Goal: Task Accomplishment & Management: Use online tool/utility

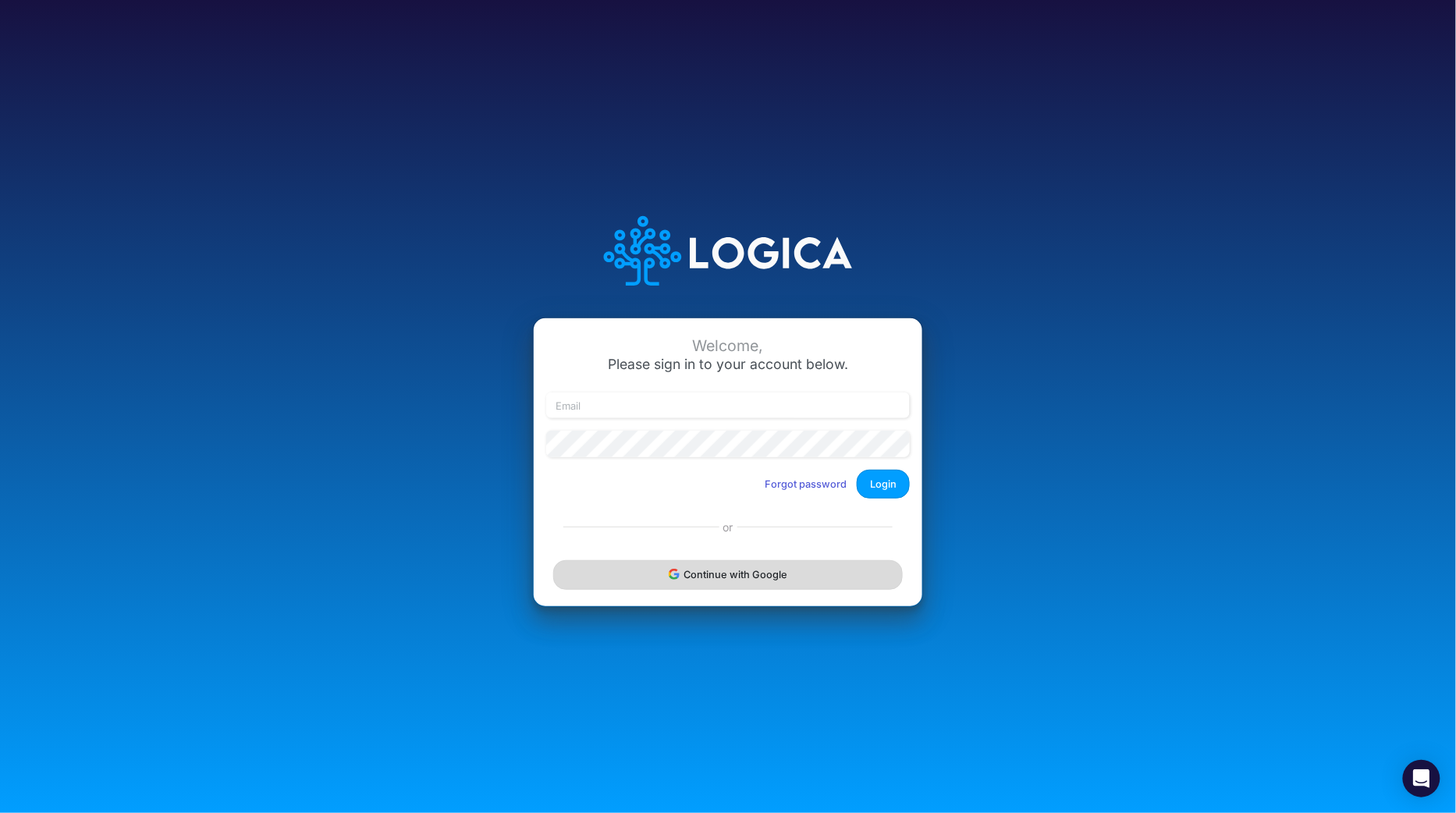
click at [701, 581] on button "Continue with Google" at bounding box center [728, 575] width 349 height 29
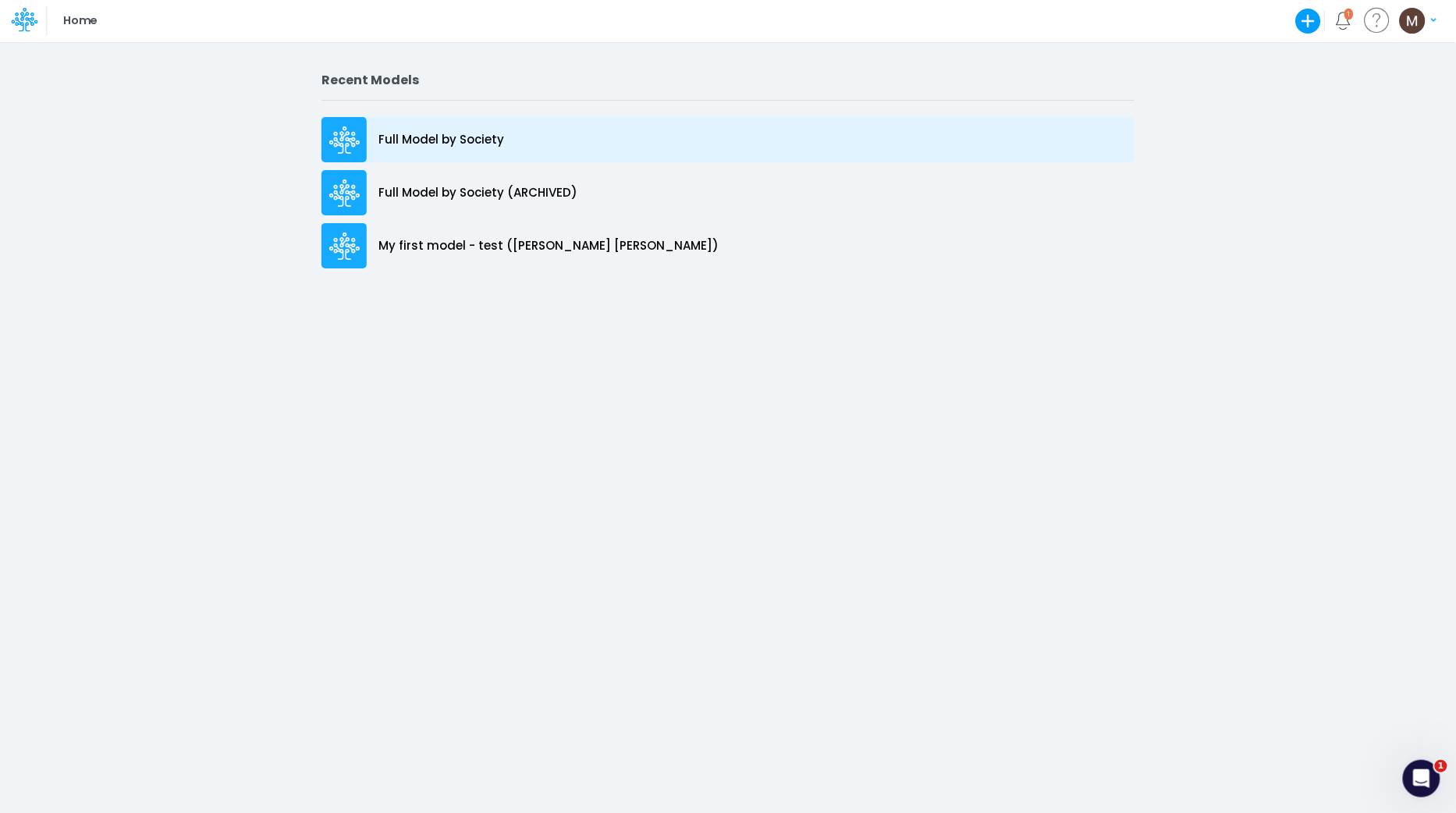
click at [452, 135] on p "Full Model by Society" at bounding box center [441, 140] width 126 height 18
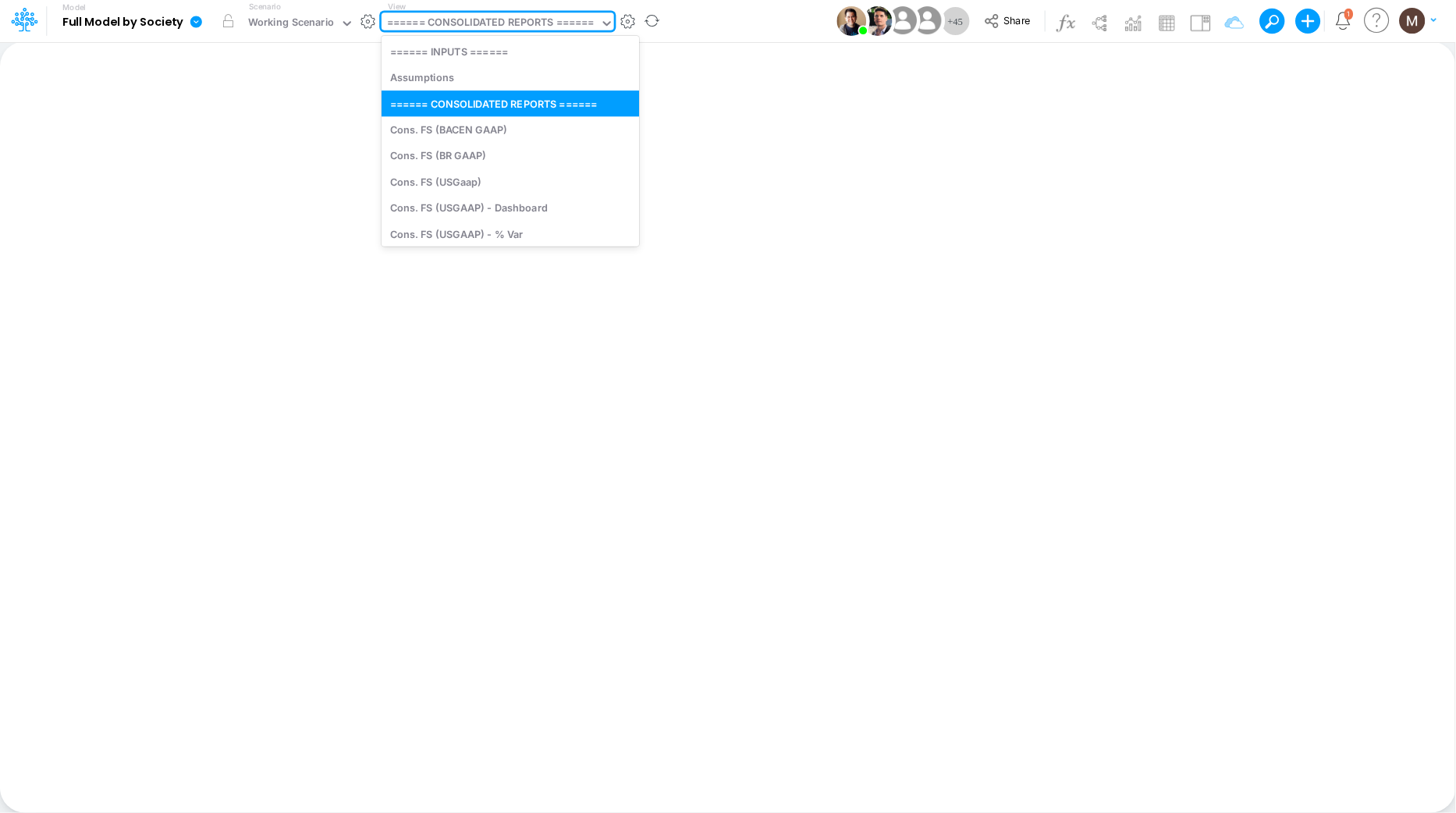
click at [572, 27] on div "====== CONSOLIDATED REPORTS ======" at bounding box center [491, 23] width 208 height 18
click at [503, 180] on div "Cons. FS (USGaap)" at bounding box center [510, 181] width 258 height 26
type input "Consolidated FS - USGAAP"
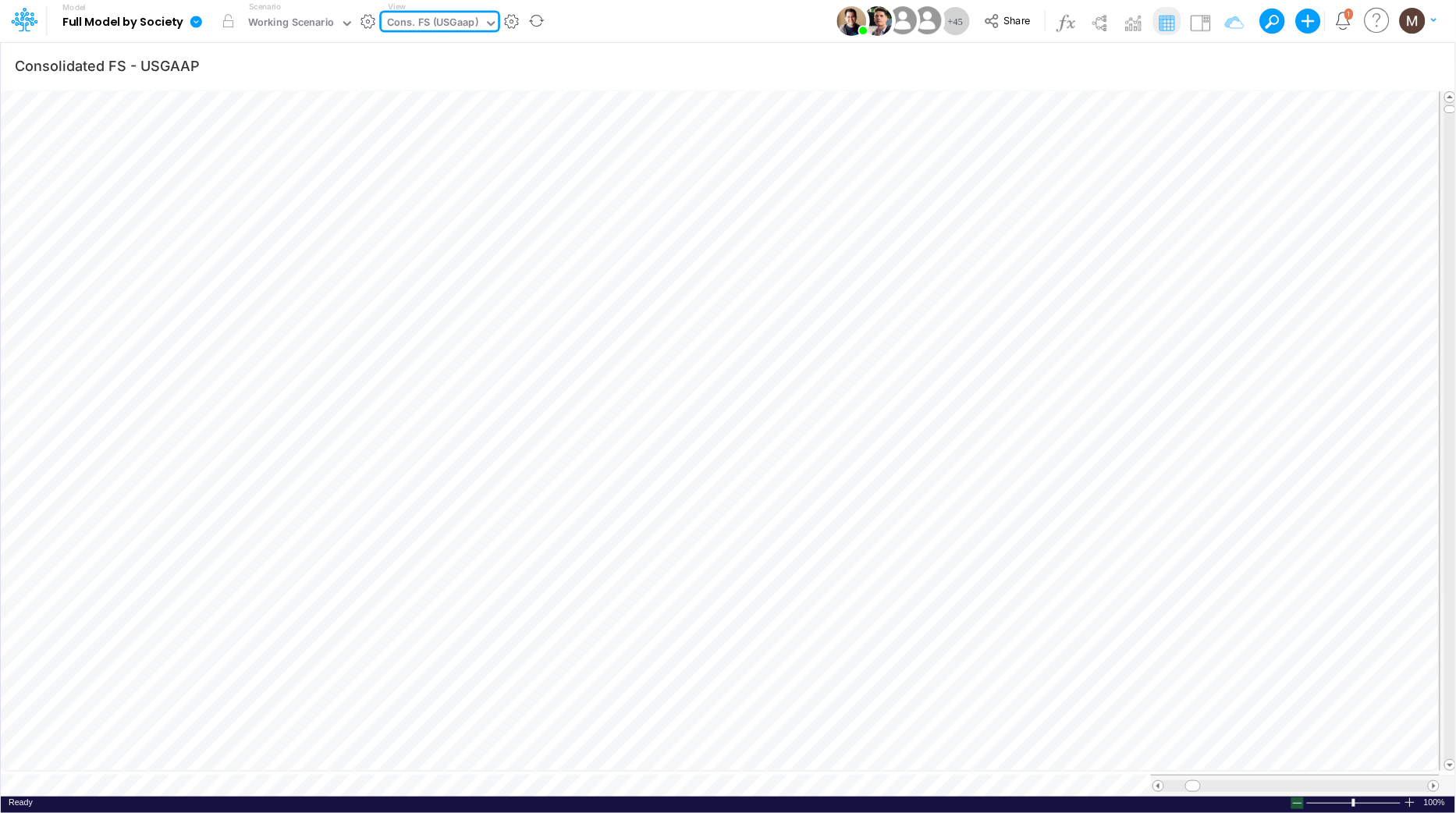
click at [1295, 798] on div at bounding box center [1298, 803] width 13 height 12
click at [1294, 798] on div at bounding box center [1298, 803] width 13 height 12
drag, startPoint x: 1198, startPoint y: 781, endPoint x: 1218, endPoint y: 783, distance: 20.1
click at [1218, 783] on div at bounding box center [1215, 786] width 20 height 12
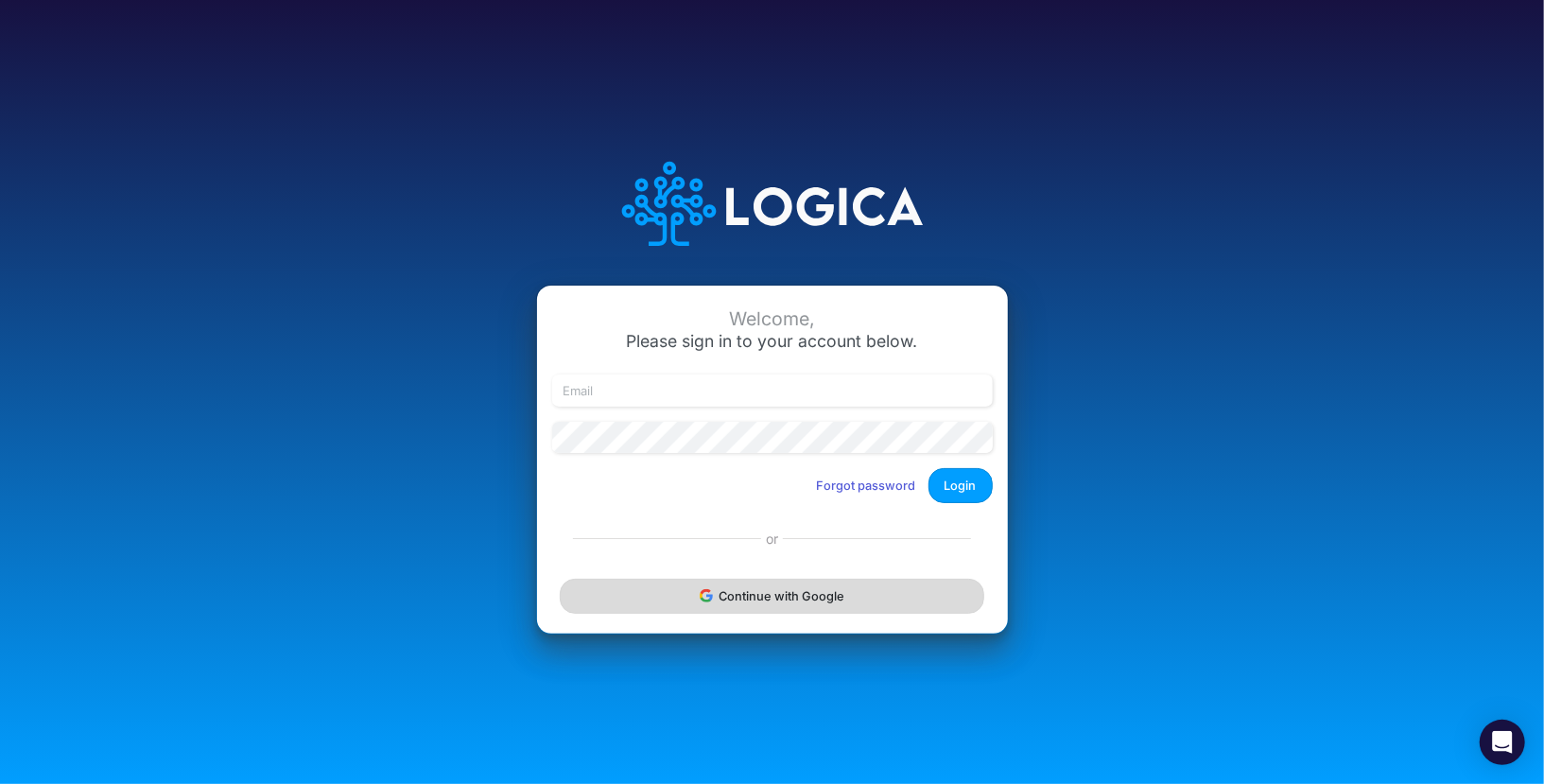
click at [857, 606] on button "Continue with Google" at bounding box center [772, 596] width 423 height 35
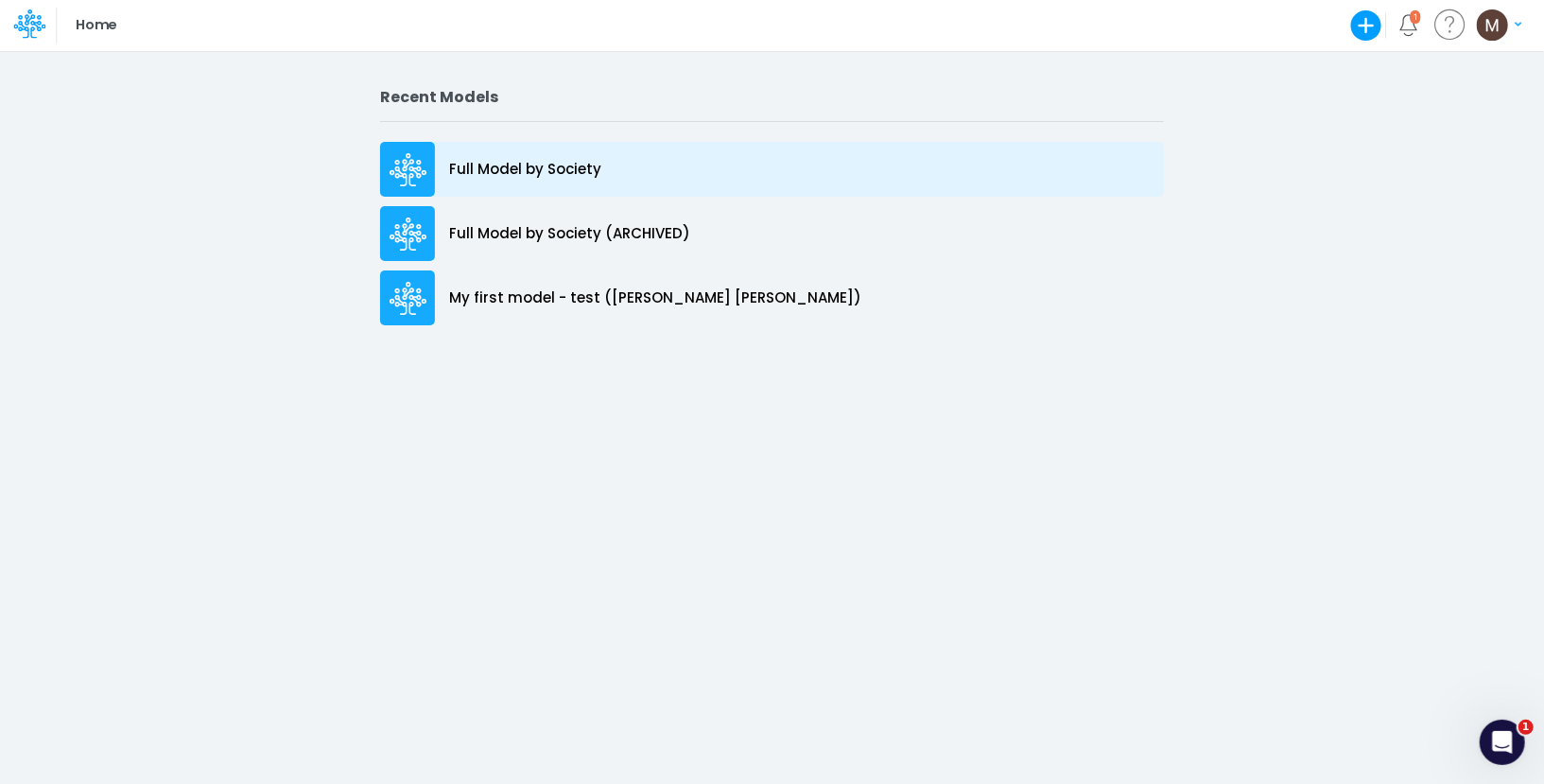
click at [597, 176] on p "Full Model by Society" at bounding box center [526, 170] width 152 height 21
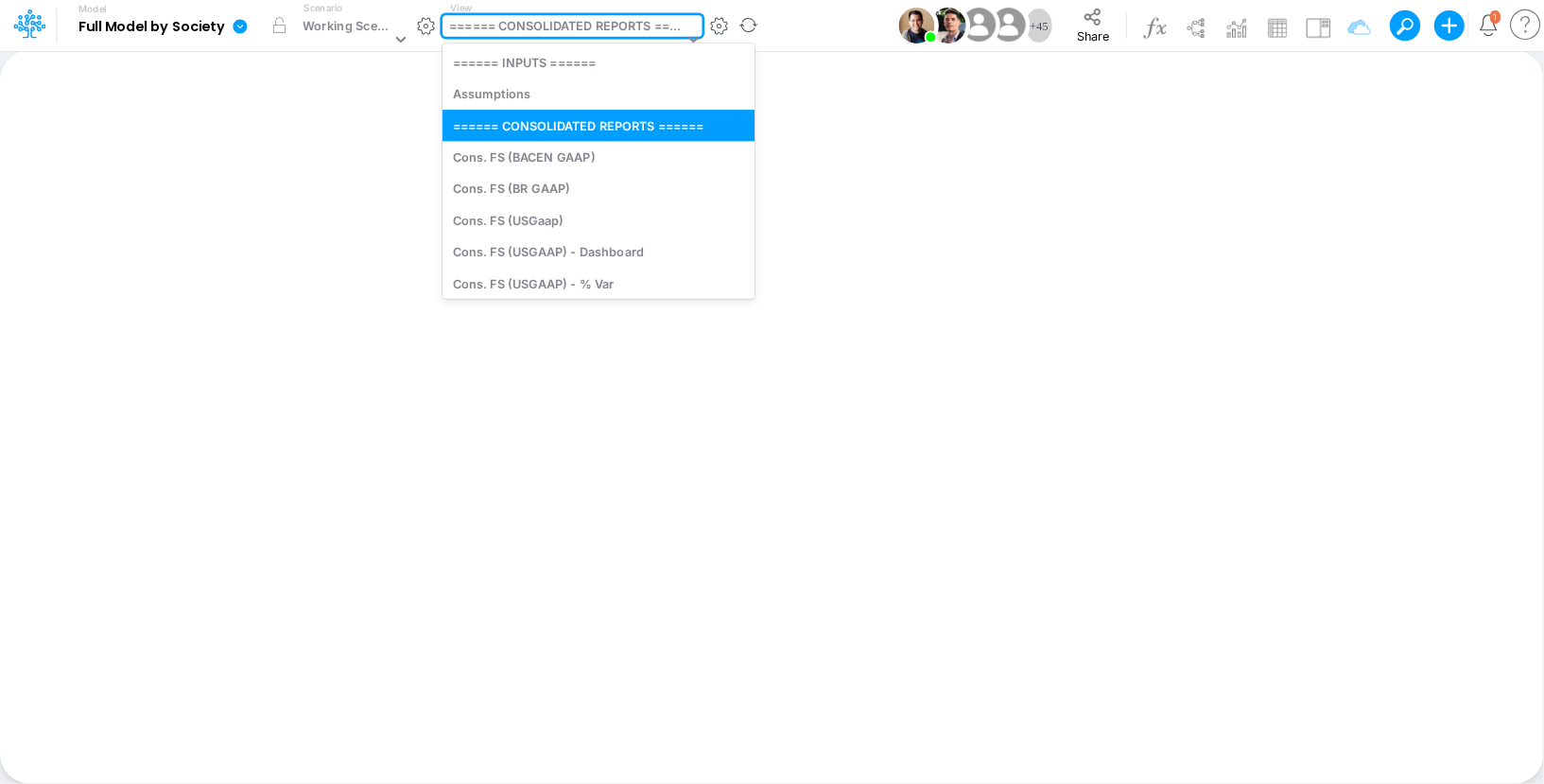
click at [634, 21] on div "====== CONSOLIDATED REPORTS ======" at bounding box center [566, 27] width 233 height 21
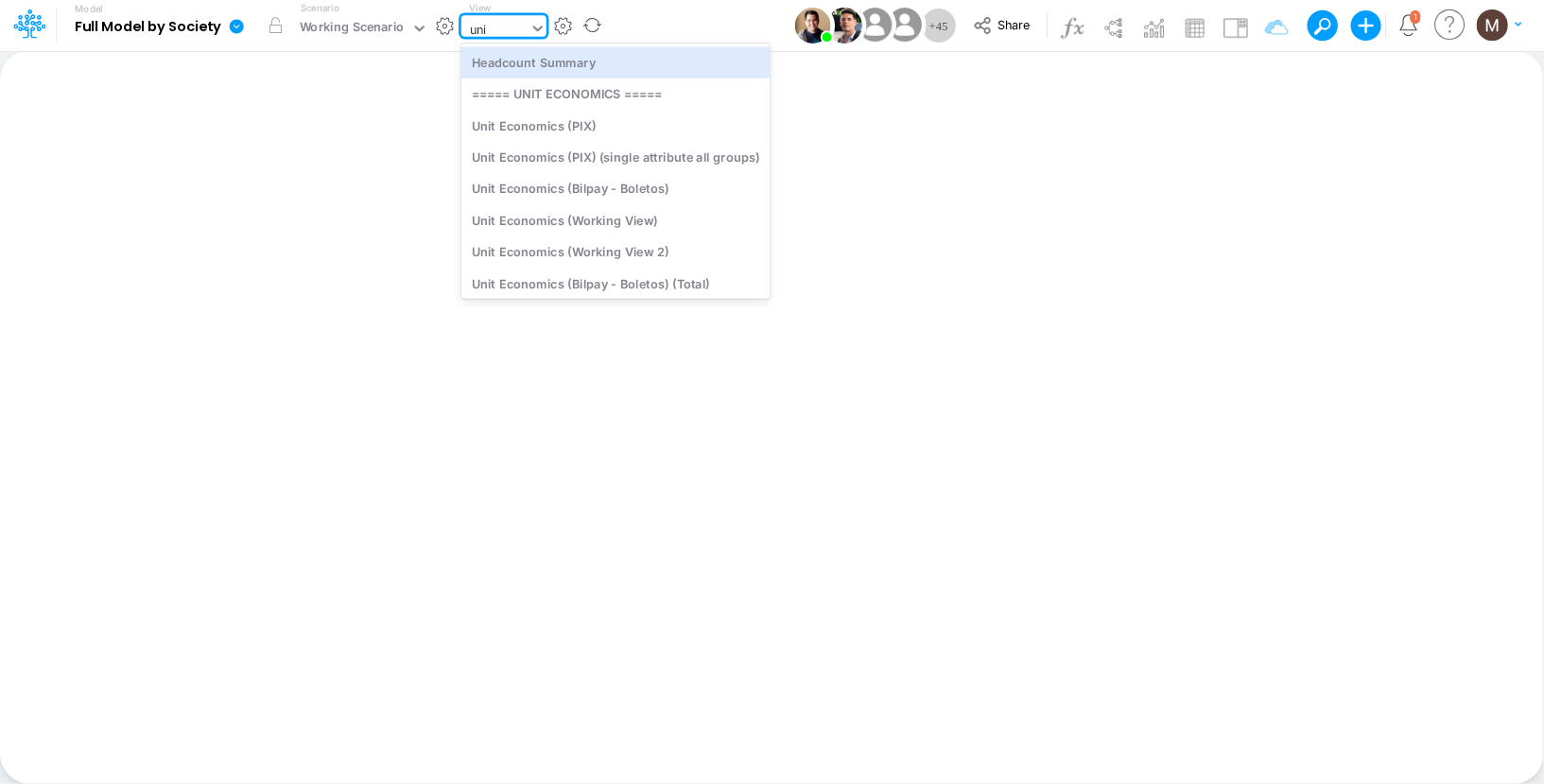
type input "unit"
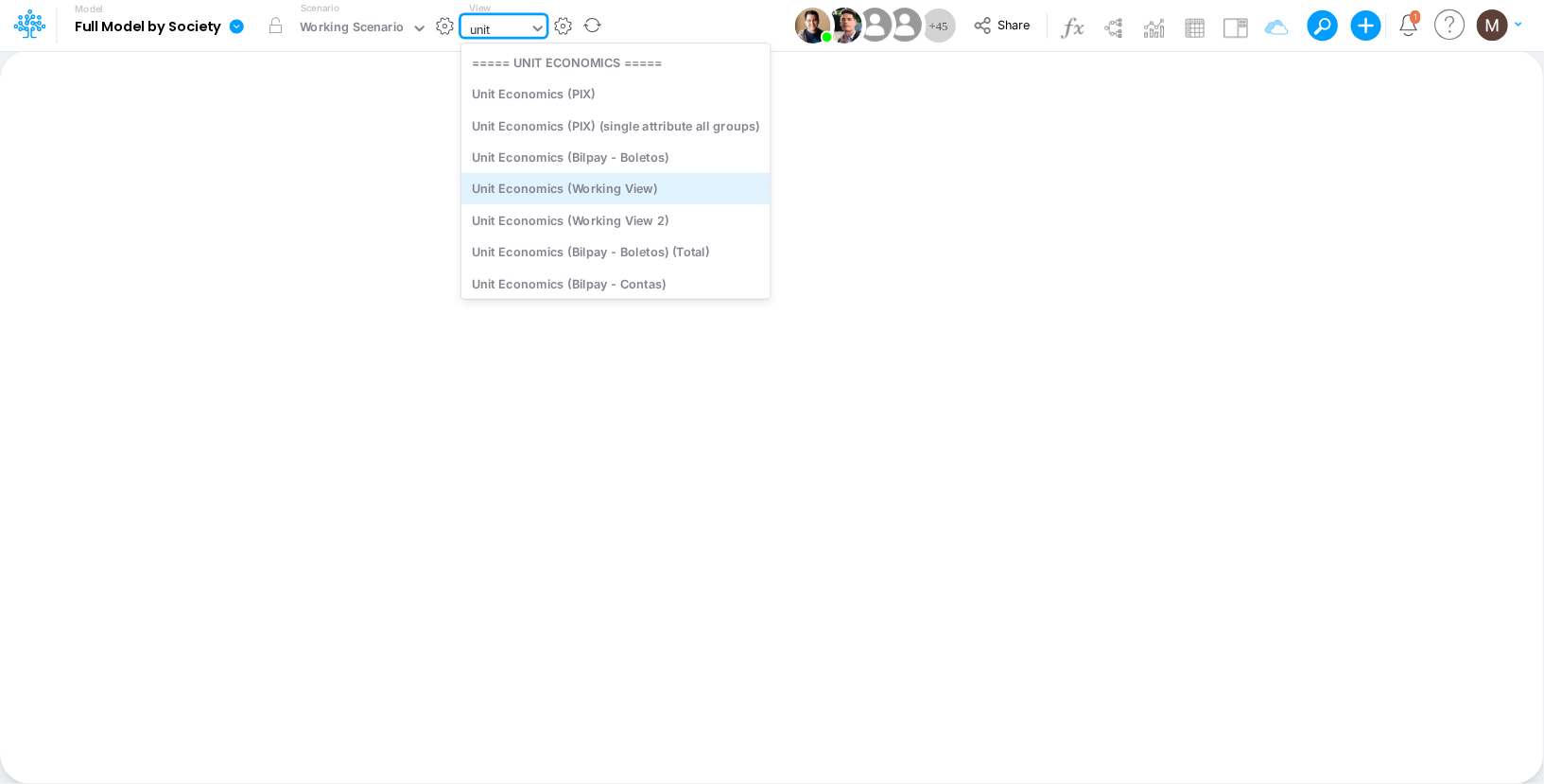
click at [663, 174] on div "Unit Economics (Working View)" at bounding box center [615, 188] width 309 height 31
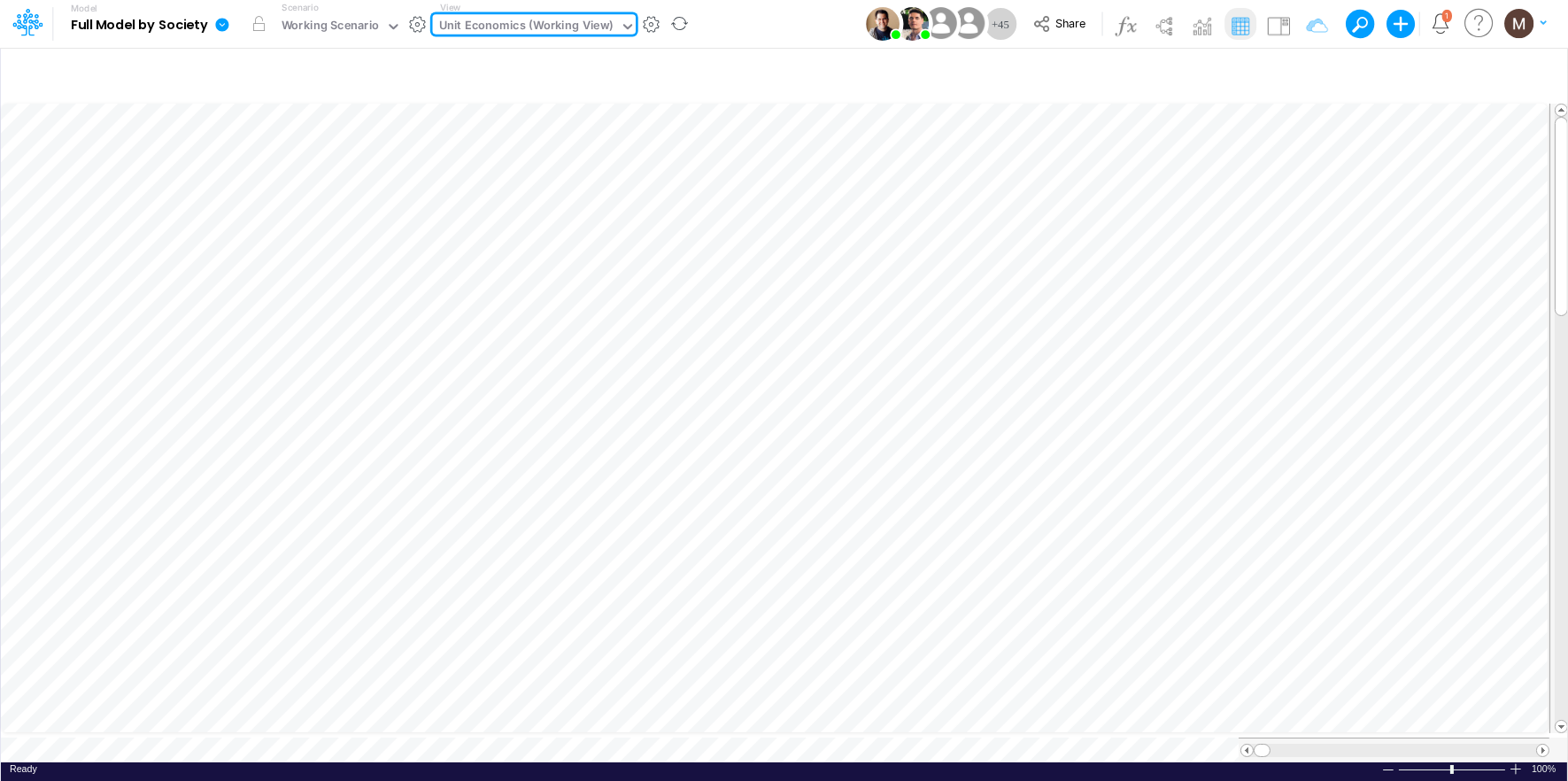
click at [559, 25] on div "Unit Economics (Working View)" at bounding box center [526, 26] width 174 height 20
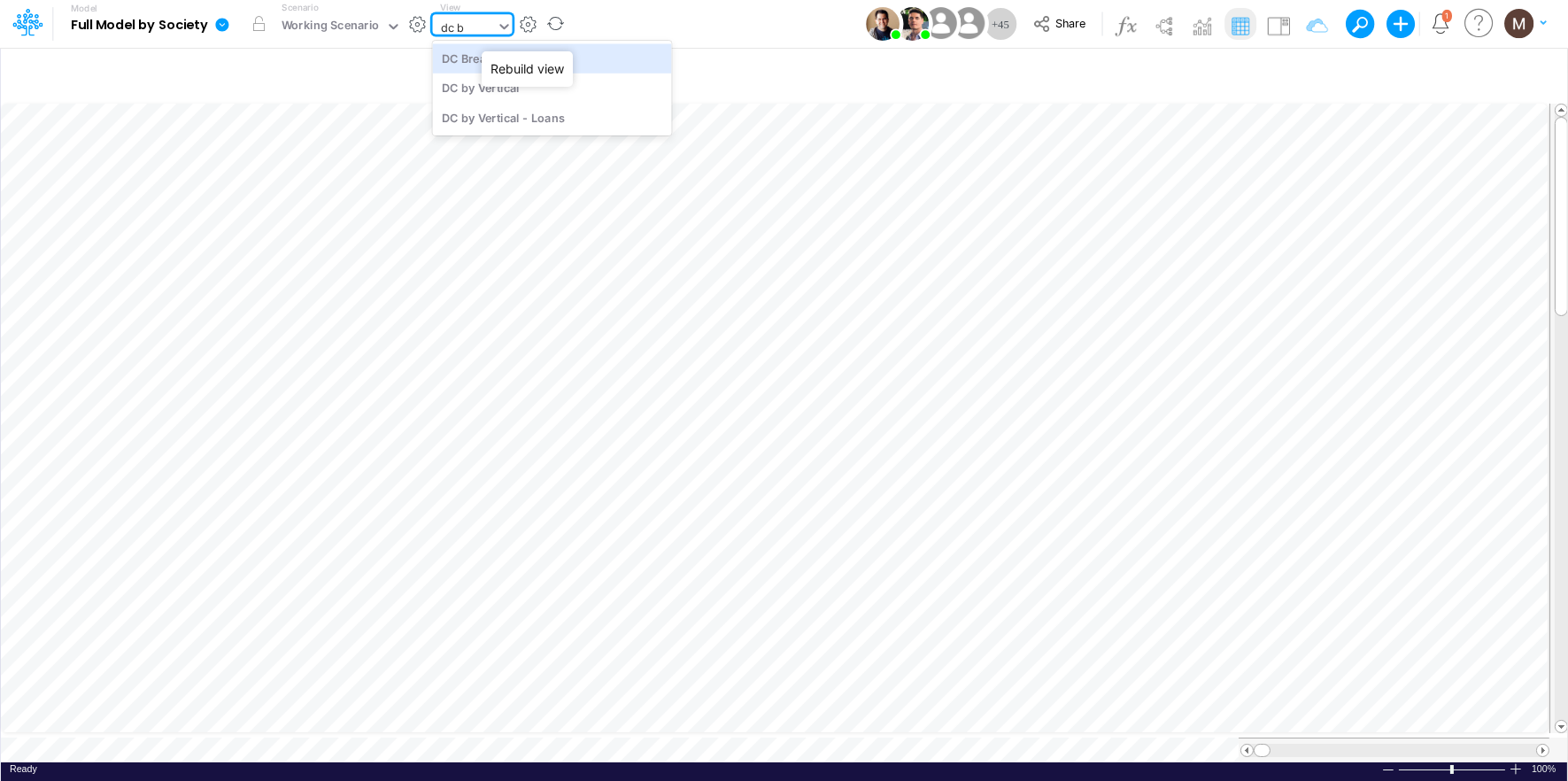
type input "dc by"
click at [463, 63] on div "DC by Vertical" at bounding box center [552, 58] width 239 height 29
type input "DC by Vertical"
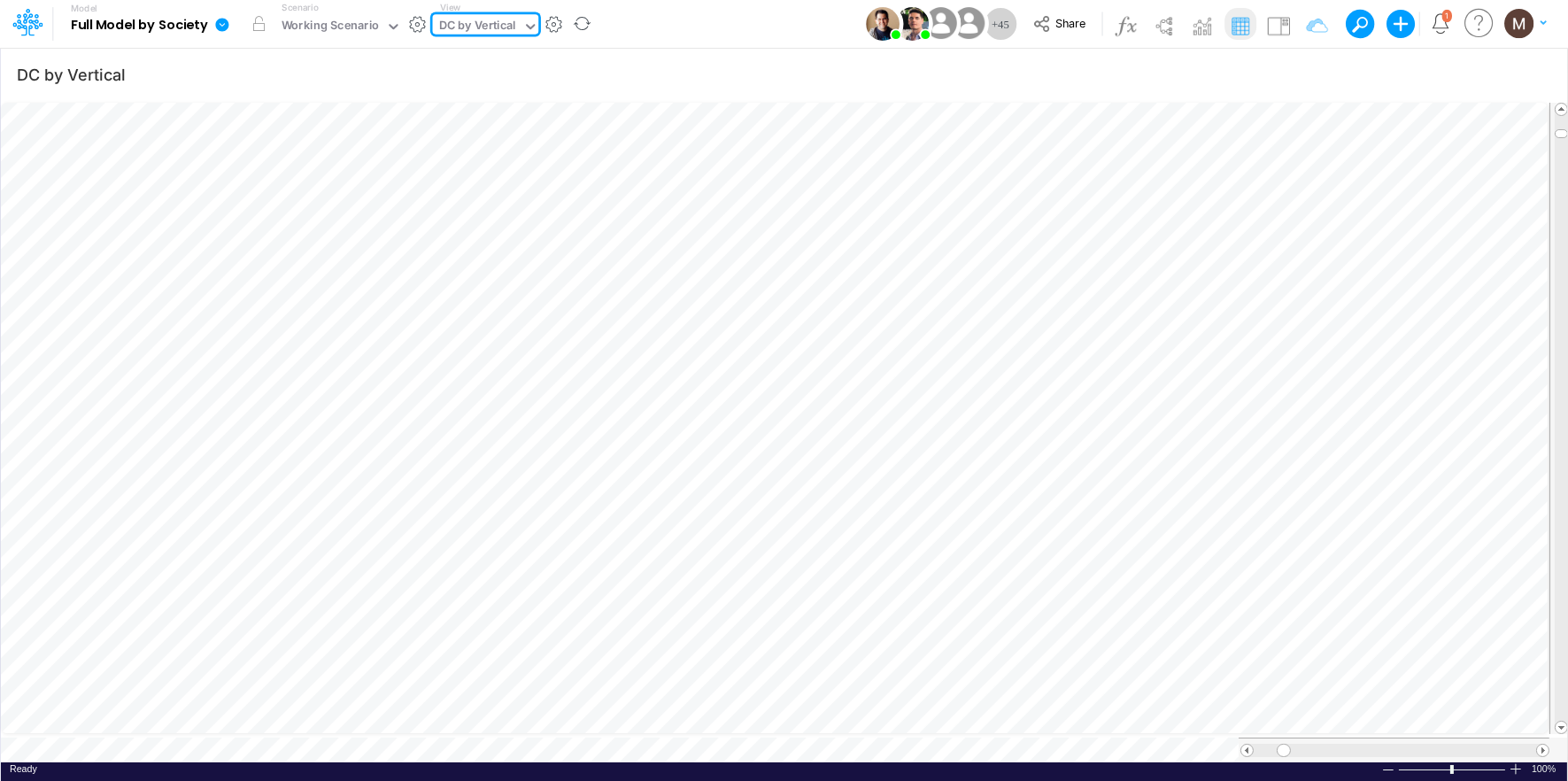
click at [500, 24] on div "DC by Vertical" at bounding box center [478, 26] width 77 height 20
type input "non fi"
click at [542, 61] on div "Non Financial KPIs - USD" at bounding box center [552, 58] width 239 height 29
type input "Non Financial KPIs - USD"
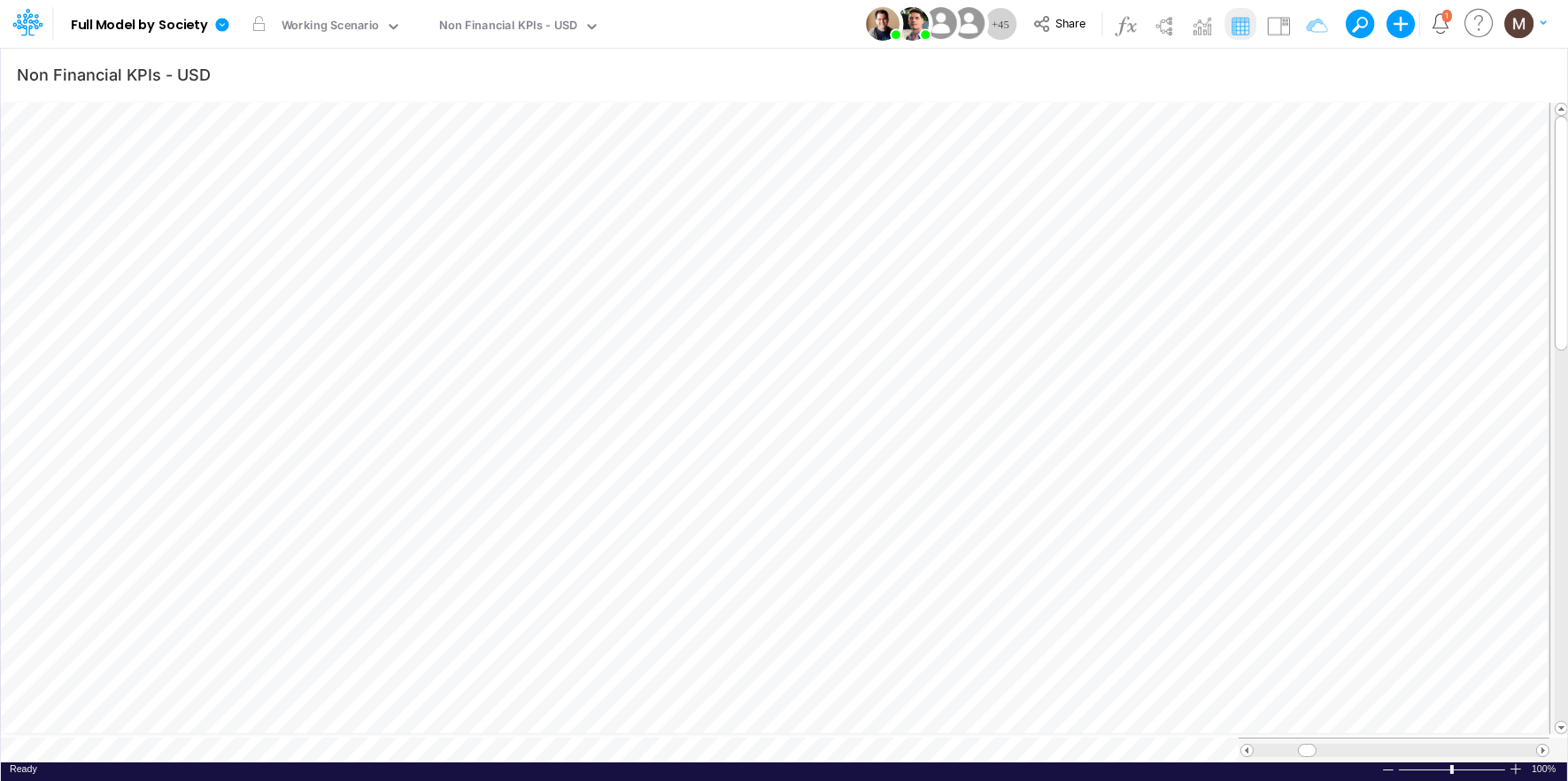
scroll to position [0, 1]
click at [1224, 197] on icon "button" at bounding box center [1221, 200] width 26 height 18
click at [1212, 195] on icon "button" at bounding box center [1221, 200] width 26 height 18
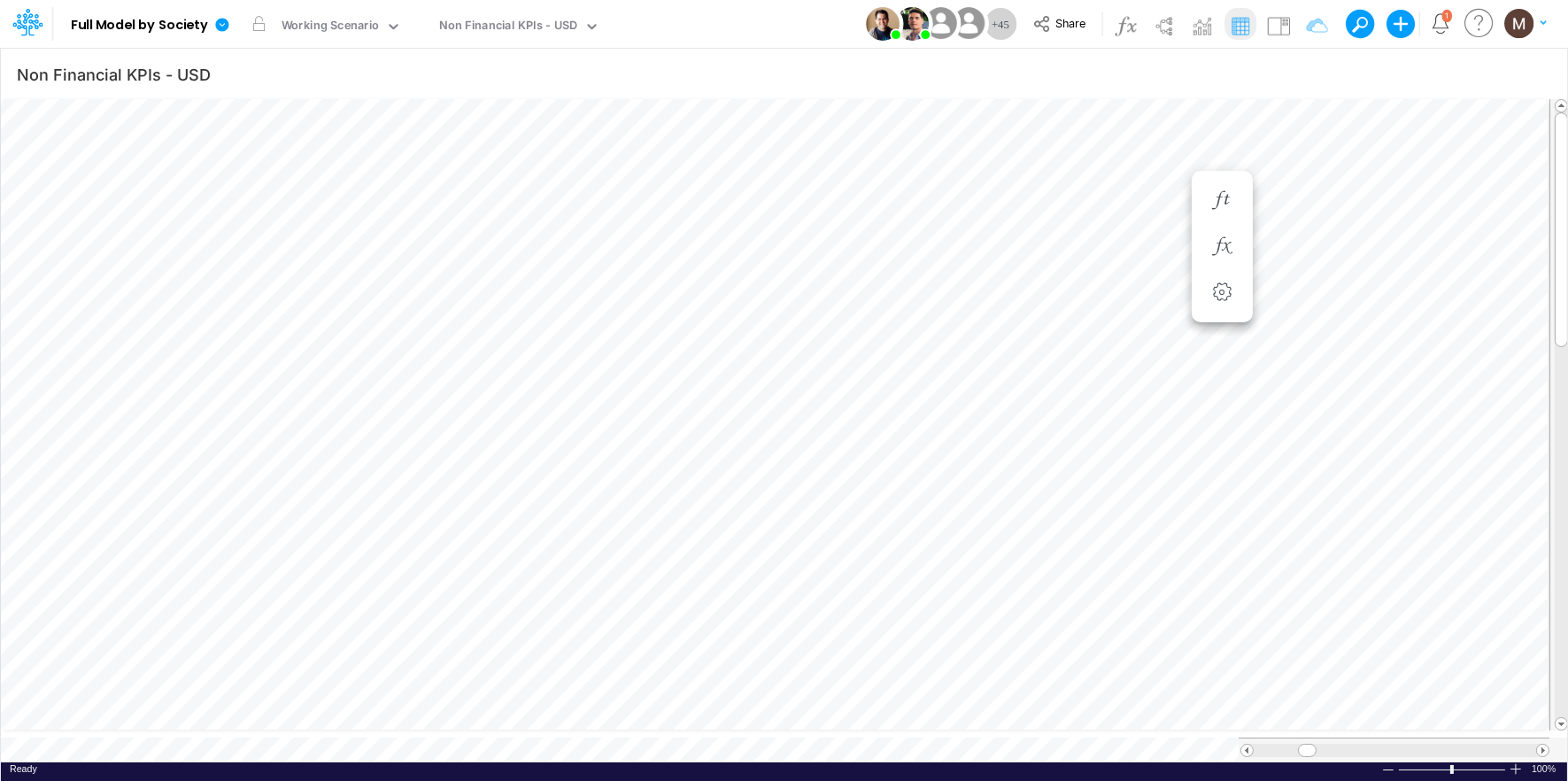
scroll to position [0, 1]
click at [1225, 230] on icon "button" at bounding box center [1221, 236] width 26 height 18
click at [1214, 276] on icon "button" at bounding box center [1221, 282] width 26 height 18
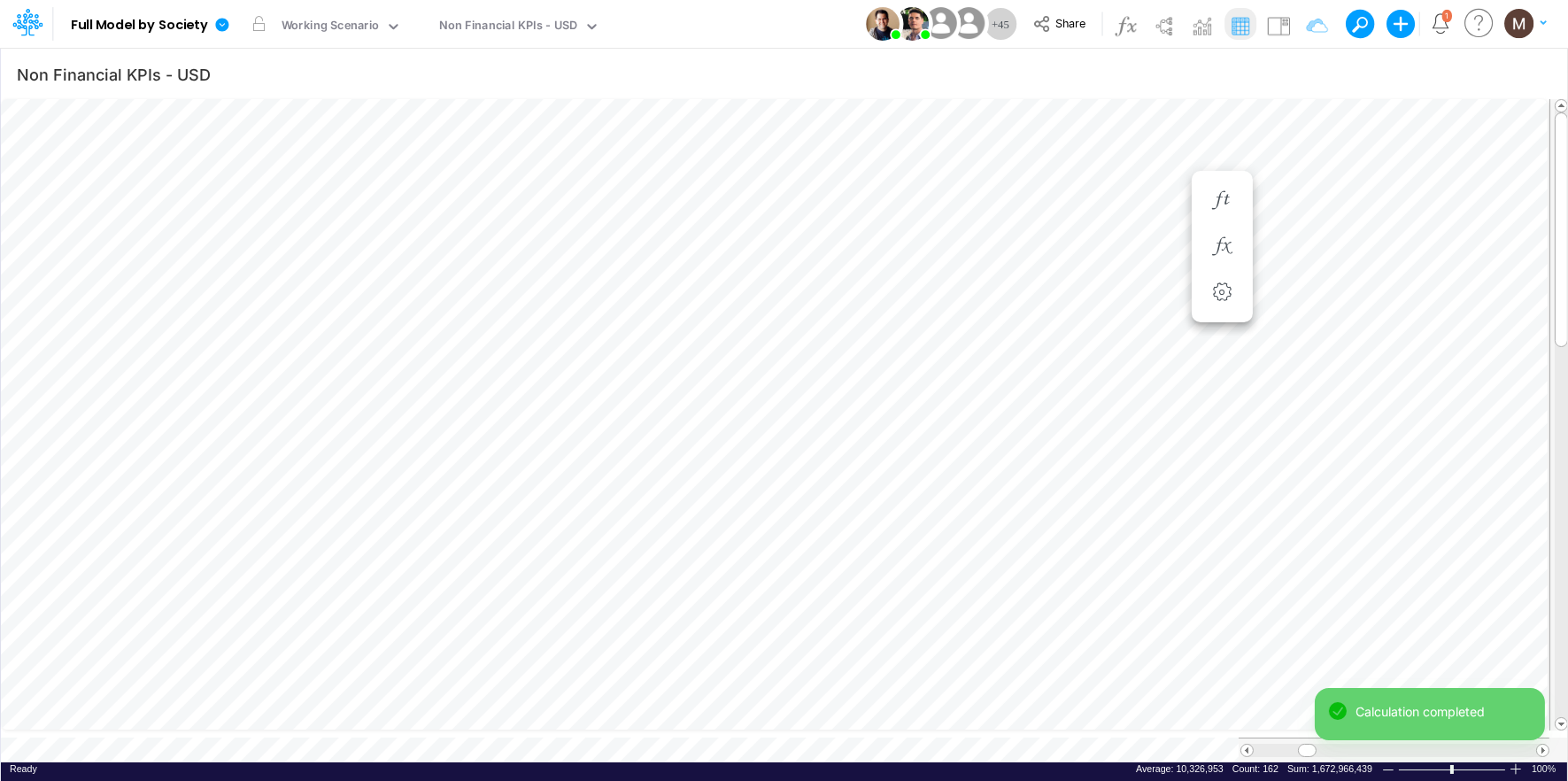
scroll to position [0, 1]
drag, startPoint x: 1307, startPoint y: 743, endPoint x: 1411, endPoint y: 740, distance: 104.0
click at [1411, 744] on span at bounding box center [1411, 750] width 12 height 12
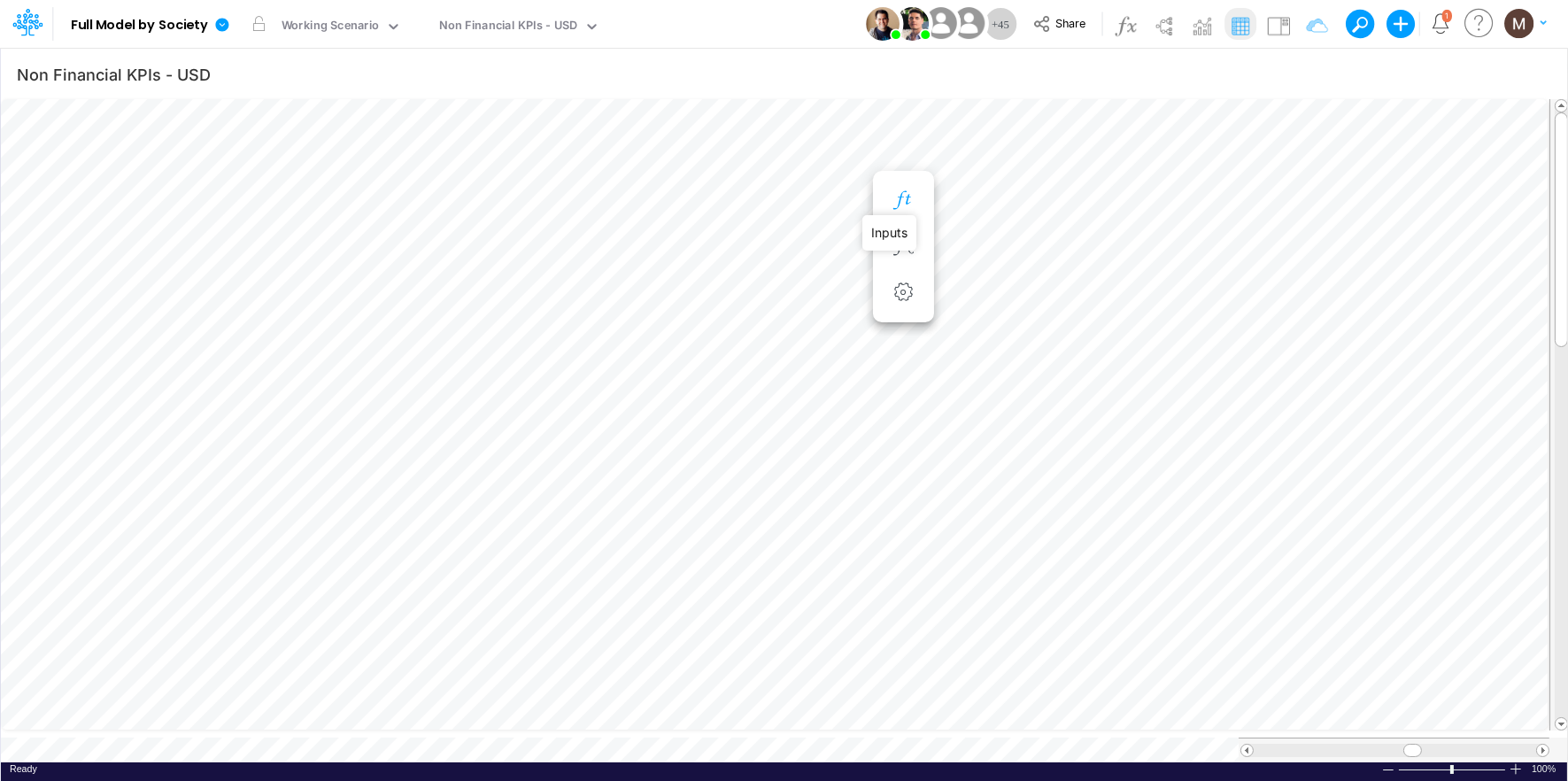
click at [904, 198] on icon "button" at bounding box center [902, 200] width 26 height 18
click at [697, 211] on button "button" at bounding box center [691, 201] width 33 height 36
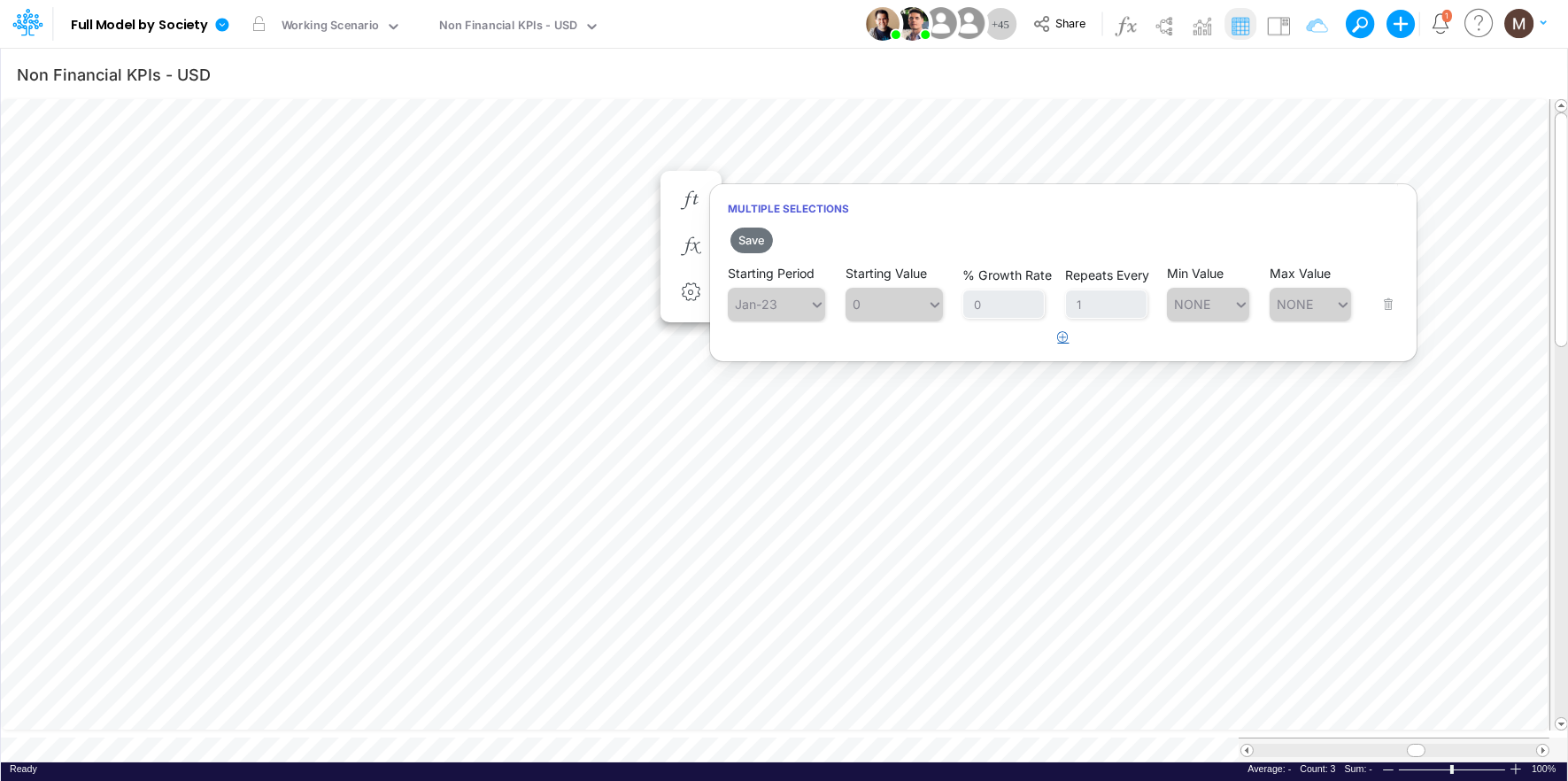
click at [1067, 342] on button "button" at bounding box center [1064, 338] width 35 height 29
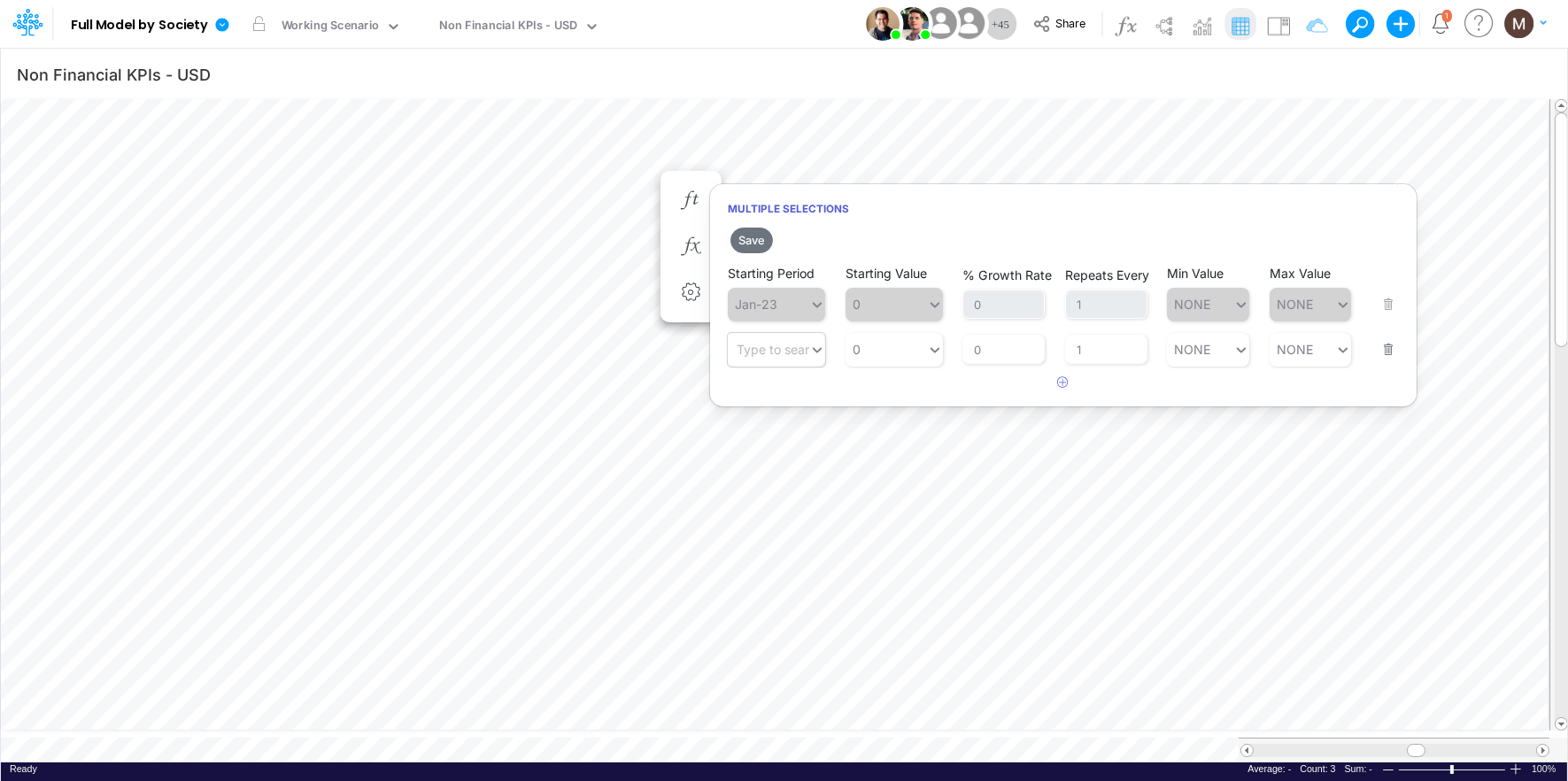
click at [789, 348] on div "Type to search..." at bounding box center [785, 349] width 98 height 15
click at [765, 501] on div "Jan-30" at bounding box center [776, 508] width 98 height 29
type input "jan"
type input "0"
click at [902, 343] on div "0 0" at bounding box center [886, 349] width 81 height 26
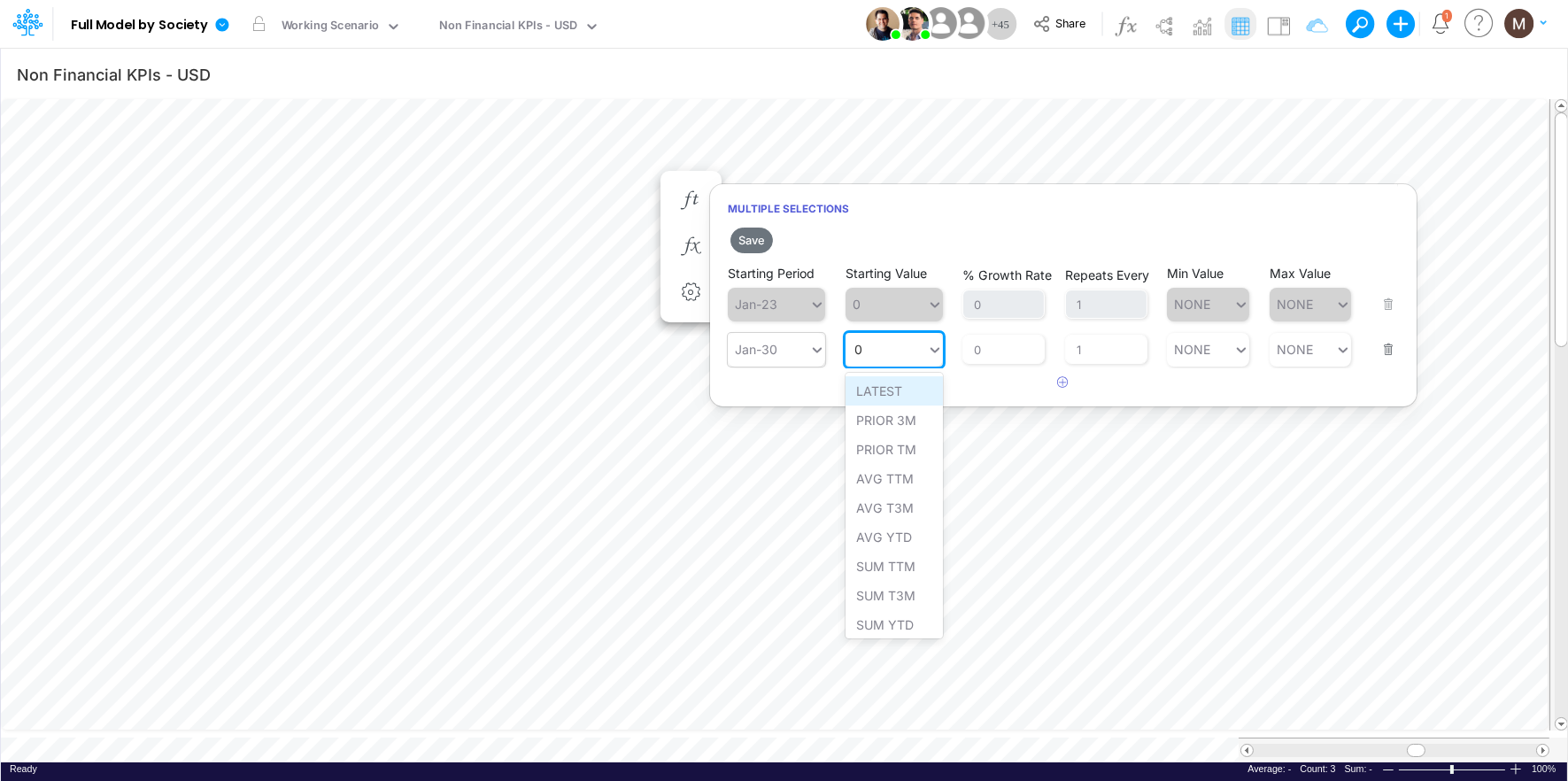
click at [900, 399] on div "LATEST" at bounding box center [894, 391] width 98 height 29
click at [757, 236] on button "Save" at bounding box center [752, 240] width 43 height 26
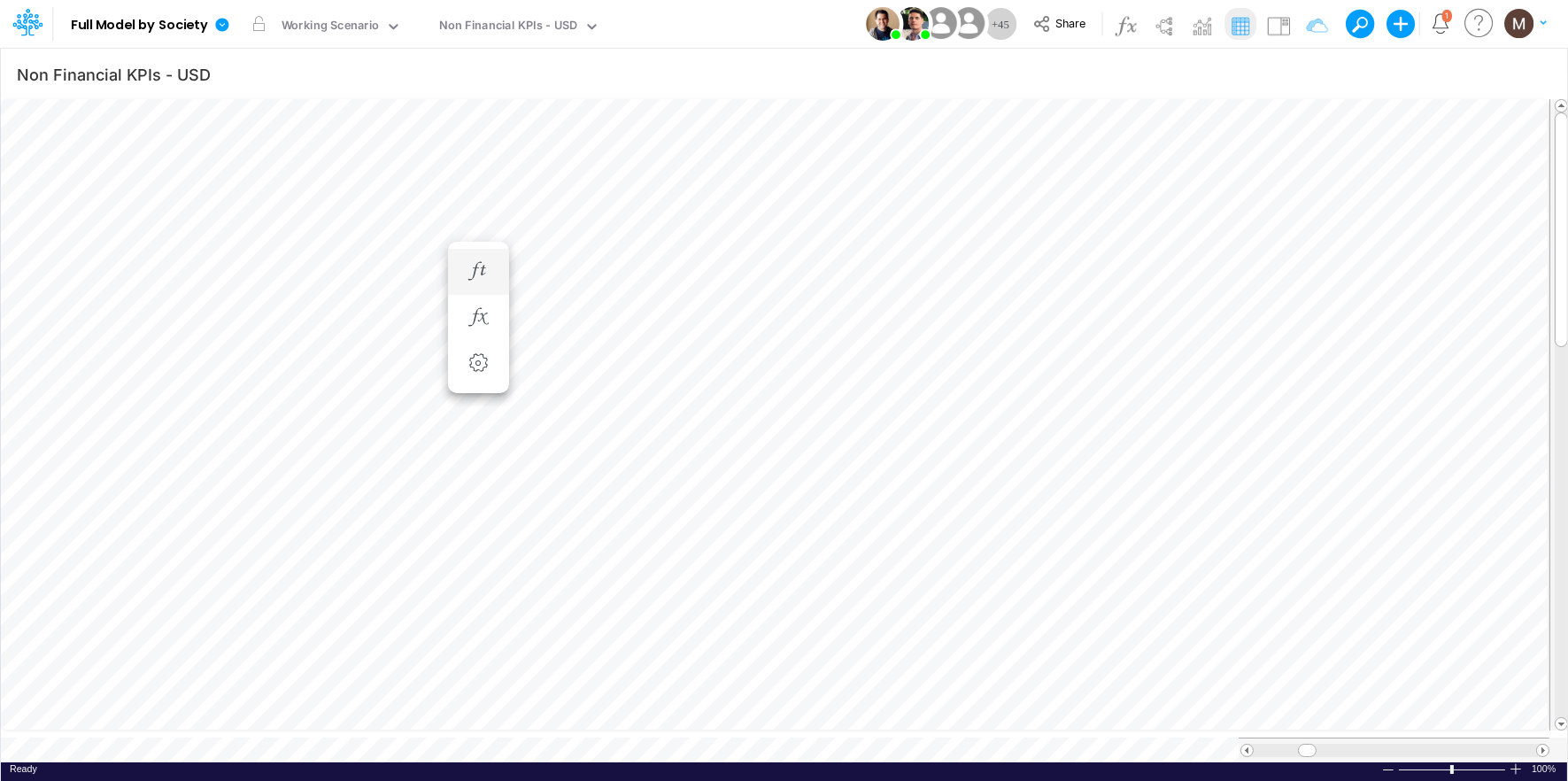
scroll to position [0, 1]
click at [1222, 268] on icon "button" at bounding box center [1221, 271] width 26 height 18
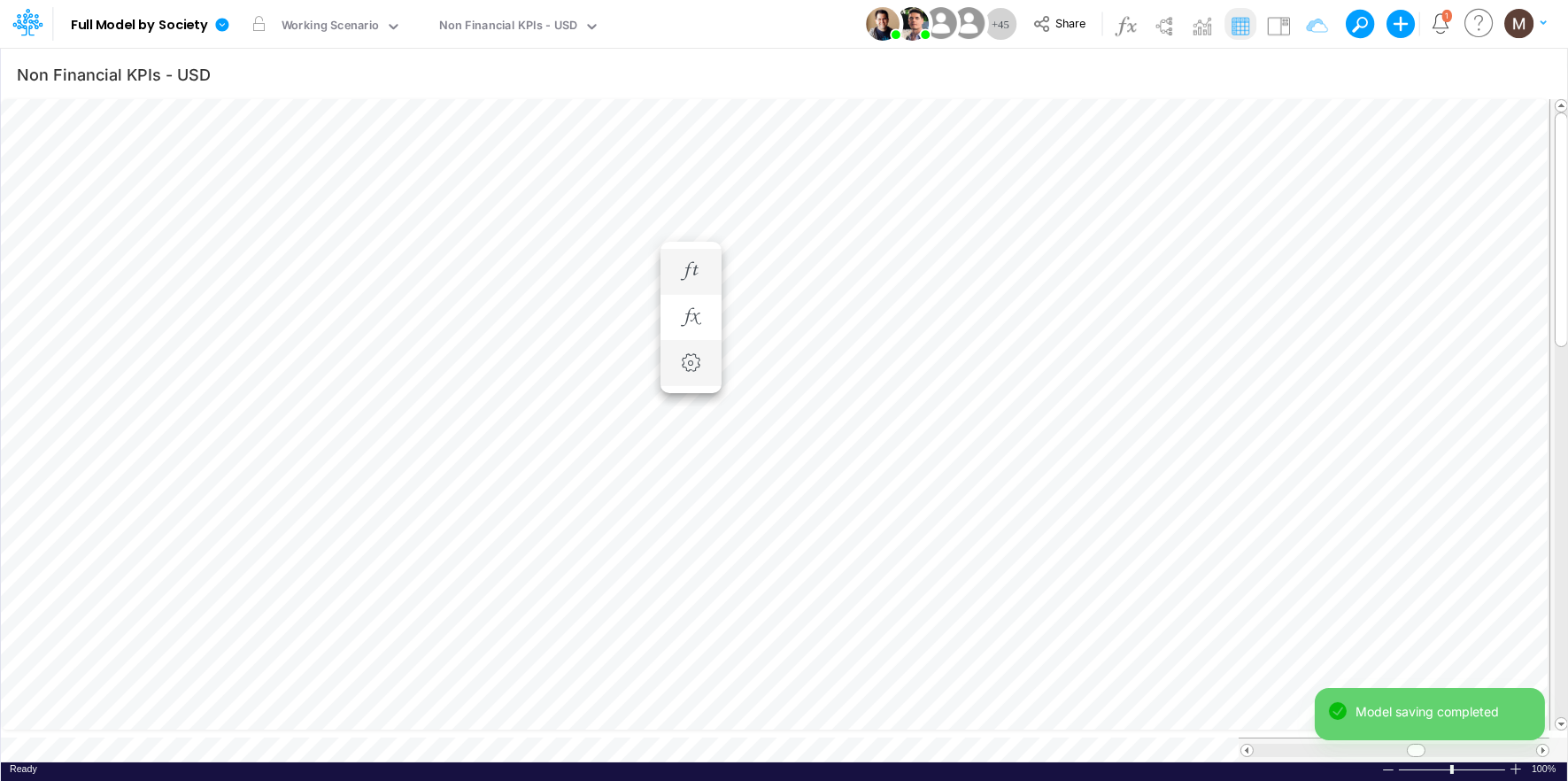
scroll to position [0, 1]
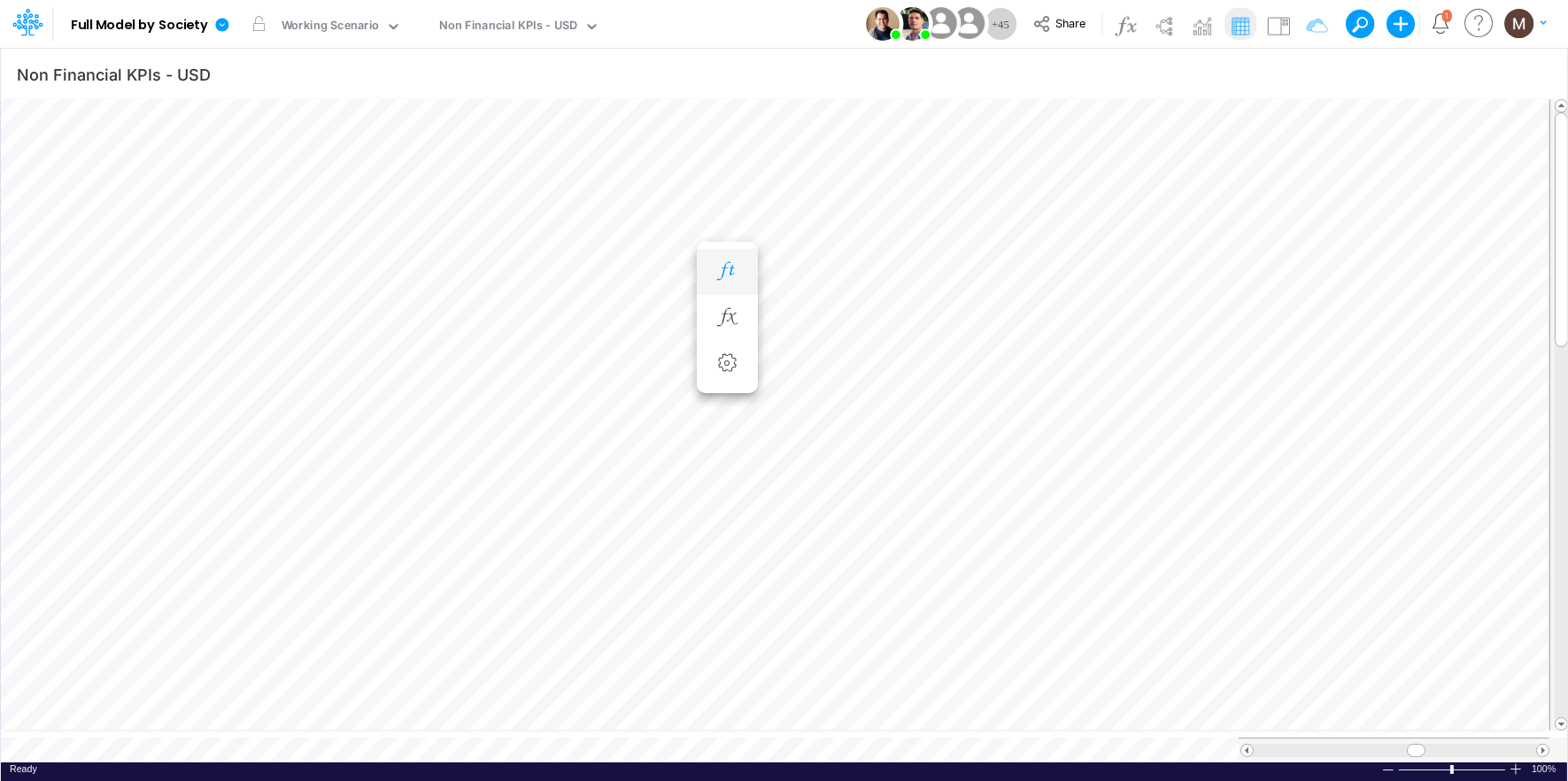
click at [720, 263] on icon "button" at bounding box center [726, 271] width 26 height 18
click at [724, 270] on icon "button" at bounding box center [726, 271] width 26 height 18
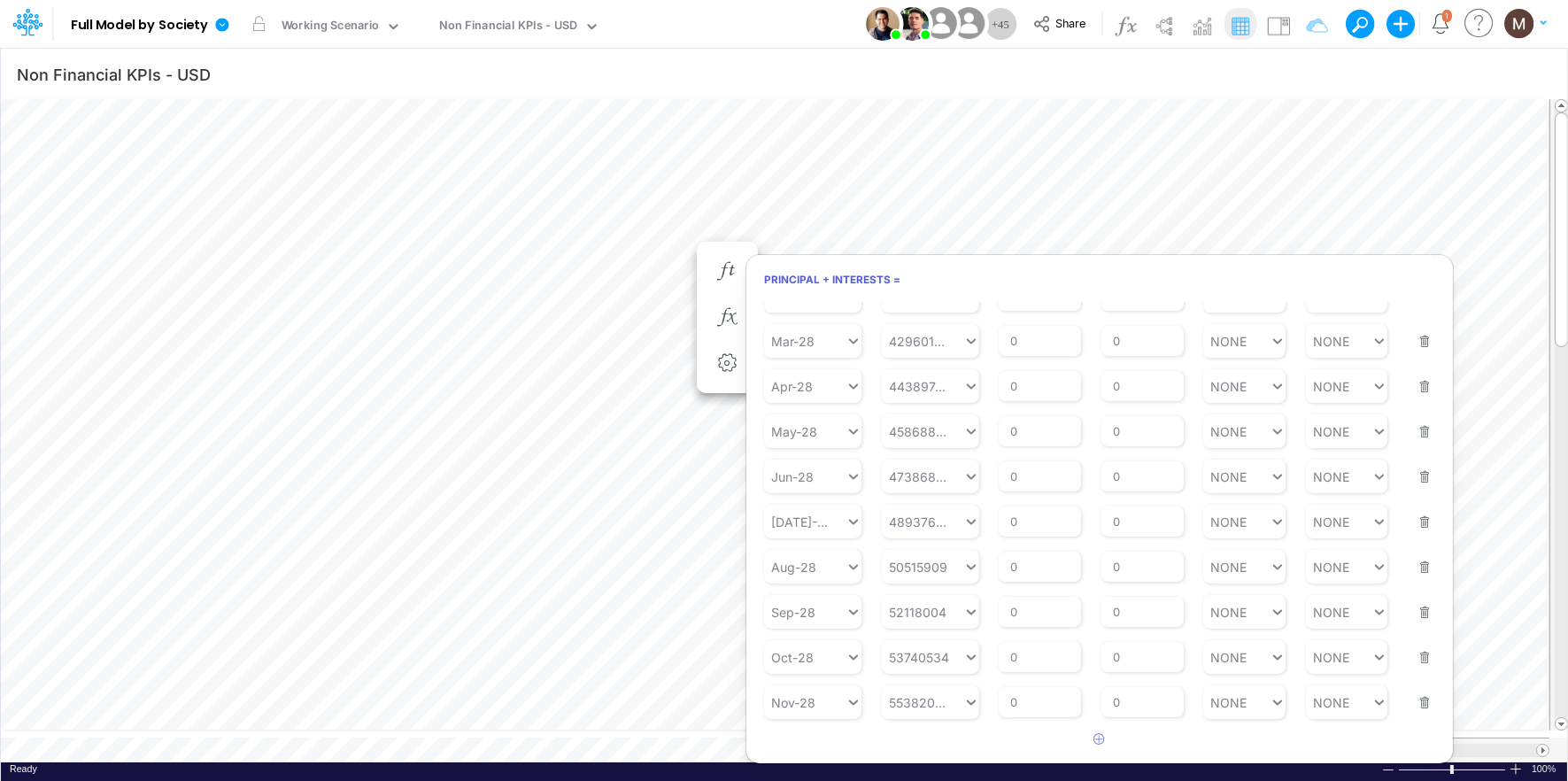
scroll to position [2418, 0]
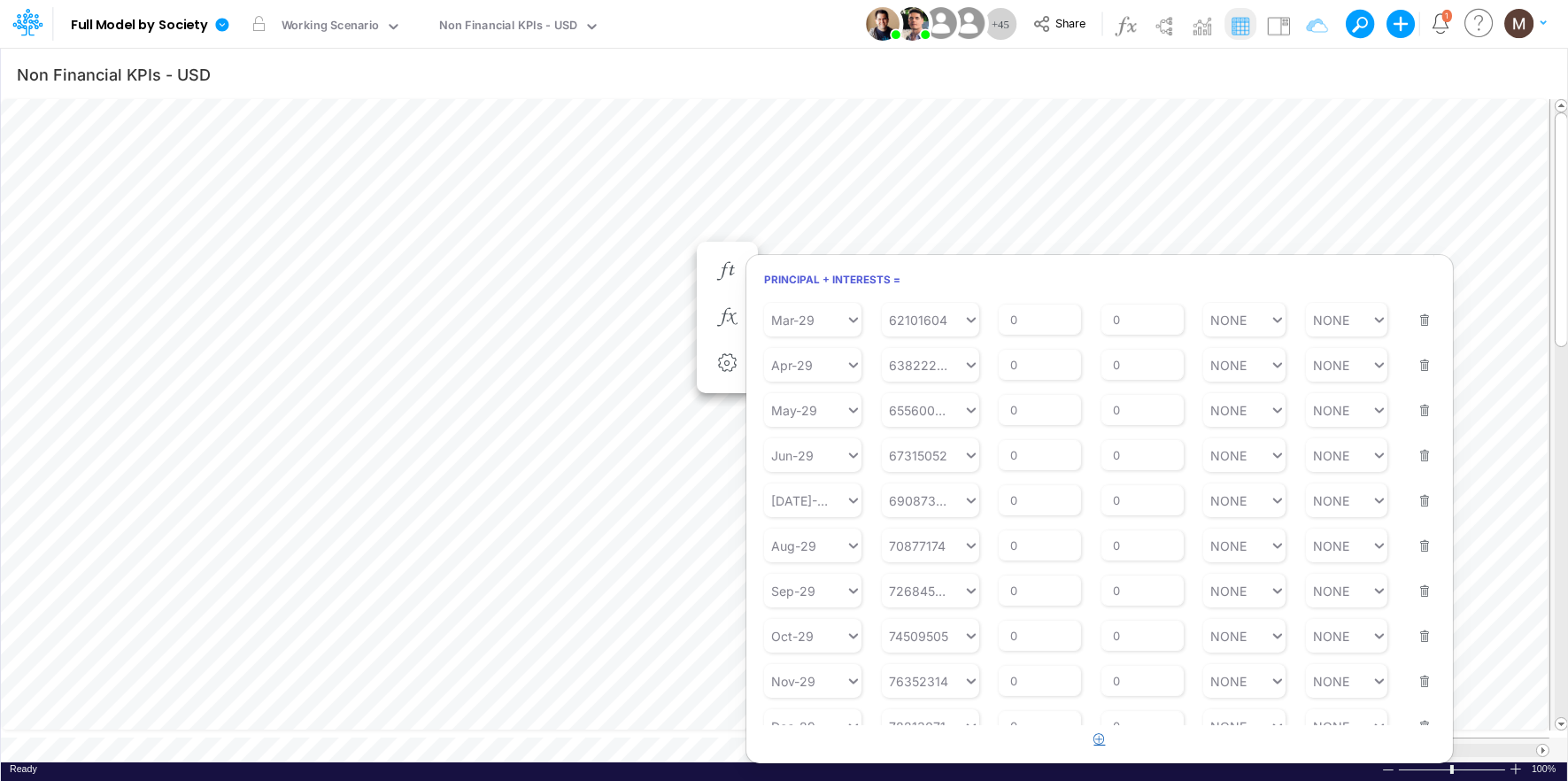
click at [1096, 739] on icon "button" at bounding box center [1100, 739] width 12 height 12
click at [802, 714] on div "Type to search..." at bounding box center [805, 727] width 81 height 26
click at [821, 550] on div "Jan-30" at bounding box center [813, 552] width 98 height 29
type input "jan"
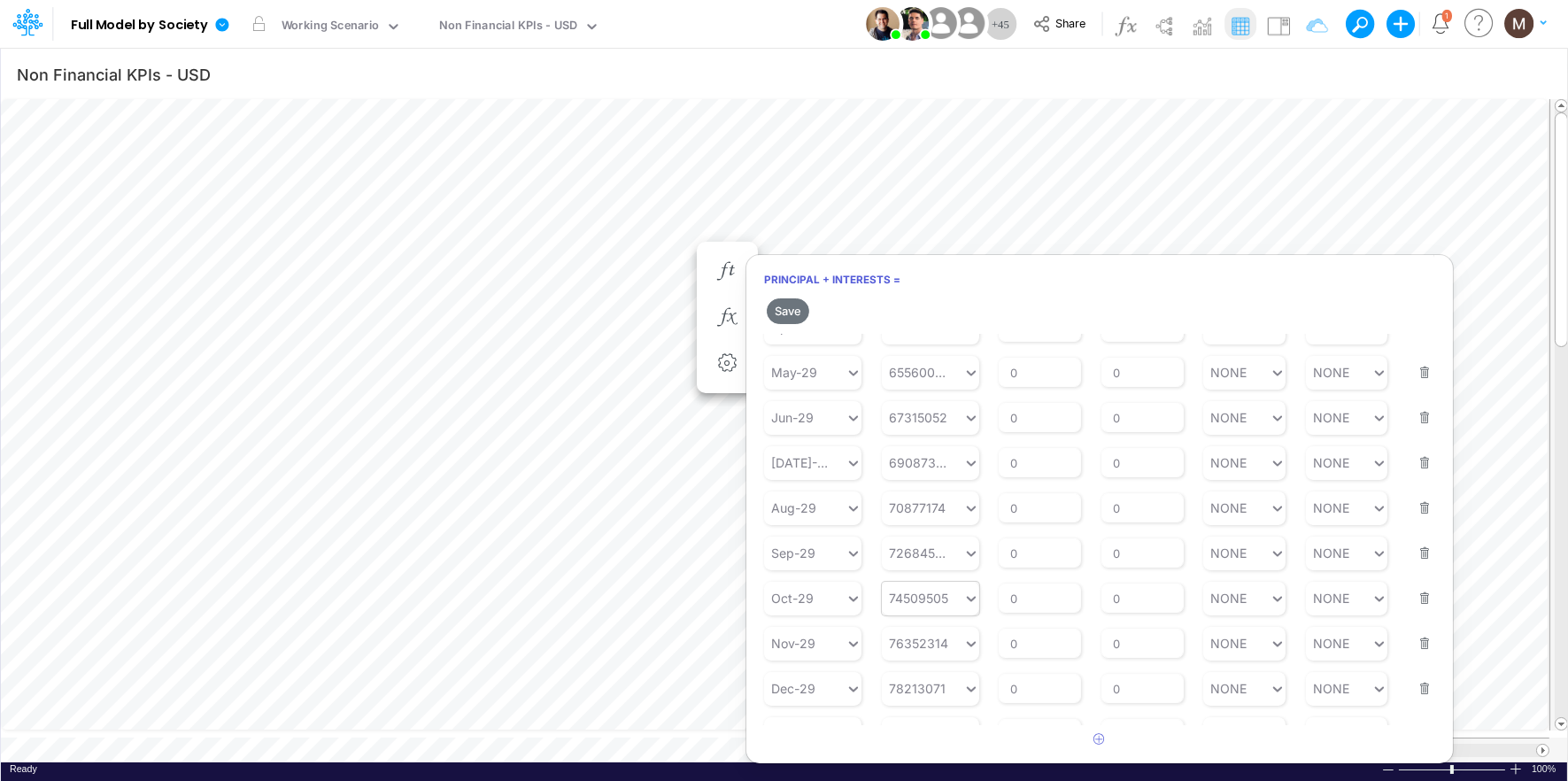
scroll to position [2493, 0]
type input "0"
click at [915, 714] on div "0 0" at bounding box center [922, 727] width 81 height 26
click at [922, 438] on div "LATEST" at bounding box center [931, 436] width 98 height 29
click at [789, 312] on button "Save" at bounding box center [788, 311] width 43 height 26
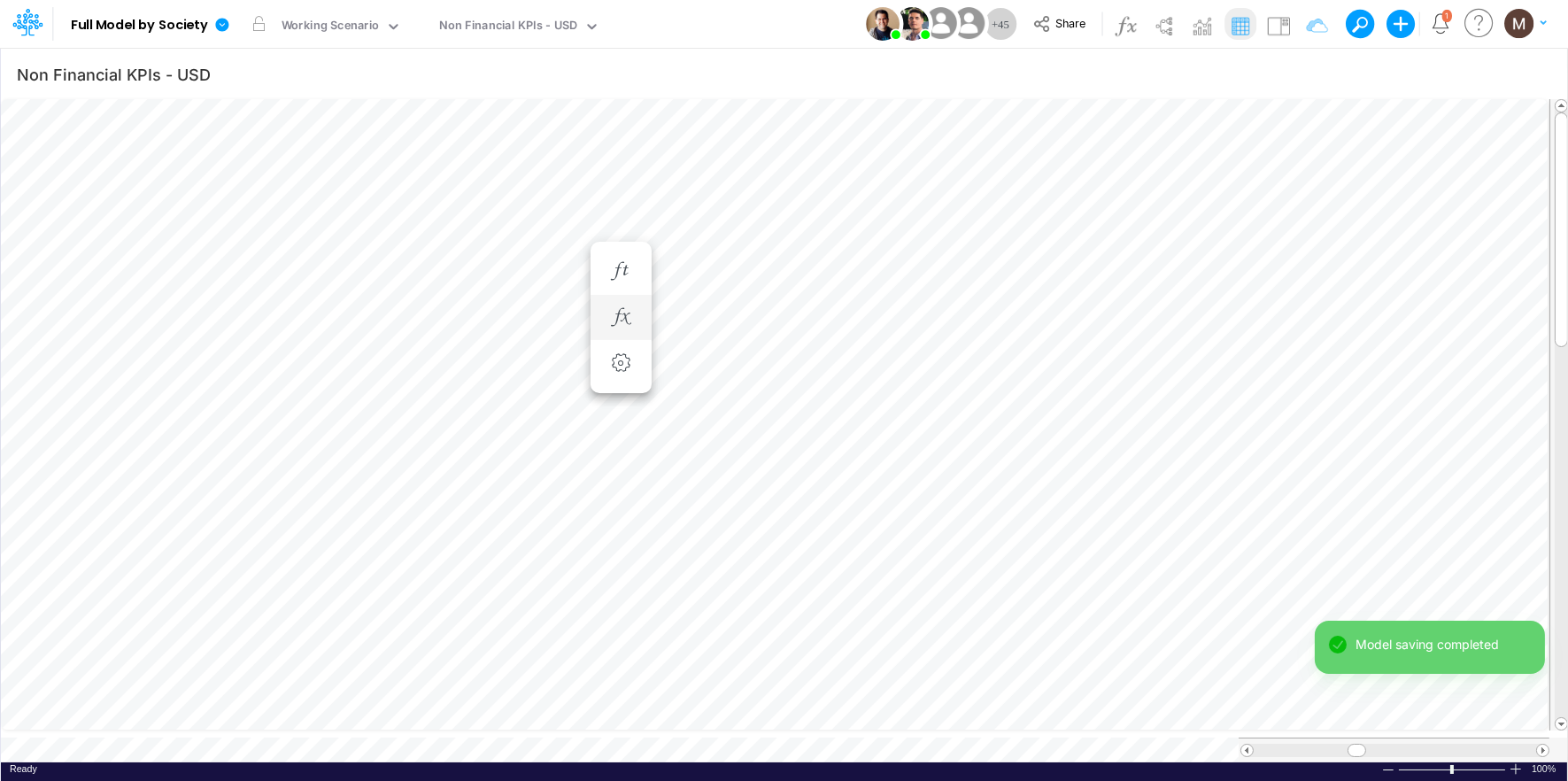
scroll to position [0, 0]
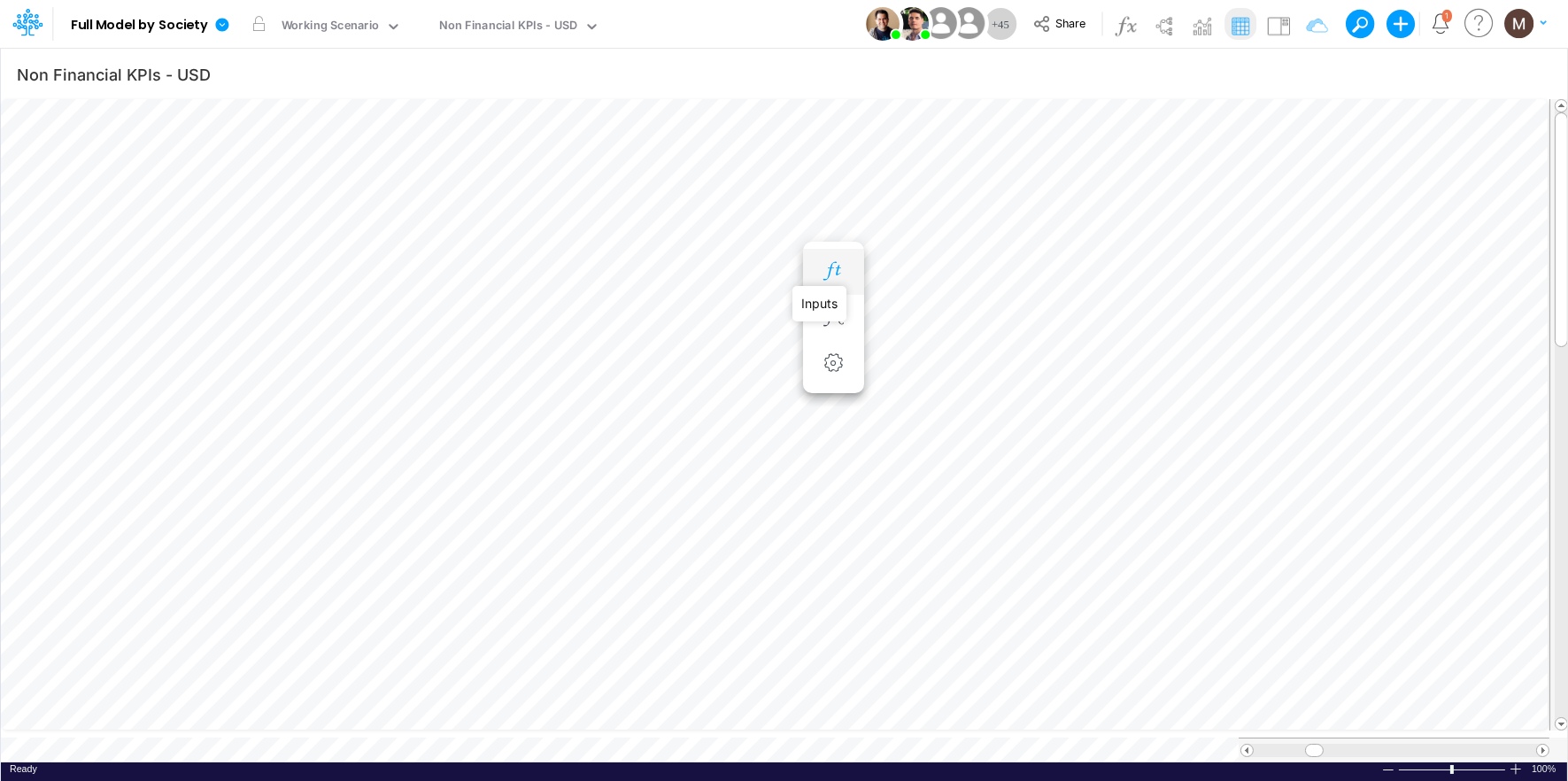
click at [837, 271] on icon "button" at bounding box center [833, 271] width 26 height 18
drag, startPoint x: 1319, startPoint y: 740, endPoint x: 1323, endPoint y: 751, distance: 11.7
click at [1323, 751] on div at bounding box center [1394, 750] width 310 height 25
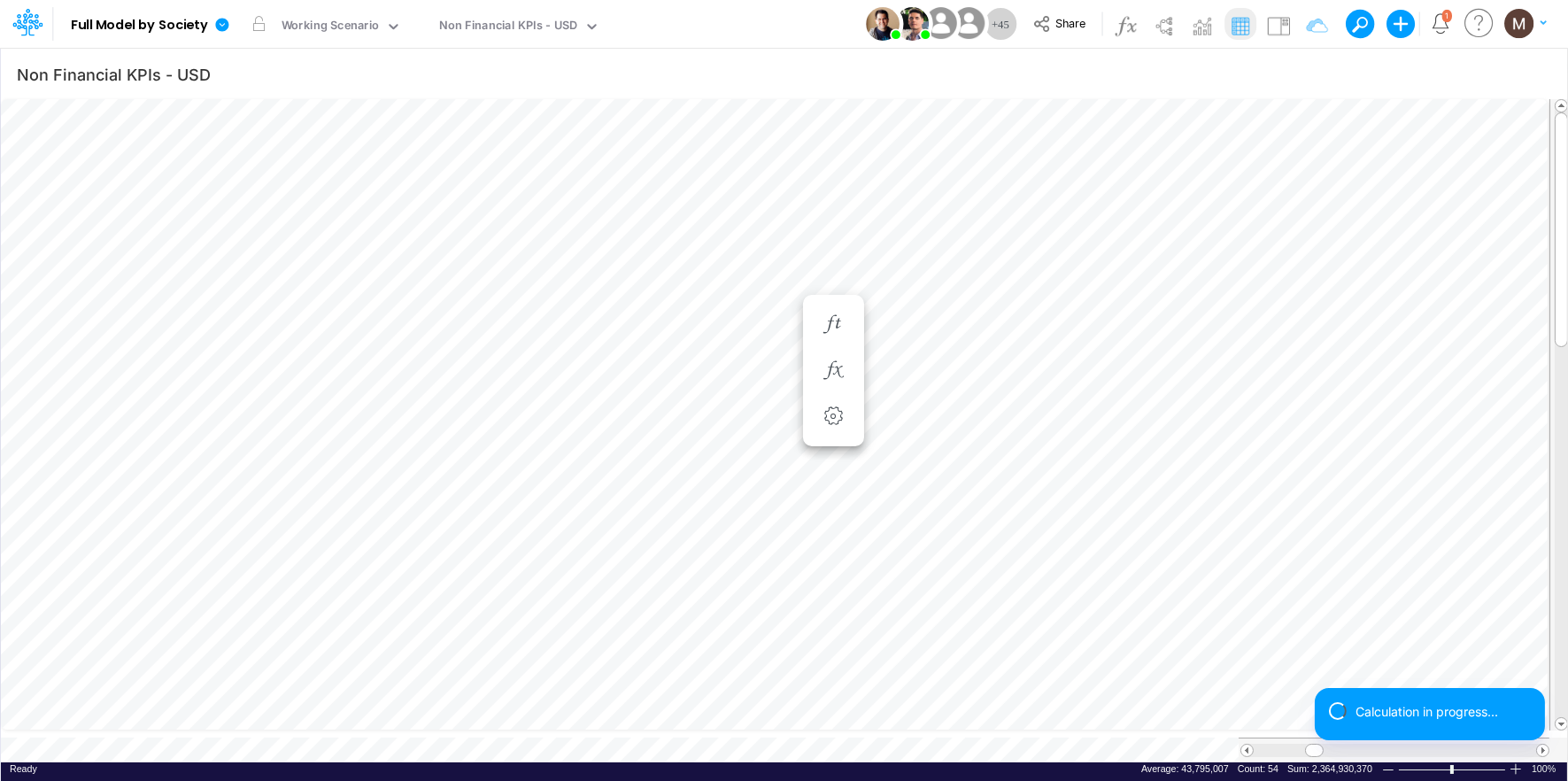
scroll to position [0, 1]
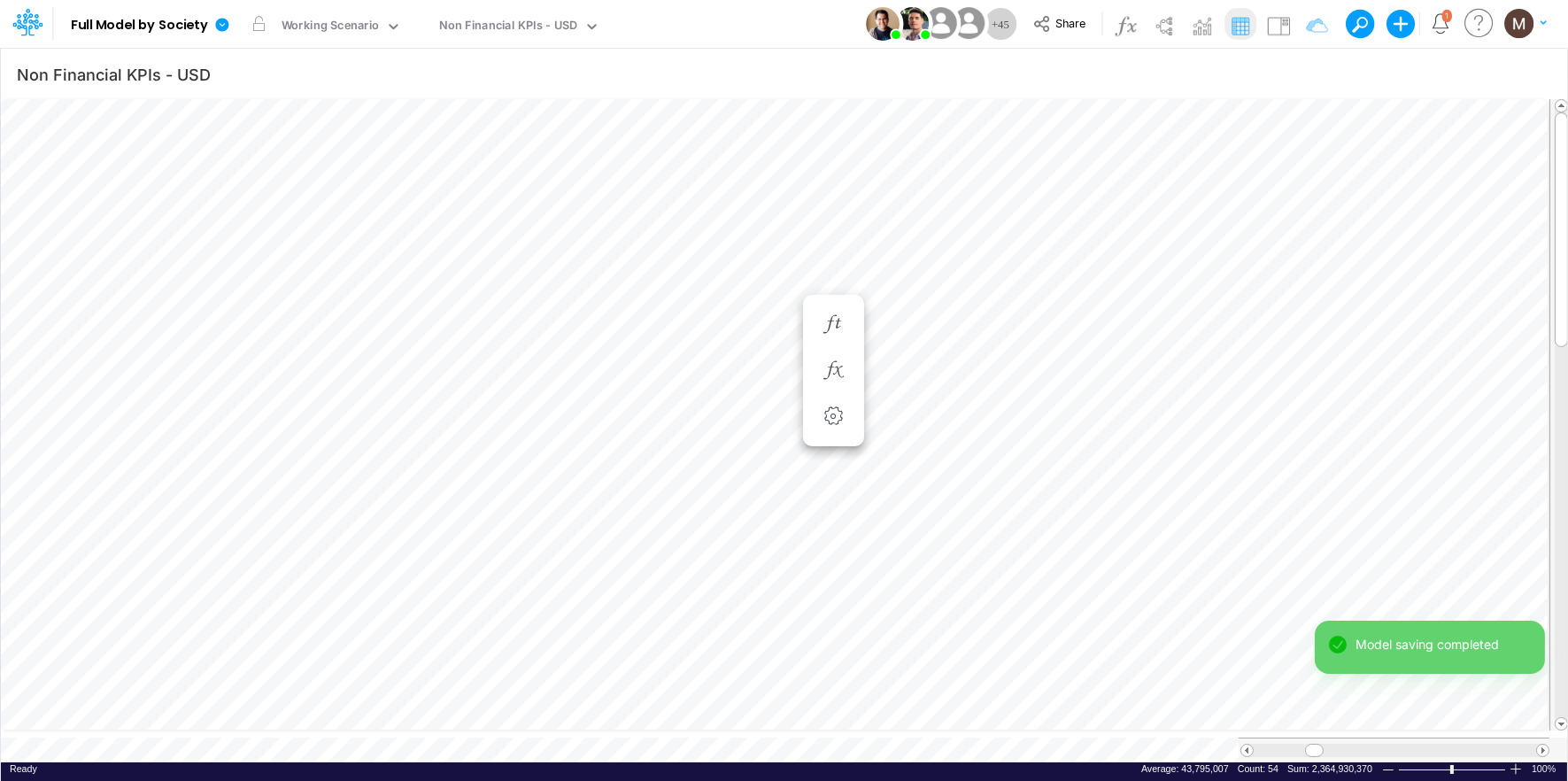
drag, startPoint x: 1314, startPoint y: 742, endPoint x: 1378, endPoint y: 734, distance: 64.5
click at [1378, 734] on div "Model saving completed Calculation completed" at bounding box center [1430, 688] width 230 height 133
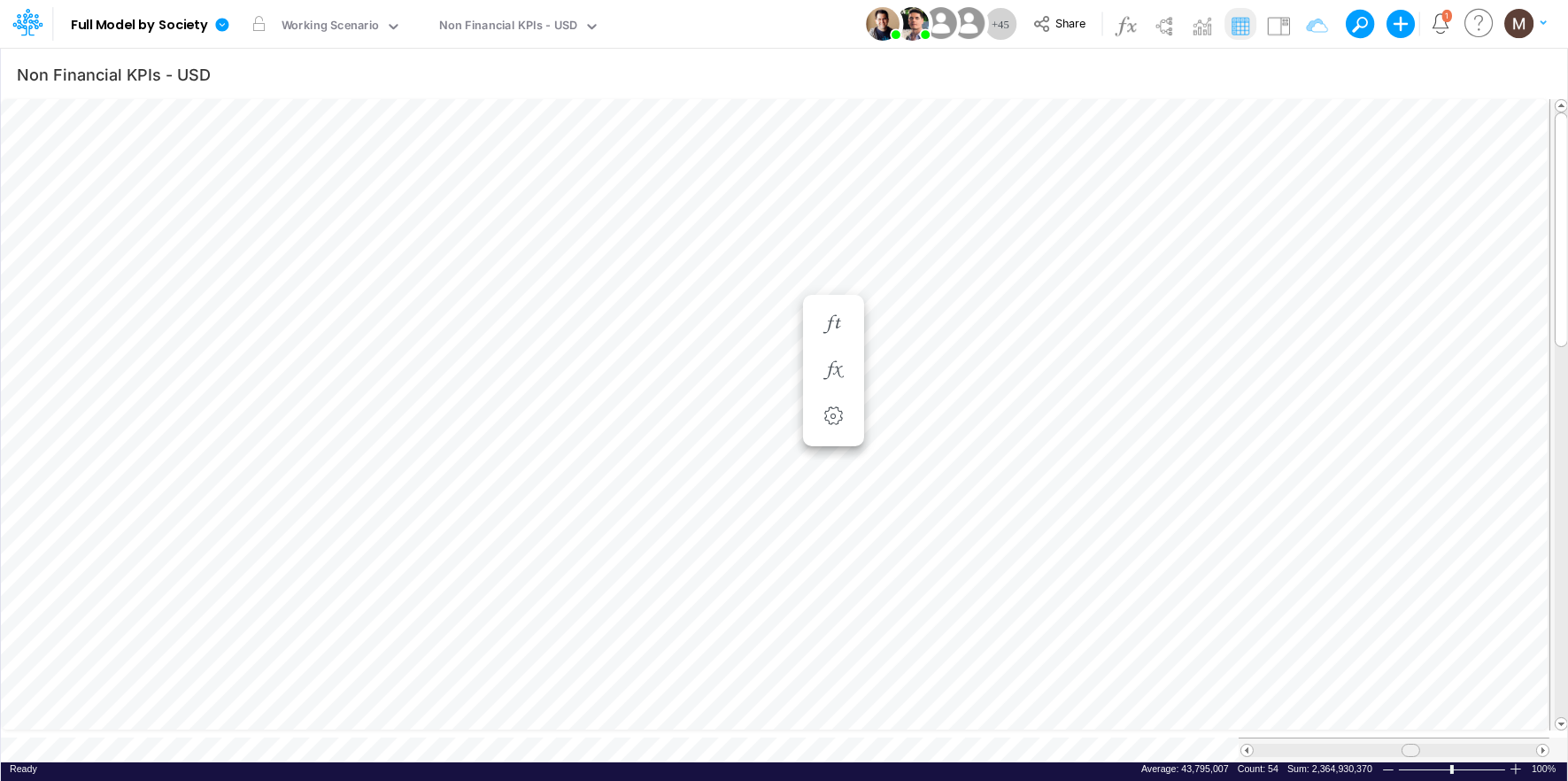
drag, startPoint x: 1313, startPoint y: 742, endPoint x: 1409, endPoint y: 736, distance: 96.2
click at [1409, 744] on span at bounding box center [1410, 750] width 12 height 12
drag, startPoint x: 1512, startPoint y: 739, endPoint x: 1315, endPoint y: 734, distance: 197.1
click at [1315, 738] on div at bounding box center [1394, 750] width 310 height 25
click at [945, 324] on icon "button" at bounding box center [939, 324] width 26 height 18
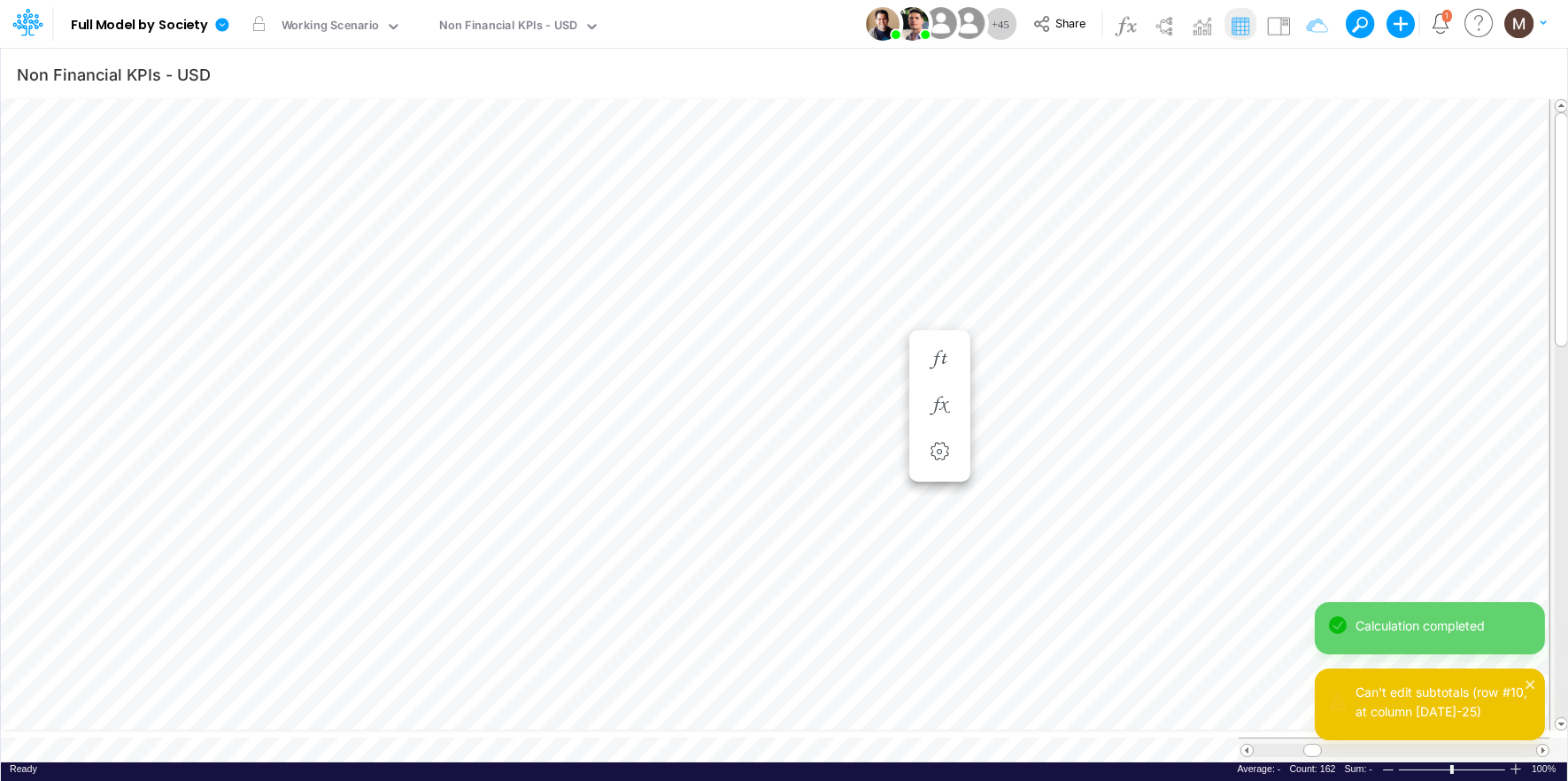
scroll to position [0, 1]
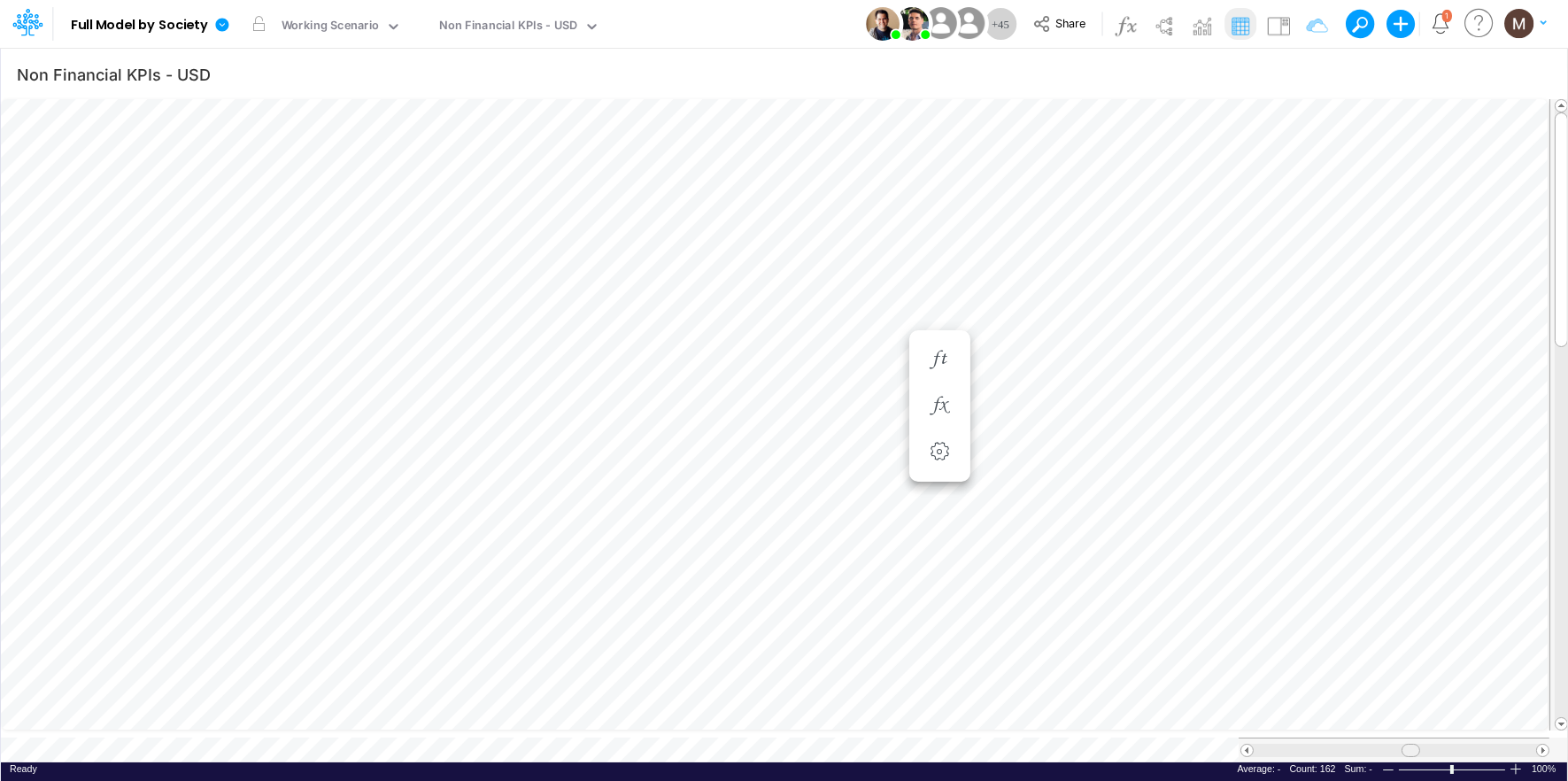
drag, startPoint x: 1317, startPoint y: 741, endPoint x: 1414, endPoint y: 728, distance: 97.9
click at [1414, 728] on table at bounding box center [784, 431] width 1568 height 663
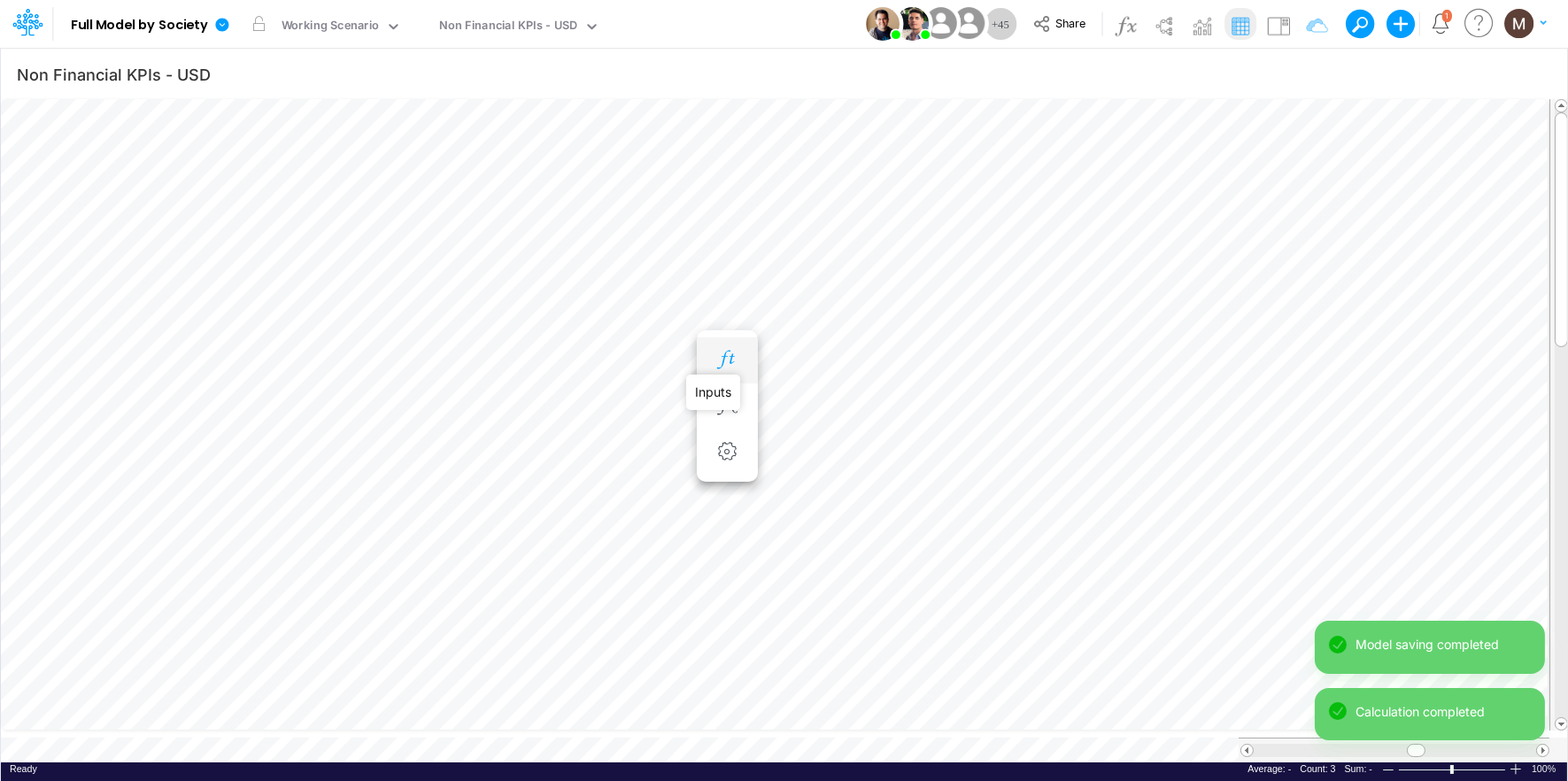
click at [727, 353] on icon "button" at bounding box center [726, 360] width 26 height 18
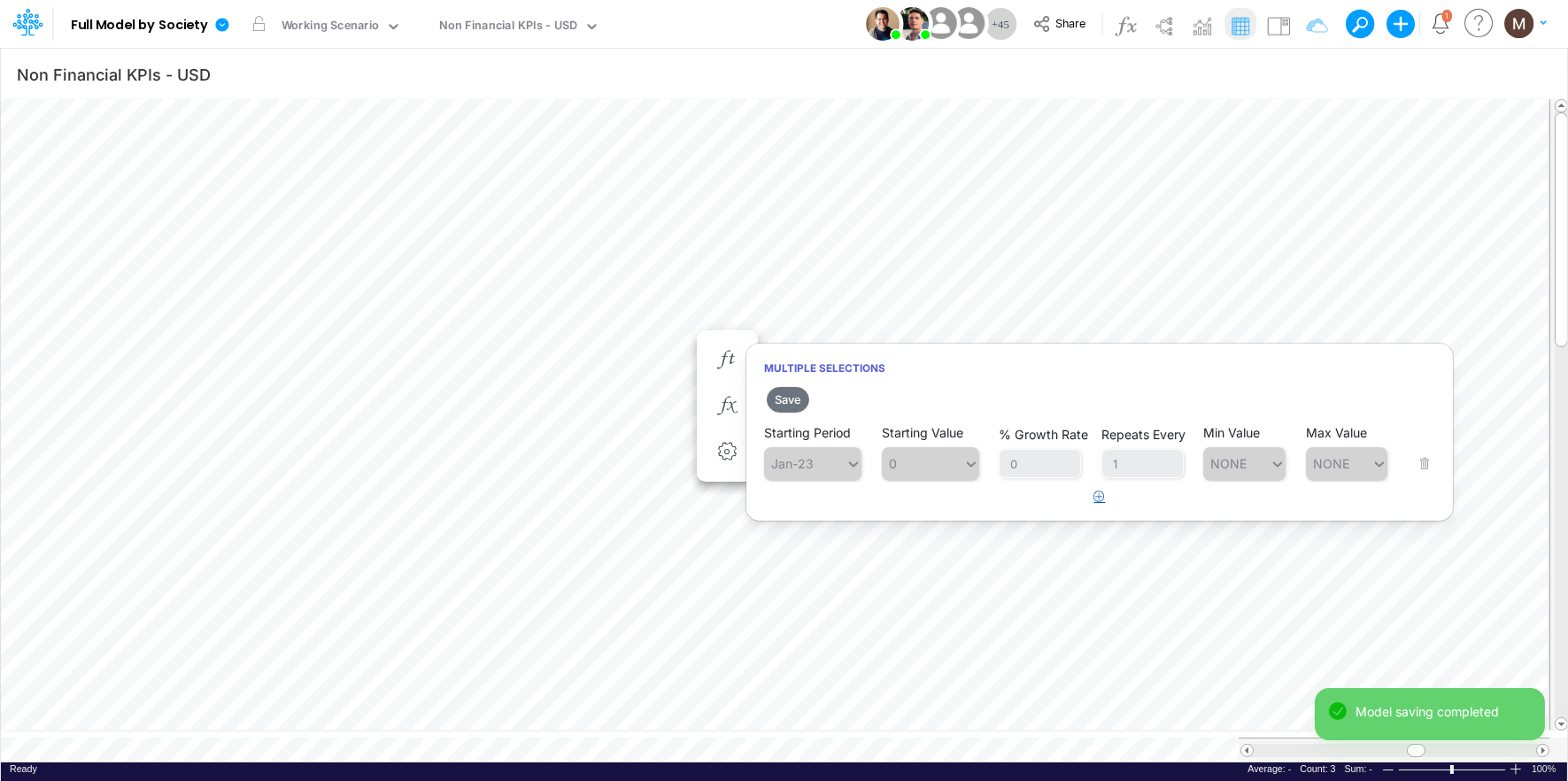
click at [1100, 497] on icon "button" at bounding box center [1100, 496] width 12 height 12
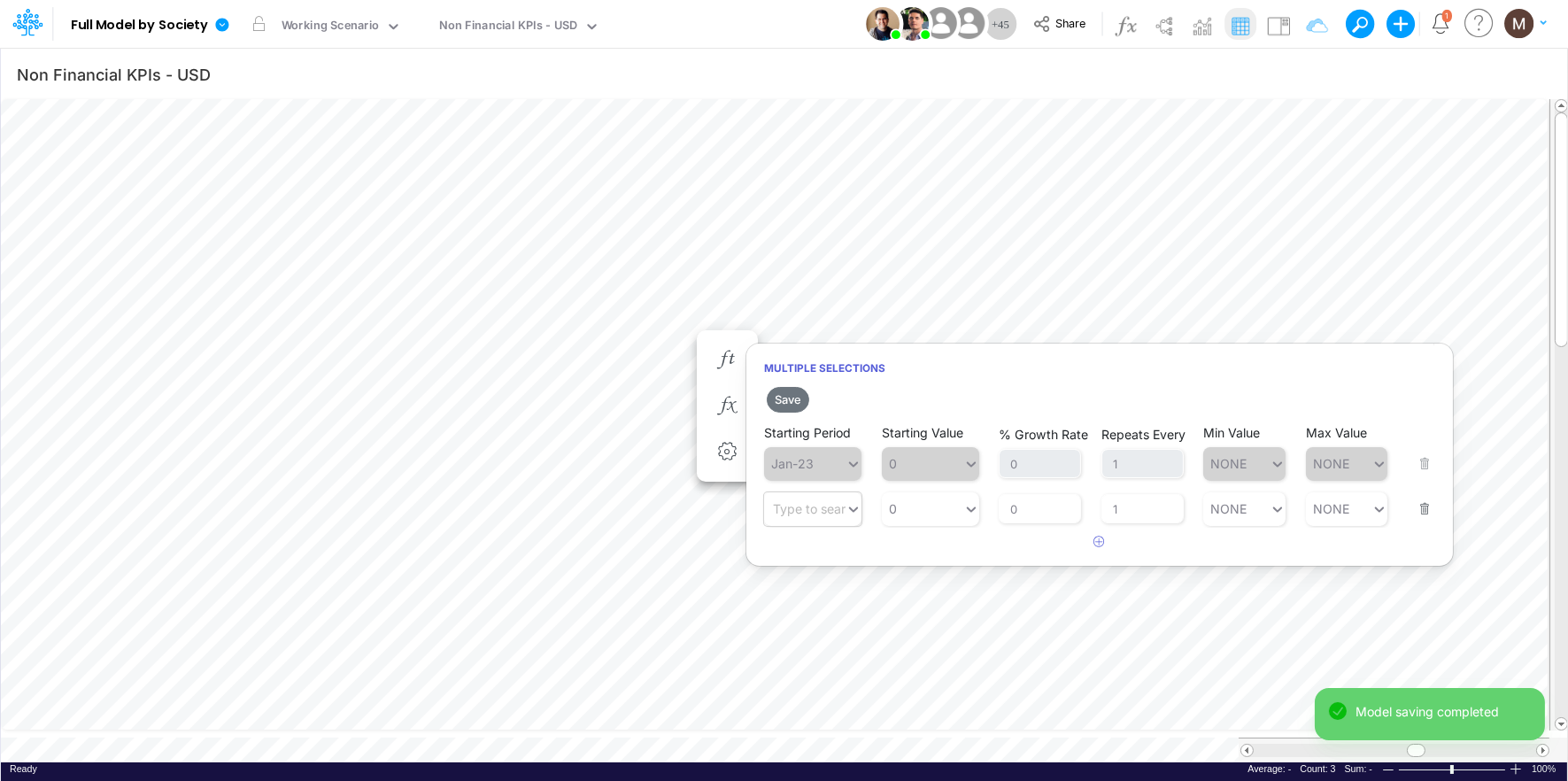
click at [809, 519] on div "Type to search..." at bounding box center [805, 509] width 81 height 26
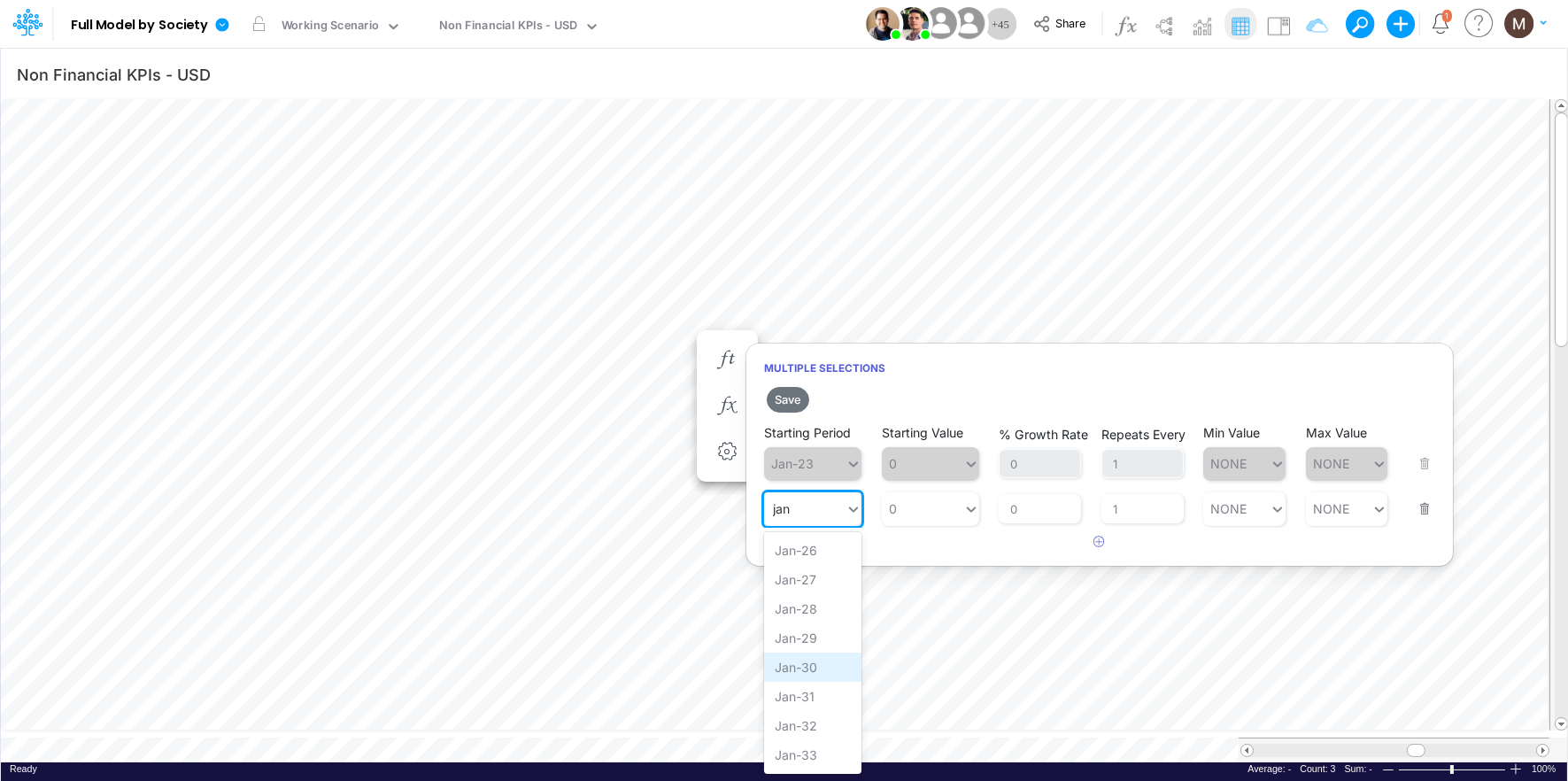
click at [821, 670] on div "Jan-30" at bounding box center [813, 668] width 98 height 29
type input "jan"
type input "0"
click at [957, 508] on div "0 0" at bounding box center [922, 509] width 81 height 26
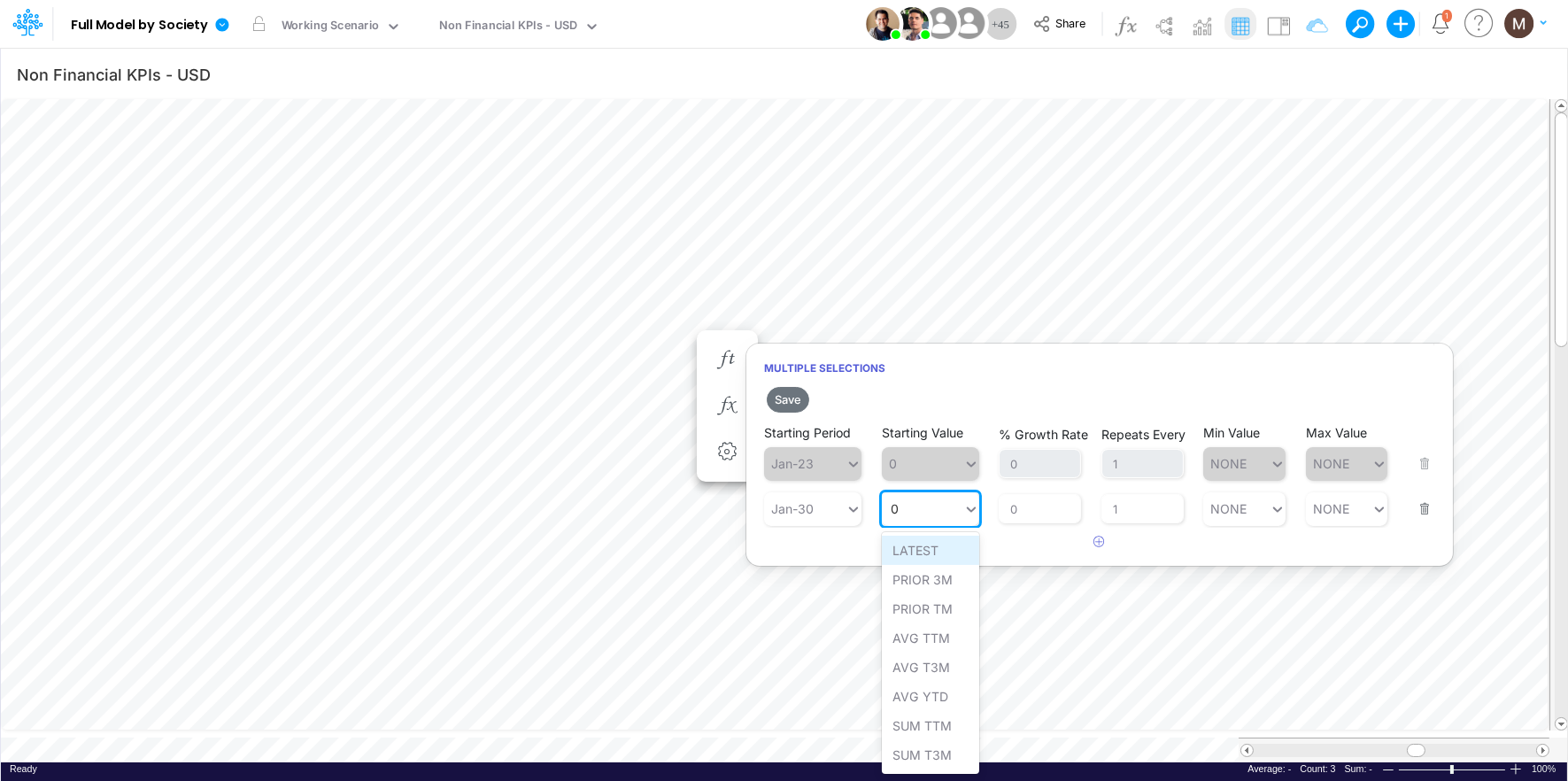
click at [947, 550] on div "LATEST" at bounding box center [931, 551] width 98 height 29
click at [809, 390] on h2 "Save" at bounding box center [1100, 399] width 707 height 32
click at [798, 395] on button "Save" at bounding box center [788, 400] width 43 height 26
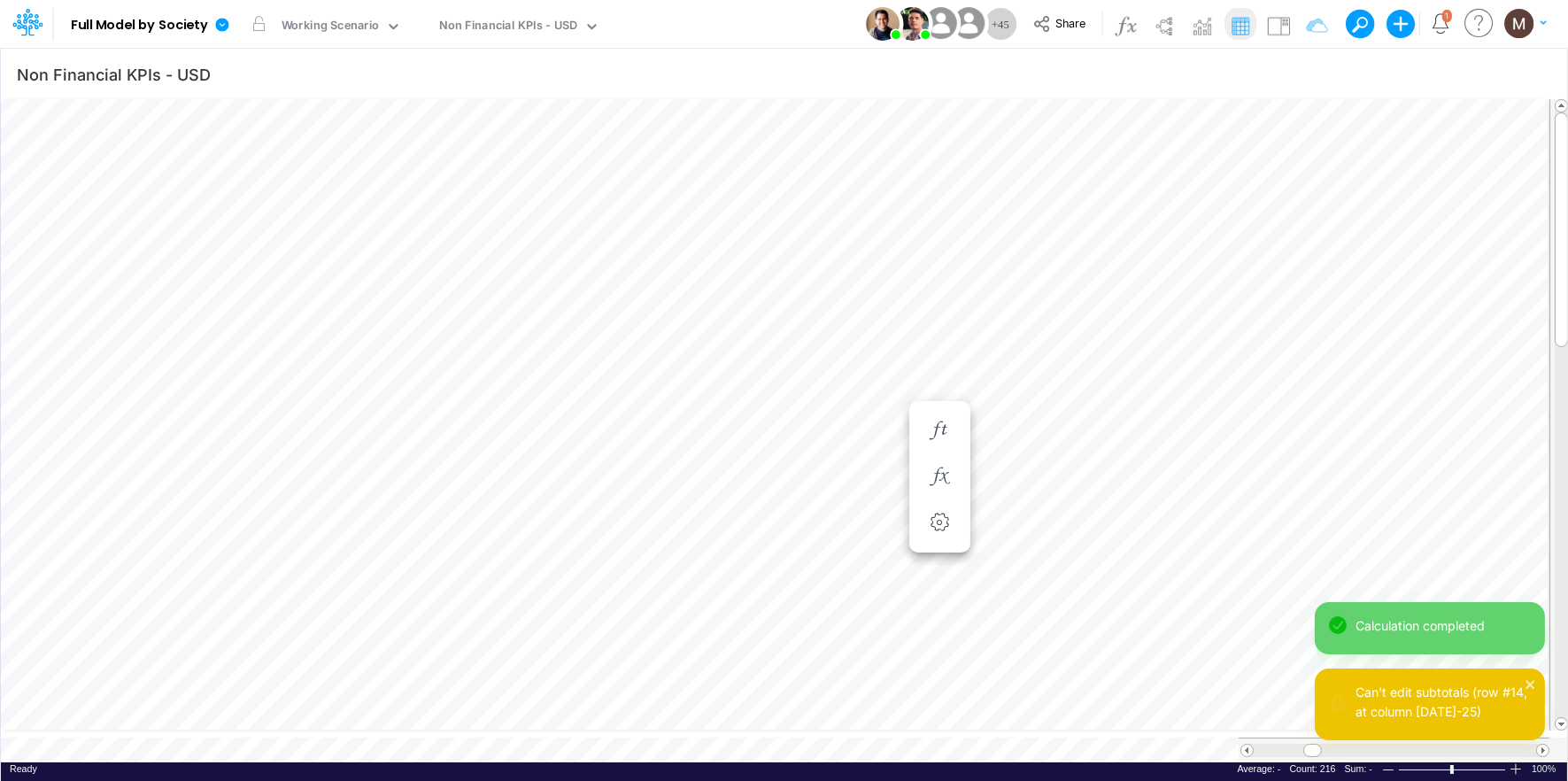
scroll to position [0, 1]
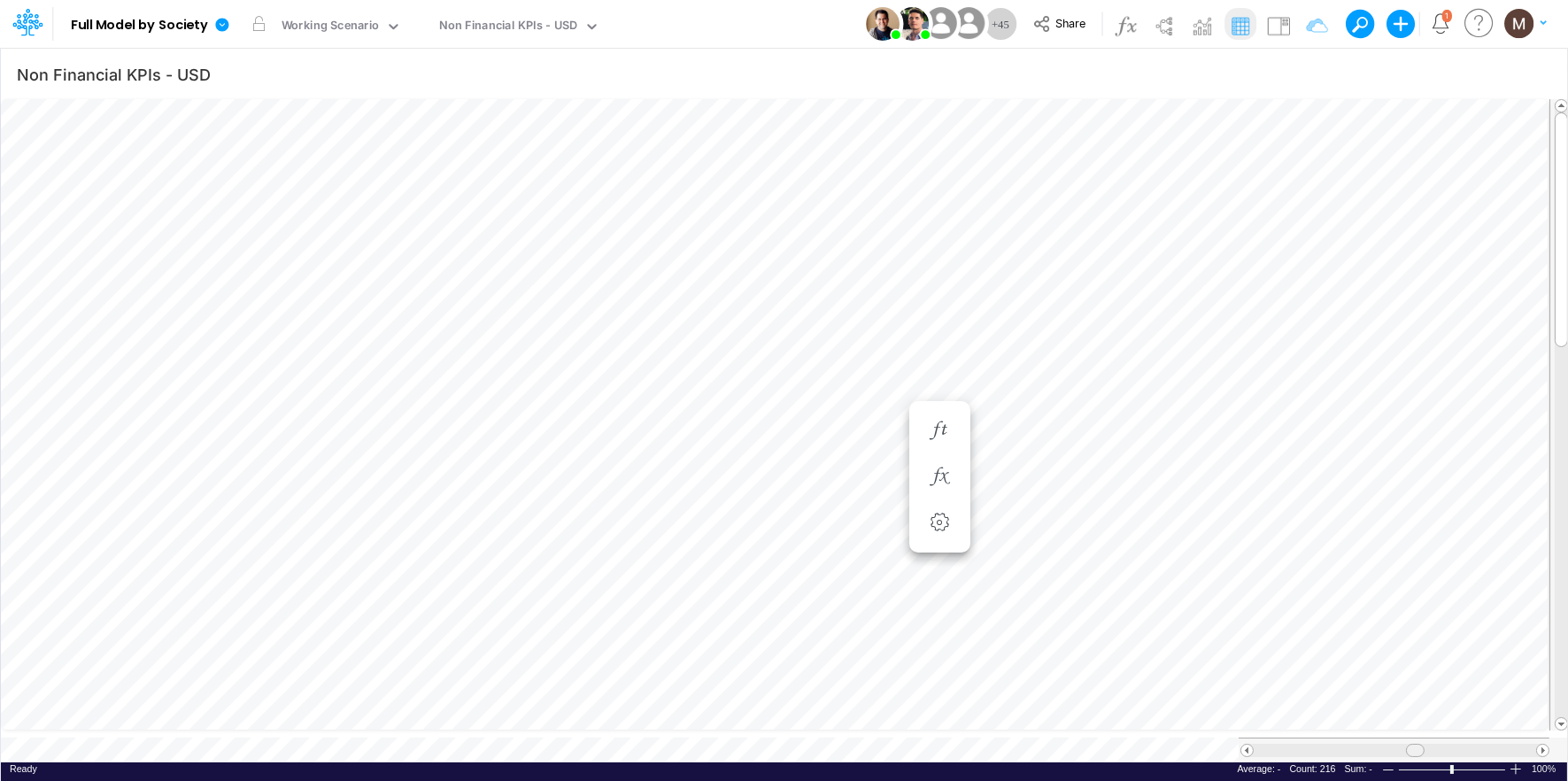
drag, startPoint x: 1310, startPoint y: 743, endPoint x: 1413, endPoint y: 737, distance: 103.2
click at [1413, 744] on span at bounding box center [1414, 750] width 12 height 12
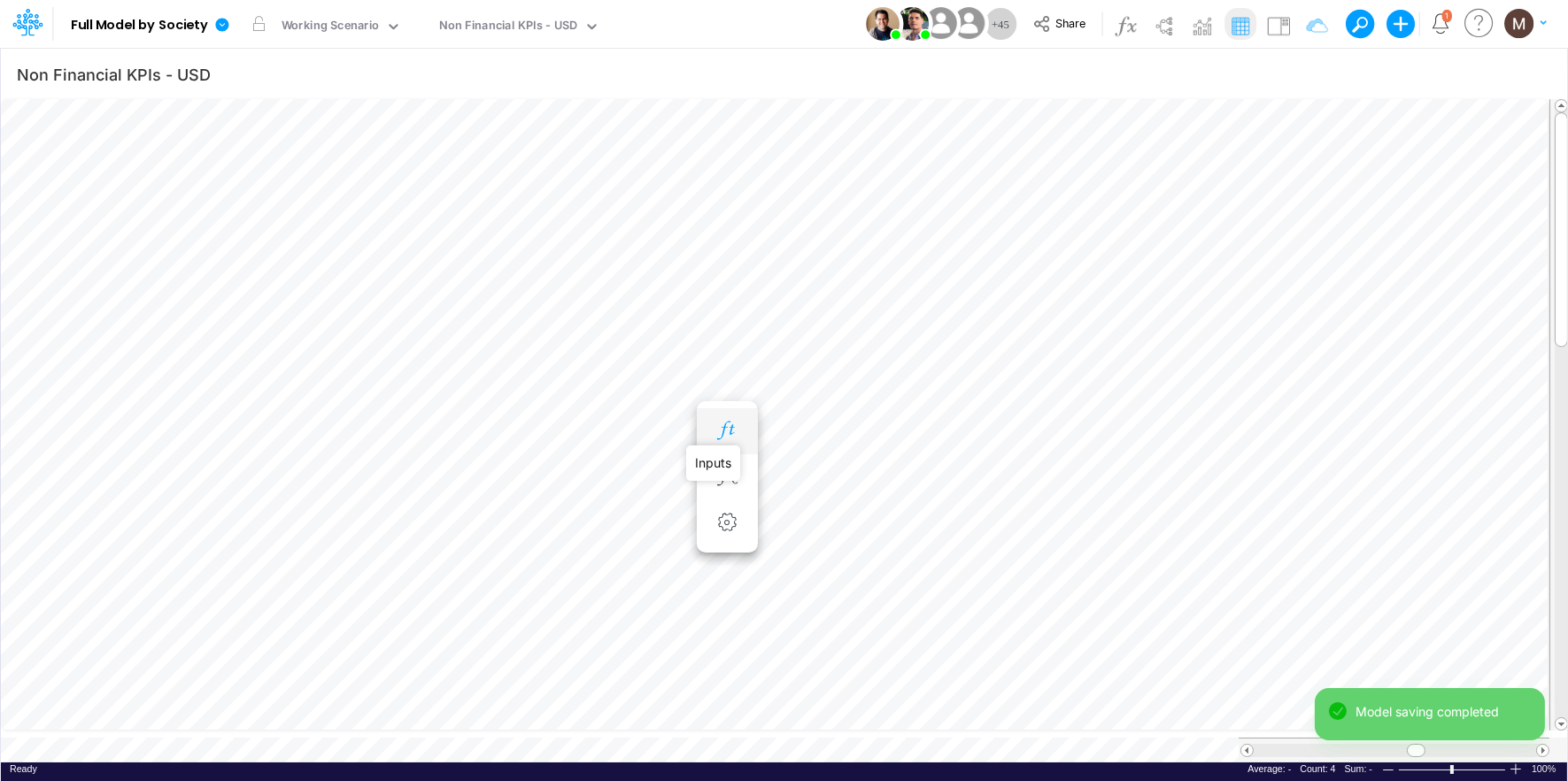
click at [726, 434] on icon "button" at bounding box center [726, 430] width 26 height 18
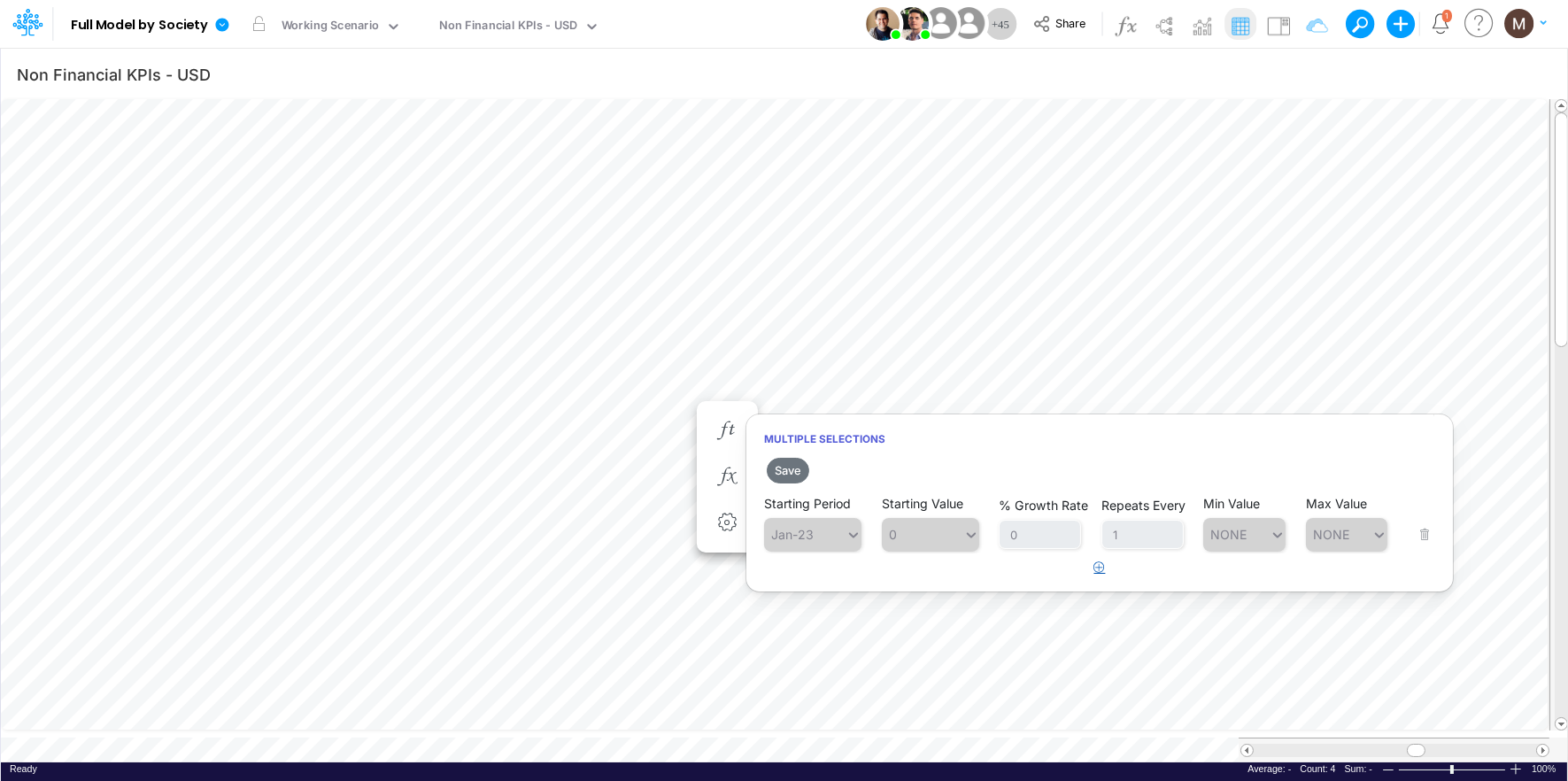
click at [1106, 565] on button "button" at bounding box center [1100, 568] width 35 height 29
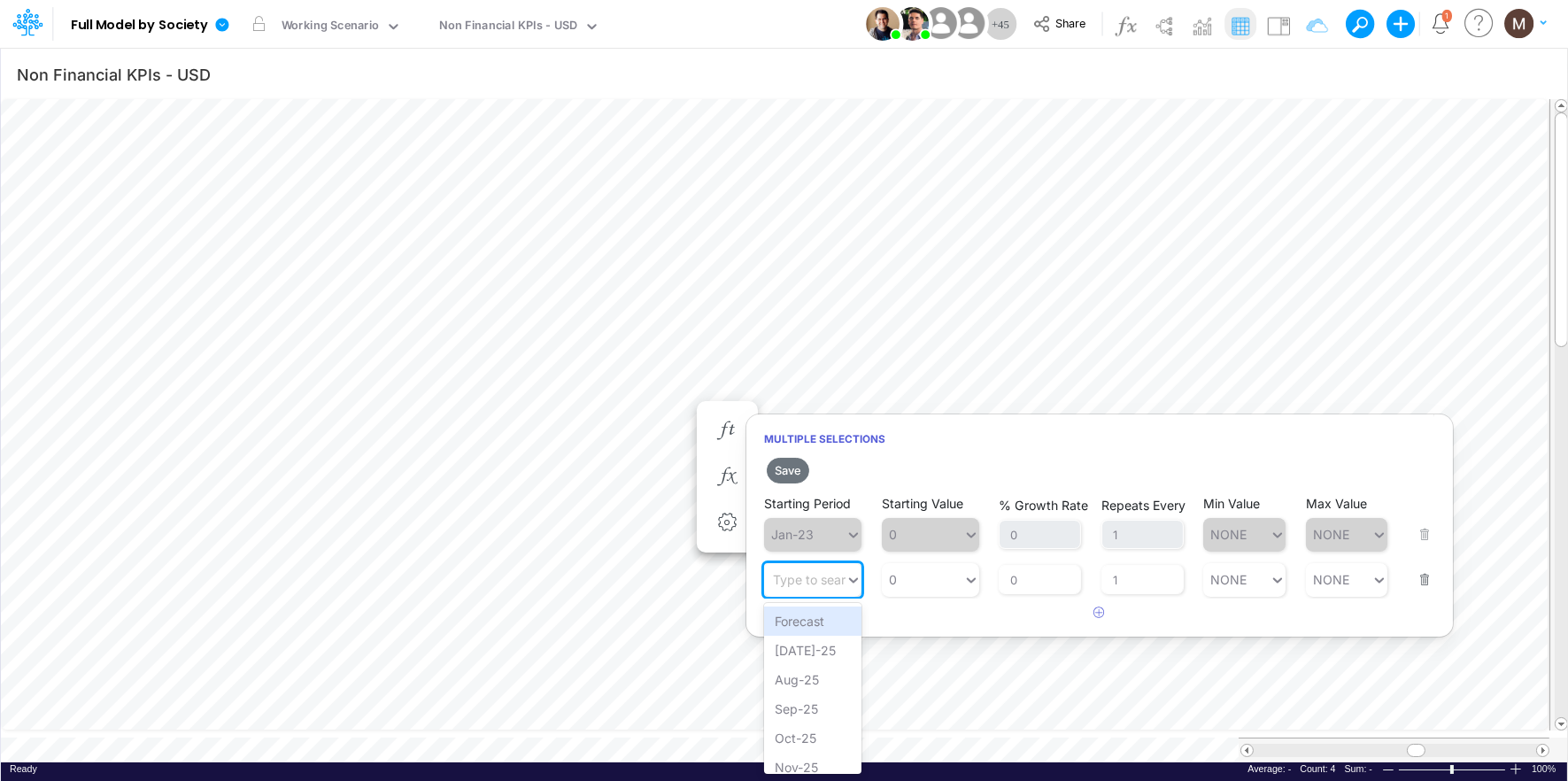
click at [825, 586] on div "Type to search..." at bounding box center [805, 579] width 81 height 26
click at [786, 726] on div "Jan-30" at bounding box center [813, 738] width 98 height 29
type input "jan"
type input "0"
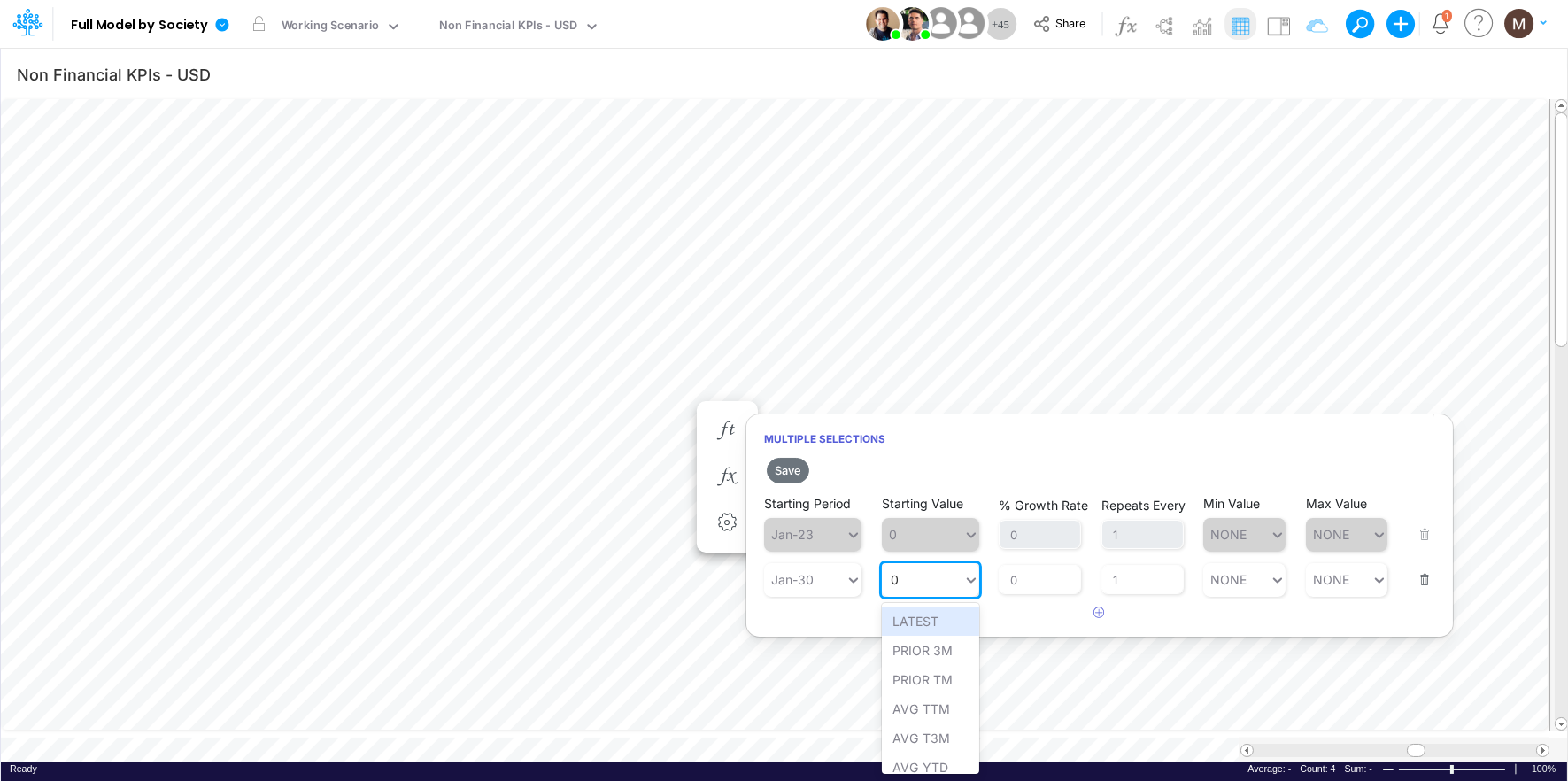
click at [919, 586] on div "0 0" at bounding box center [922, 579] width 81 height 26
click at [914, 610] on div "LATEST" at bounding box center [931, 621] width 98 height 29
click at [791, 459] on button "Save" at bounding box center [788, 470] width 43 height 26
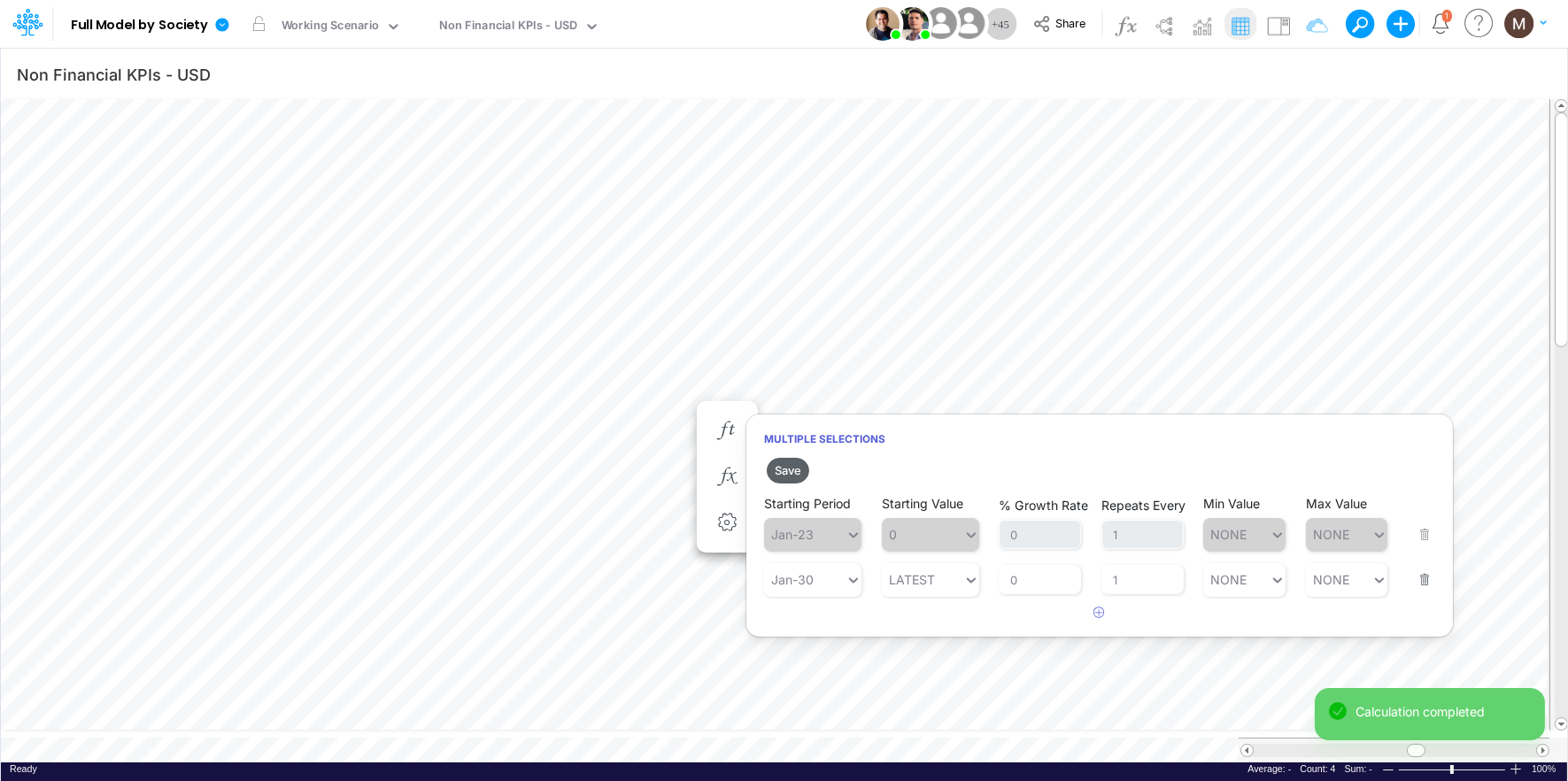
click at [790, 466] on button "Save" at bounding box center [788, 470] width 43 height 26
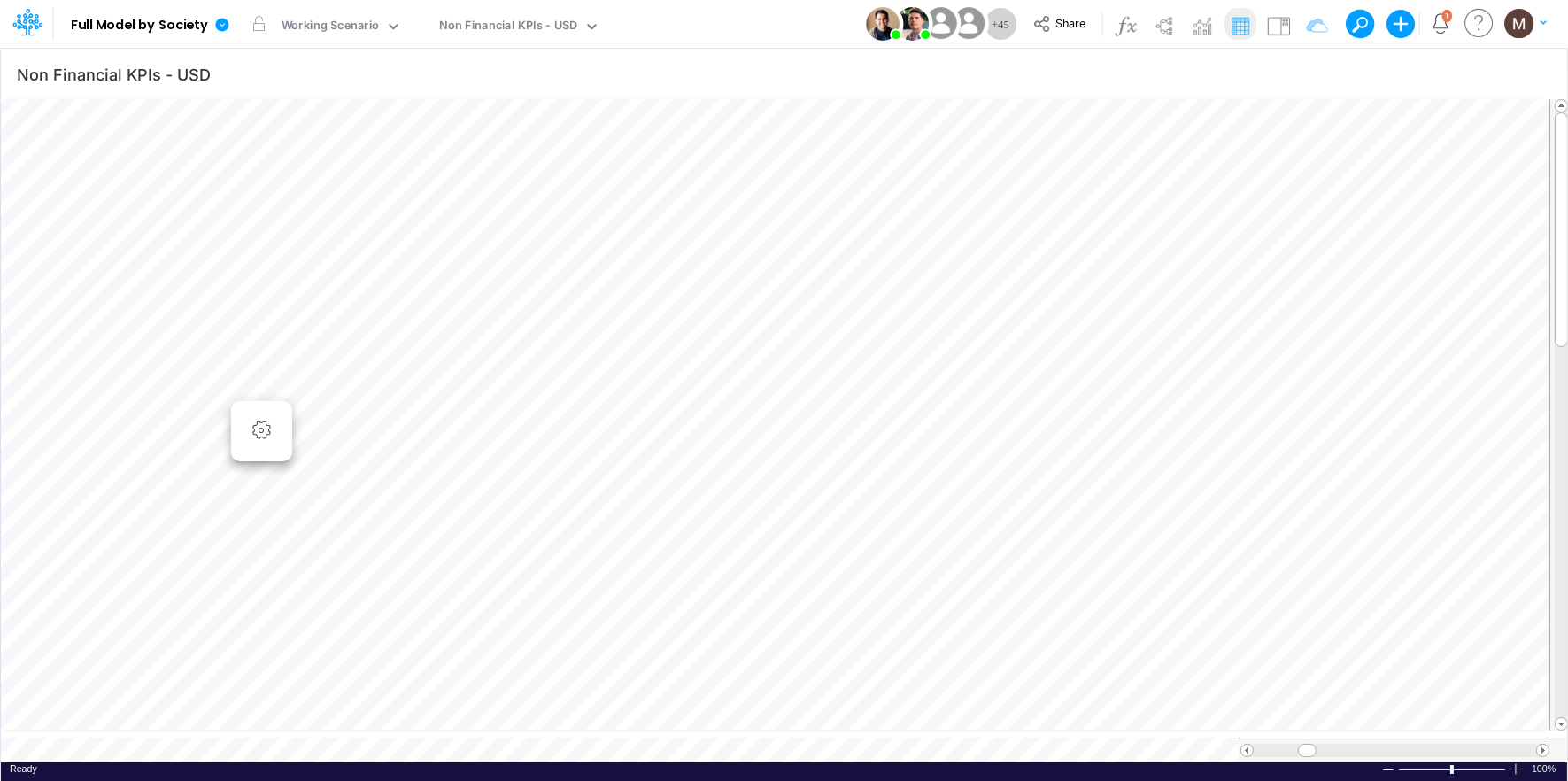
scroll to position [0, 1]
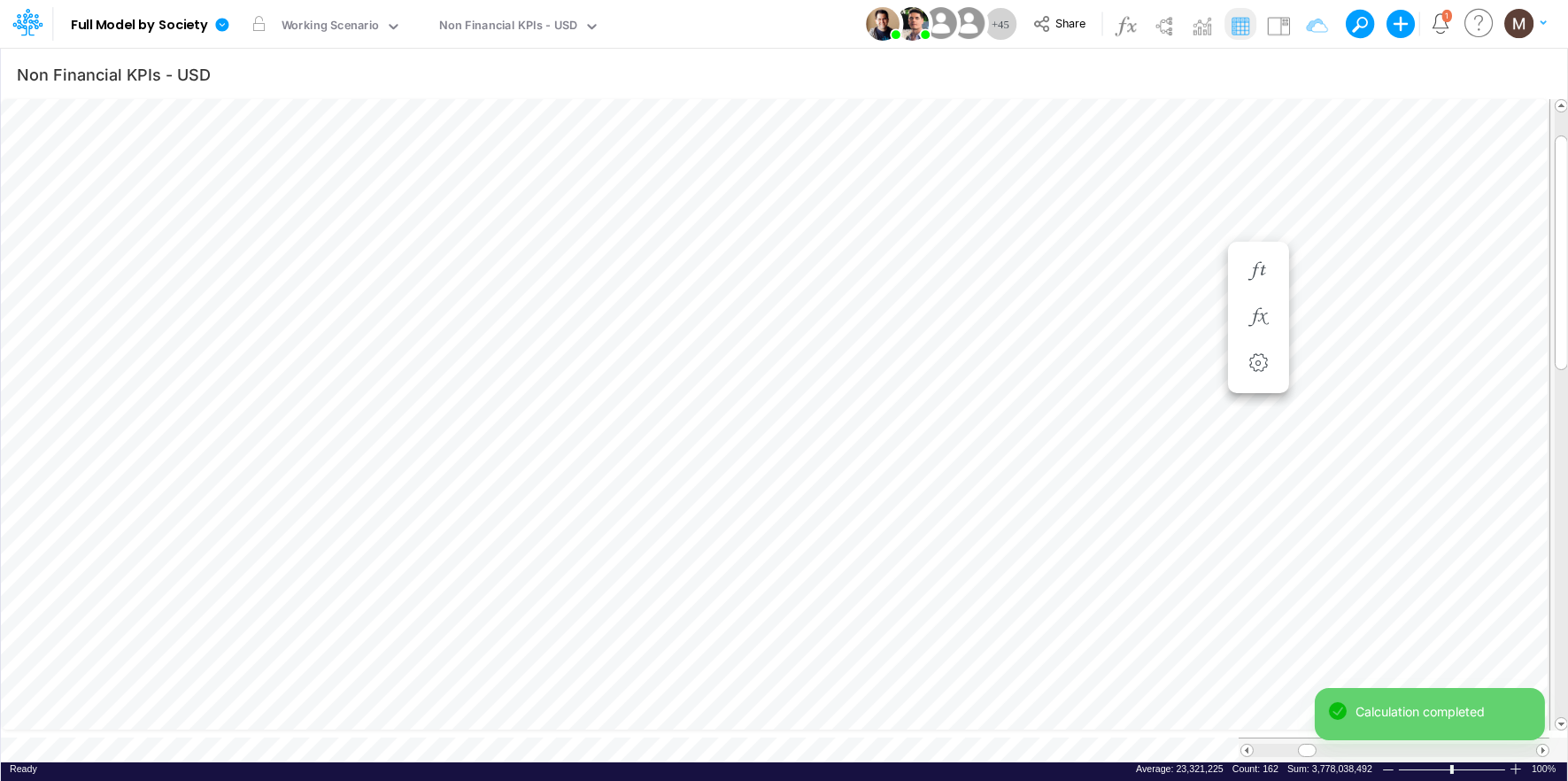
scroll to position [0, 1]
drag, startPoint x: 1309, startPoint y: 743, endPoint x: 1412, endPoint y: 742, distance: 103.0
click at [1412, 742] on div "Model Full Model by Society Edit model settings Duplicate Import QuickBooks Qui…" at bounding box center [784, 390] width 1568 height 781
click at [734, 269] on icon "button" at bounding box center [726, 271] width 26 height 18
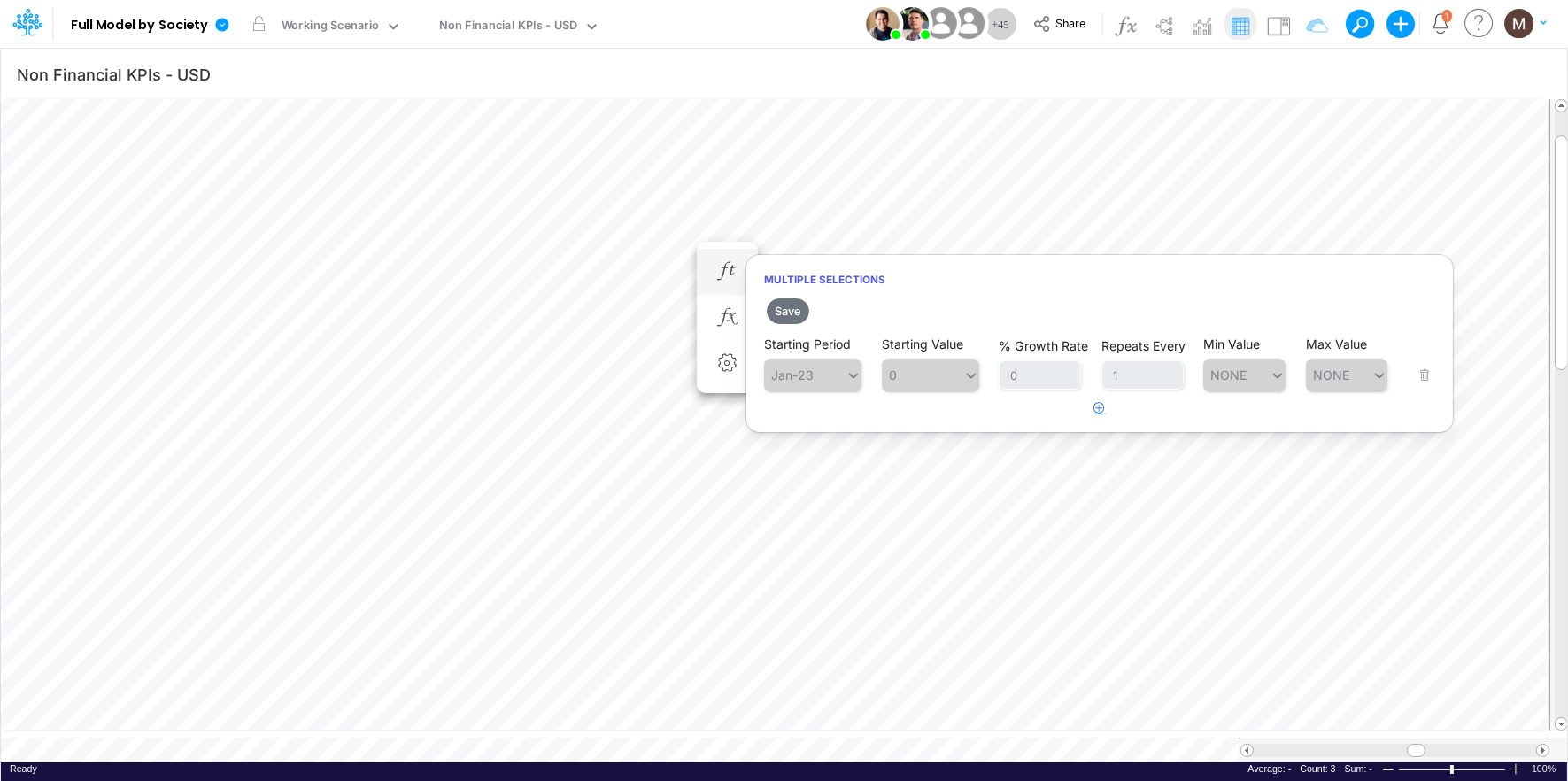
click at [1096, 413] on button "button" at bounding box center [1100, 408] width 35 height 29
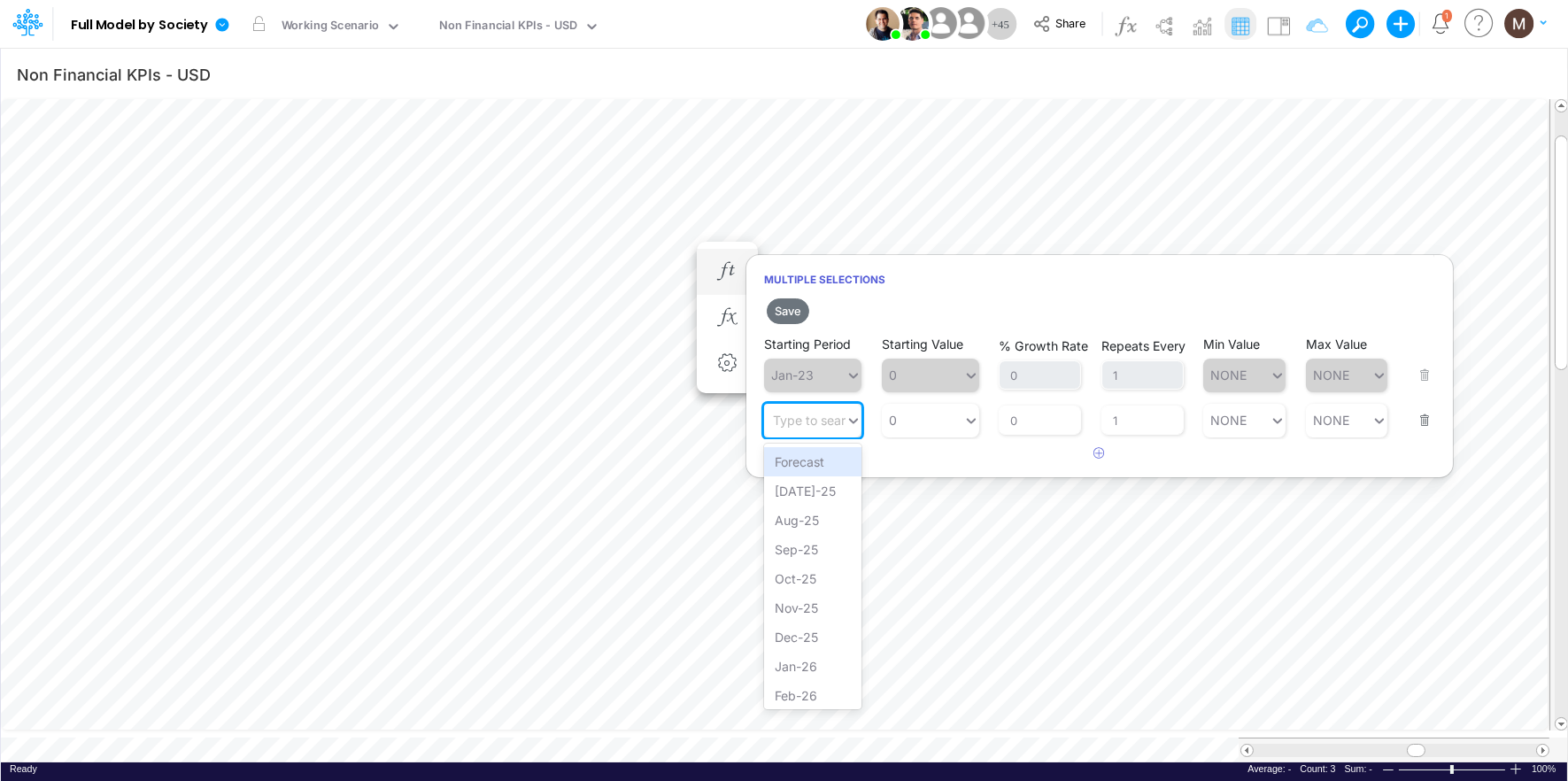
click at [797, 424] on div "Type to search..." at bounding box center [821, 420] width 98 height 15
click at [799, 589] on div "Jan-30" at bounding box center [813, 579] width 98 height 29
type input "jan"
type input "0"
click at [932, 424] on div "0 0" at bounding box center [922, 420] width 81 height 26
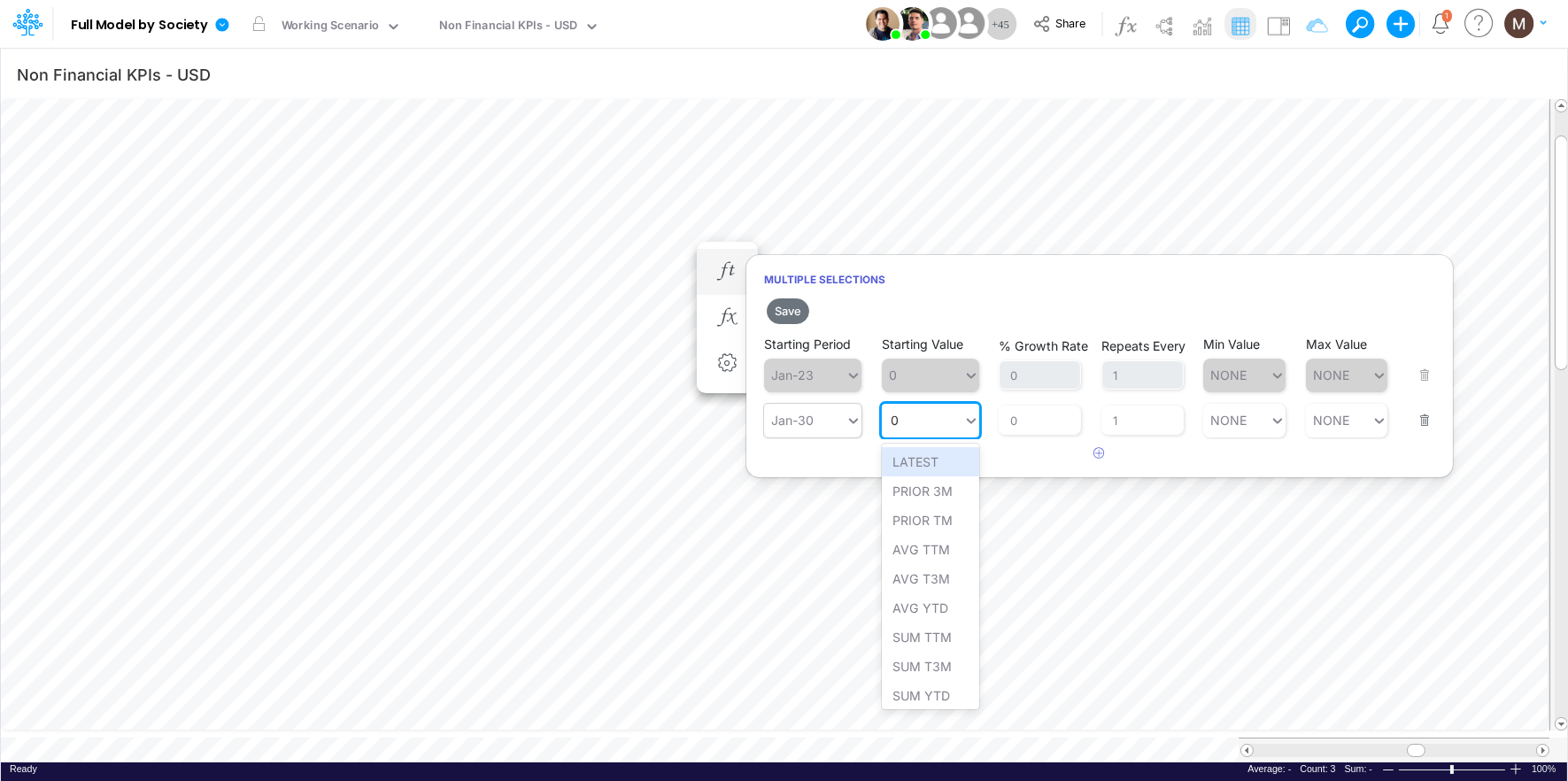
drag, startPoint x: 932, startPoint y: 456, endPoint x: 910, endPoint y: 445, distance: 24.6
click at [932, 456] on div "LATEST" at bounding box center [931, 462] width 98 height 29
click at [777, 307] on button "Save" at bounding box center [788, 311] width 43 height 26
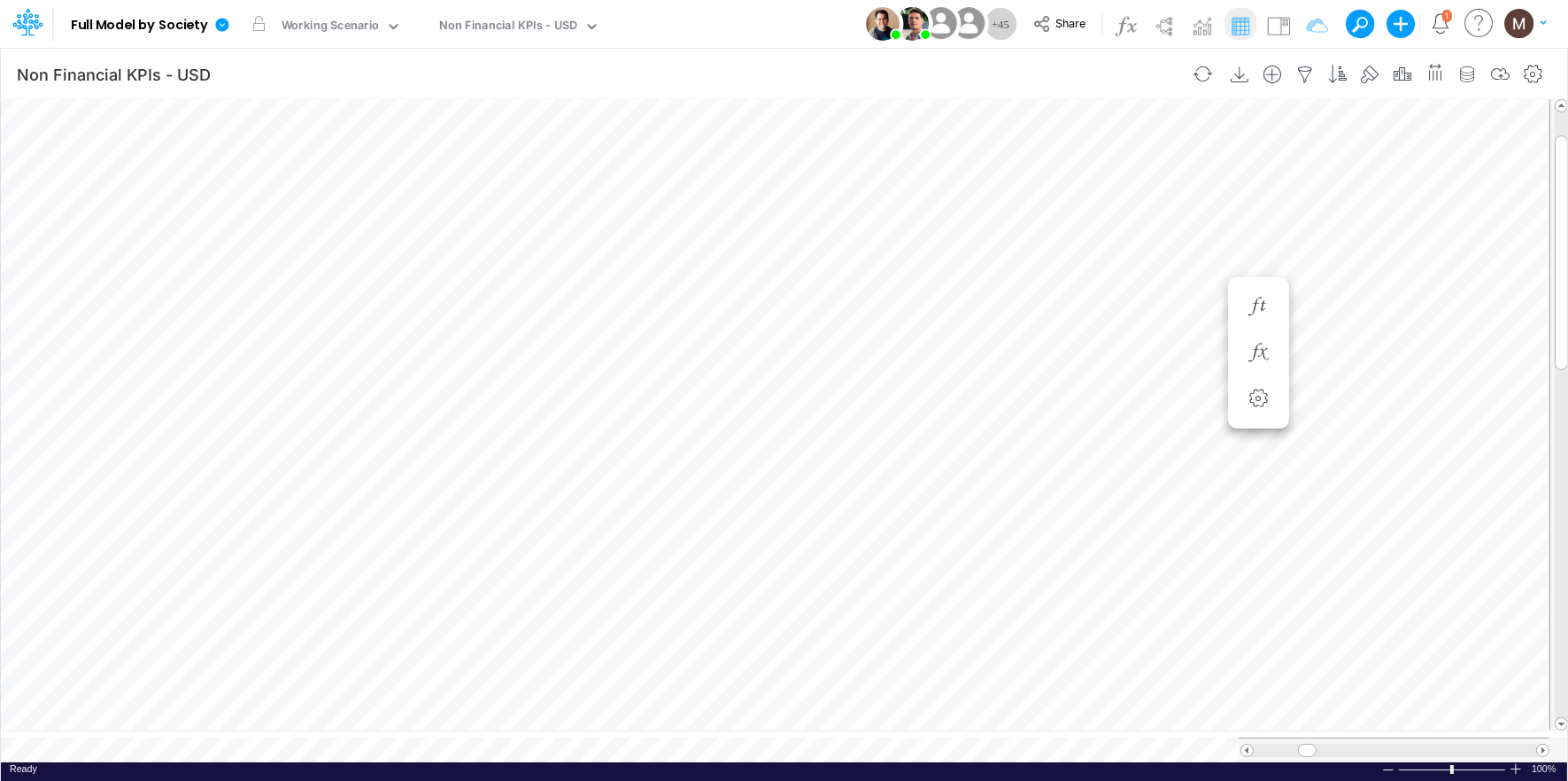
scroll to position [0, 1]
drag, startPoint x: 1303, startPoint y: 744, endPoint x: 1405, endPoint y: 741, distance: 102.0
click at [1405, 744] on span at bounding box center [1407, 750] width 12 height 12
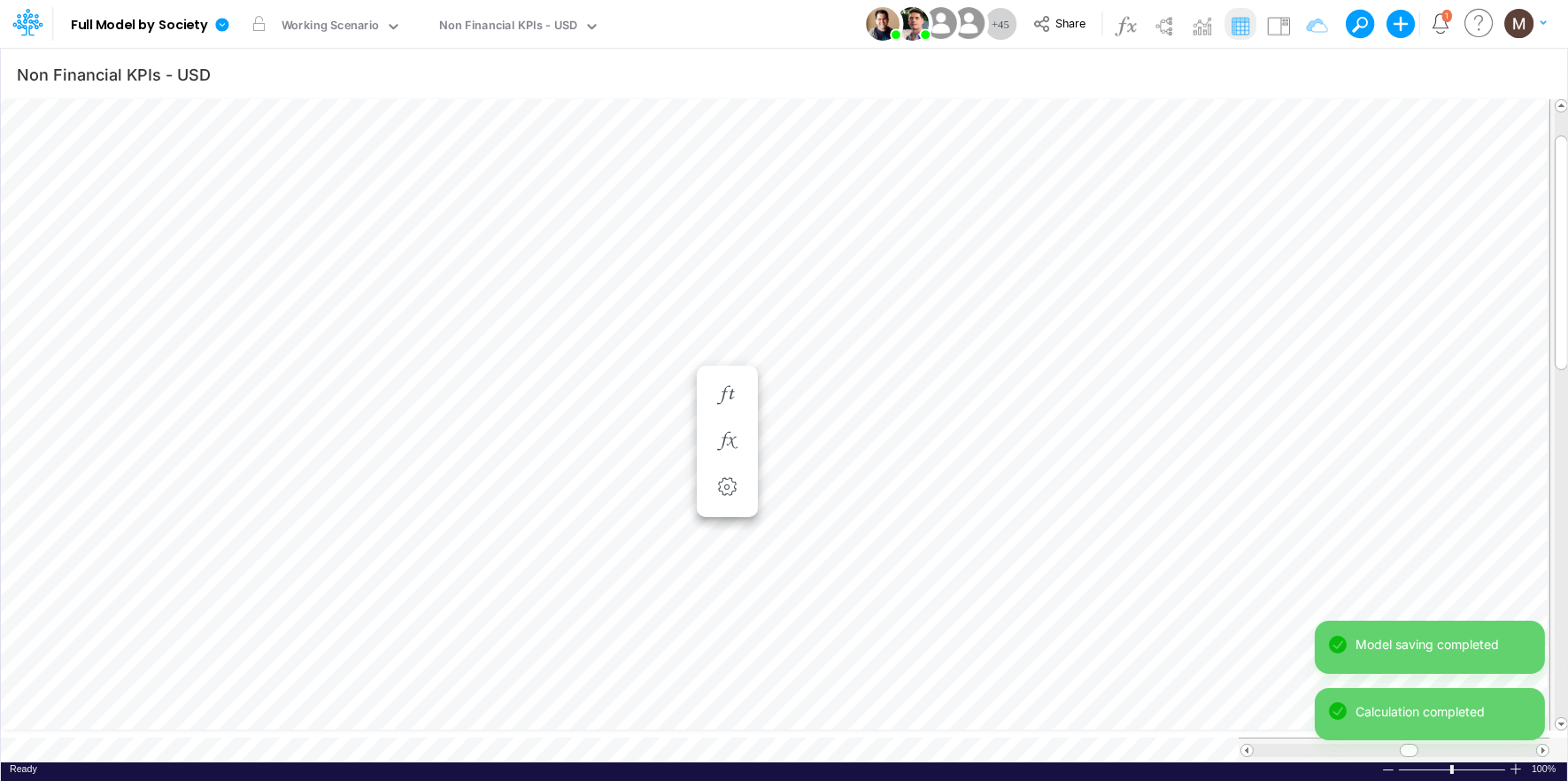
scroll to position [0, 1]
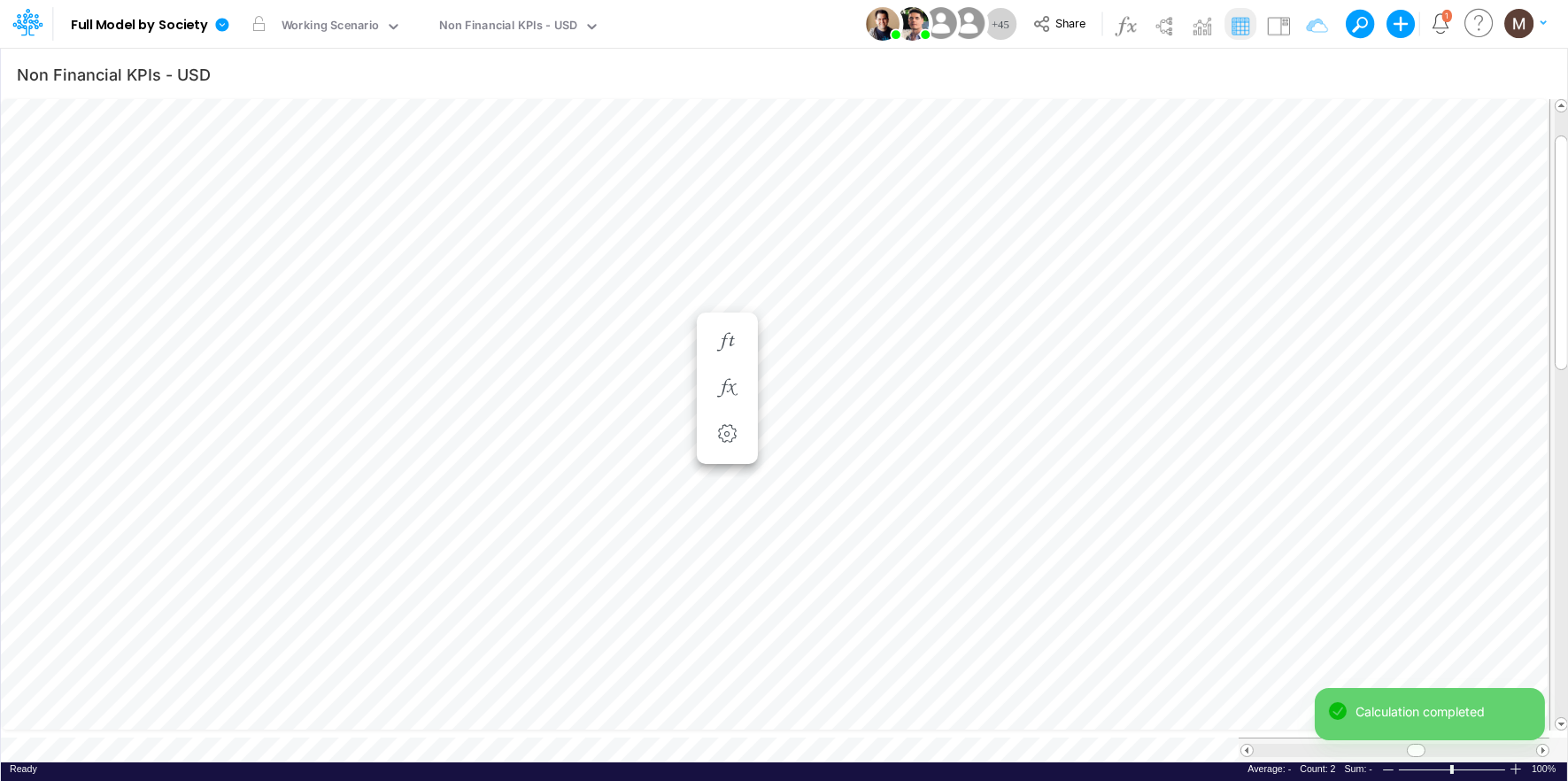
scroll to position [0, 1]
click at [731, 339] on icon "button" at bounding box center [726, 343] width 26 height 18
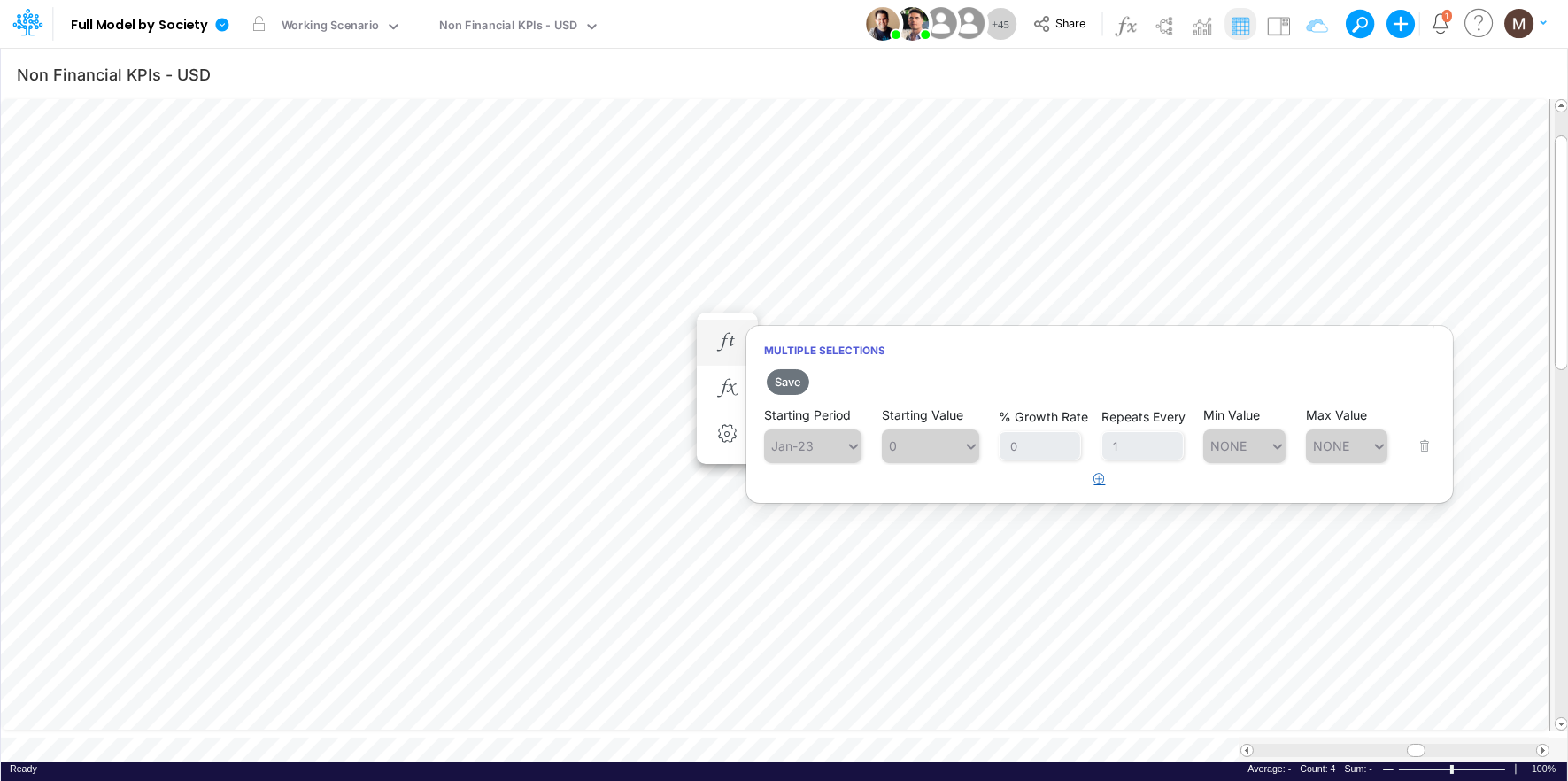
click at [1110, 479] on button "button" at bounding box center [1100, 480] width 35 height 29
click at [788, 489] on div "Type to search..." at bounding box center [821, 491] width 98 height 15
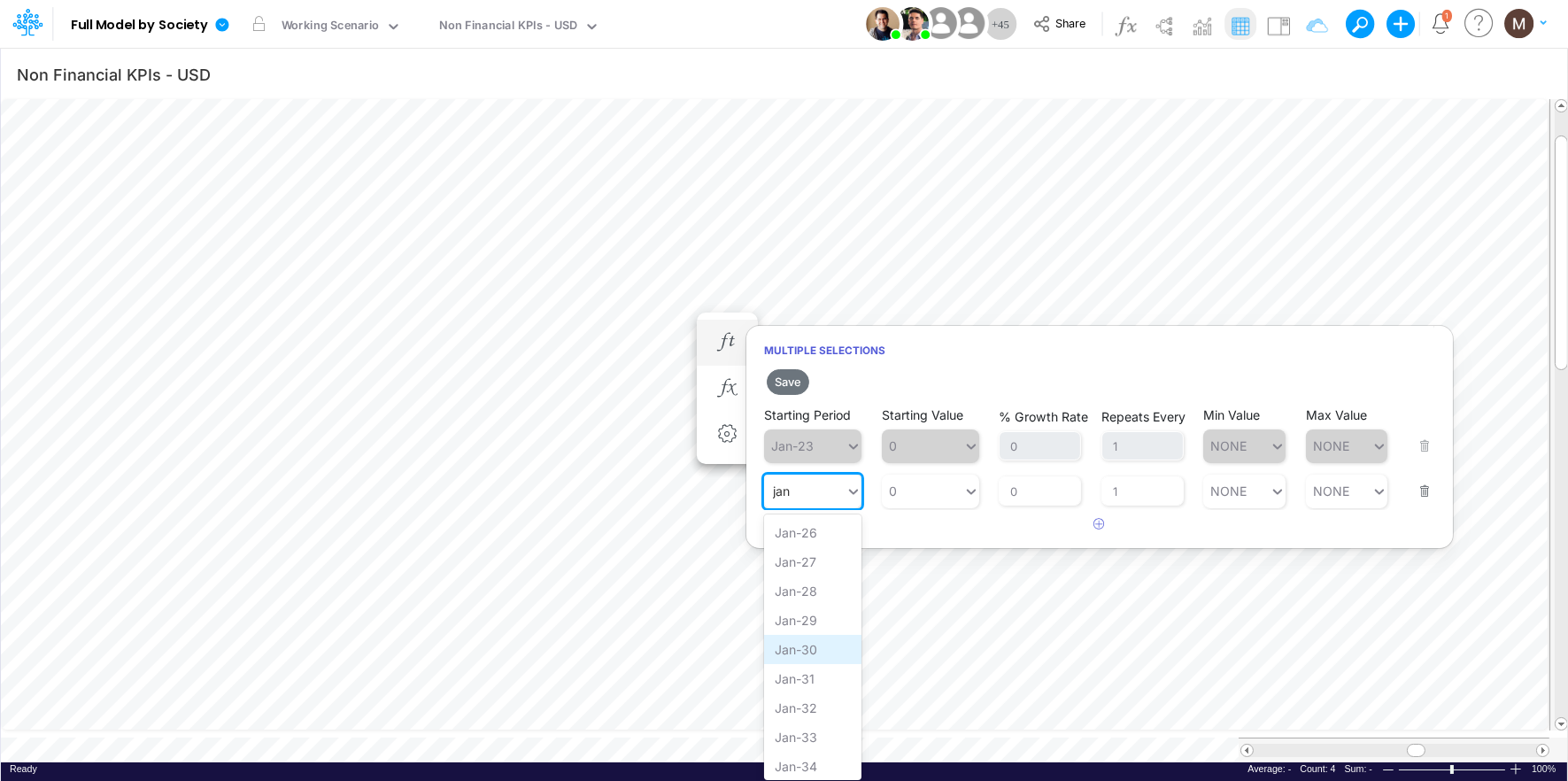
click at [796, 655] on div "Jan-30" at bounding box center [813, 649] width 98 height 29
type input "jan"
type input "0"
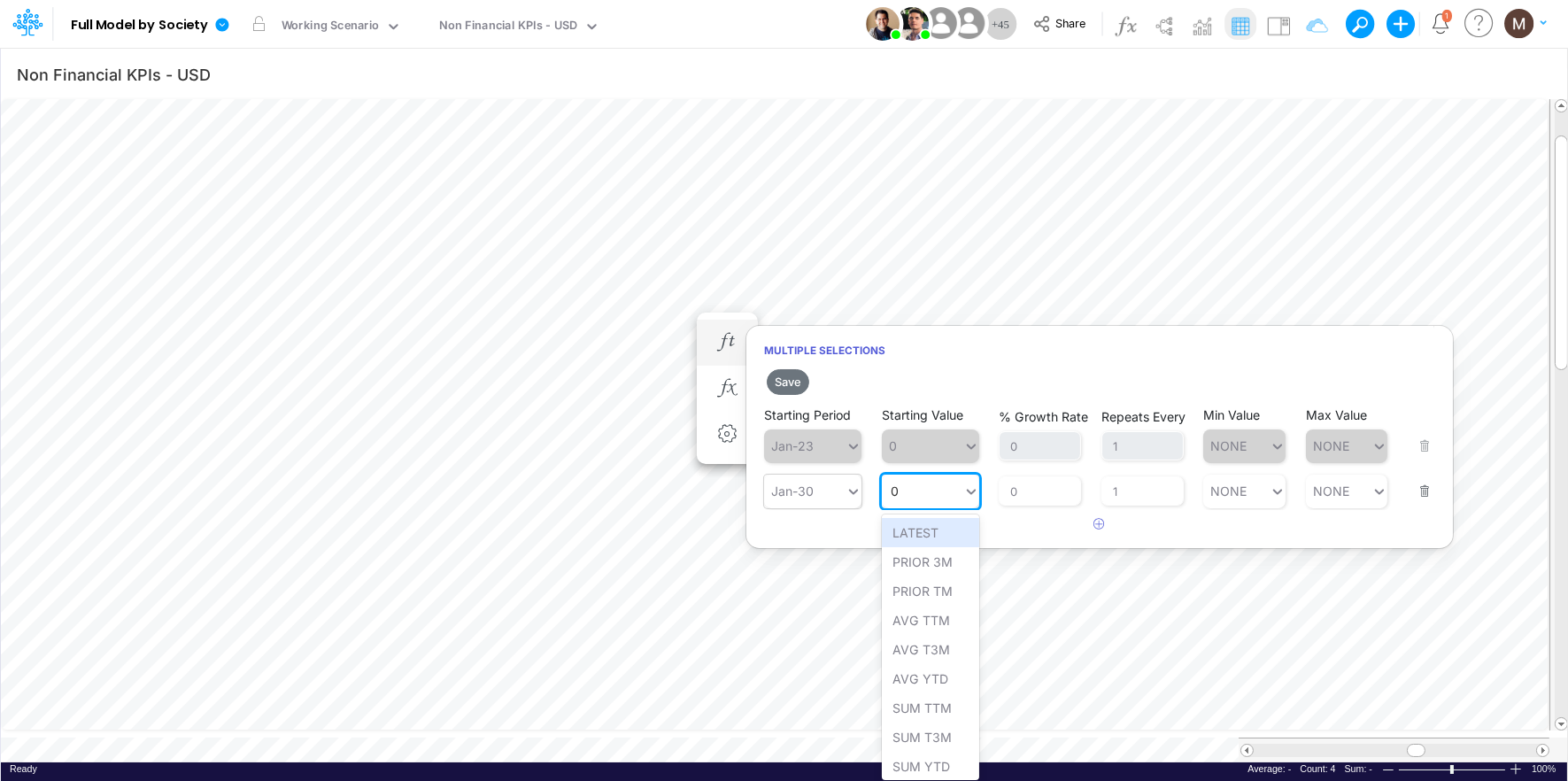
click at [942, 500] on div "0 0" at bounding box center [922, 491] width 81 height 26
click at [943, 540] on div "LATEST" at bounding box center [931, 533] width 98 height 29
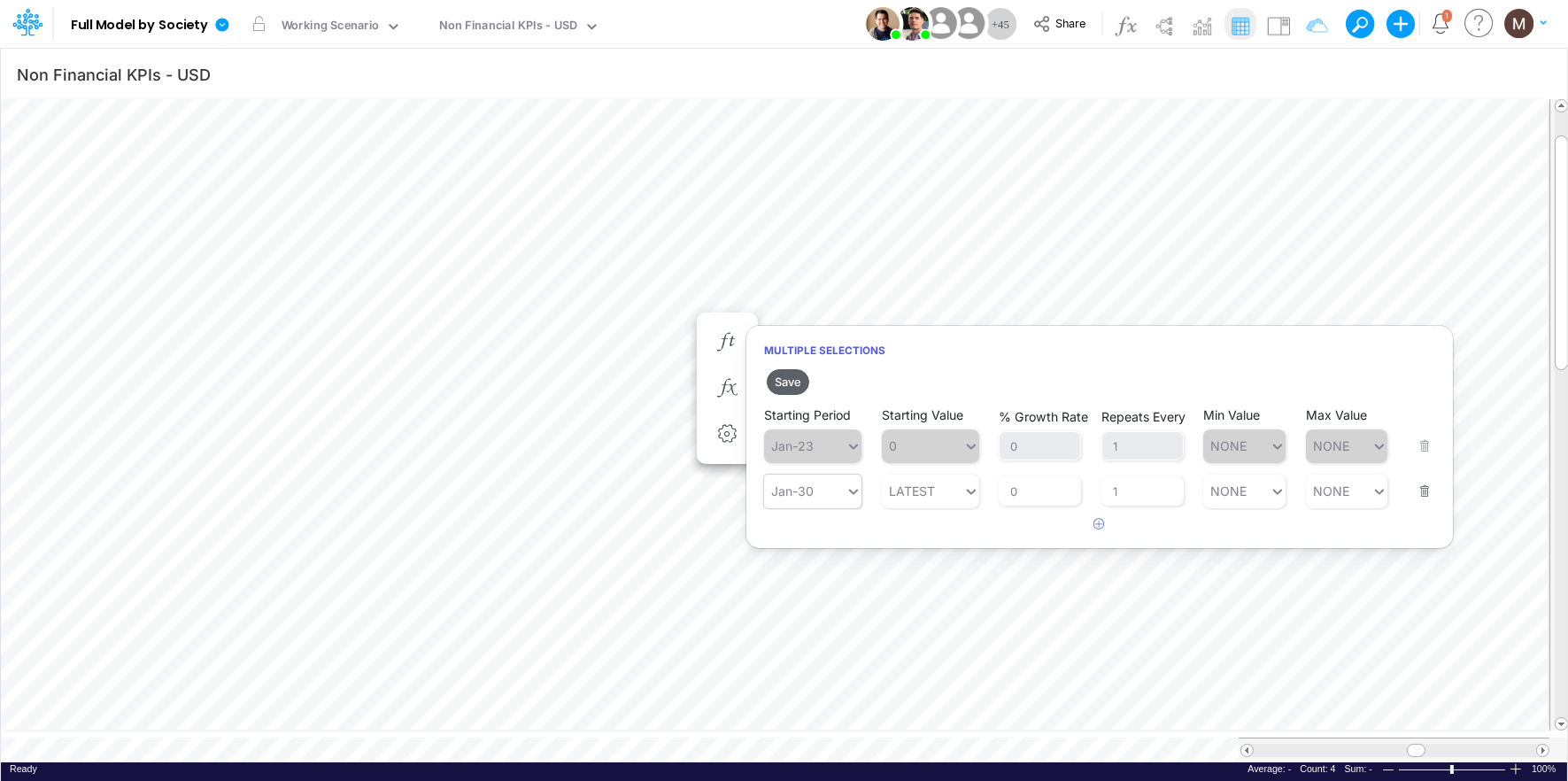
click at [787, 381] on button "Save" at bounding box center [788, 382] width 43 height 26
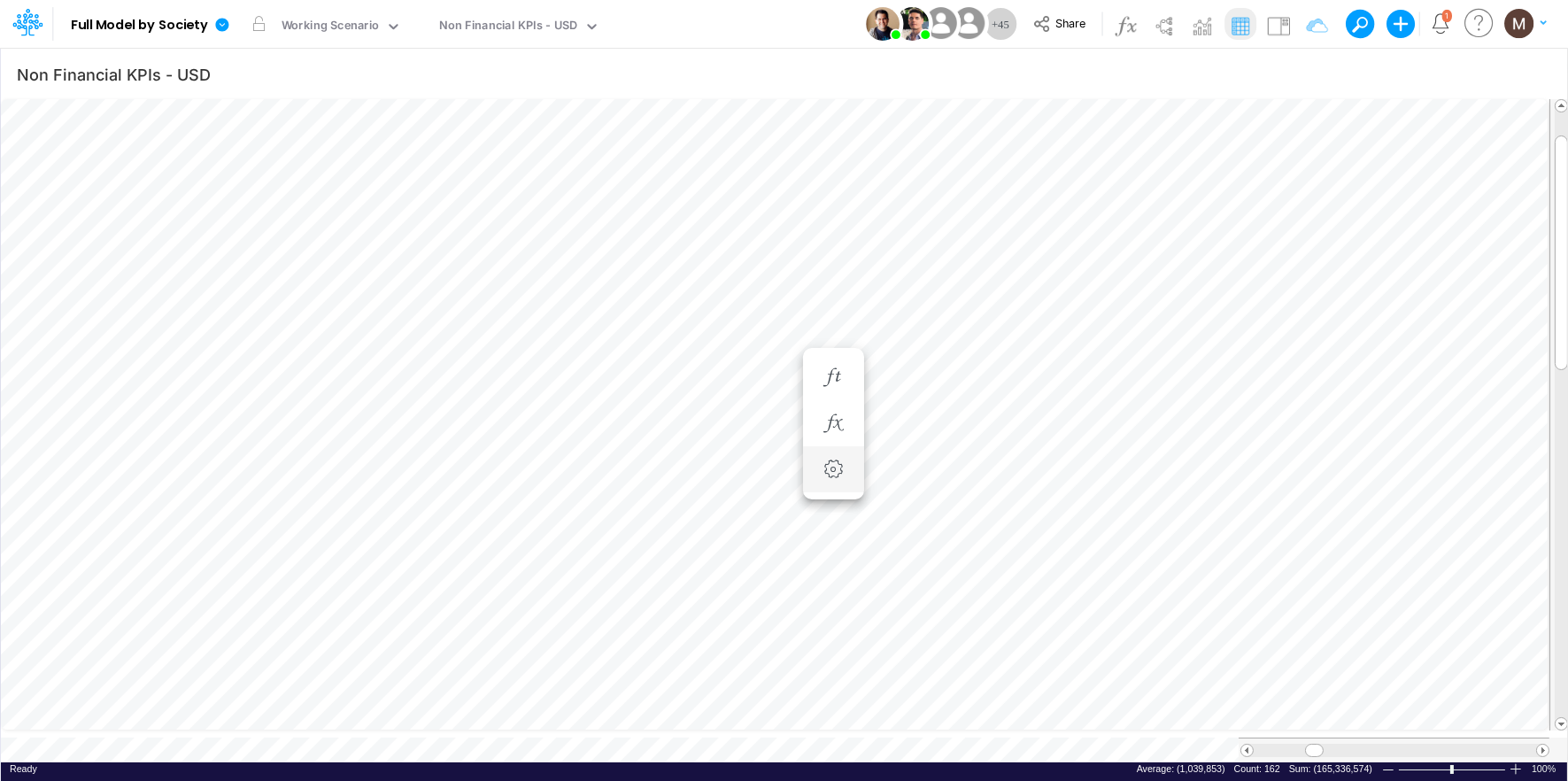
scroll to position [0, 1]
drag, startPoint x: 1314, startPoint y: 742, endPoint x: 1402, endPoint y: 740, distance: 88.0
click at [1402, 740] on div "Model Full Model by Society Edit model settings Duplicate Import QuickBooks Qui…" at bounding box center [784, 390] width 1568 height 781
click at [734, 375] on icon "button" at bounding box center [726, 377] width 26 height 18
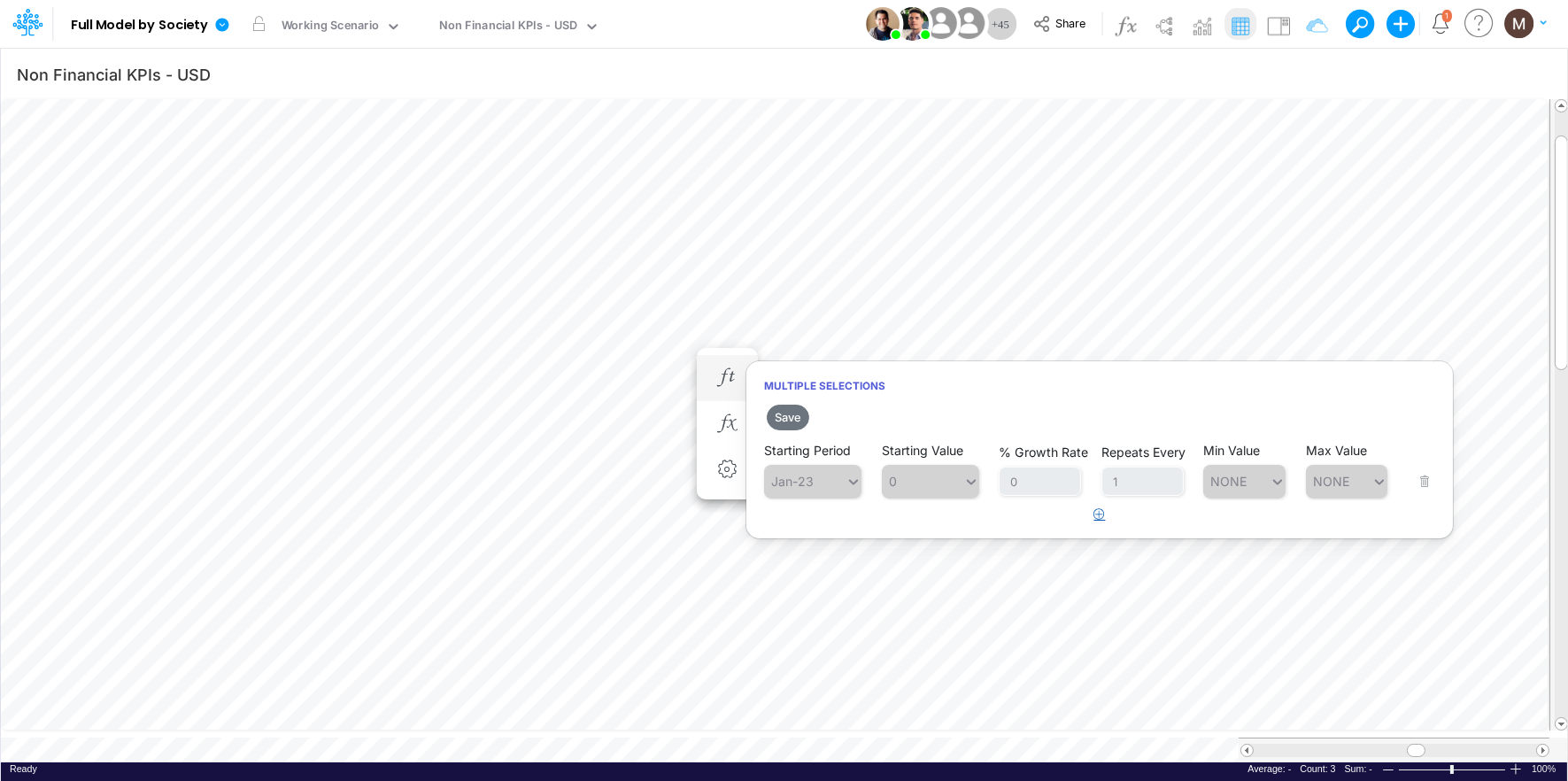
click at [1100, 512] on icon "button" at bounding box center [1100, 513] width 12 height 12
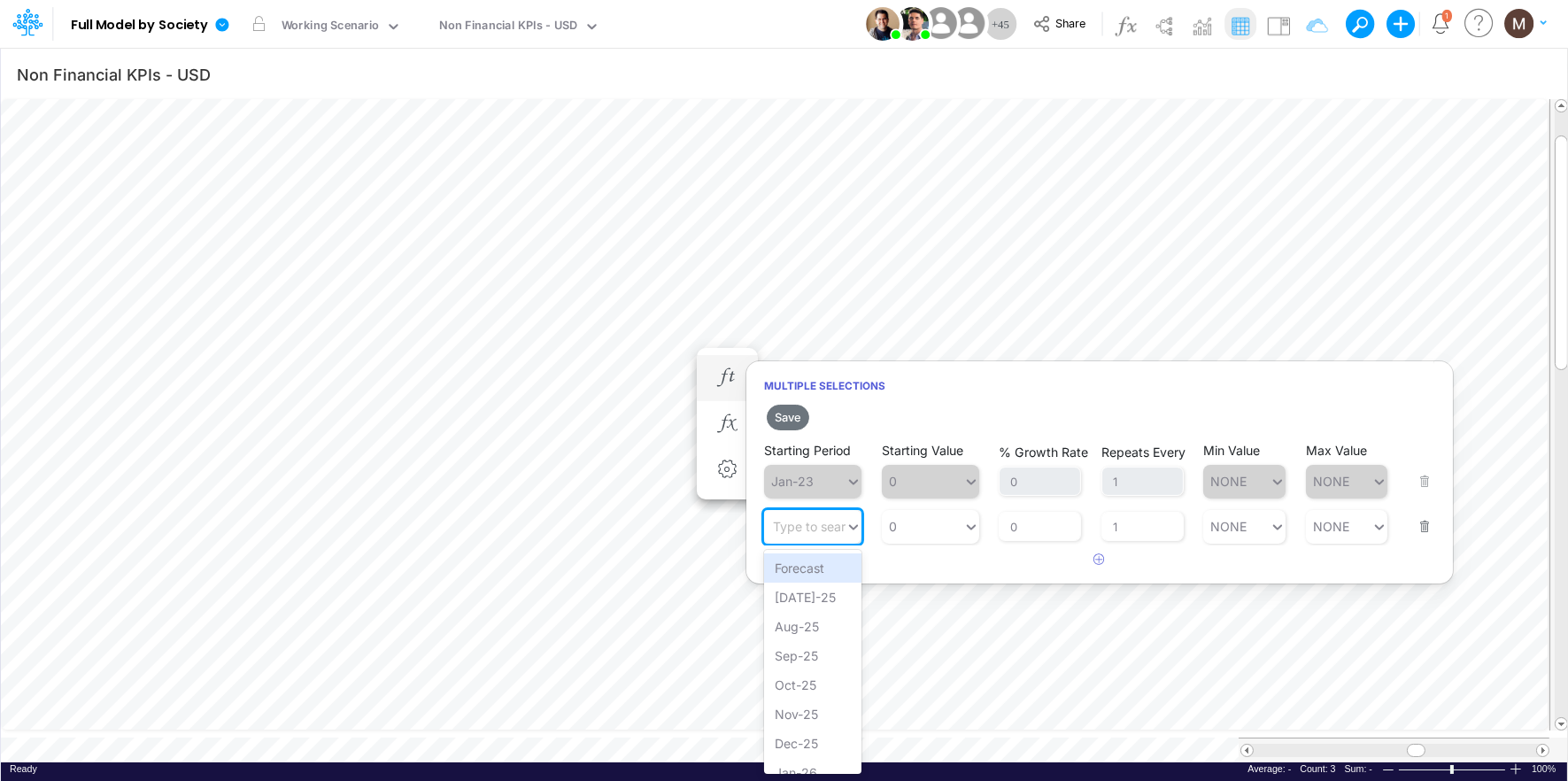
click at [833, 522] on div "Type to search..." at bounding box center [821, 526] width 98 height 15
click at [818, 683] on div "Jan-30" at bounding box center [813, 685] width 98 height 29
type input "jan"
type input "0"
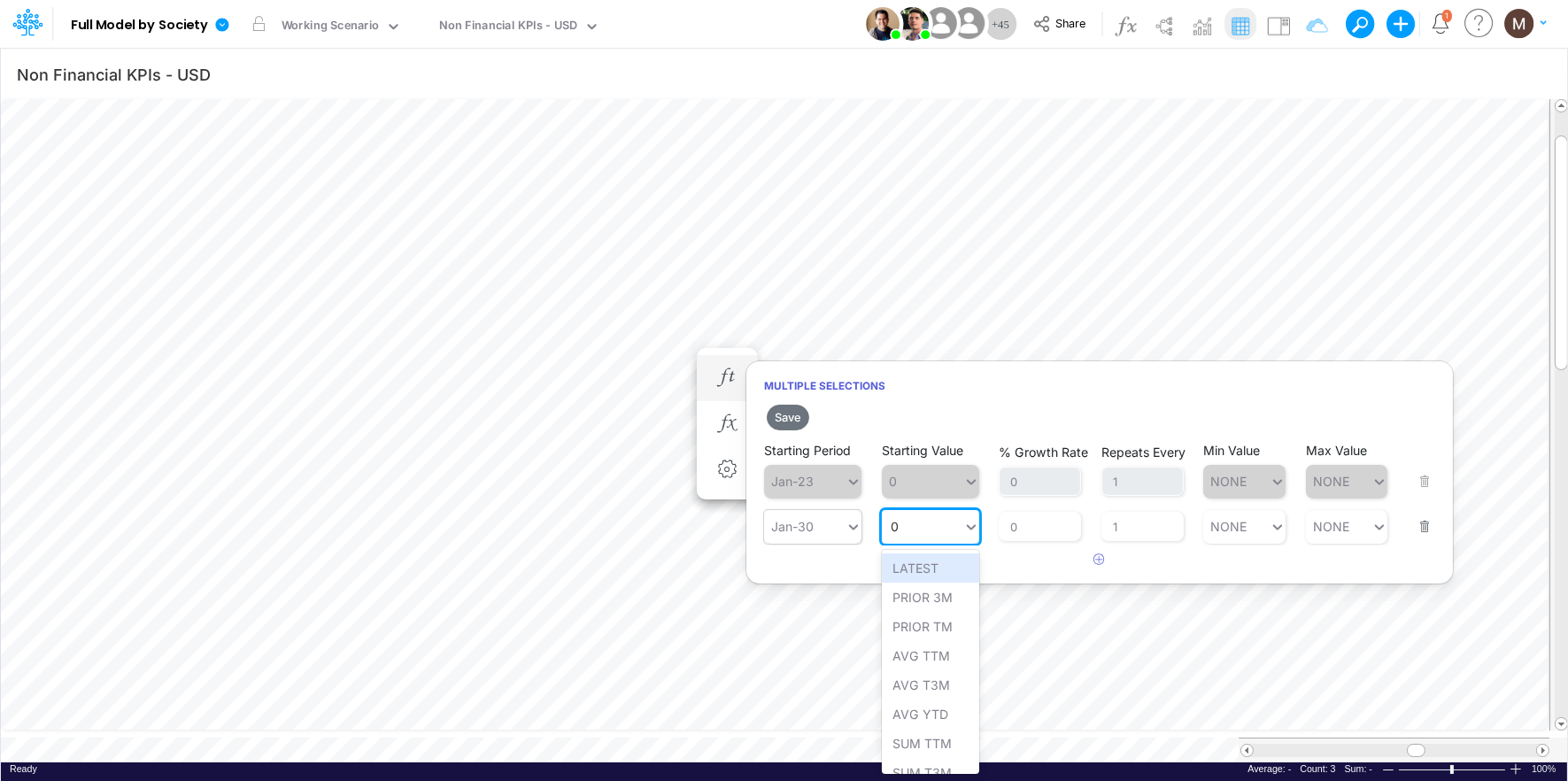
click at [938, 529] on div "0 0" at bounding box center [922, 526] width 81 height 26
click at [936, 566] on div "LATEST" at bounding box center [931, 568] width 98 height 29
click at [781, 411] on button "Save" at bounding box center [788, 417] width 43 height 26
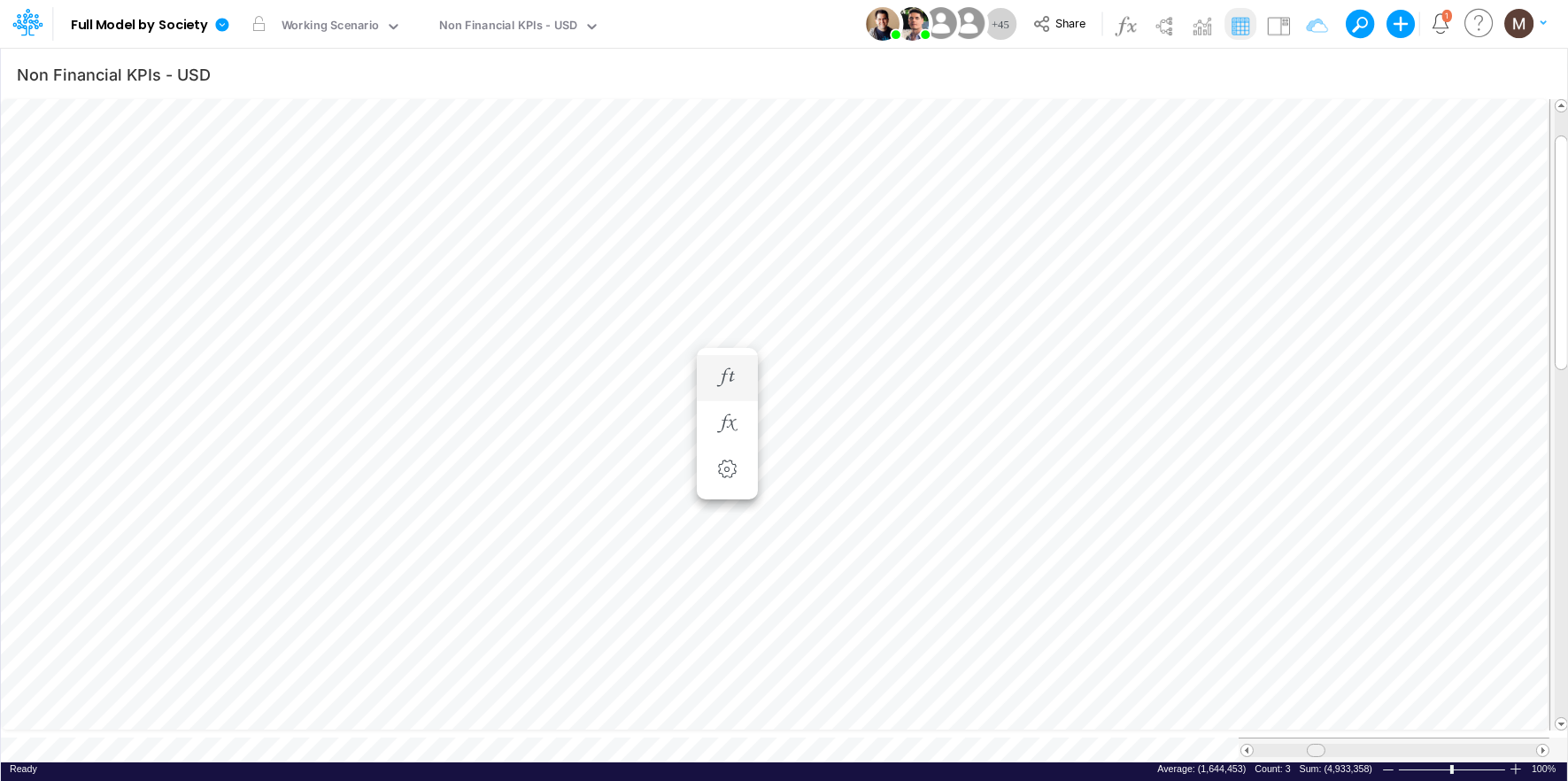
drag, startPoint x: 1421, startPoint y: 743, endPoint x: 1321, endPoint y: 741, distance: 100.0
click at [1321, 744] on div at bounding box center [1316, 750] width 18 height 14
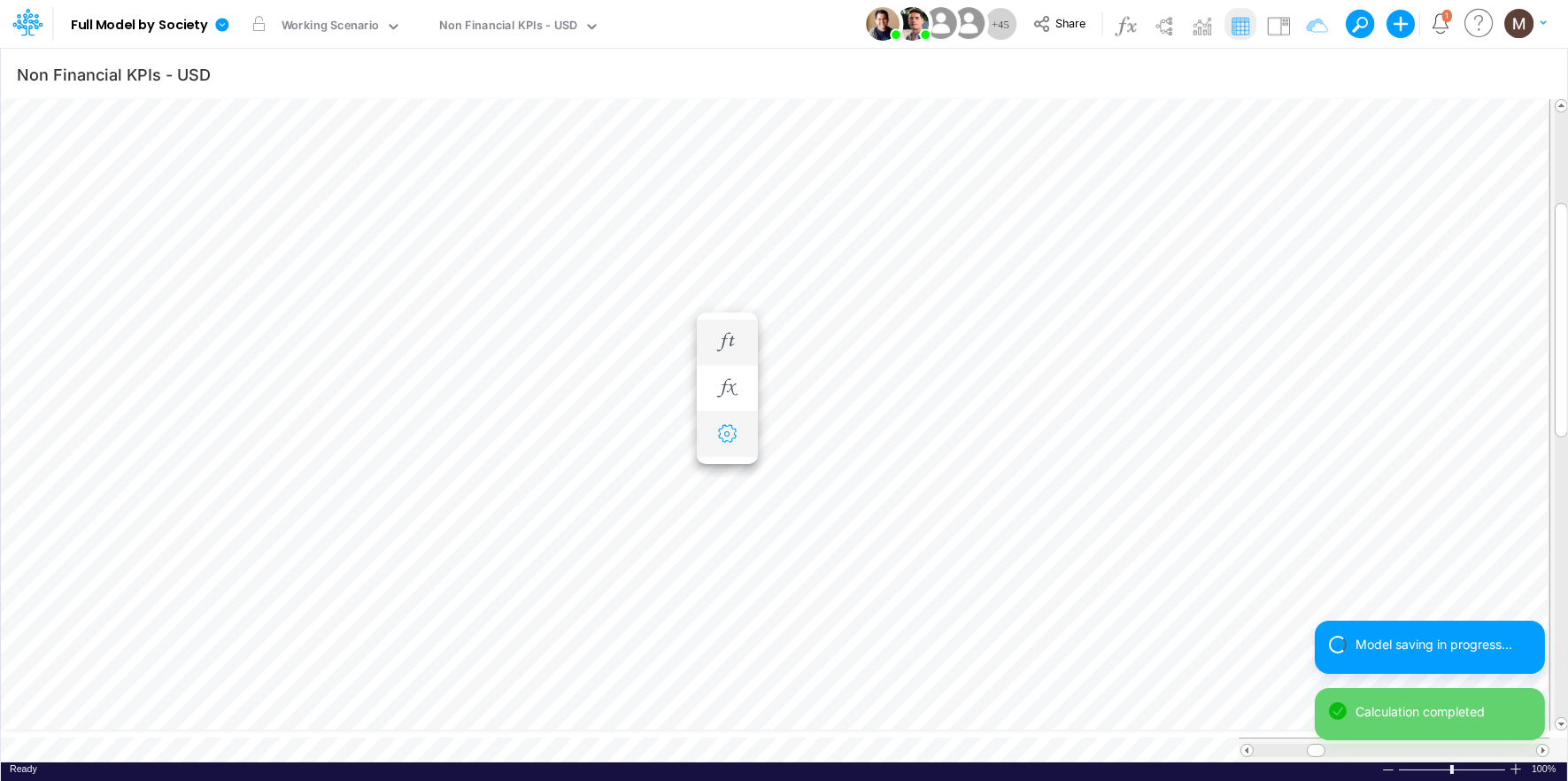
scroll to position [0, 1]
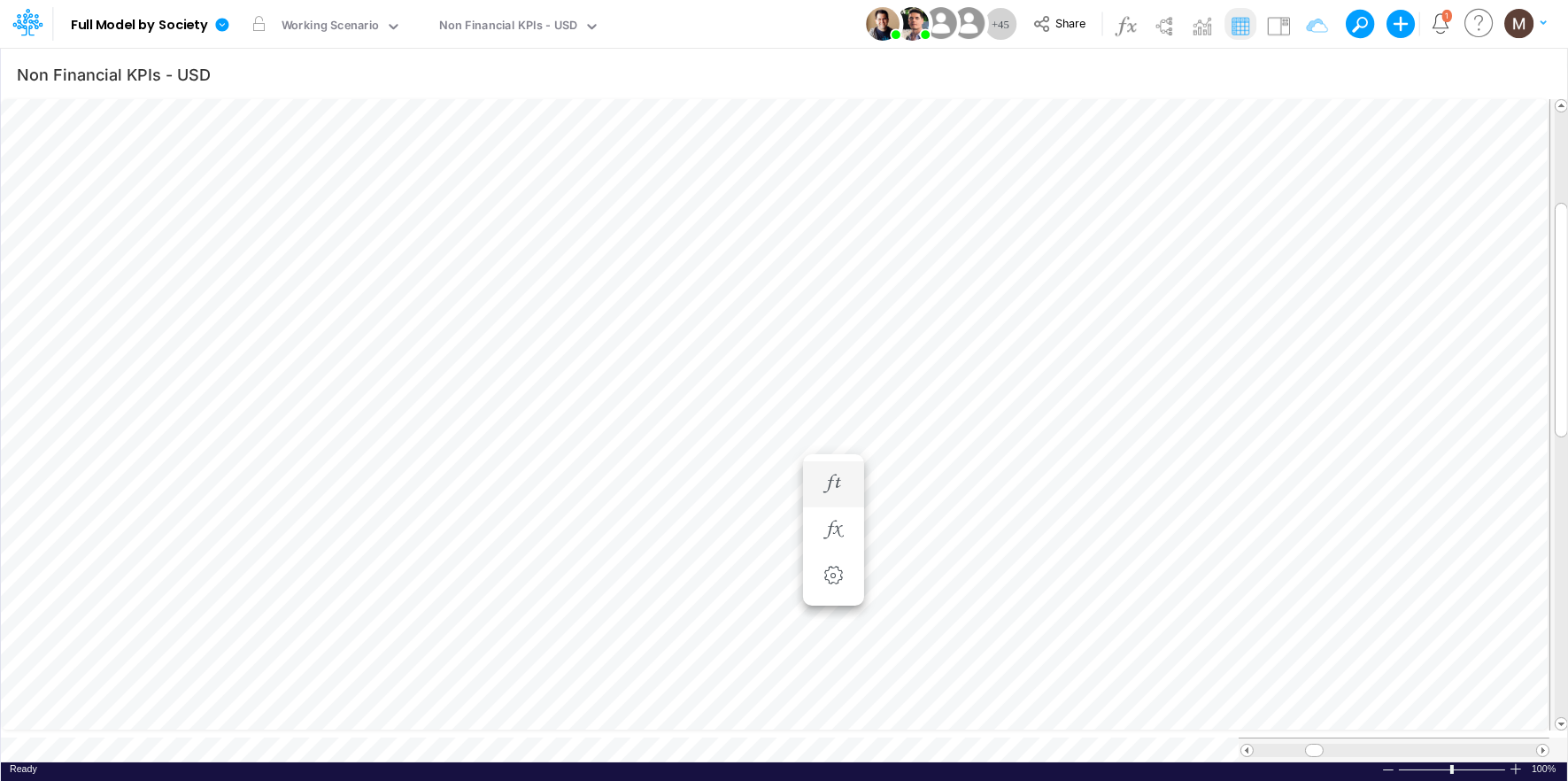
scroll to position [0, 1]
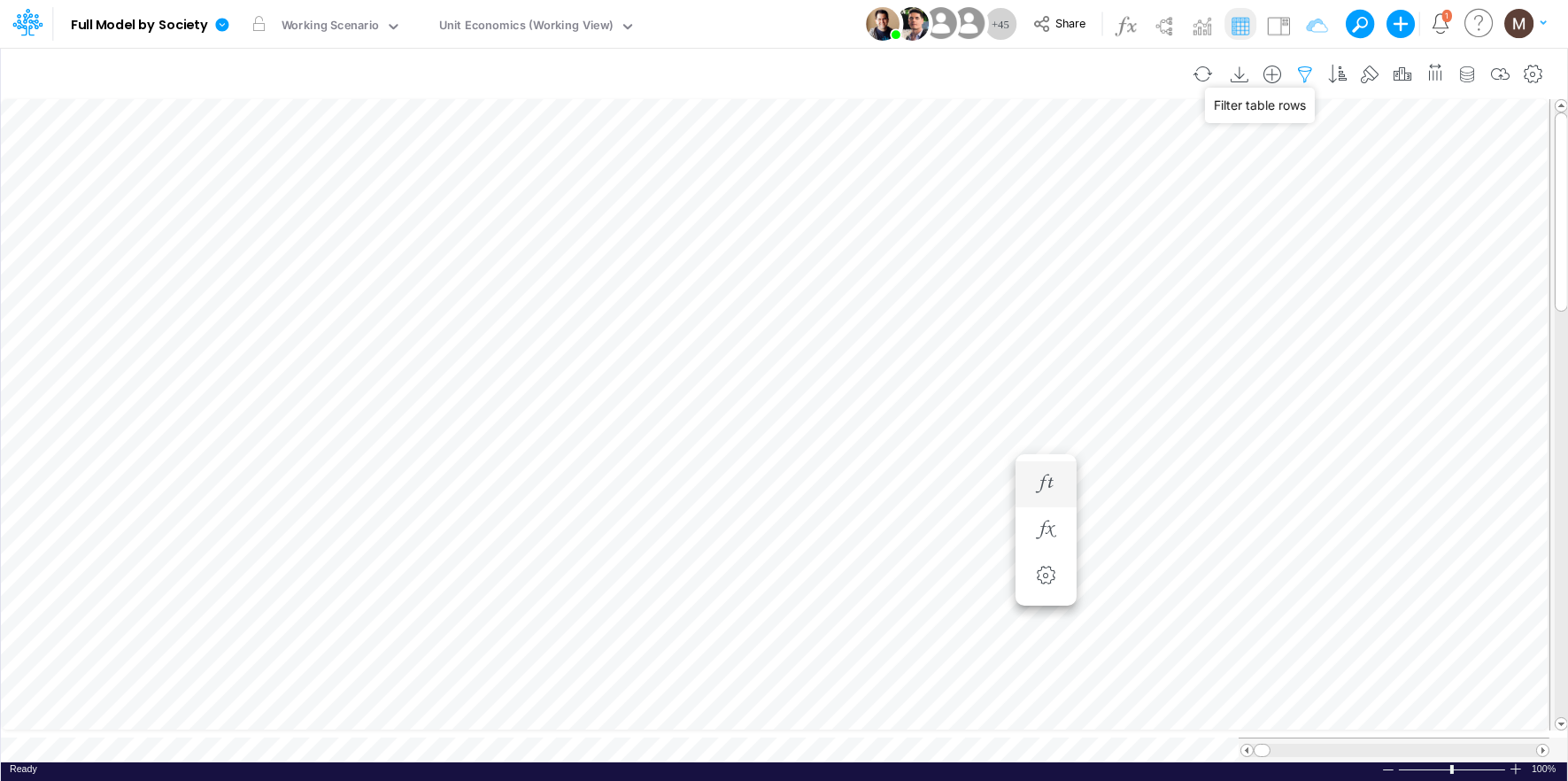
click at [1311, 69] on icon "button" at bounding box center [1304, 75] width 26 height 18
select select "contains"
select select "tableSearchOR"
select select "contains"
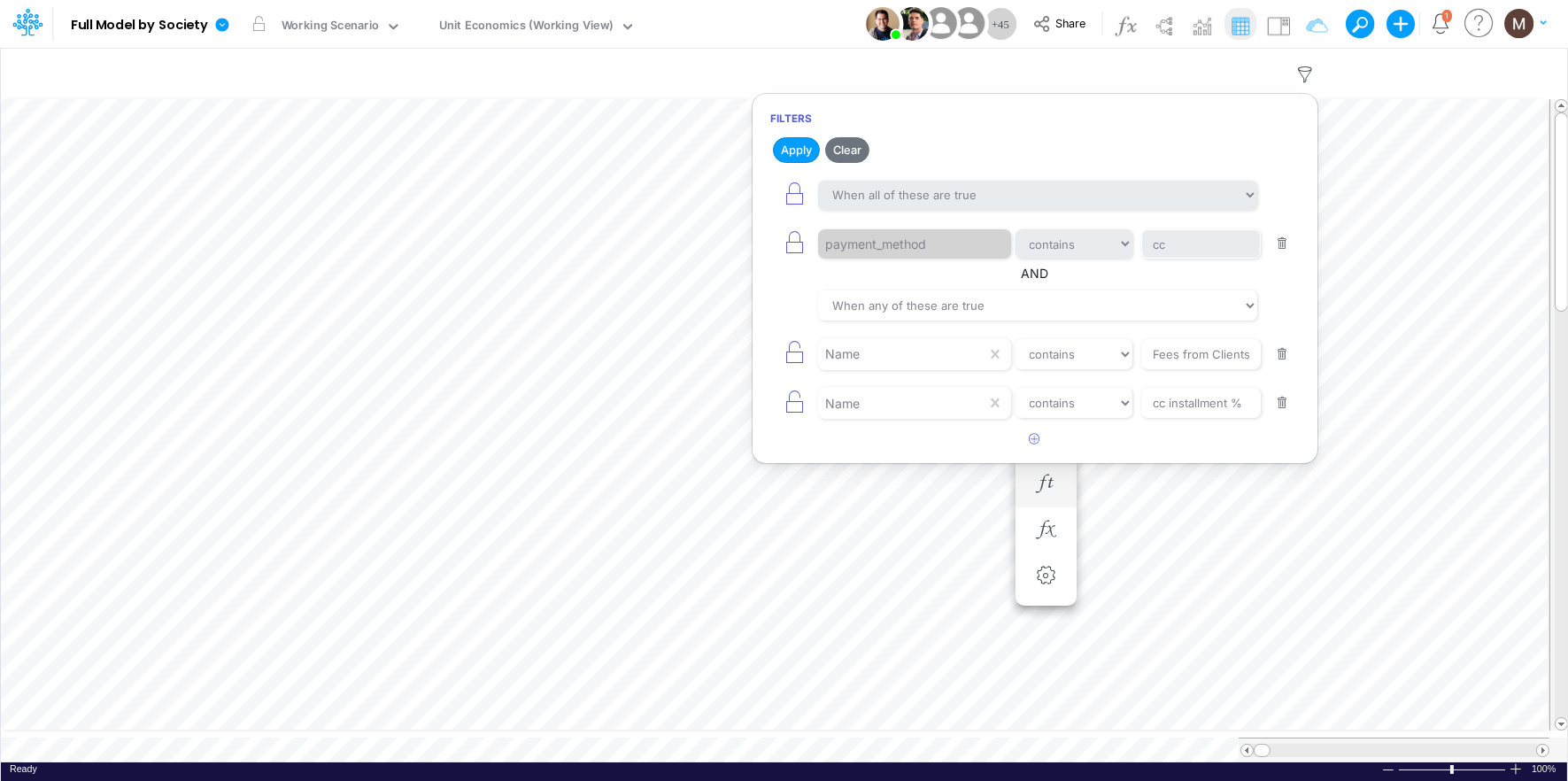
click at [1284, 362] on button "button" at bounding box center [1282, 354] width 35 height 24
type input "cc installment %"
click at [1284, 362] on button "button" at bounding box center [1282, 354] width 35 height 24
click at [785, 149] on button "Apply" at bounding box center [795, 150] width 47 height 26
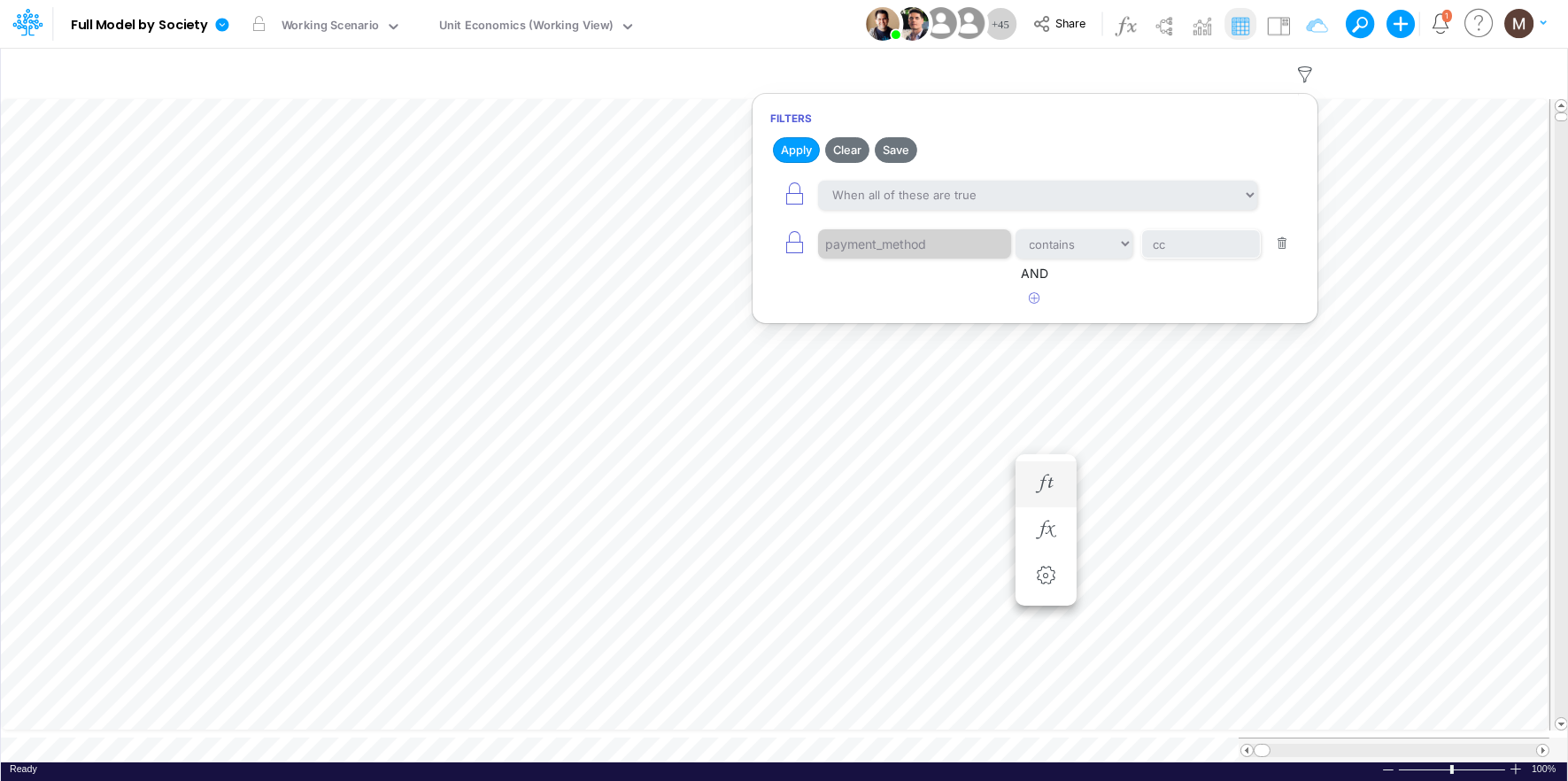
type input "DC by Vertical"
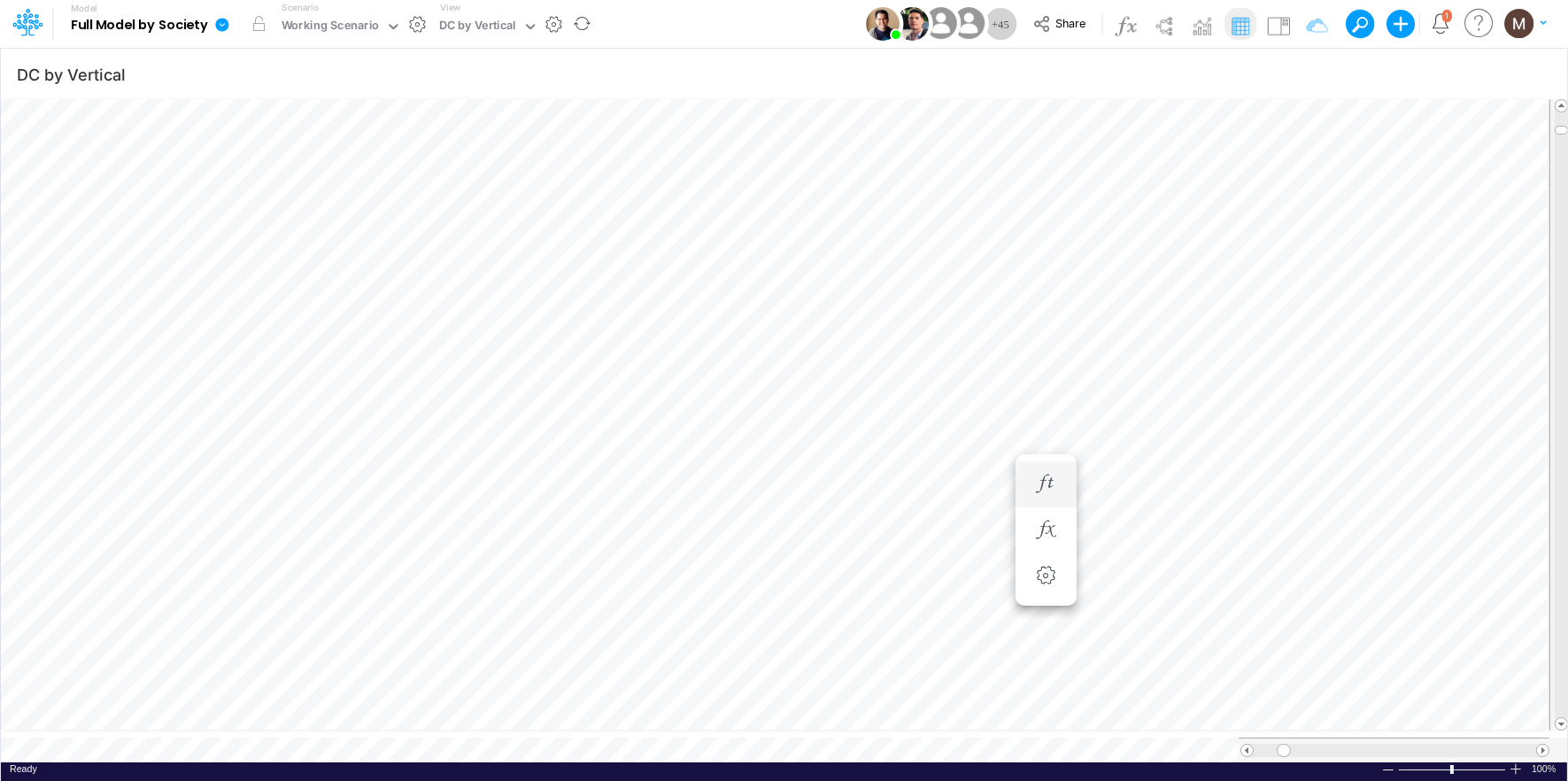
click at [476, 28] on div "DC by Vertical" at bounding box center [478, 26] width 77 height 20
click at [486, 16] on div "DC by Vertical" at bounding box center [478, 26] width 77 height 20
click at [488, 23] on div "DC by Vertical" at bounding box center [478, 26] width 77 height 20
click at [526, 24] on icon at bounding box center [531, 26] width 9 height 5
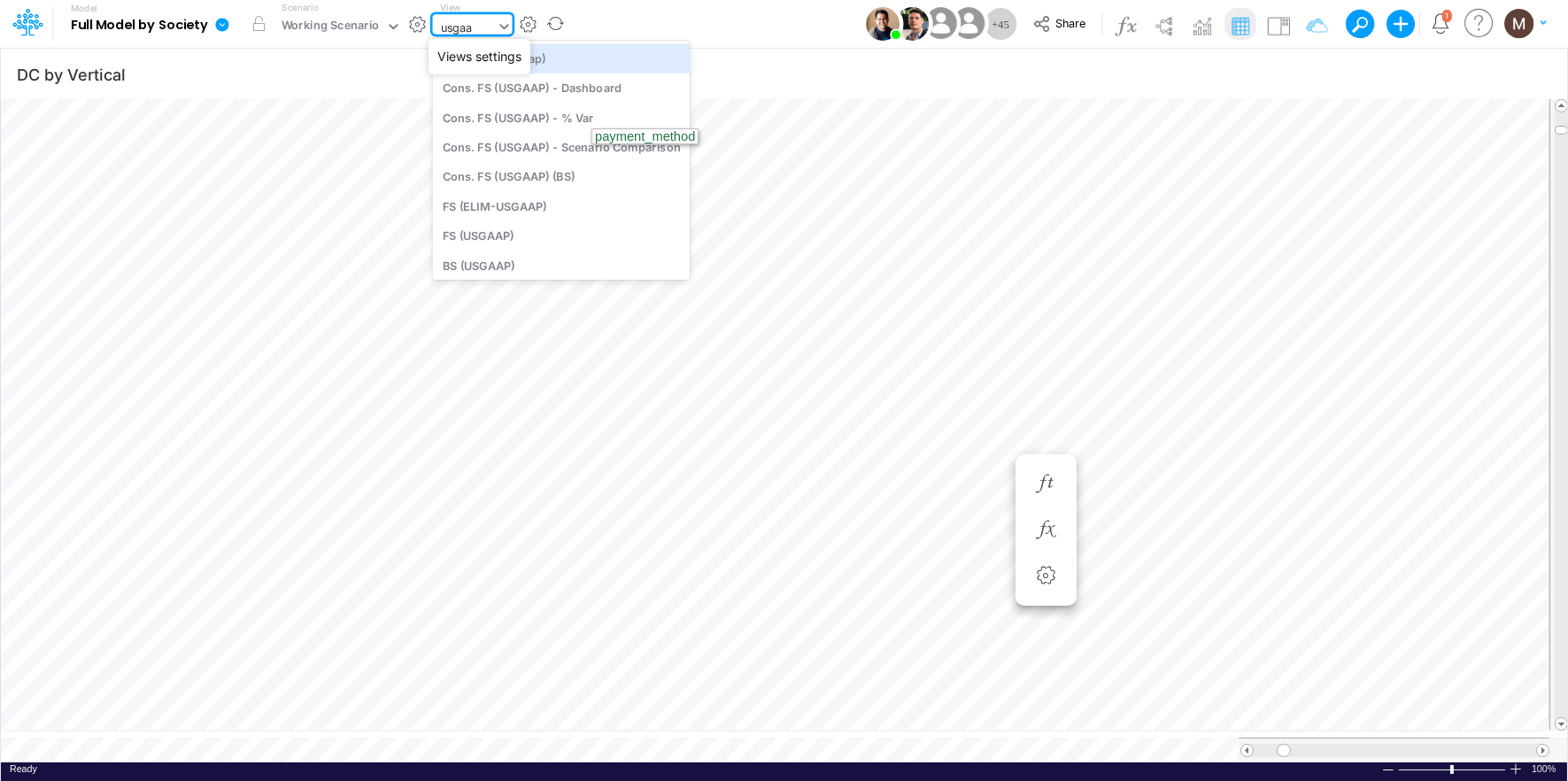
type input "usgaap"
click at [563, 57] on div "Cons. FS (USGaap)" at bounding box center [562, 58] width 258 height 29
type input "Consolidated FS - USGAAP"
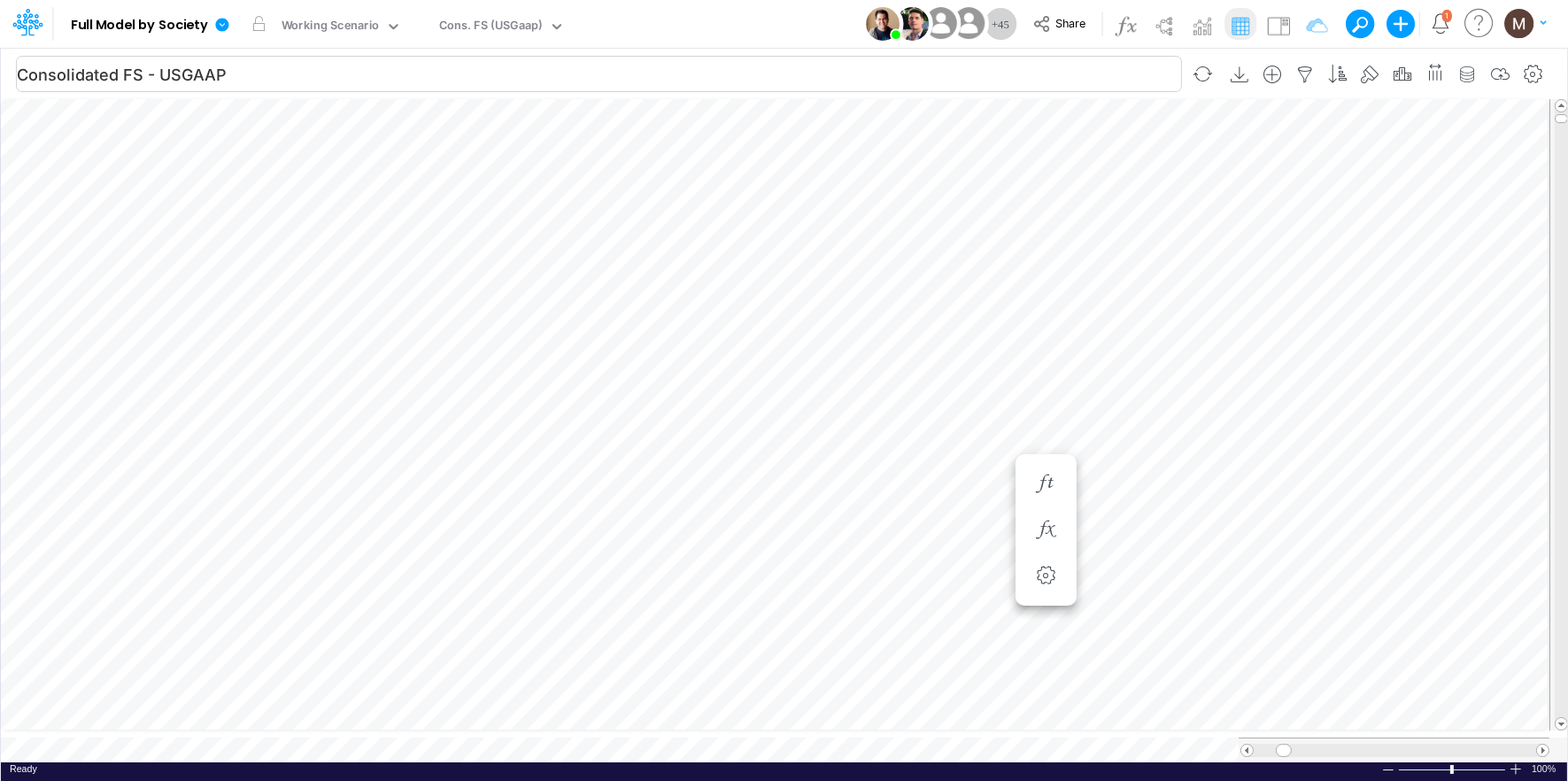
scroll to position [0, 1]
drag, startPoint x: 1277, startPoint y: 740, endPoint x: 1306, endPoint y: 735, distance: 29.4
click at [1307, 744] on span at bounding box center [1312, 750] width 12 height 12
type input "DC by Vertical"
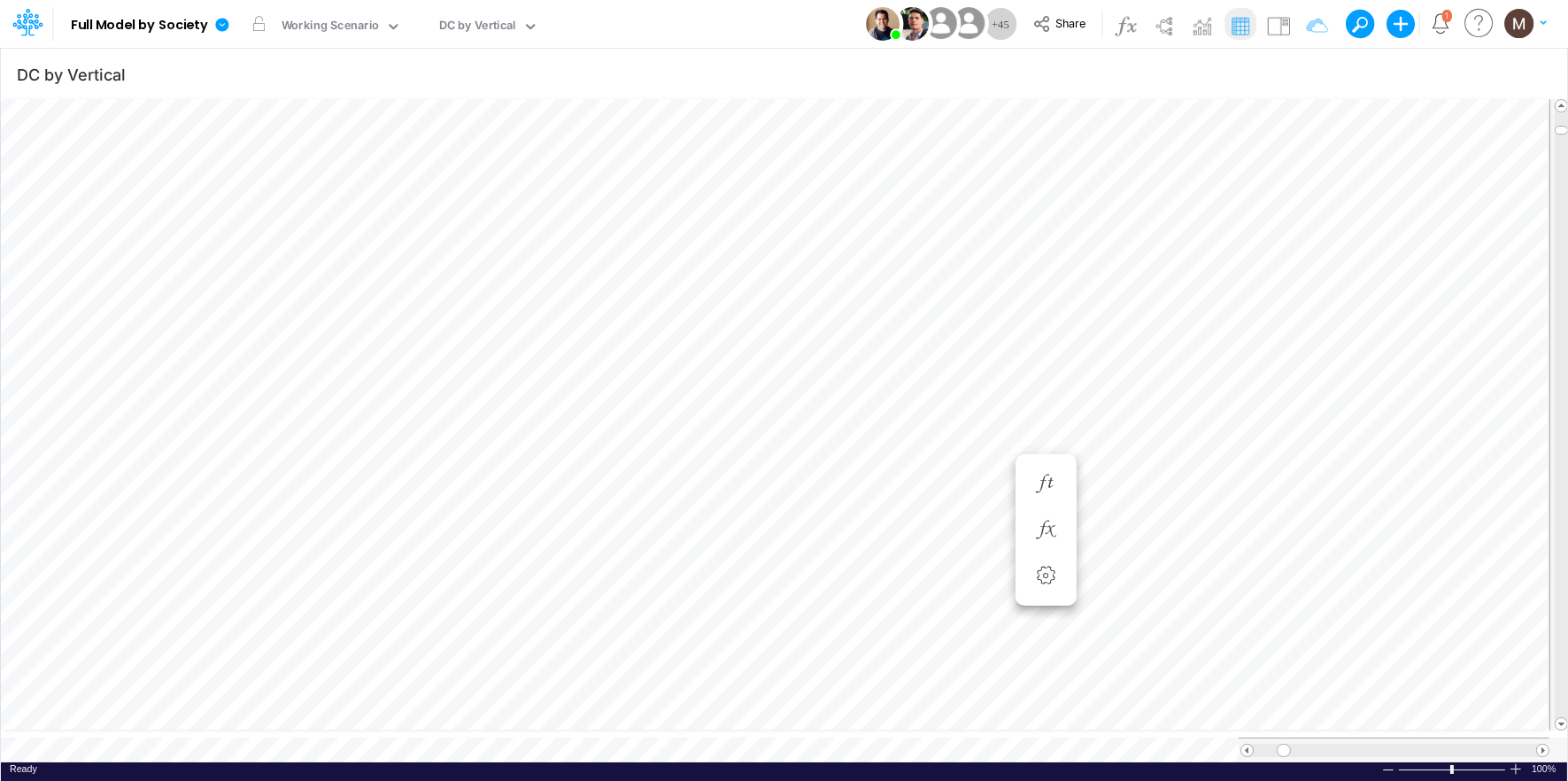
type input "Non Financial KPIs - USD"
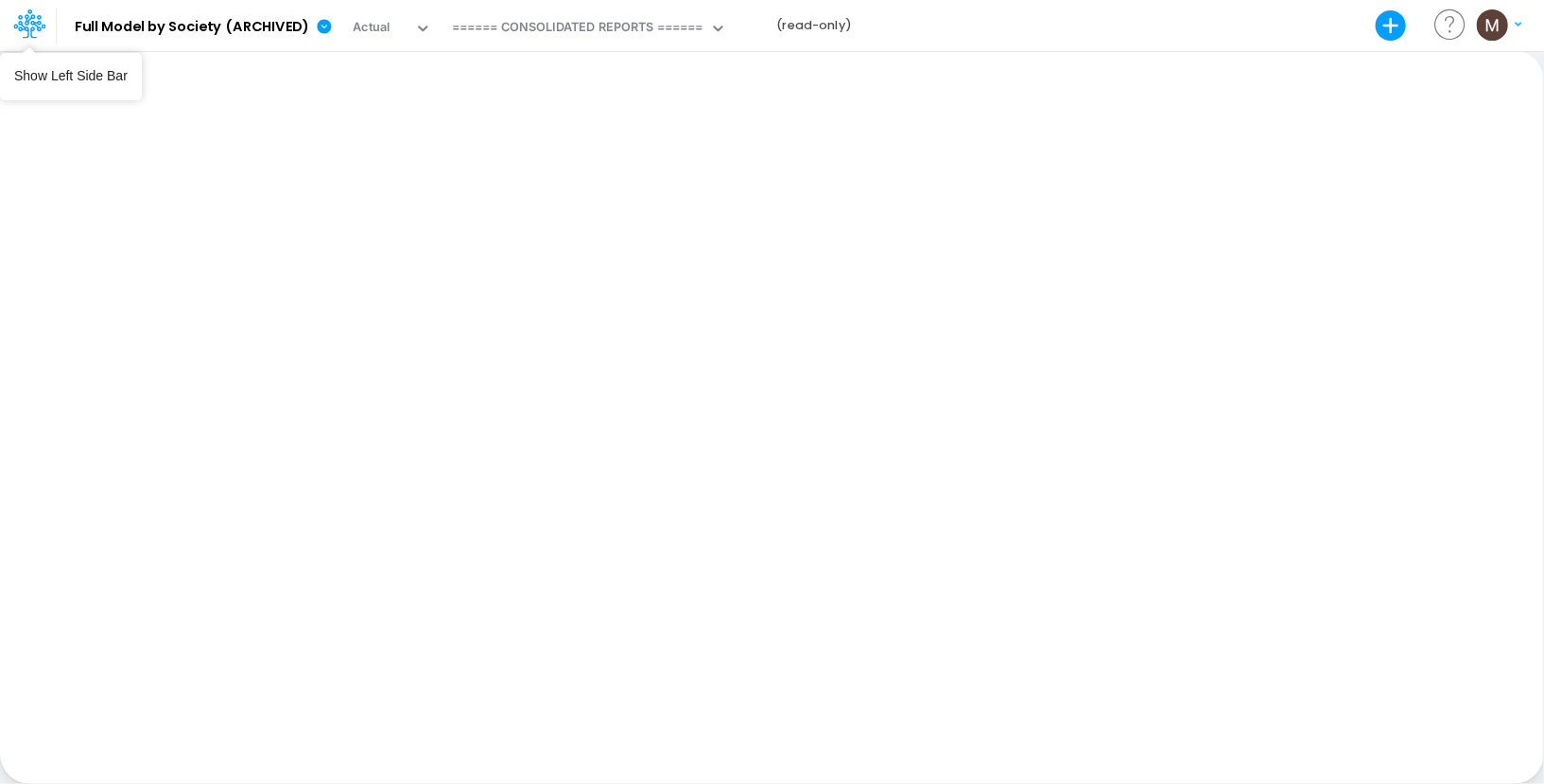
click at [34, 24] on icon at bounding box center [29, 23] width 32 height 32
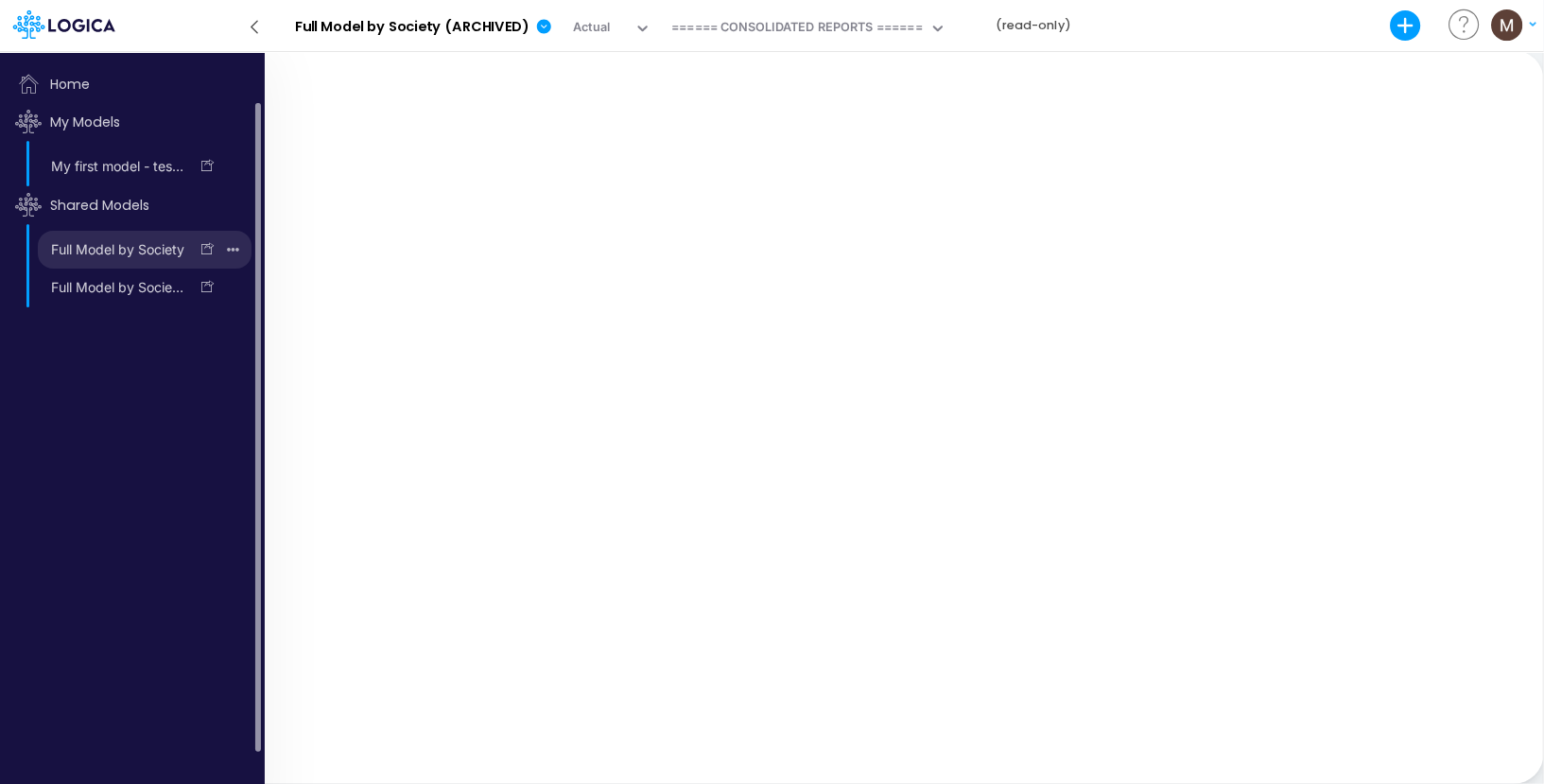
click at [121, 248] on link "Full Model by Society" at bounding box center [113, 249] width 150 height 30
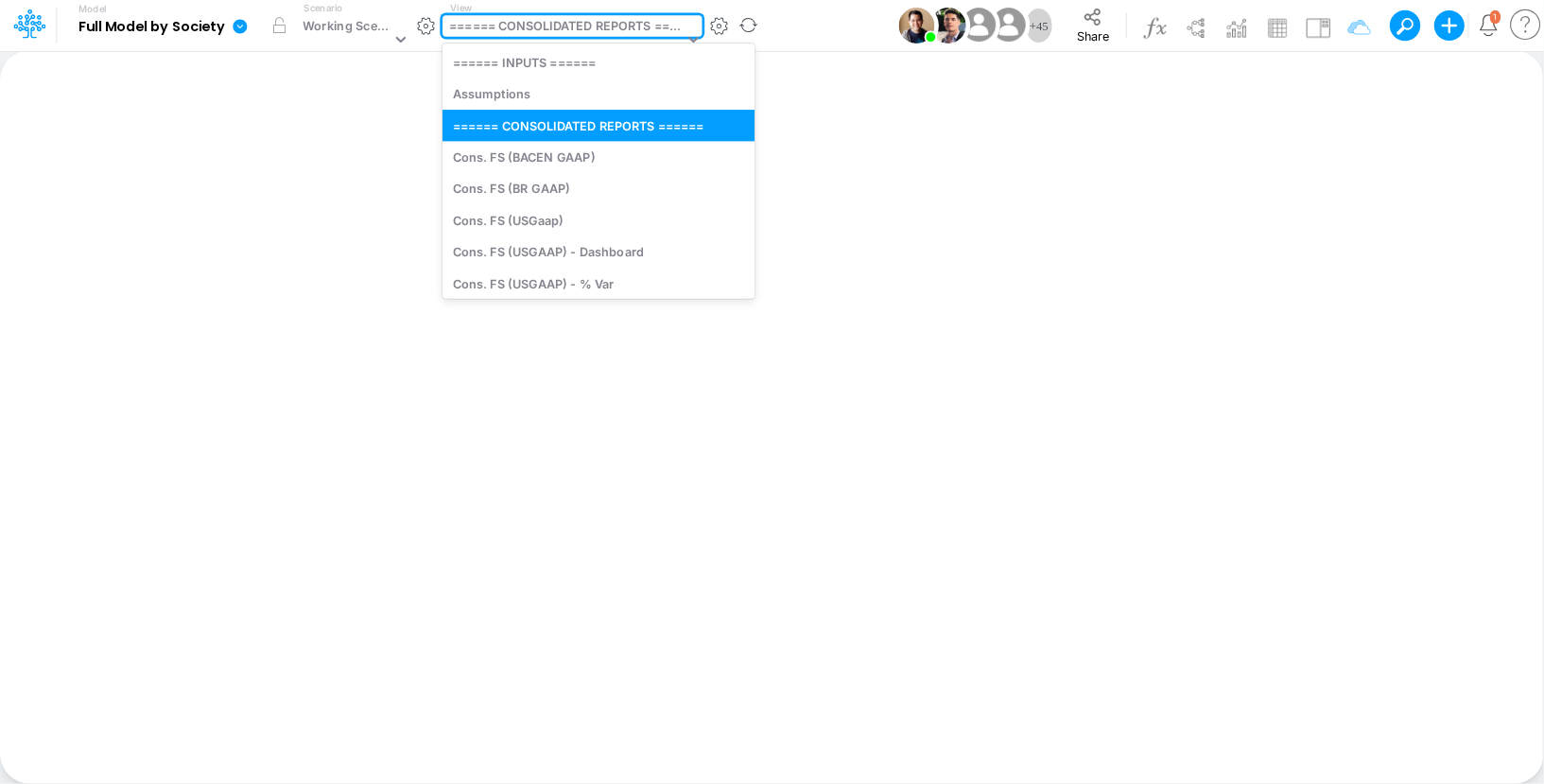
click at [605, 28] on div "====== CONSOLIDATED REPORTS ======" at bounding box center [566, 27] width 233 height 21
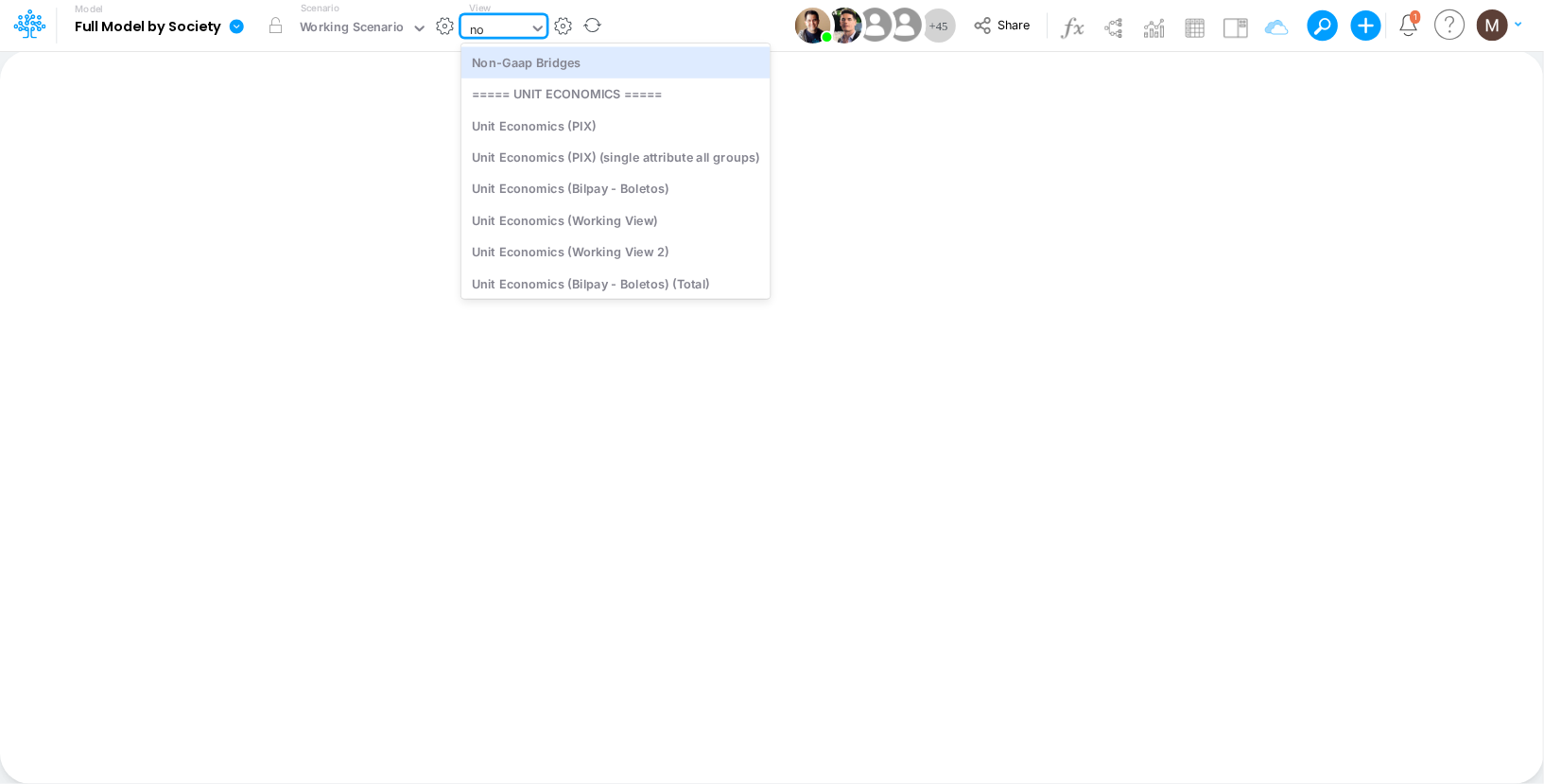
type input "non"
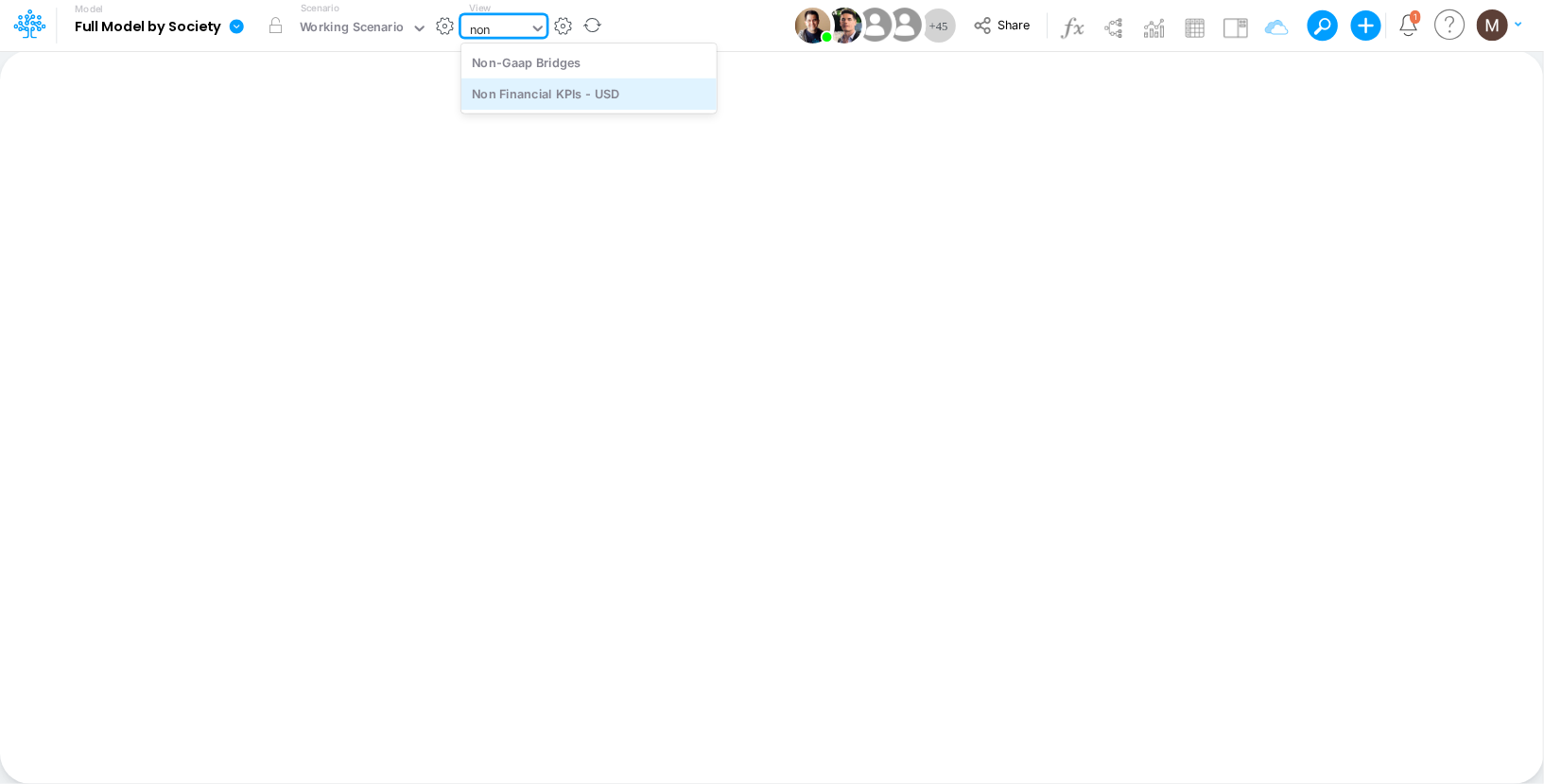
click at [584, 104] on div "Non Financial KPIs - USD" at bounding box center [589, 94] width 256 height 31
type input "Non Financial KPIs - USD"
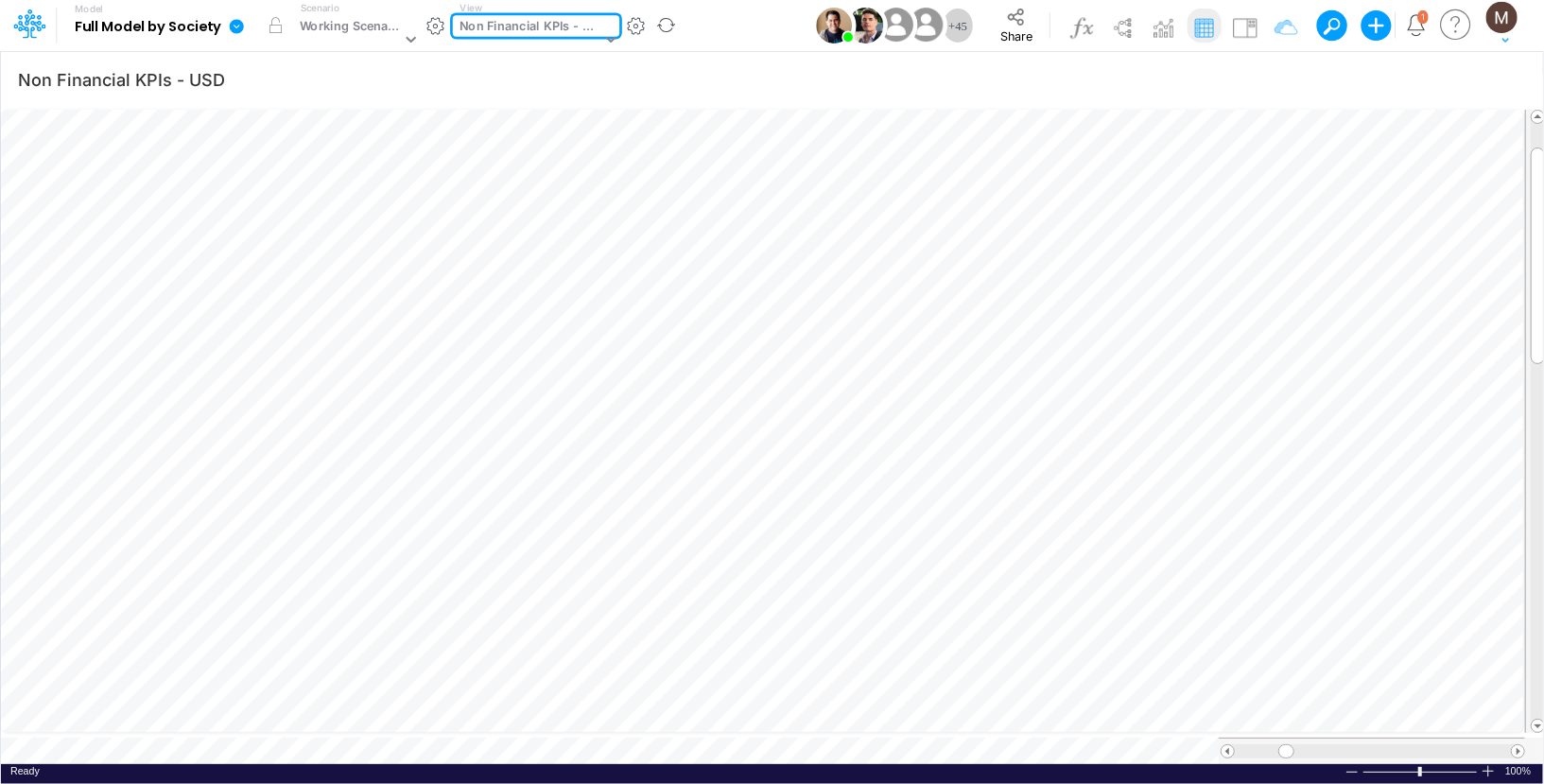
click at [211, 27] on b "Full Model by Society" at bounding box center [148, 26] width 146 height 17
click at [230, 28] on icon at bounding box center [237, 25] width 15 height 15
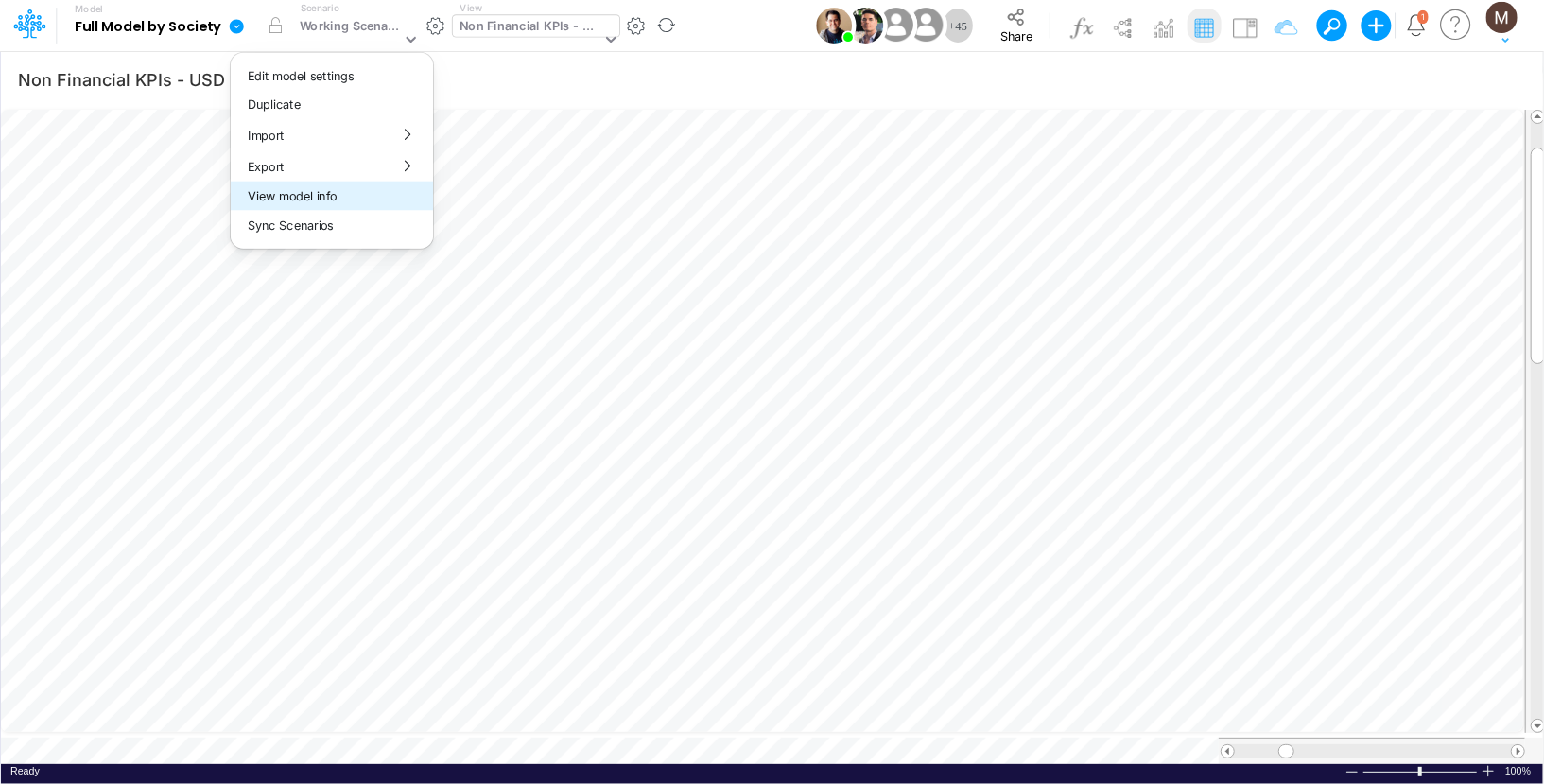
click at [304, 200] on button "View model info" at bounding box center [332, 196] width 202 height 29
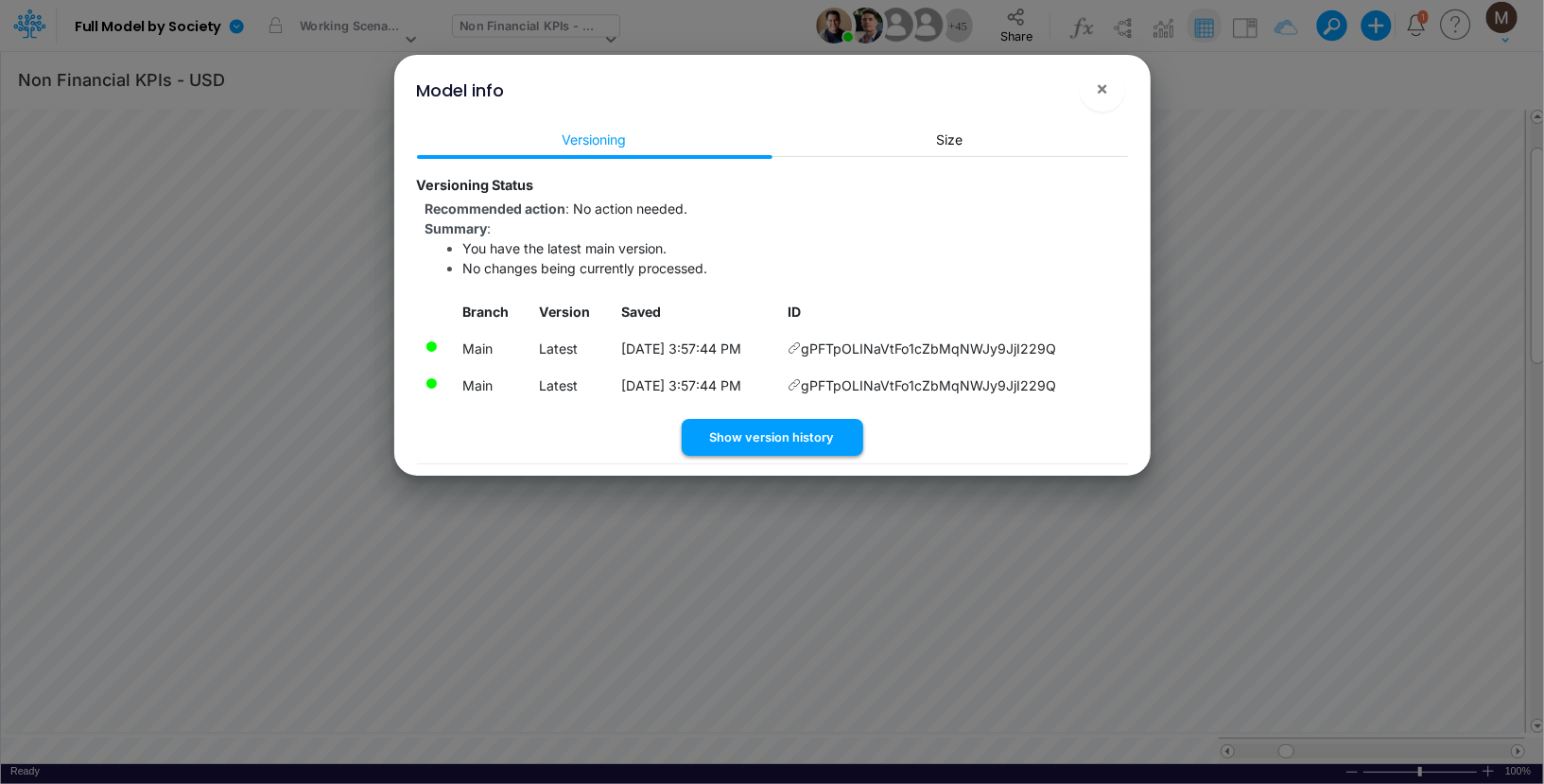
click at [772, 443] on button "Show version history" at bounding box center [772, 437] width 181 height 37
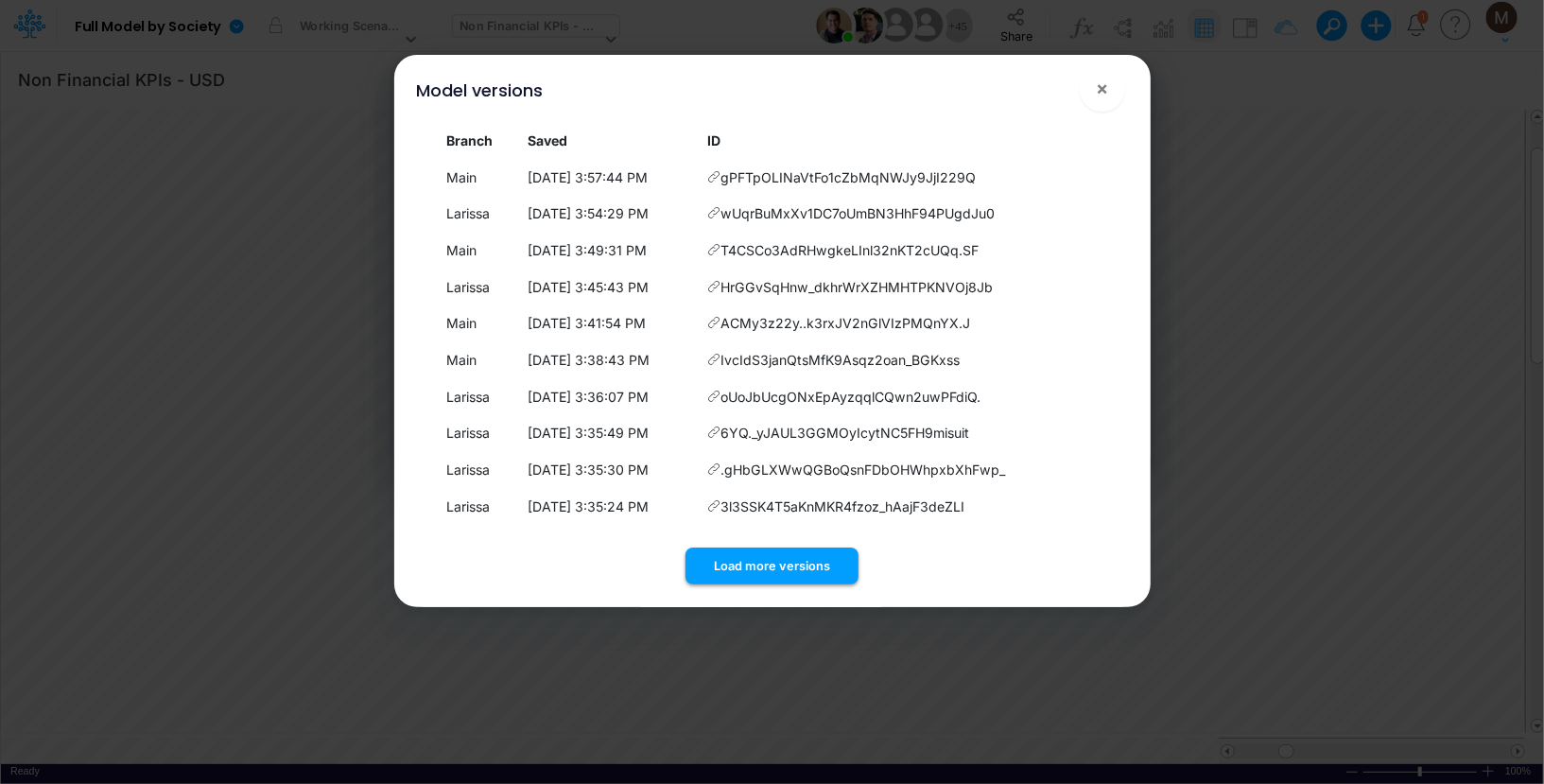
click at [726, 562] on button "Load more versions" at bounding box center [772, 566] width 173 height 37
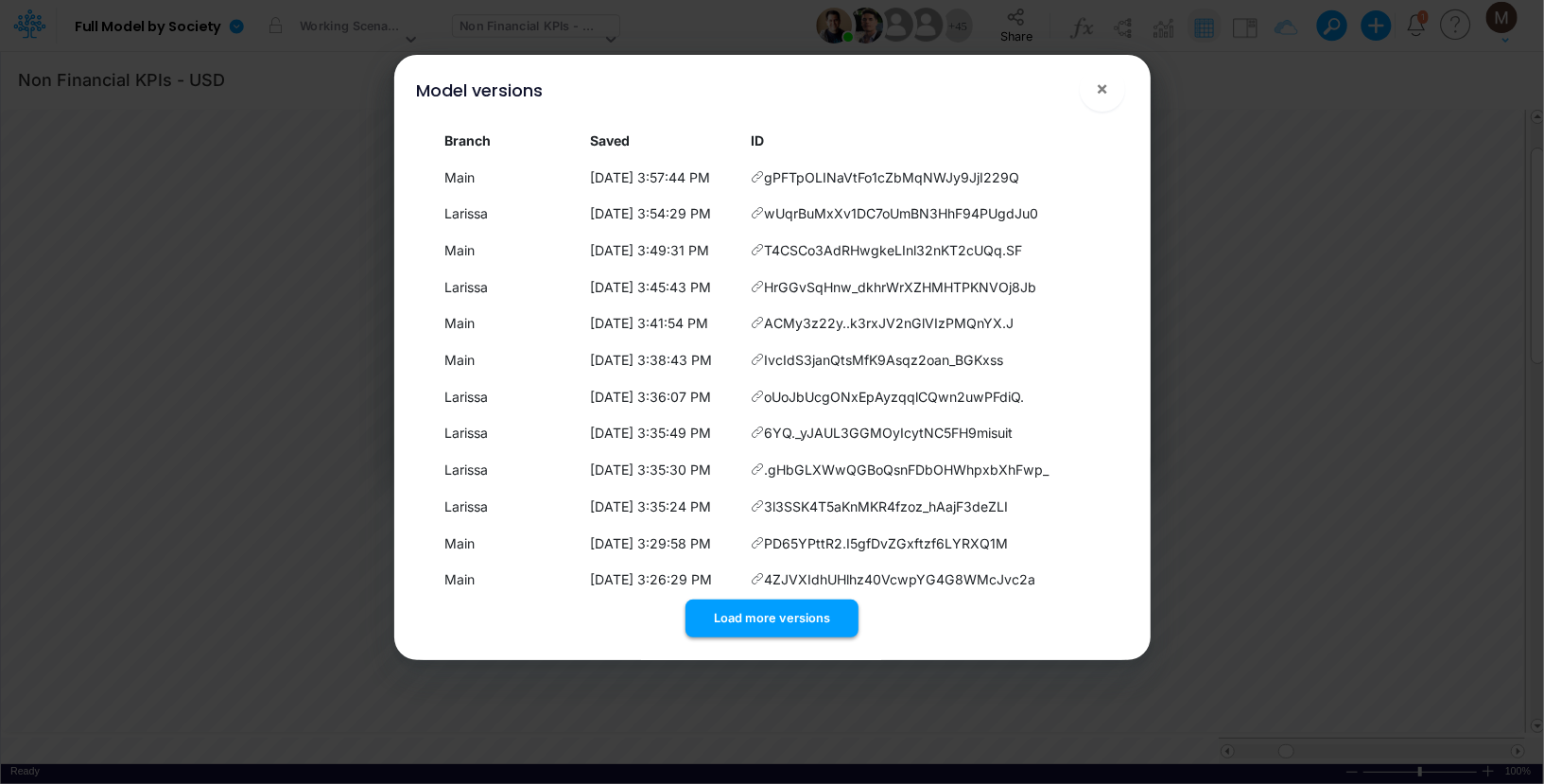
click at [780, 618] on button "Load more versions" at bounding box center [772, 618] width 173 height 37
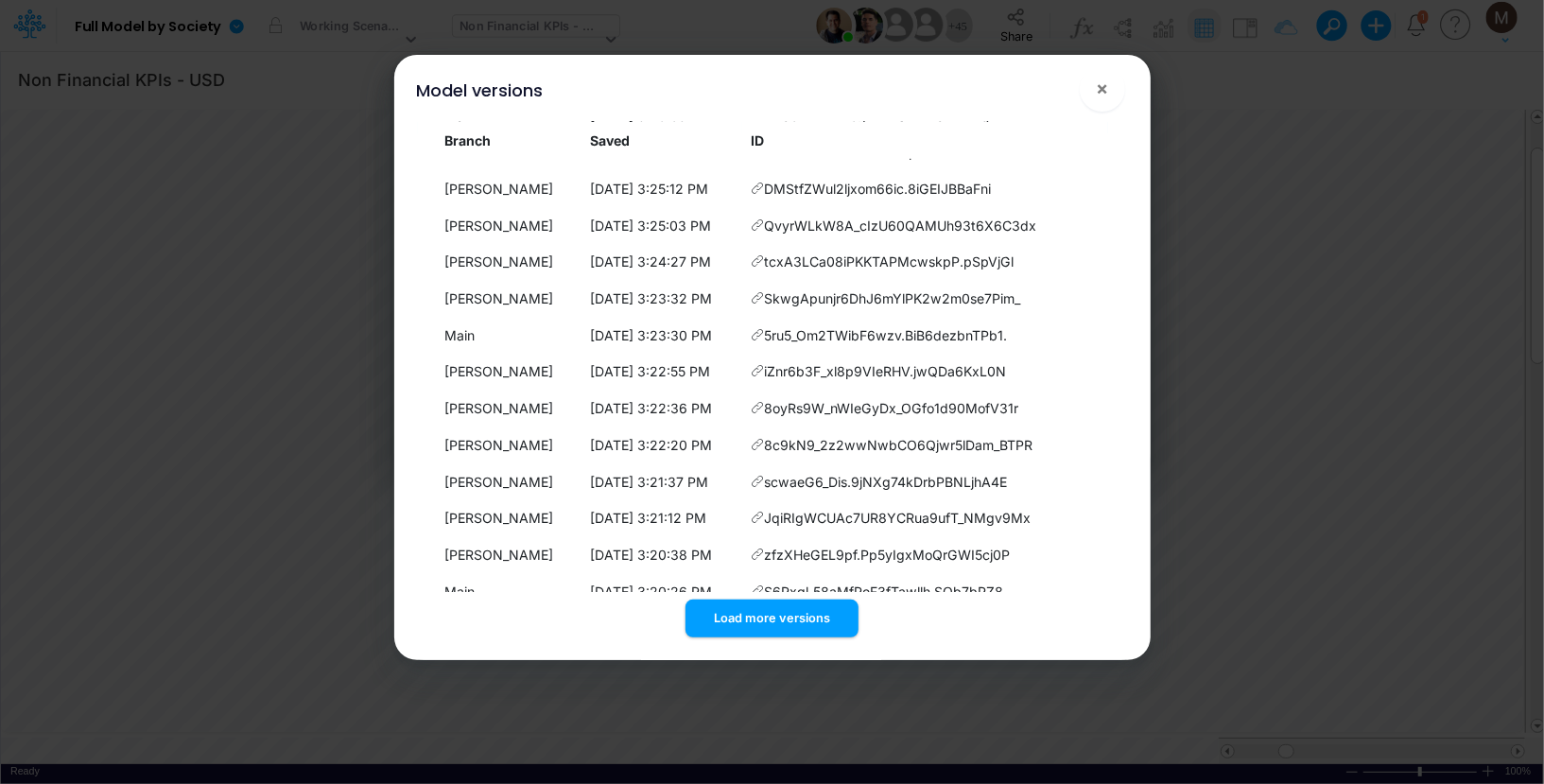
scroll to position [679, 0]
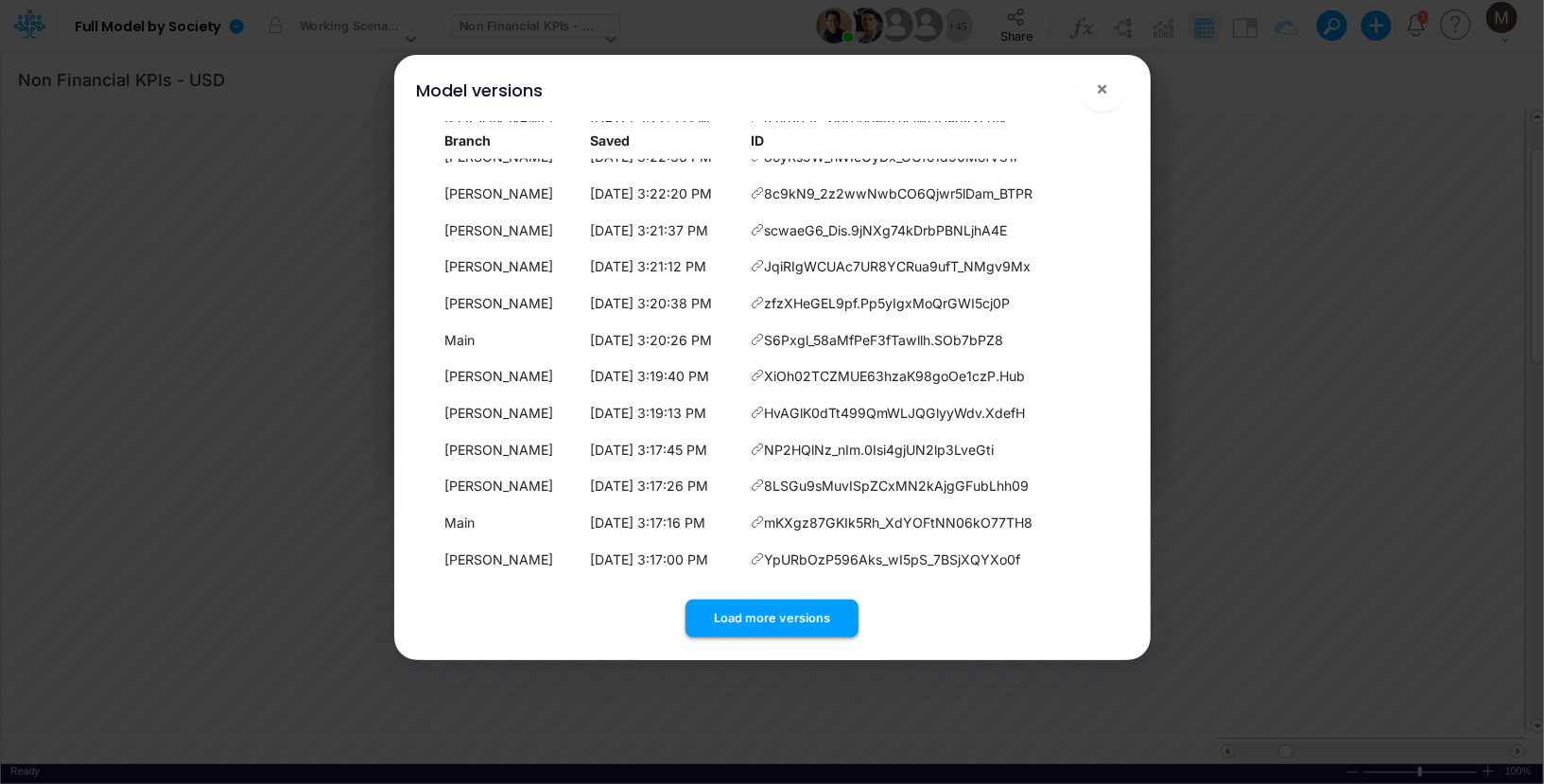
click at [730, 634] on button "Load more versions" at bounding box center [772, 618] width 173 height 37
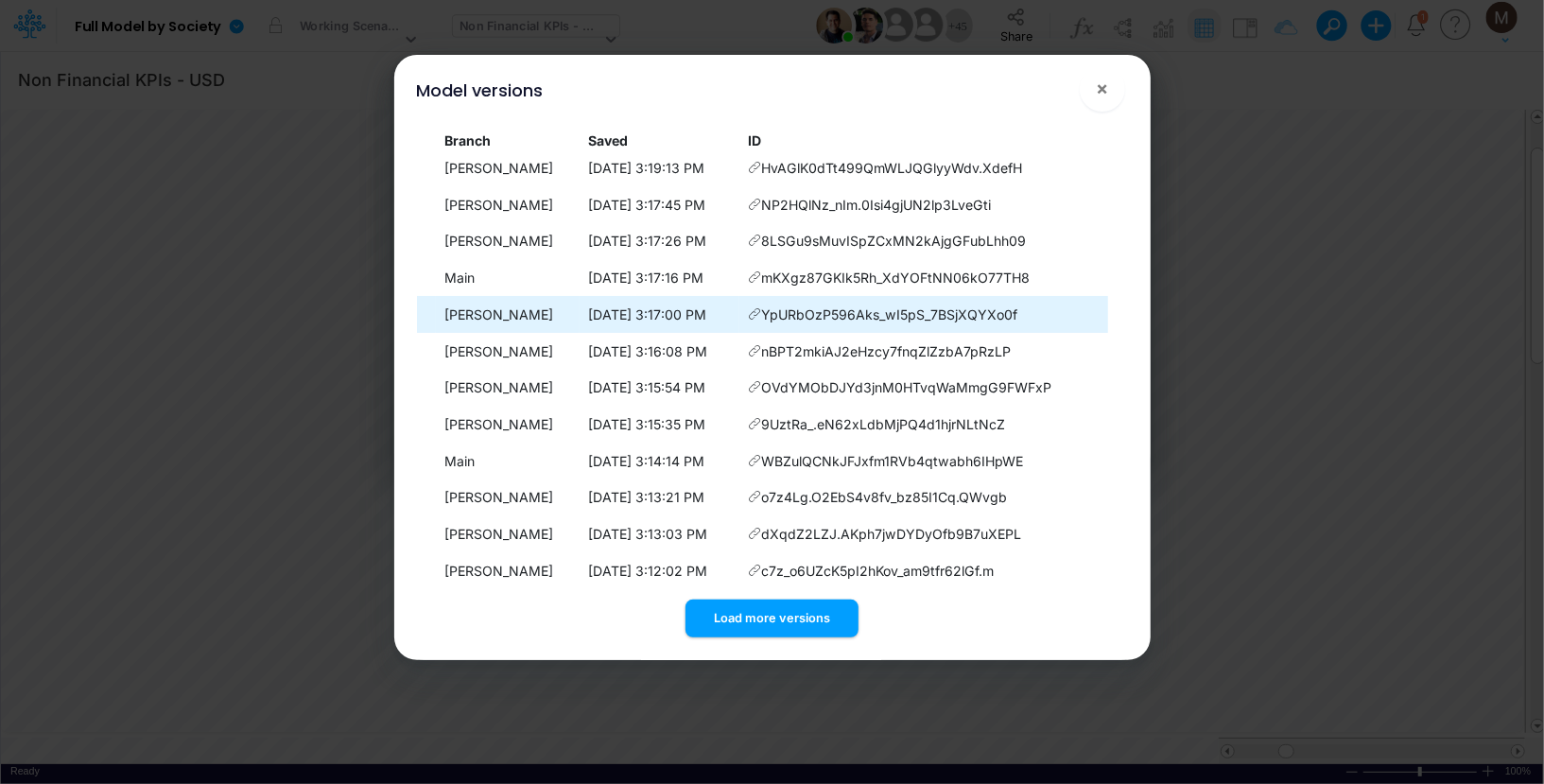
scroll to position [1044, 0]
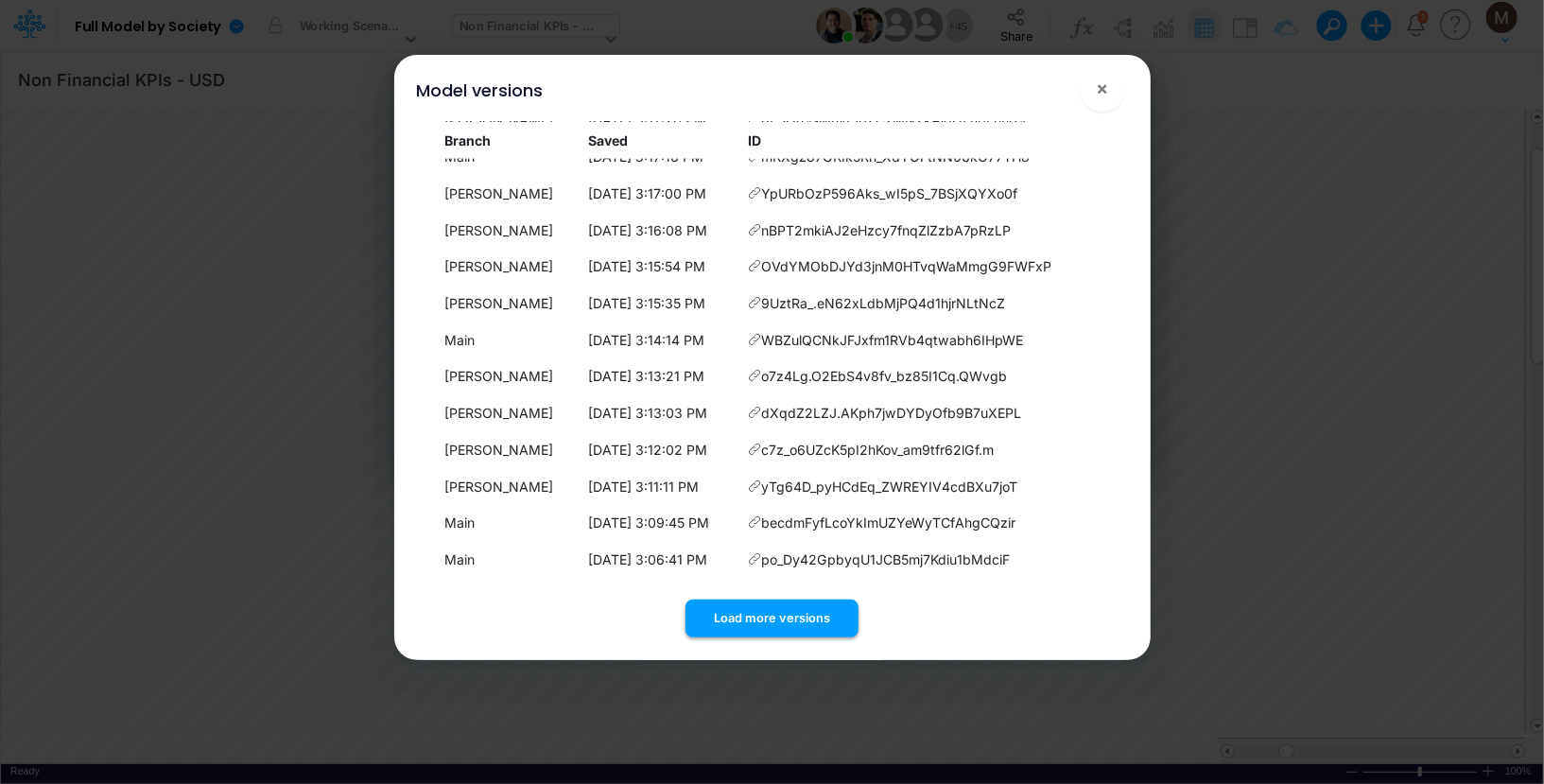
click at [750, 615] on button "Load more versions" at bounding box center [772, 618] width 173 height 37
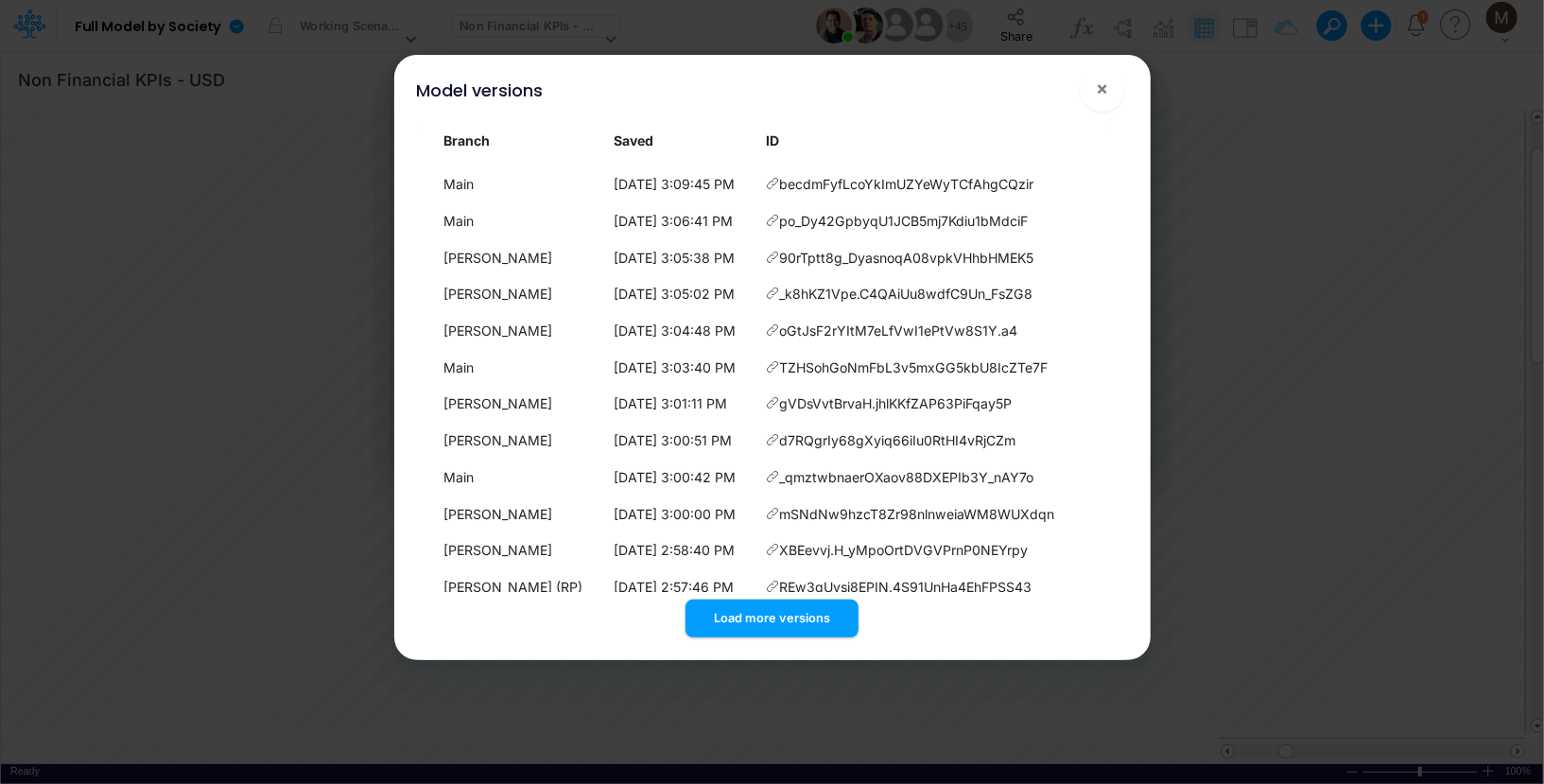
scroll to position [1410, 0]
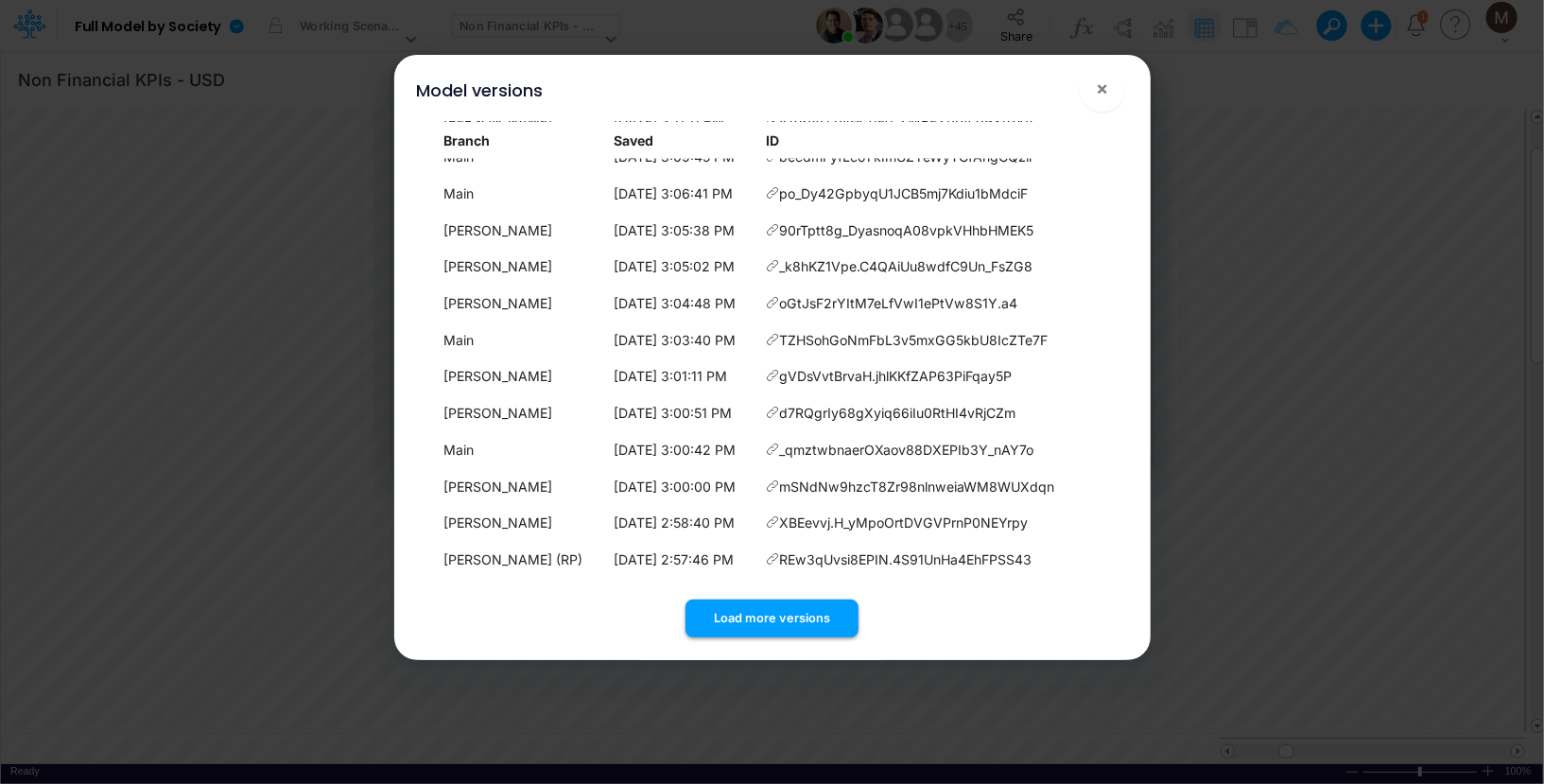
click at [751, 615] on button "Load more versions" at bounding box center [772, 618] width 173 height 37
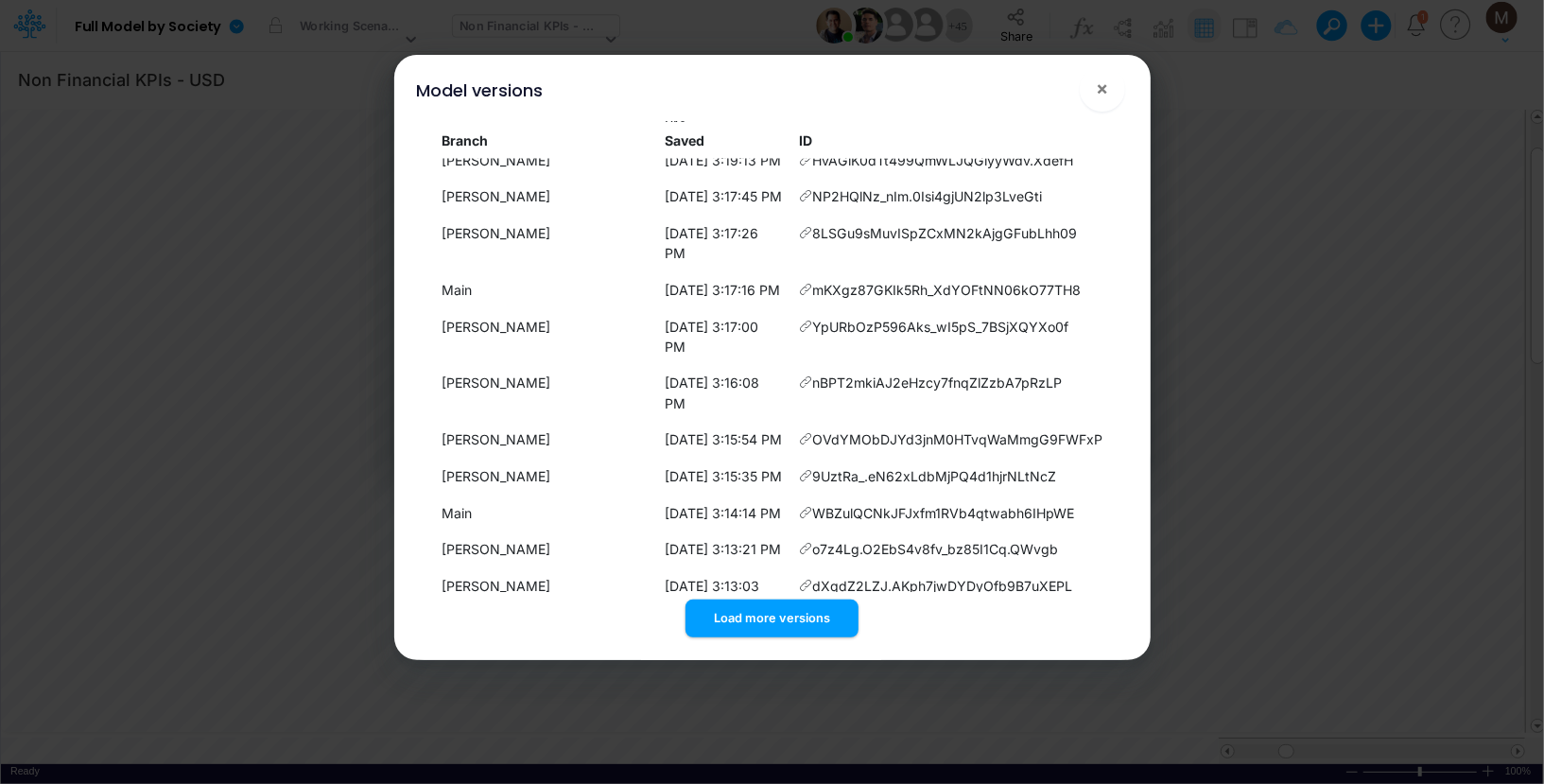
scroll to position [1778, 0]
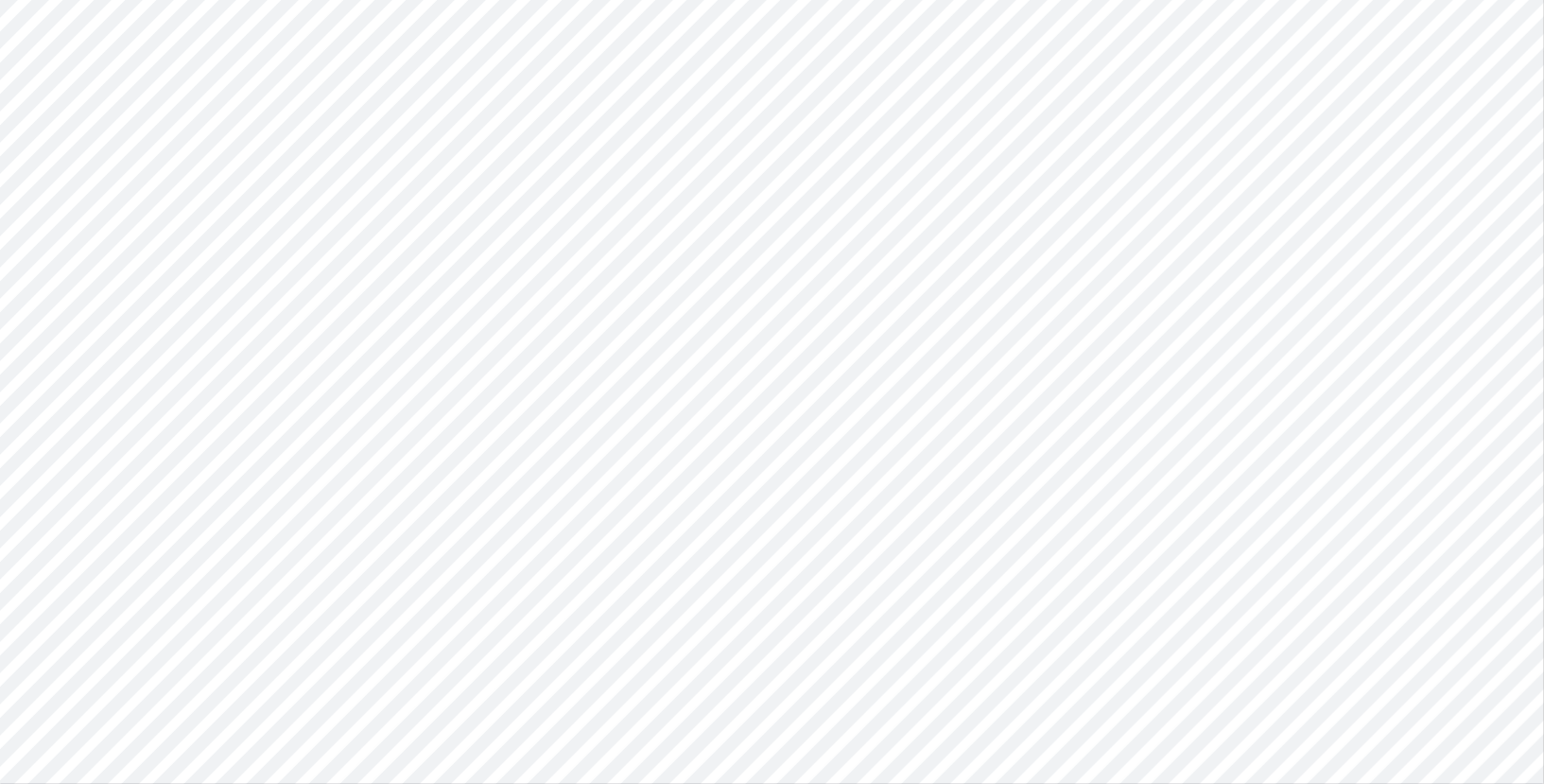
type input "Non Financial KPIs - USD"
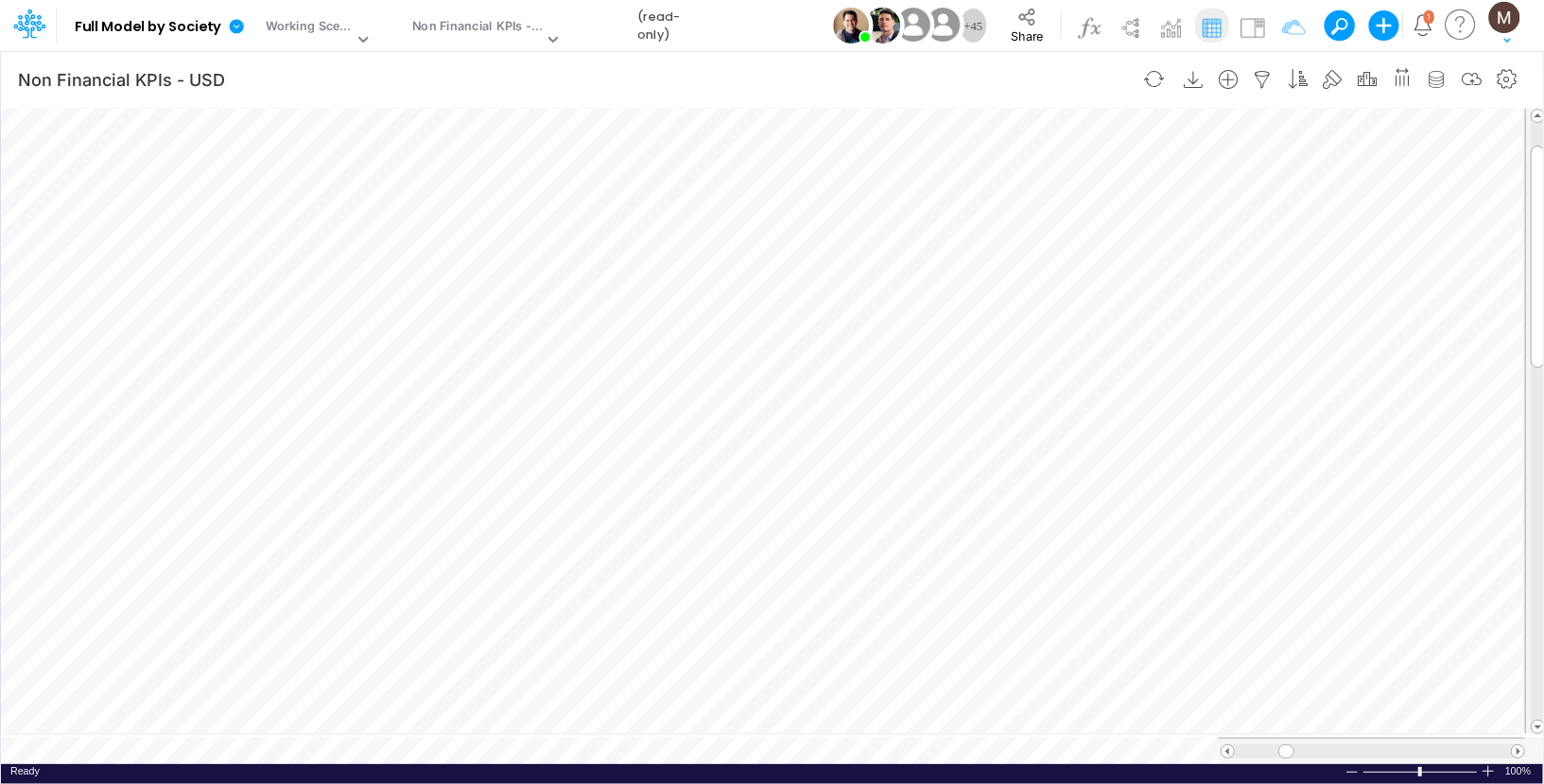
scroll to position [9, 1]
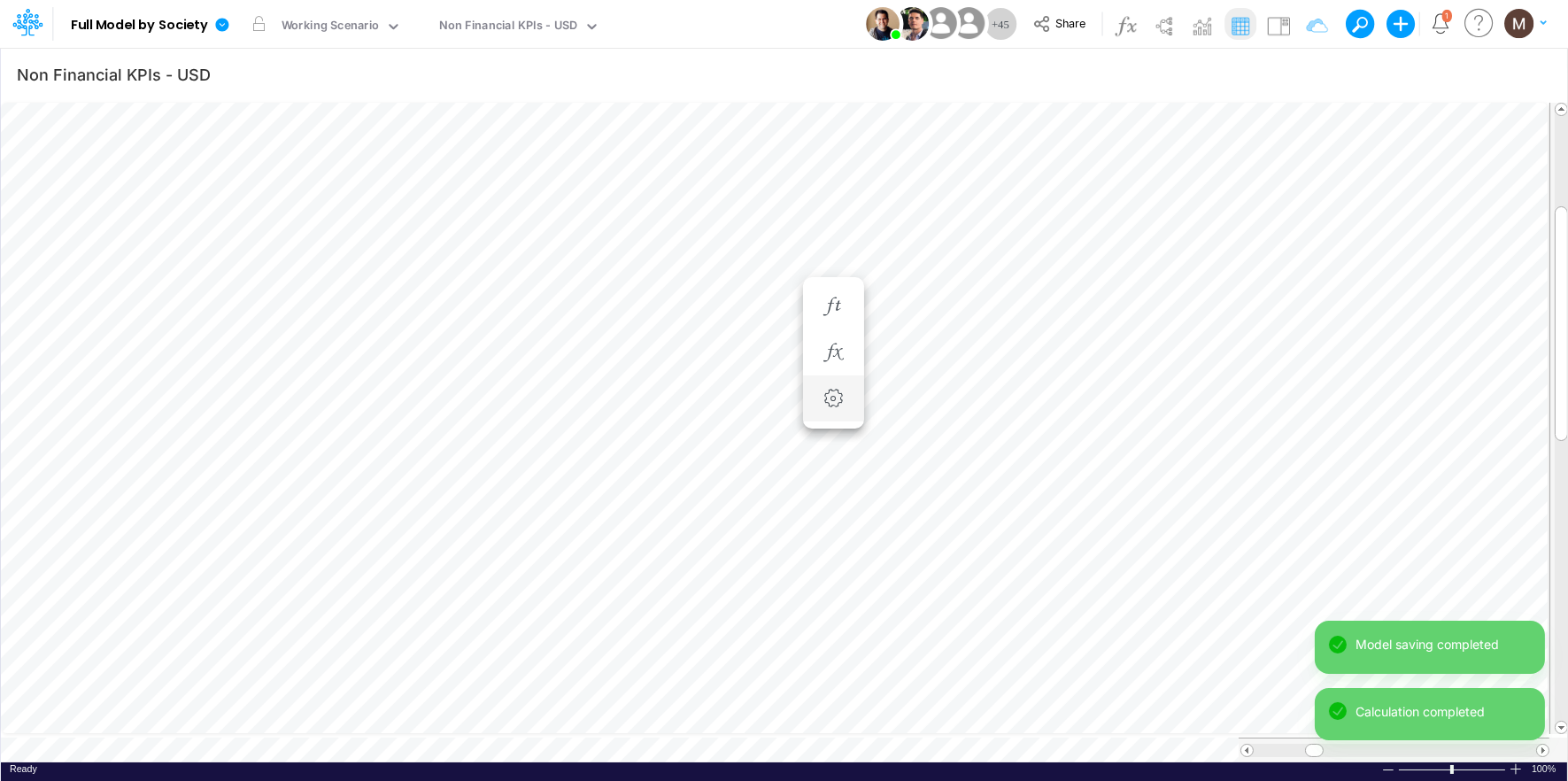
scroll to position [0, 1]
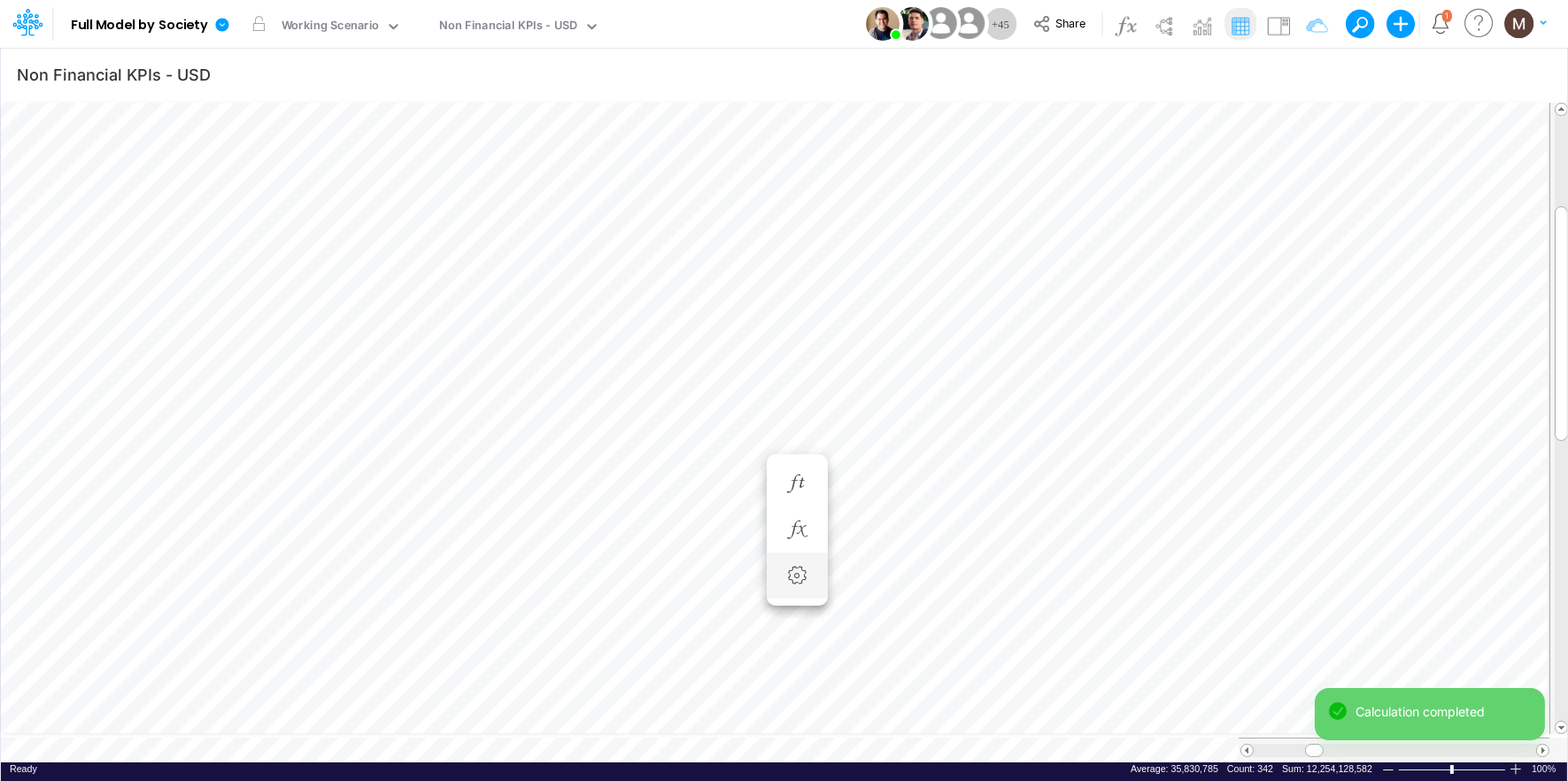
scroll to position [0, 1]
drag, startPoint x: 1310, startPoint y: 745, endPoint x: 1363, endPoint y: 761, distance: 55.4
click at [1363, 761] on div "Paste Cut Copy AutoFill 26,233,060 34,607,195 42,739,702 51,058,648 60,582,660 …" at bounding box center [784, 431] width 1566 height 663
type input "DC by Vertical"
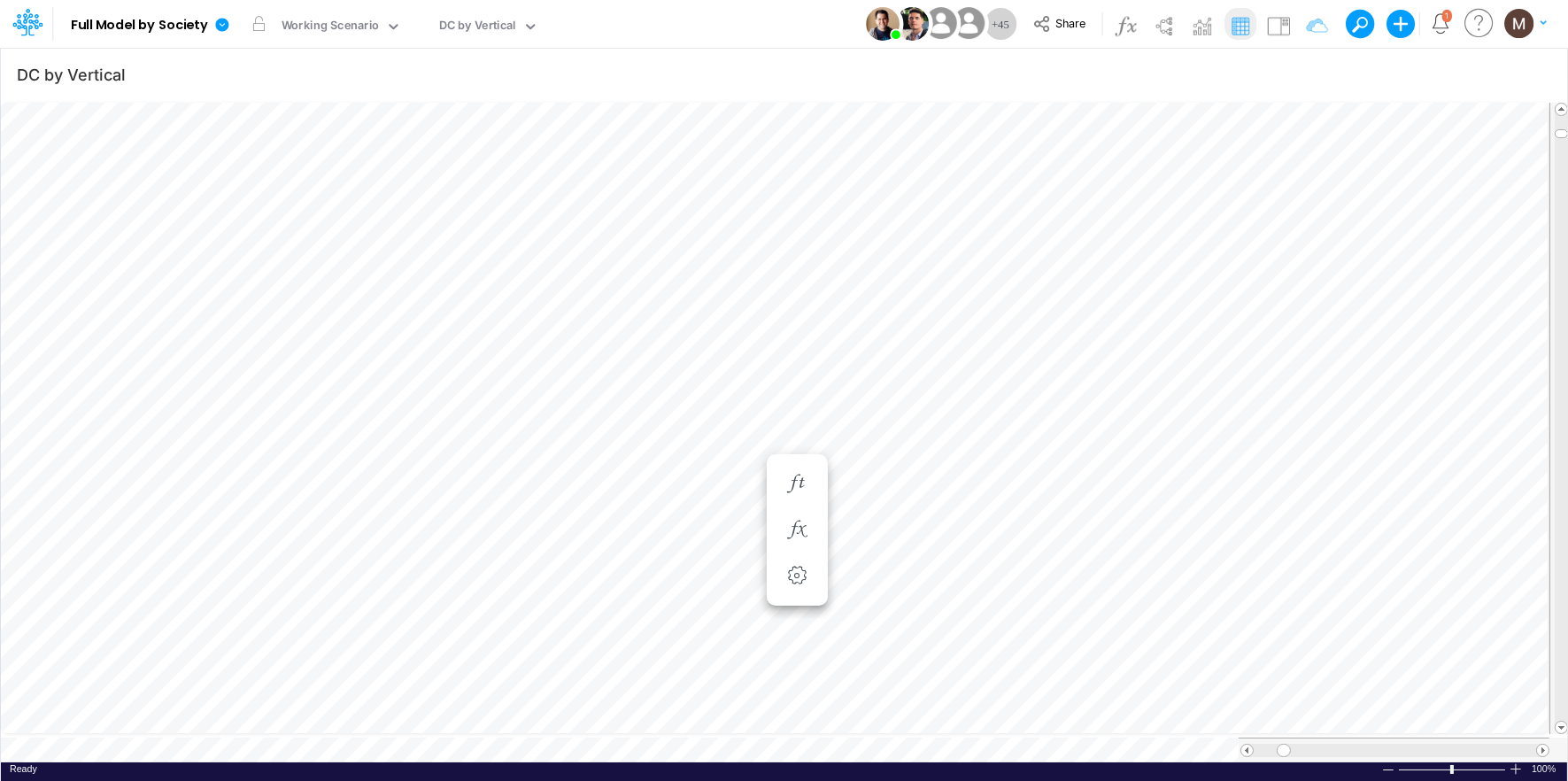
scroll to position [0, 1]
click at [1544, 745] on span at bounding box center [1542, 750] width 12 height 12
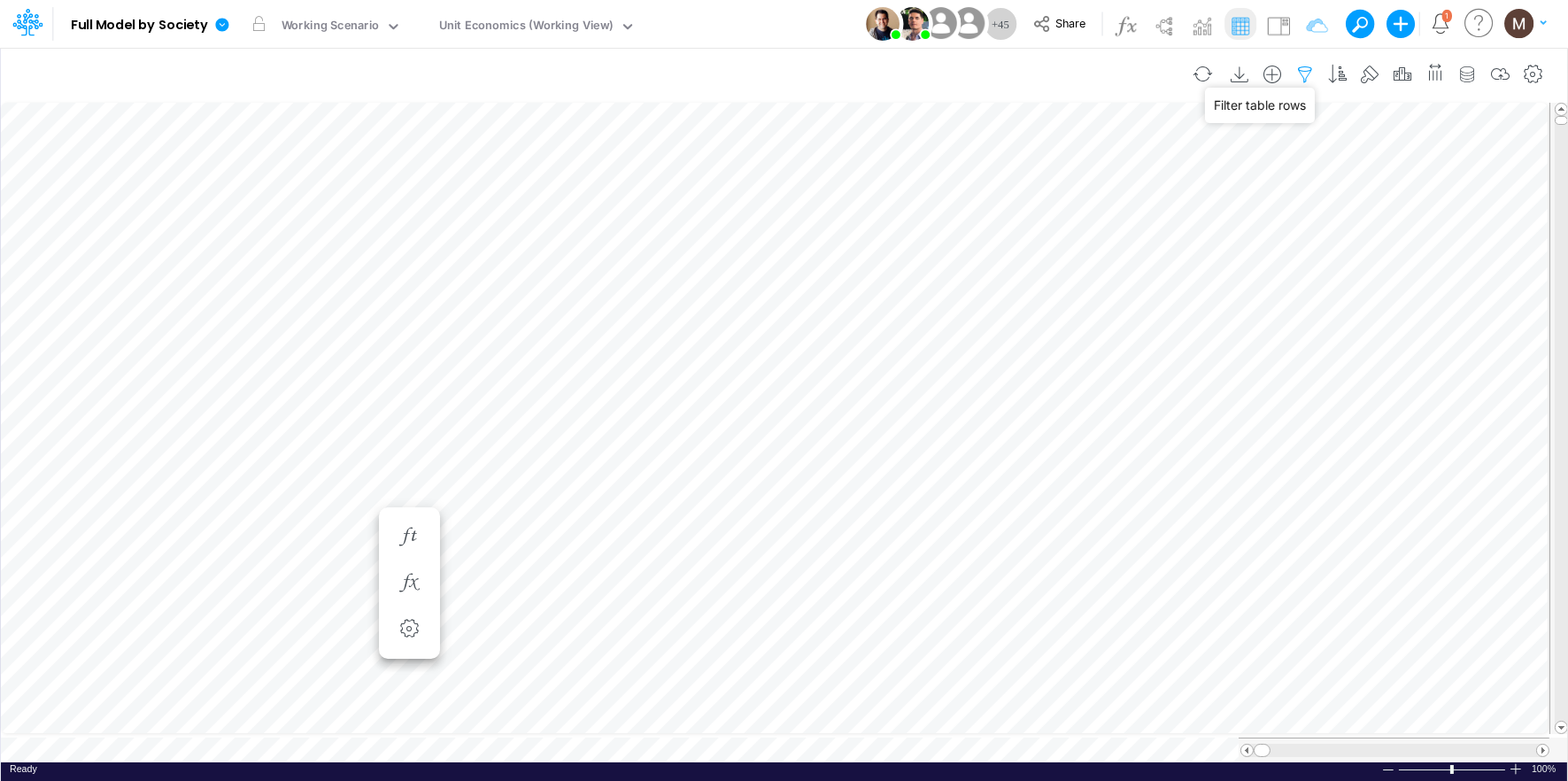
click at [1299, 77] on icon "button" at bounding box center [1304, 75] width 26 height 18
select select "contains"
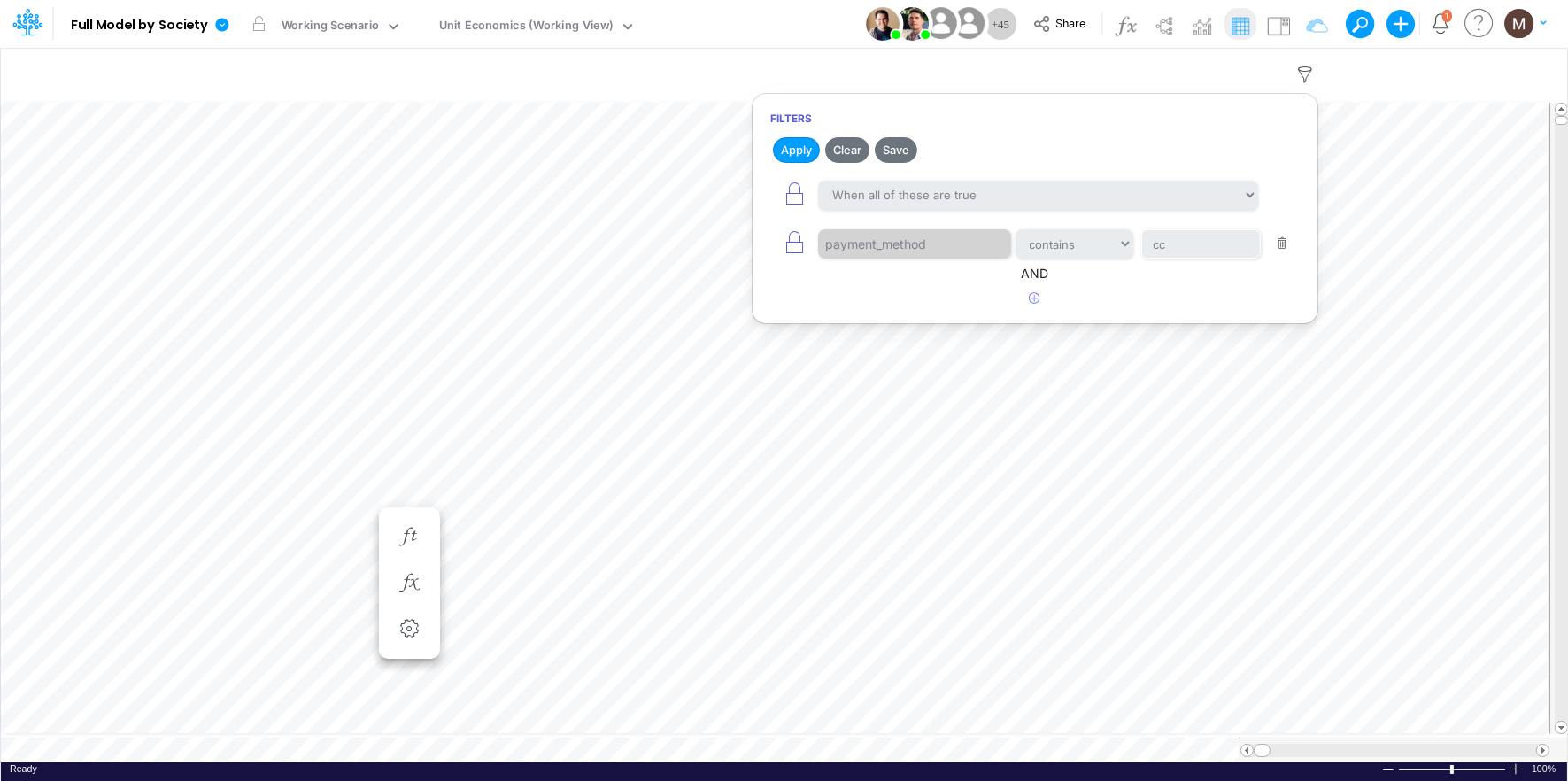
click at [1287, 247] on button "button" at bounding box center [1282, 244] width 35 height 24
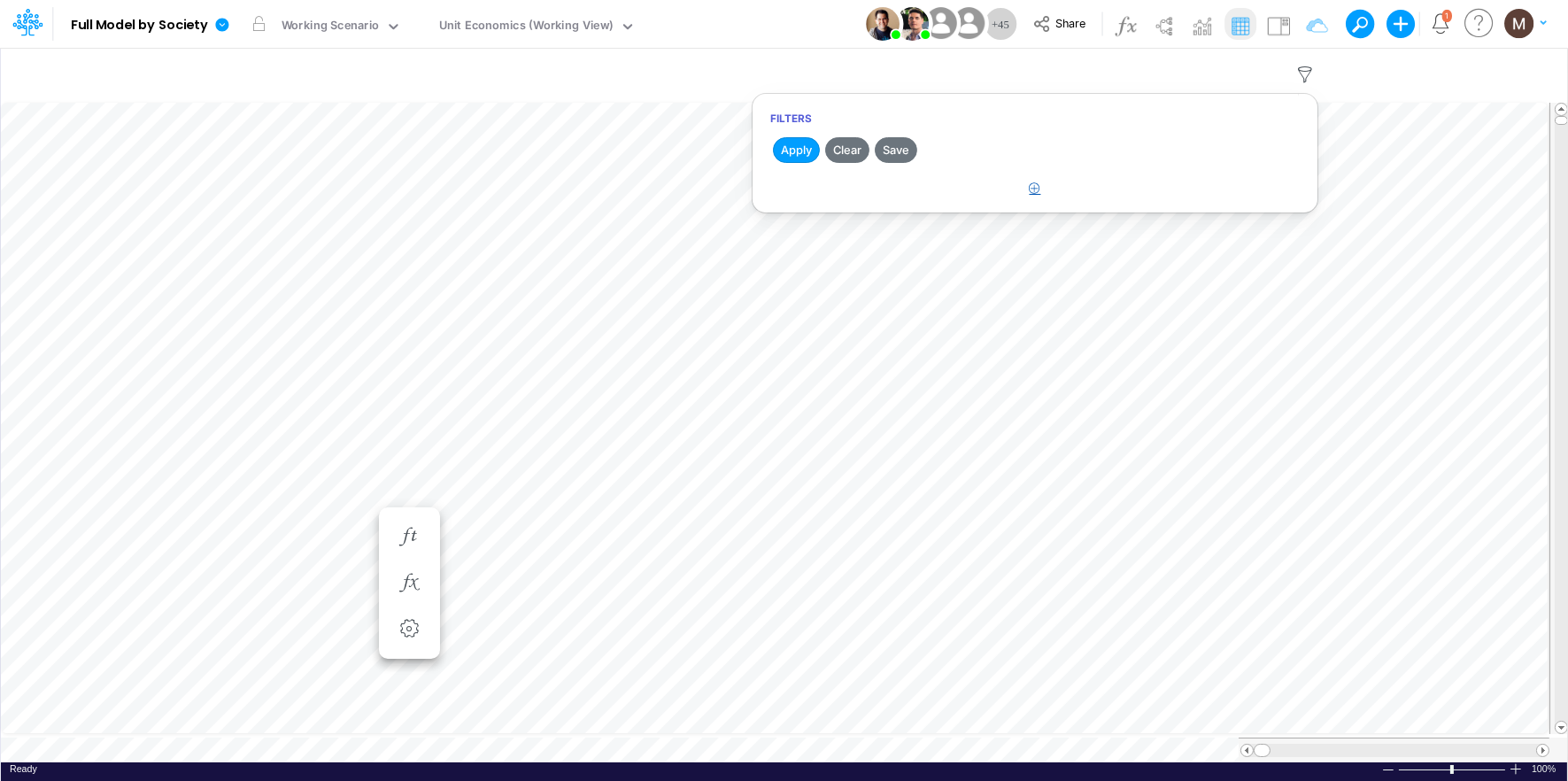
click at [1033, 191] on icon "button" at bounding box center [1036, 188] width 12 height 12
select select "tableSearchOR"
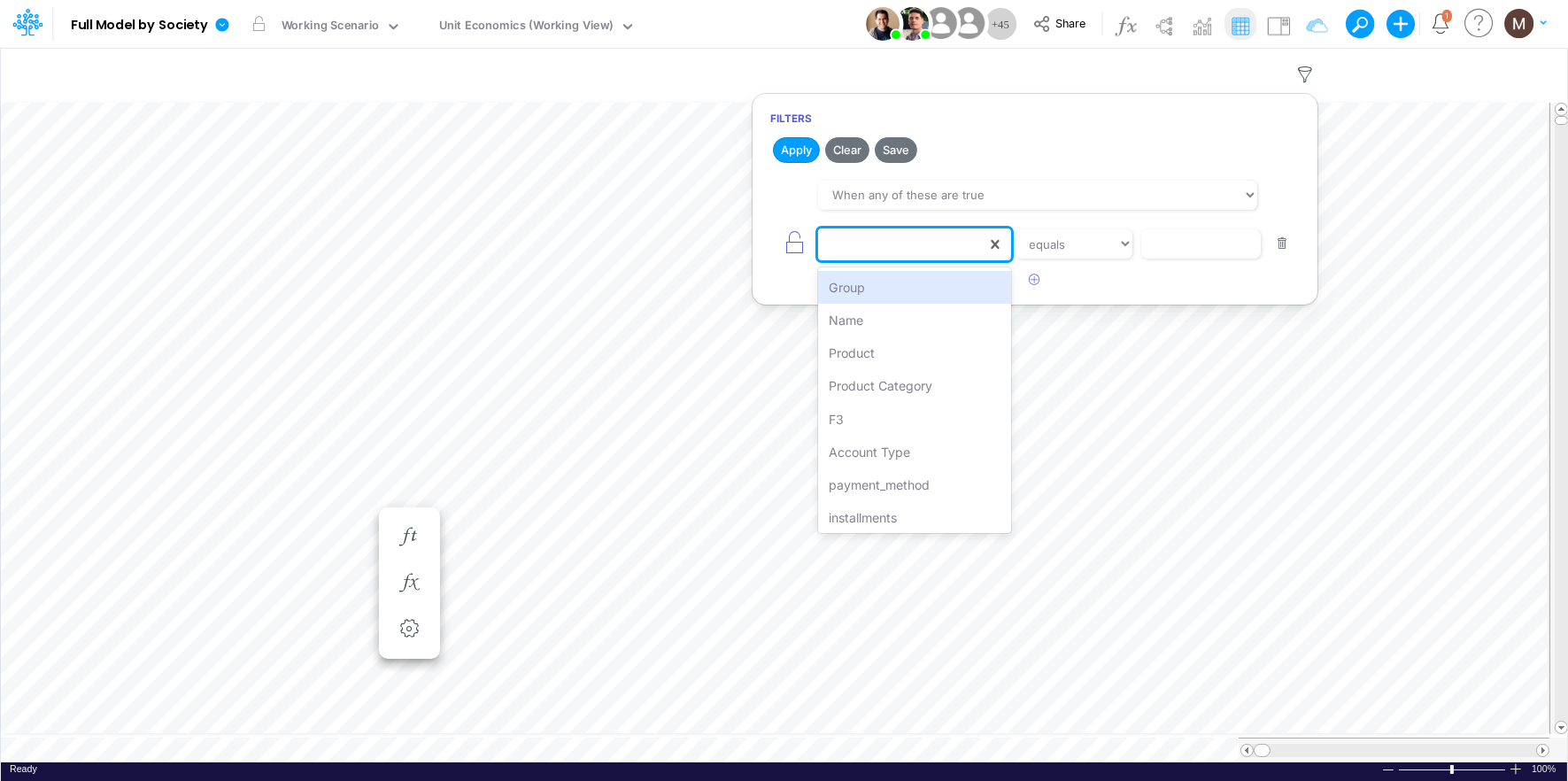
click at [879, 258] on div at bounding box center [902, 244] width 168 height 30
type input "produ"
click at [880, 294] on div "Product" at bounding box center [914, 288] width 192 height 33
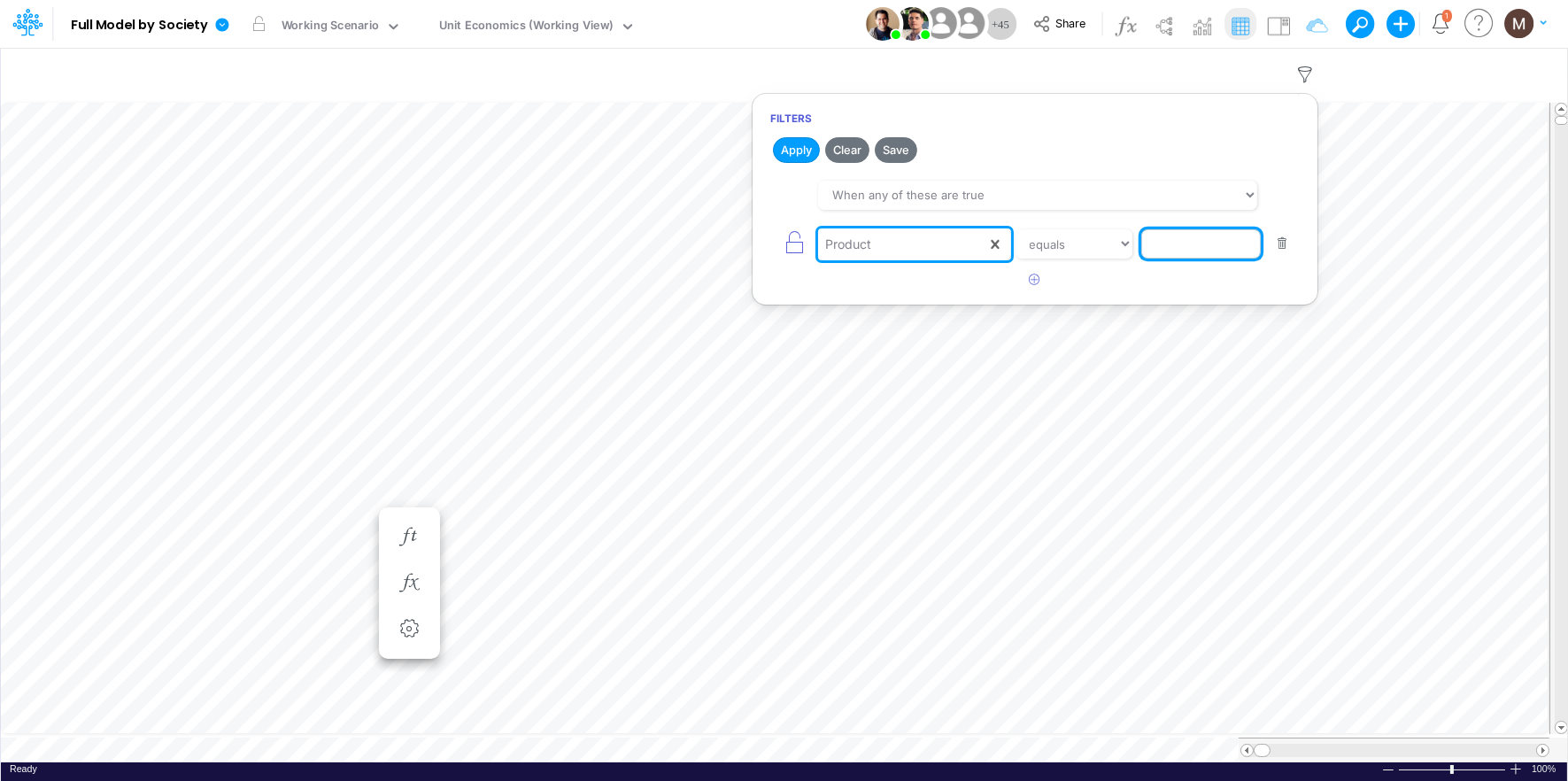
click at [1187, 248] on input "text" at bounding box center [1201, 244] width 120 height 30
type input "other / others / pf"
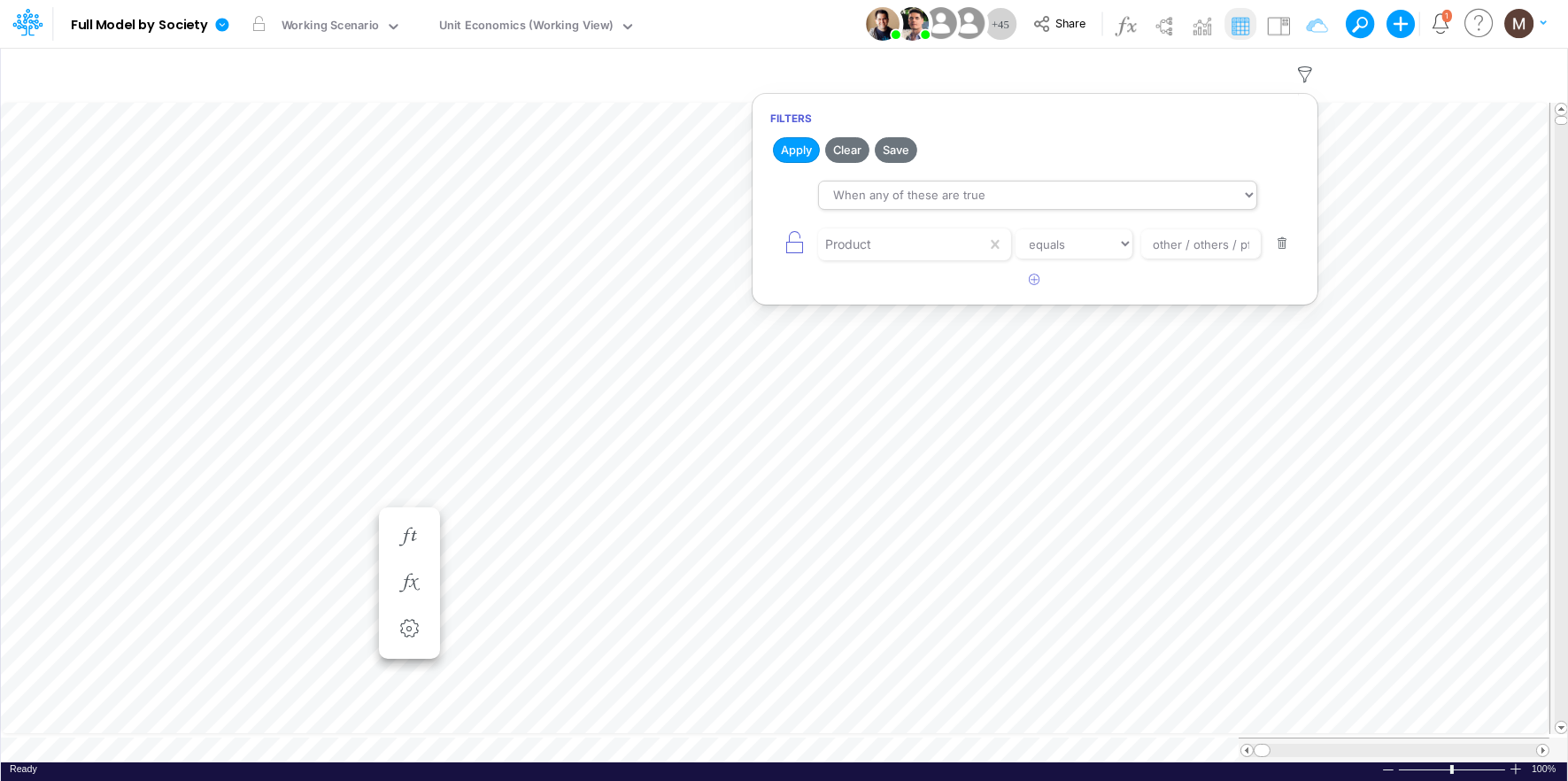
click at [795, 153] on button "Apply" at bounding box center [795, 150] width 47 height 26
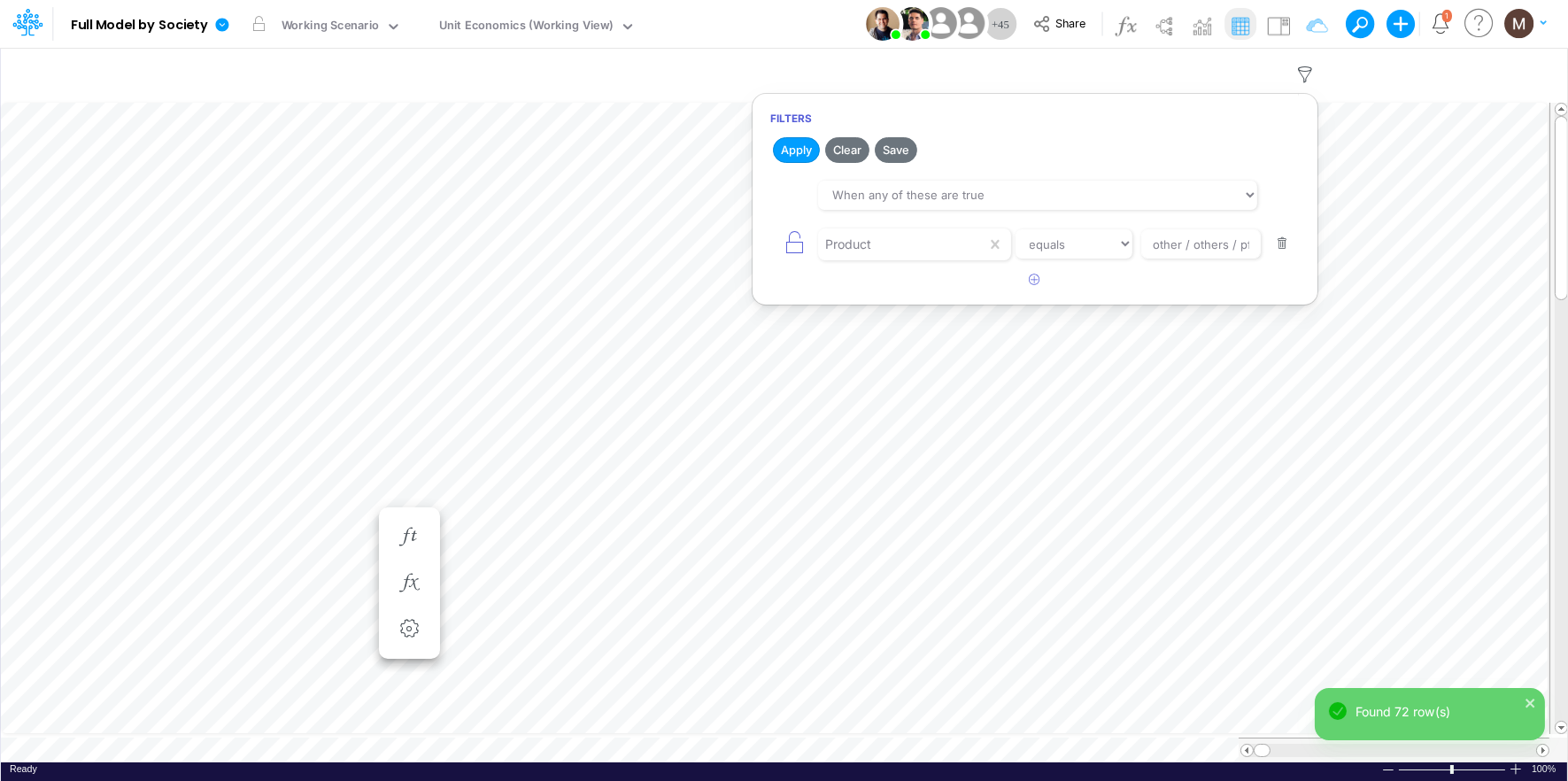
scroll to position [0, 1]
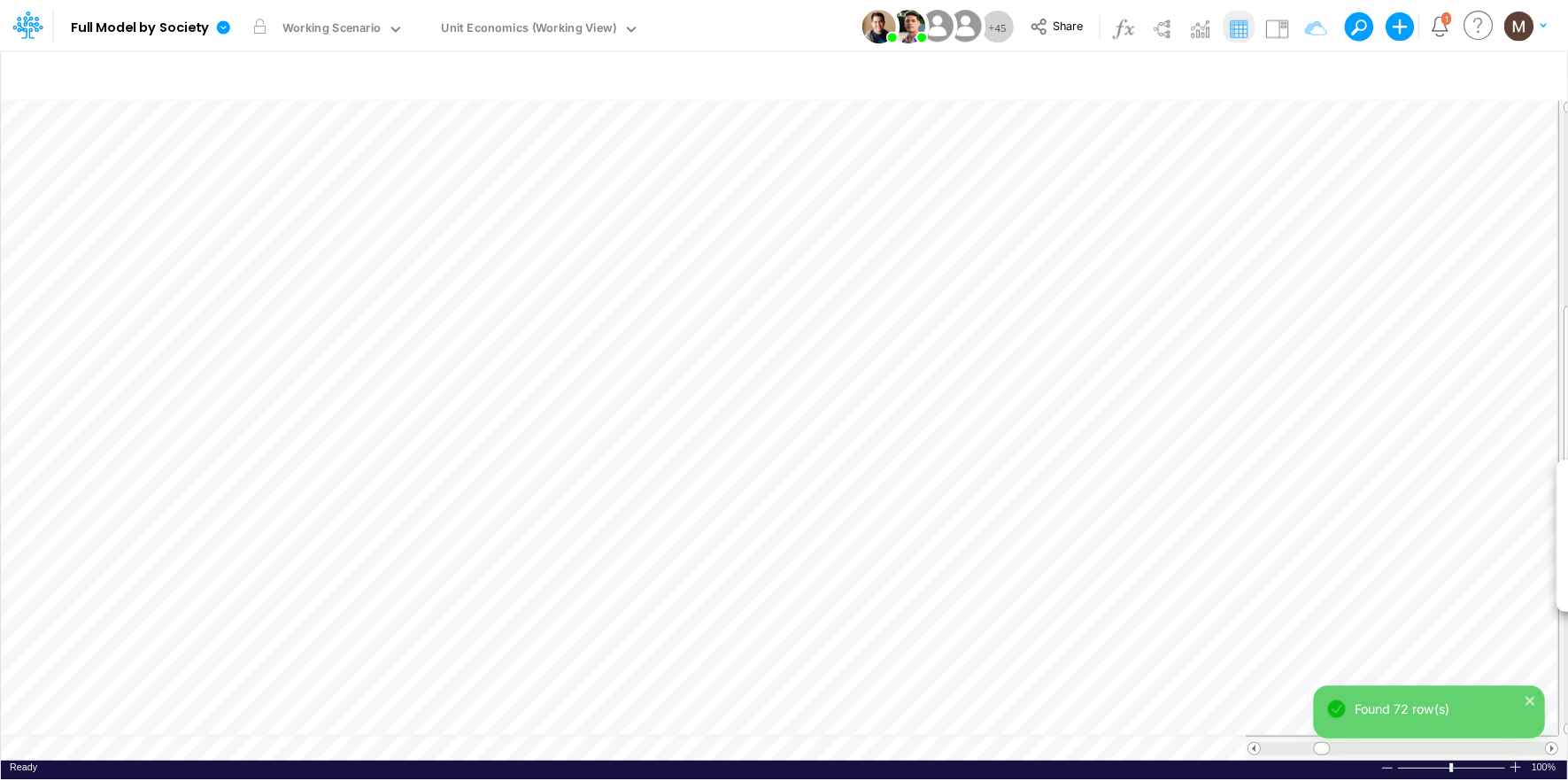
scroll to position [0, 1]
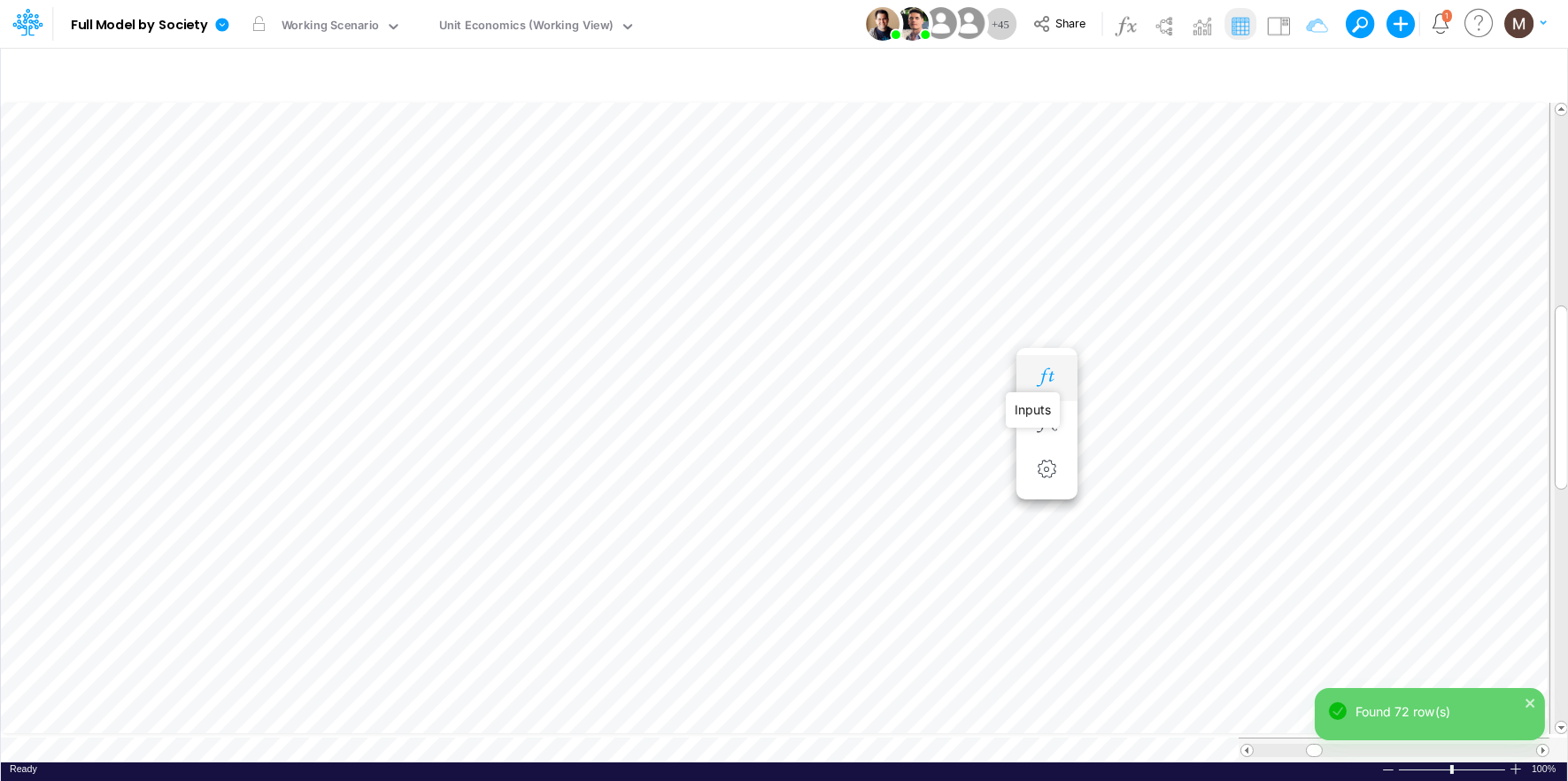
click at [1053, 375] on icon "button" at bounding box center [1046, 377] width 26 height 18
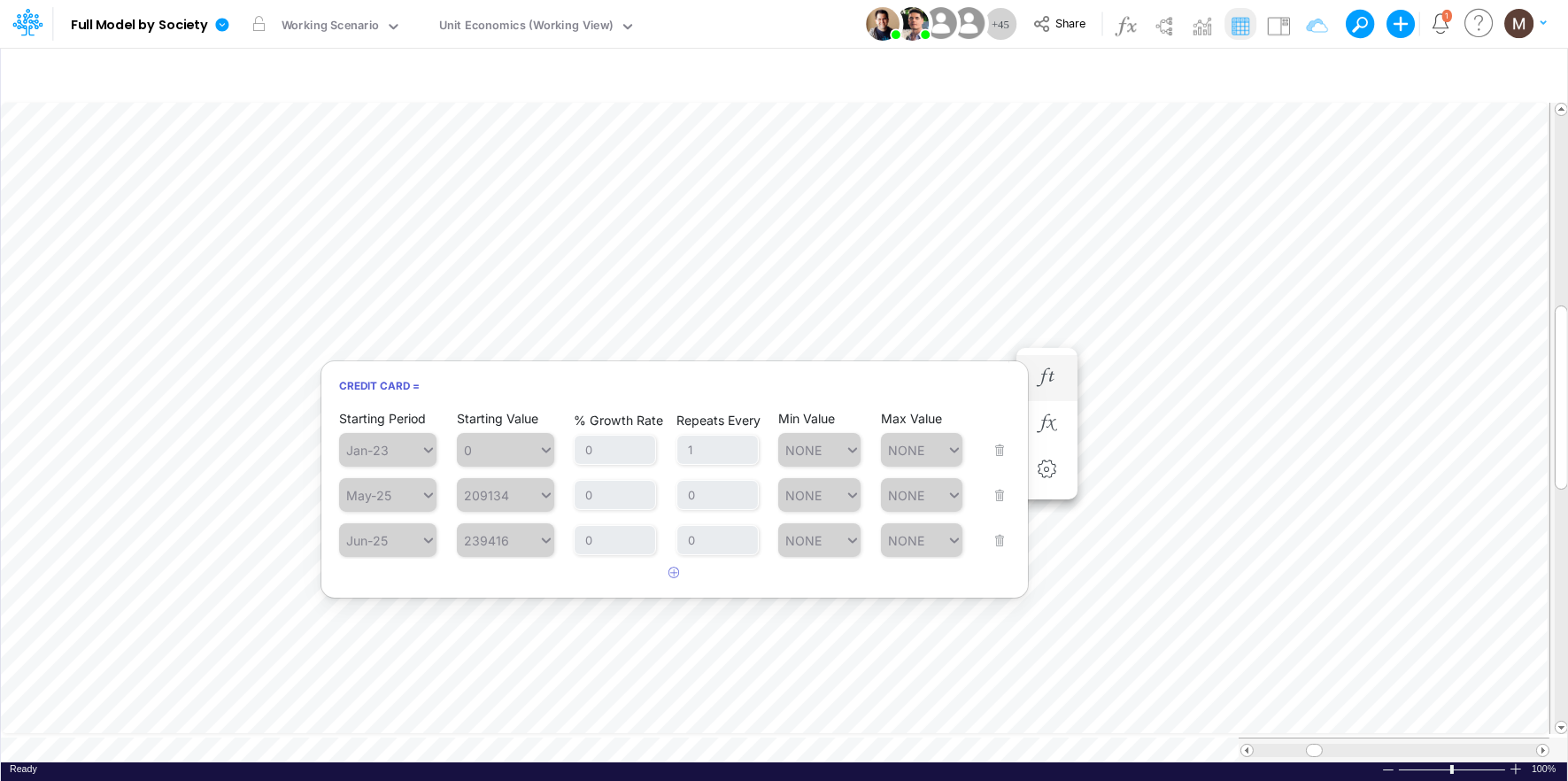
scroll to position [0, 1]
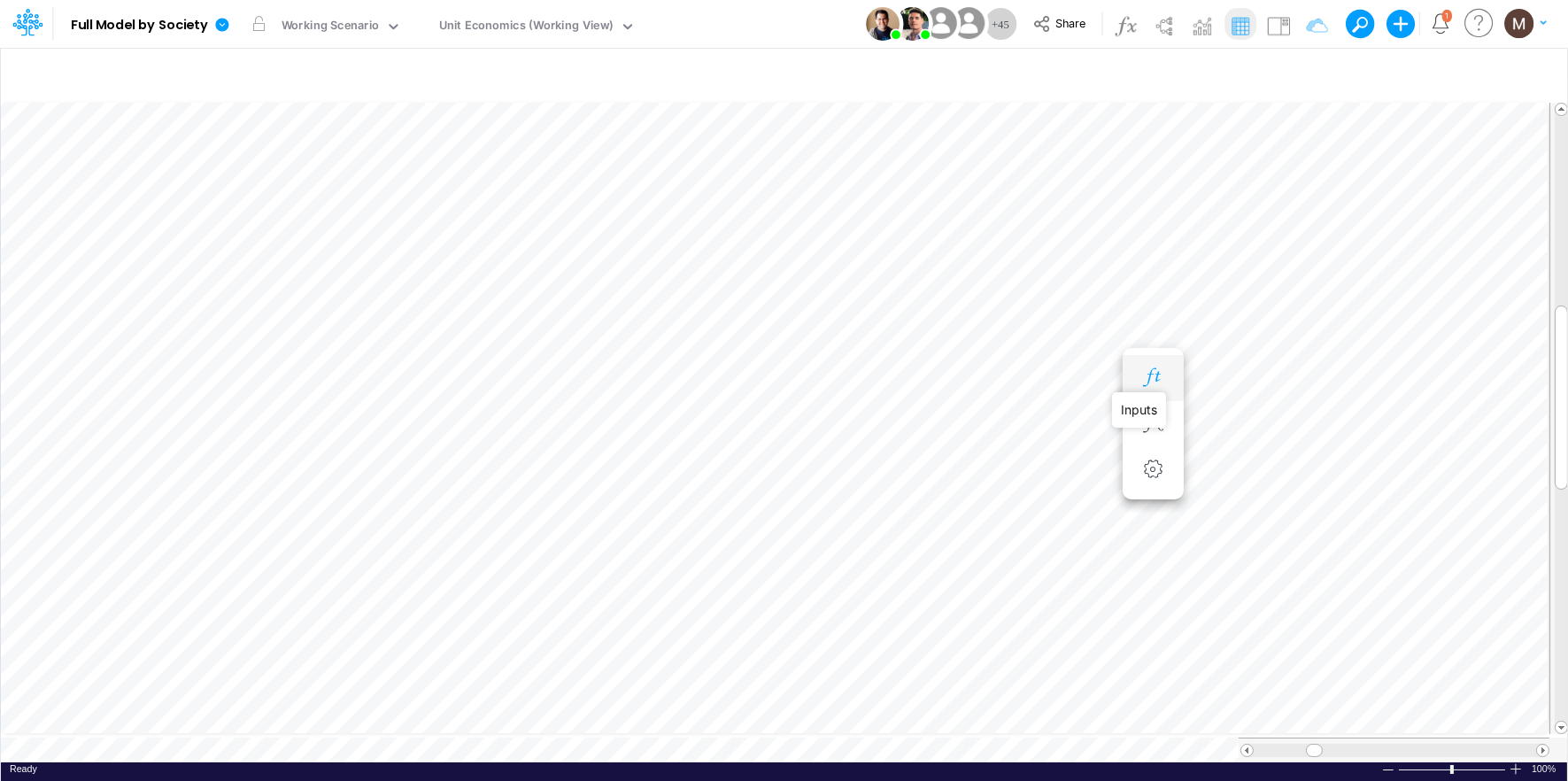
click at [1156, 382] on icon "button" at bounding box center [1152, 377] width 26 height 18
click at [943, 288] on icon "button" at bounding box center [940, 289] width 26 height 18
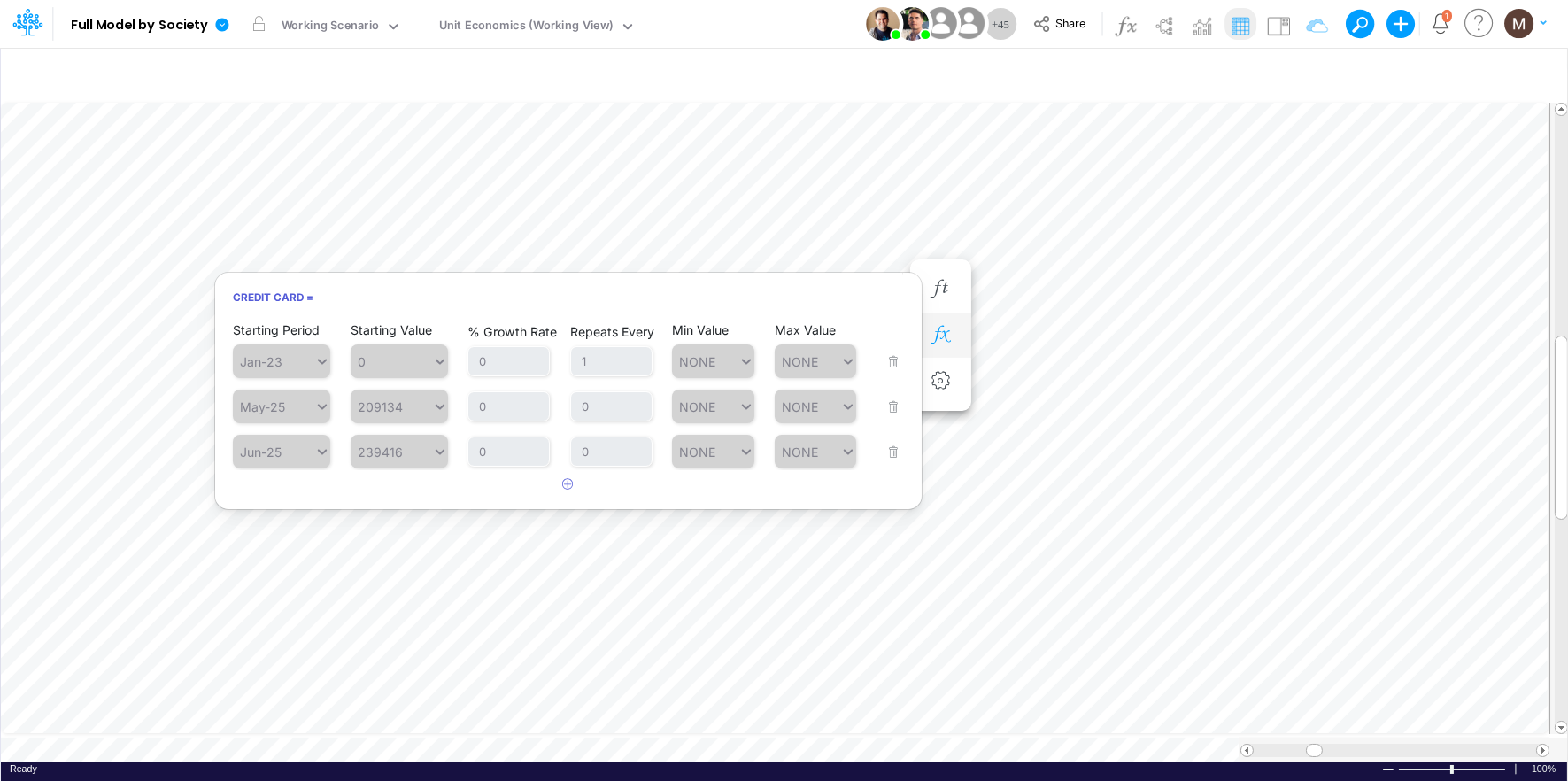
click at [937, 322] on button "button" at bounding box center [941, 335] width 33 height 36
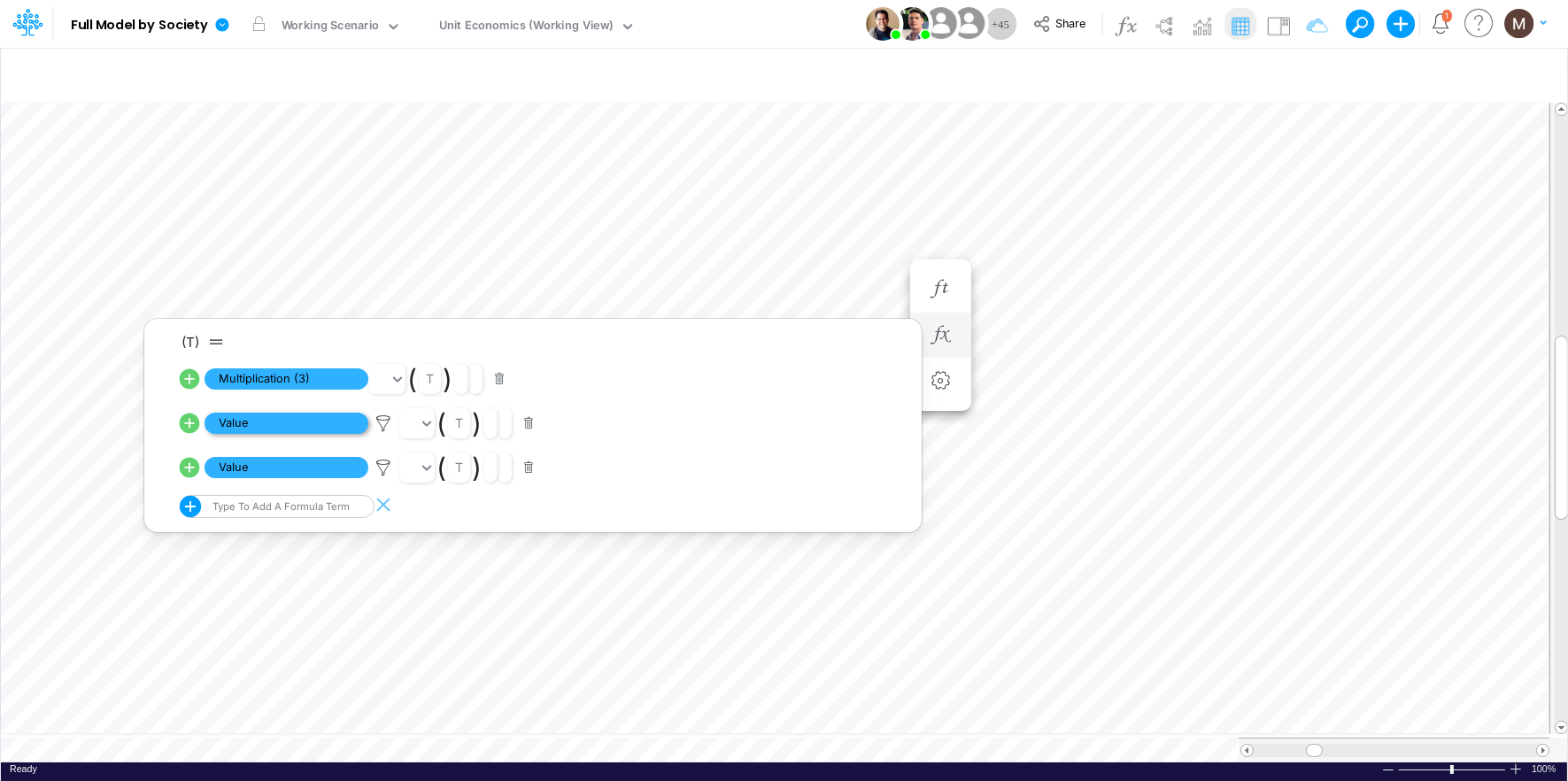
click at [279, 374] on span "Multiplication (3)" at bounding box center [286, 379] width 163 height 22
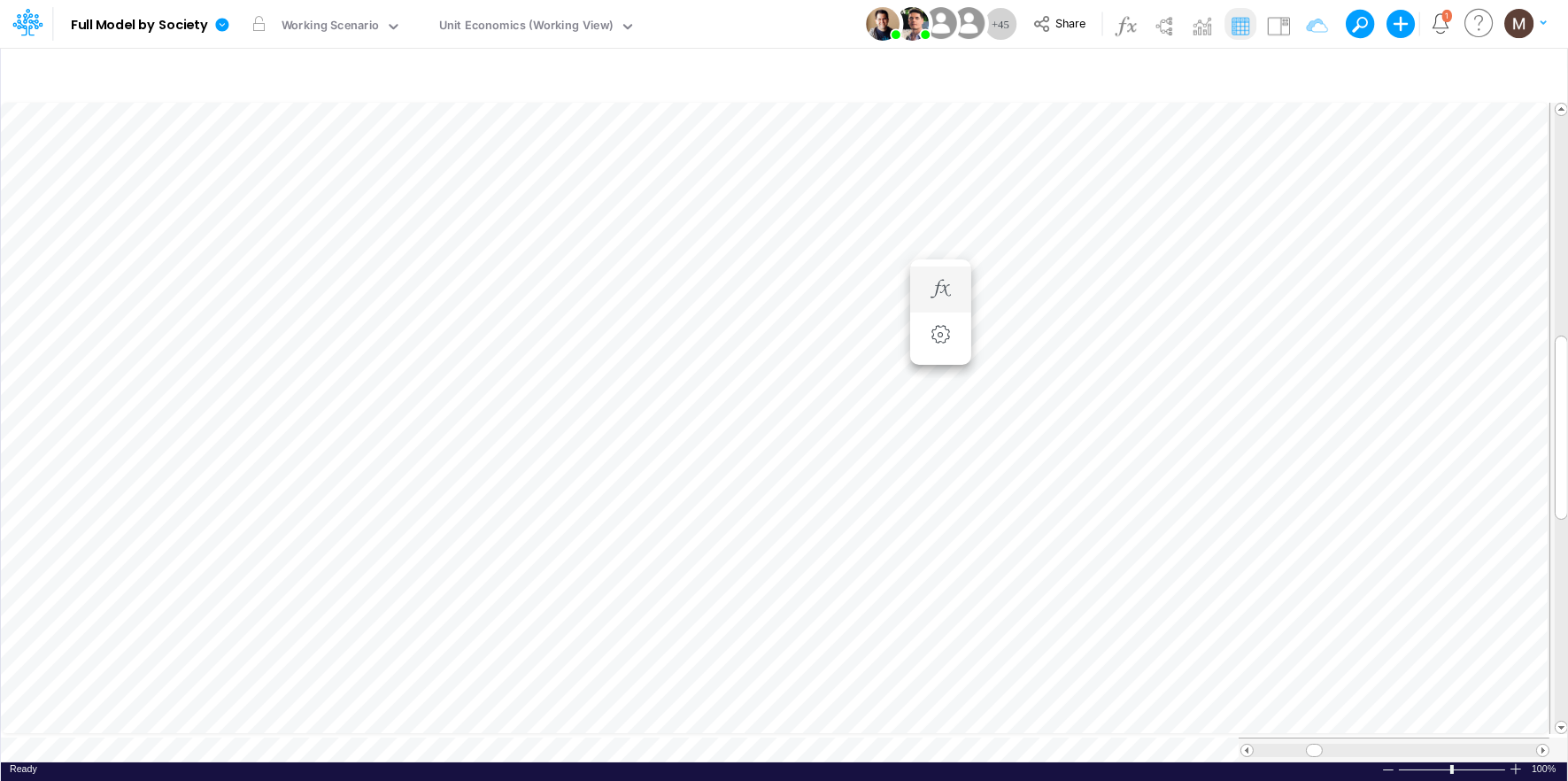
scroll to position [0, 1]
click at [1157, 287] on icon "button" at bounding box center [1152, 289] width 26 height 18
click at [1149, 305] on icon "button" at bounding box center [1152, 307] width 26 height 18
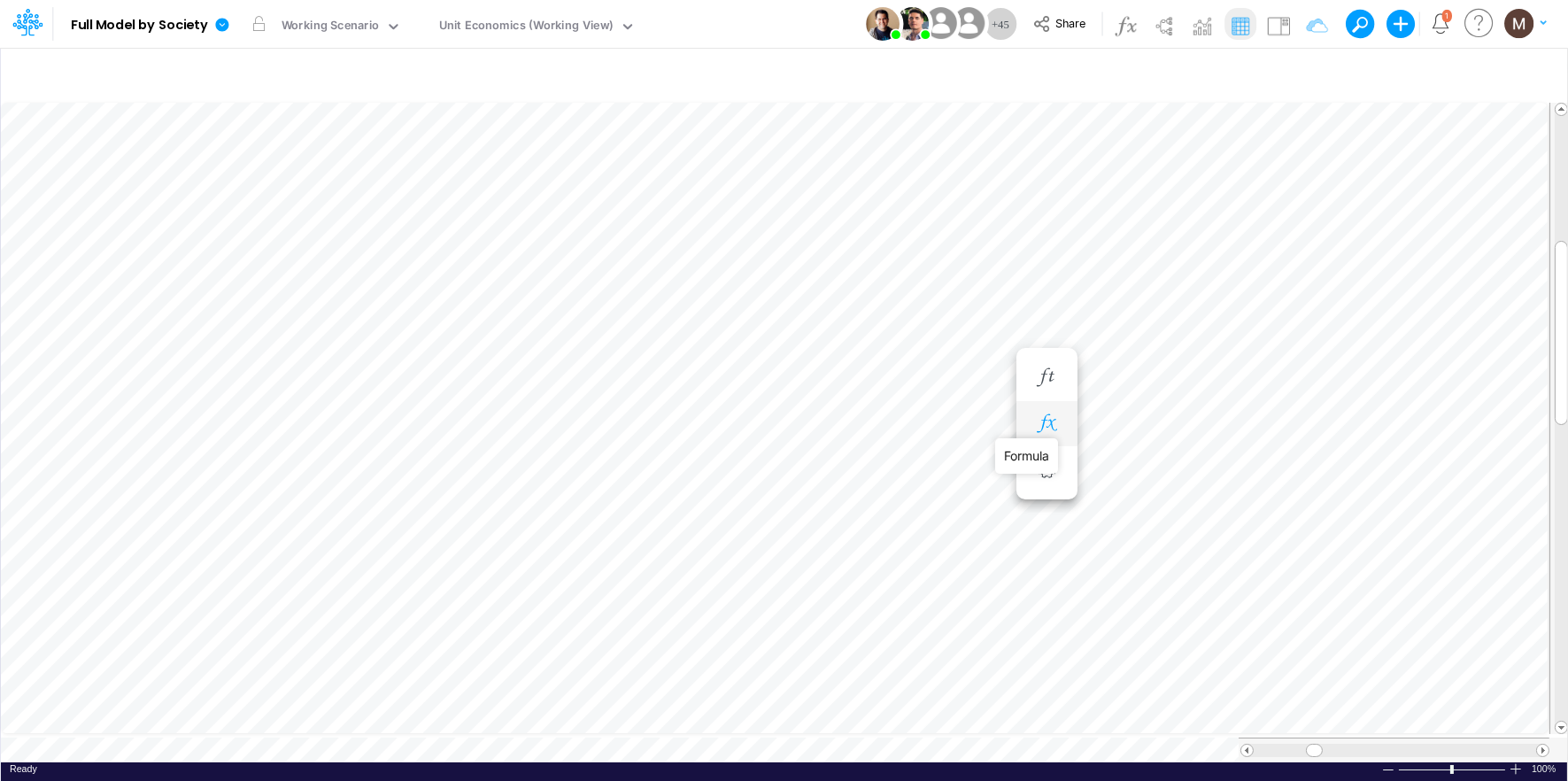
click at [1042, 420] on icon "button" at bounding box center [1046, 424] width 26 height 18
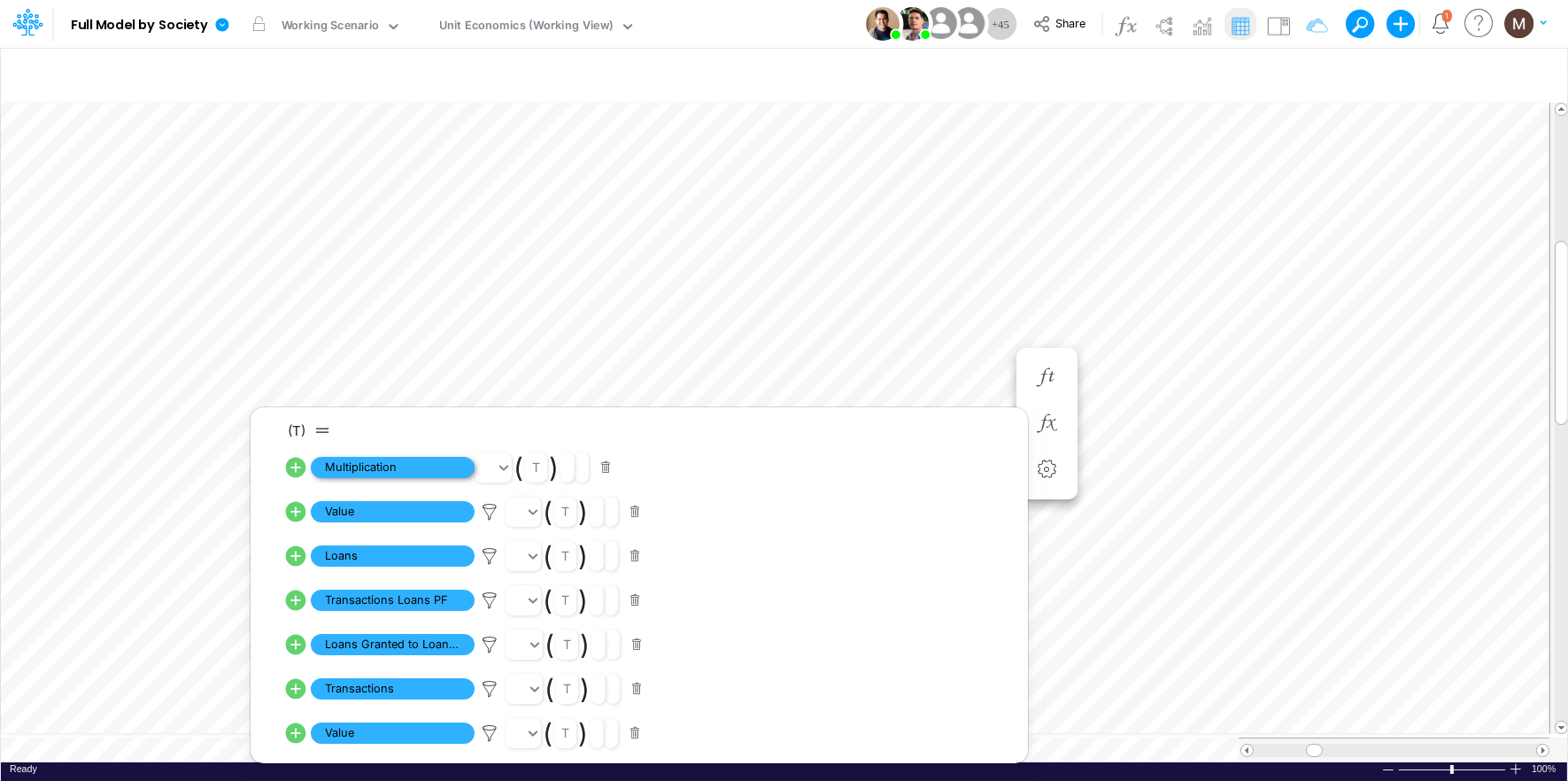
click at [399, 463] on span "Multiplication" at bounding box center [392, 468] width 163 height 22
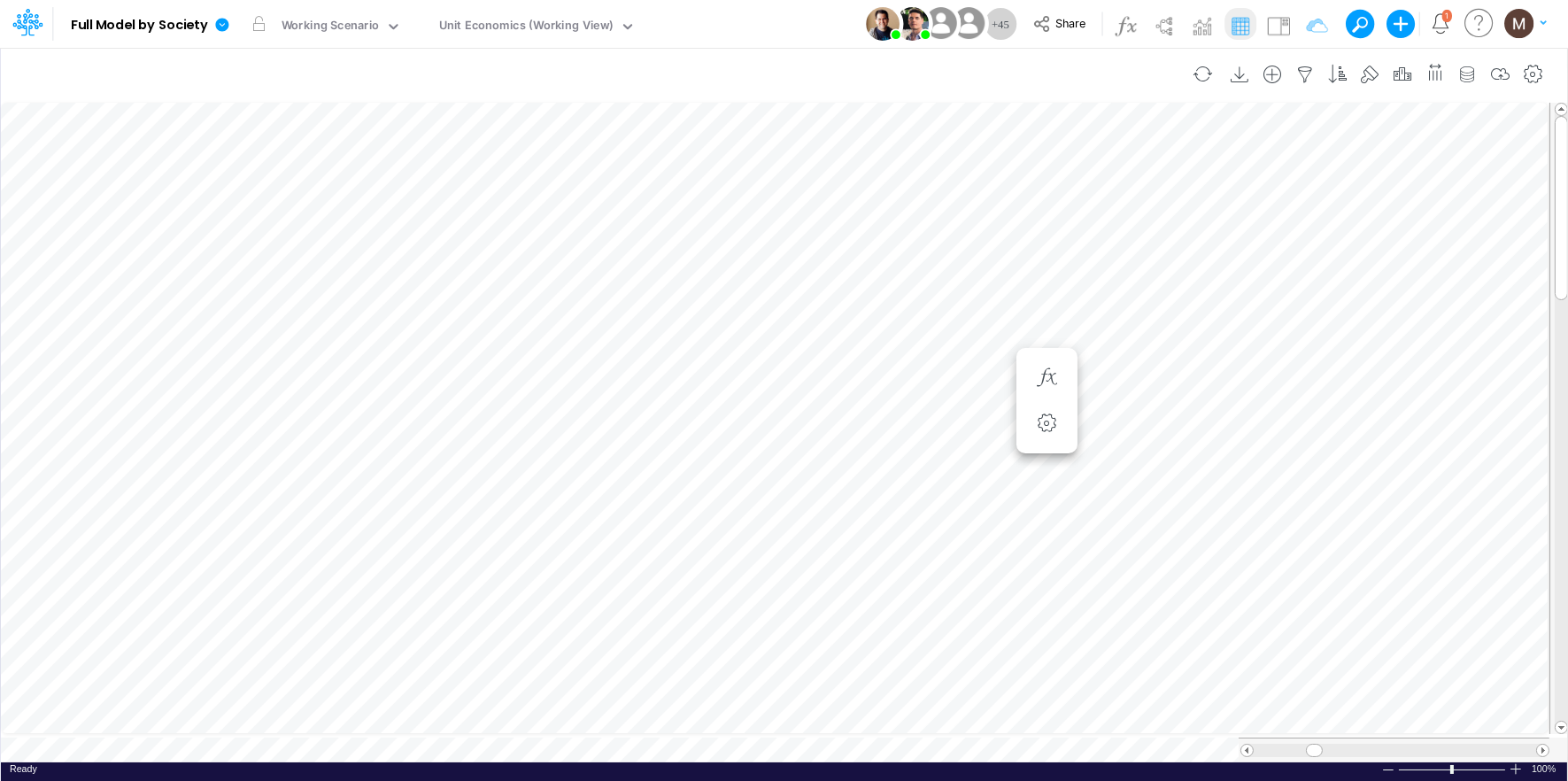
scroll to position [0, 1]
click at [1050, 258] on icon "button" at bounding box center [1046, 254] width 26 height 18
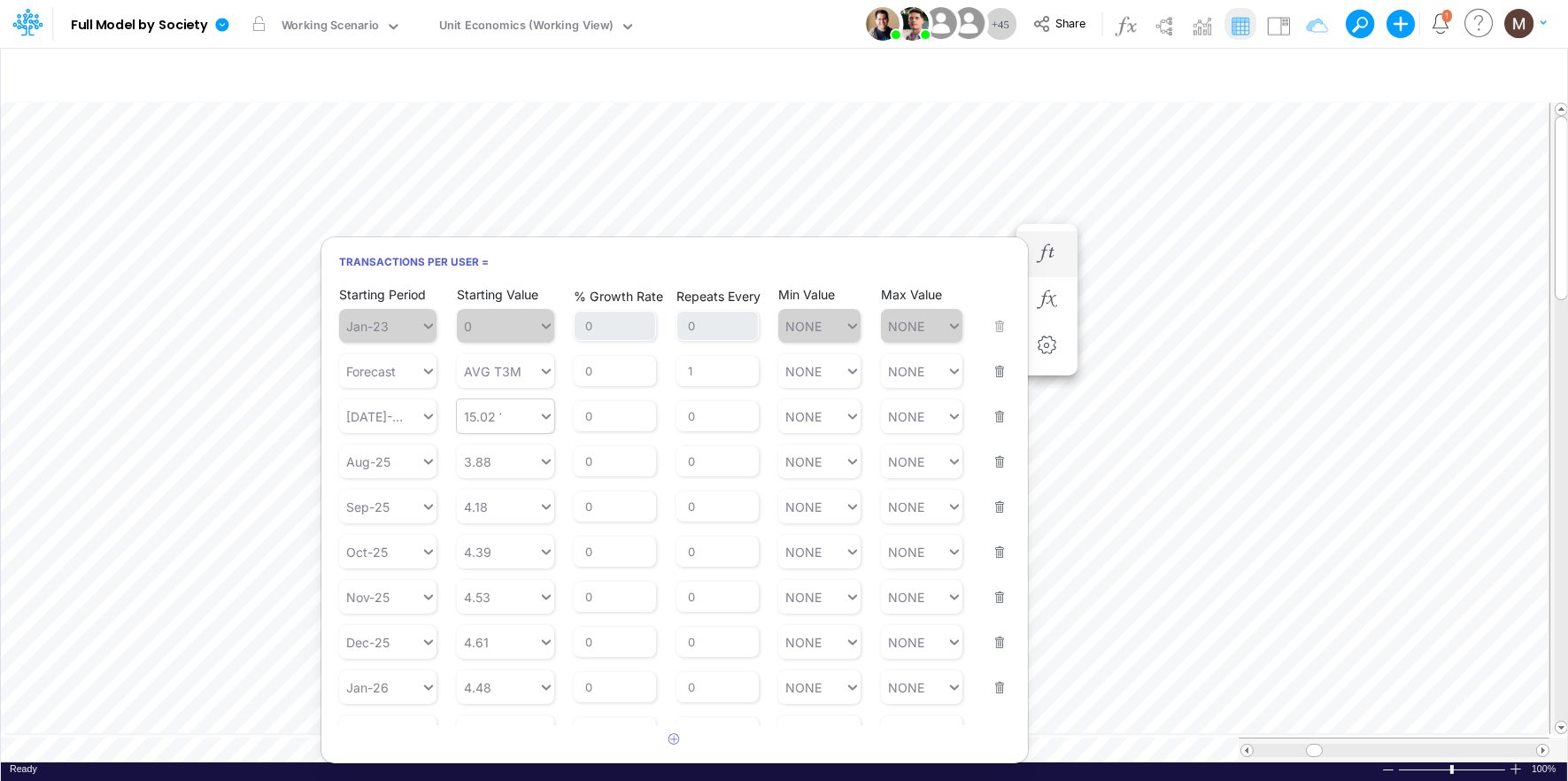
click at [494, 412] on div "15.02 15.02" at bounding box center [497, 417] width 81 height 26
click at [547, 464] on div "Set value 15.0227" at bounding box center [520, 458] width 126 height 29
type input "15.0227"
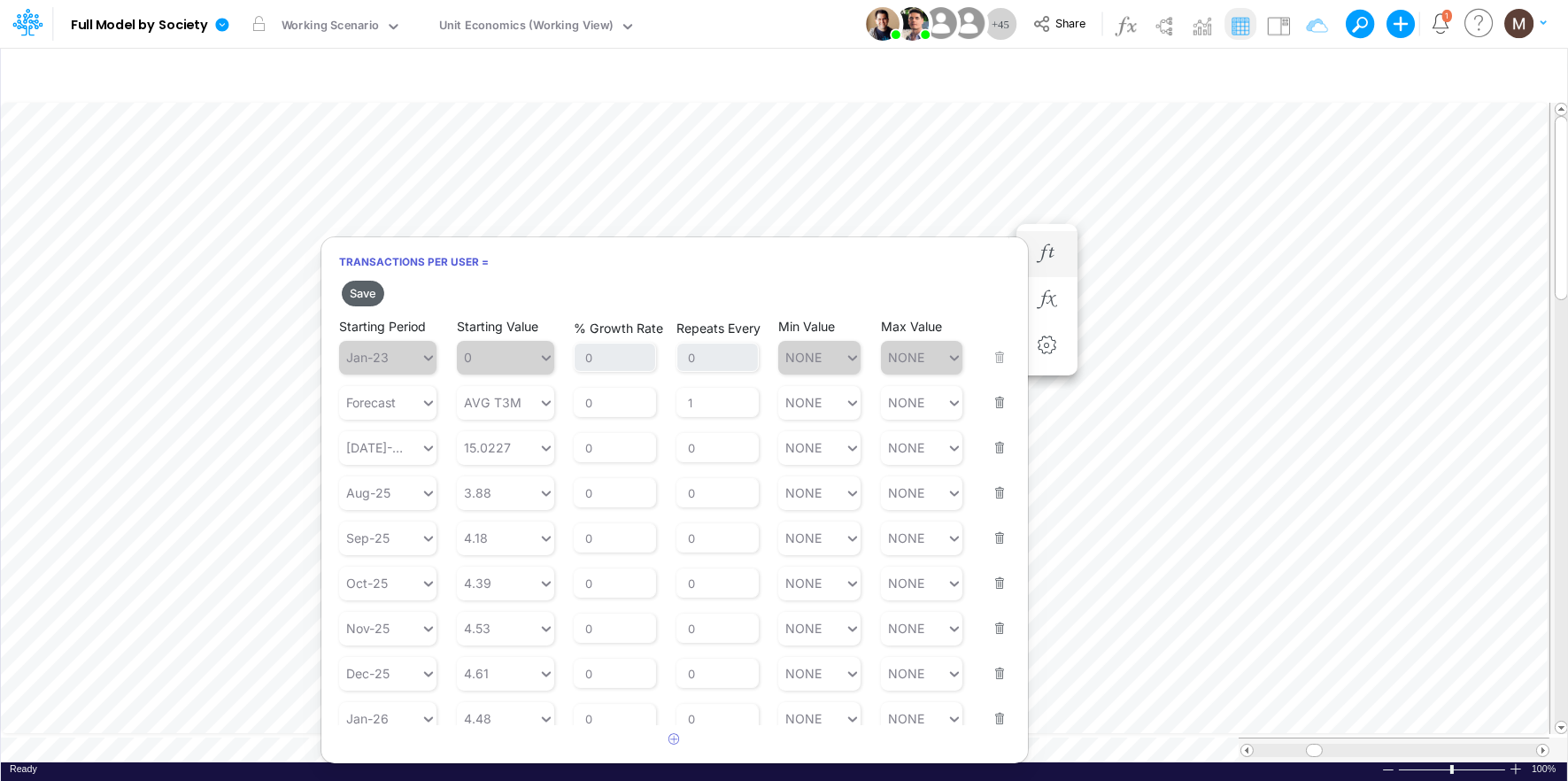
click at [370, 293] on button "Save" at bounding box center [363, 293] width 43 height 26
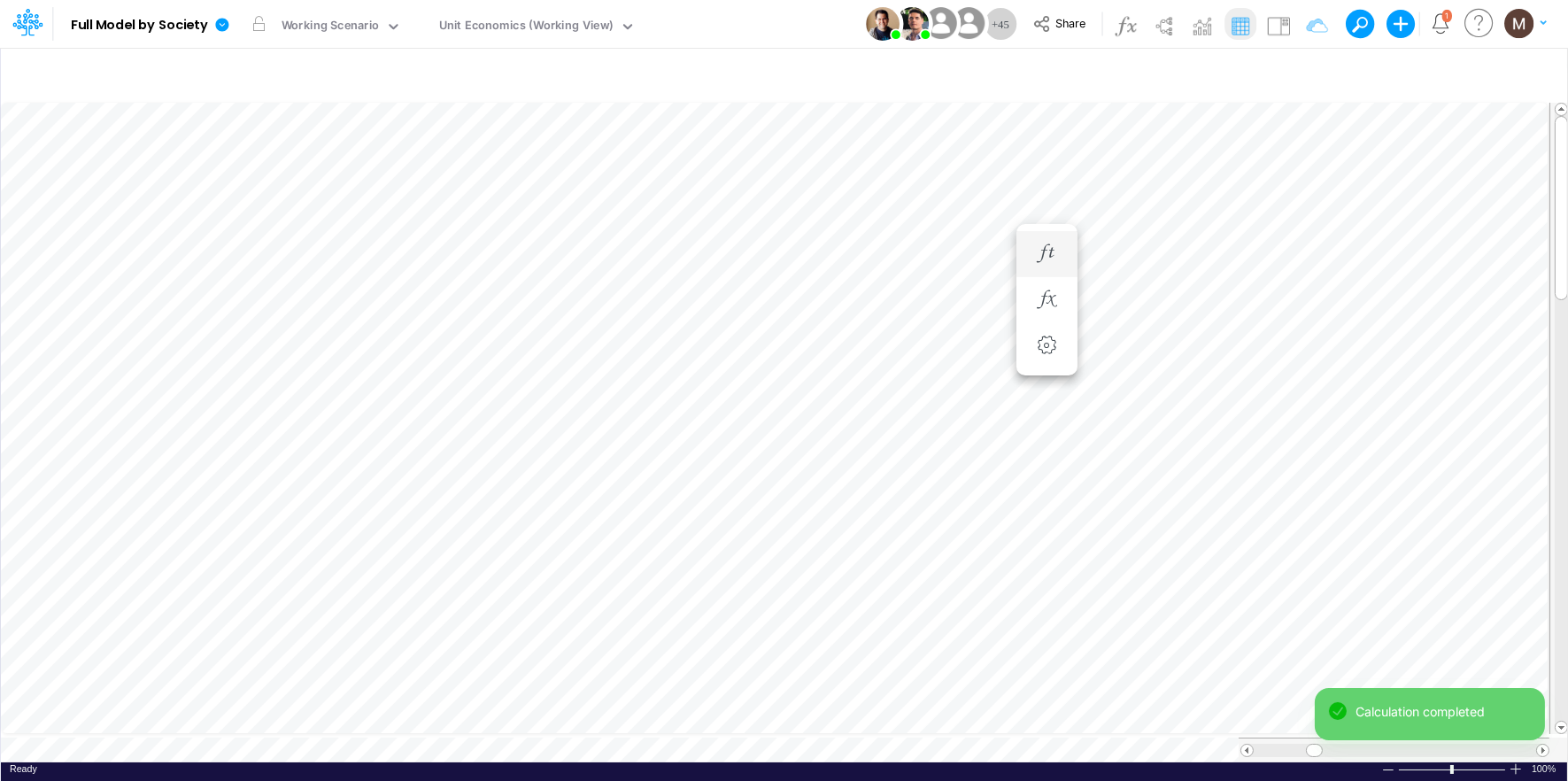
scroll to position [0, 1]
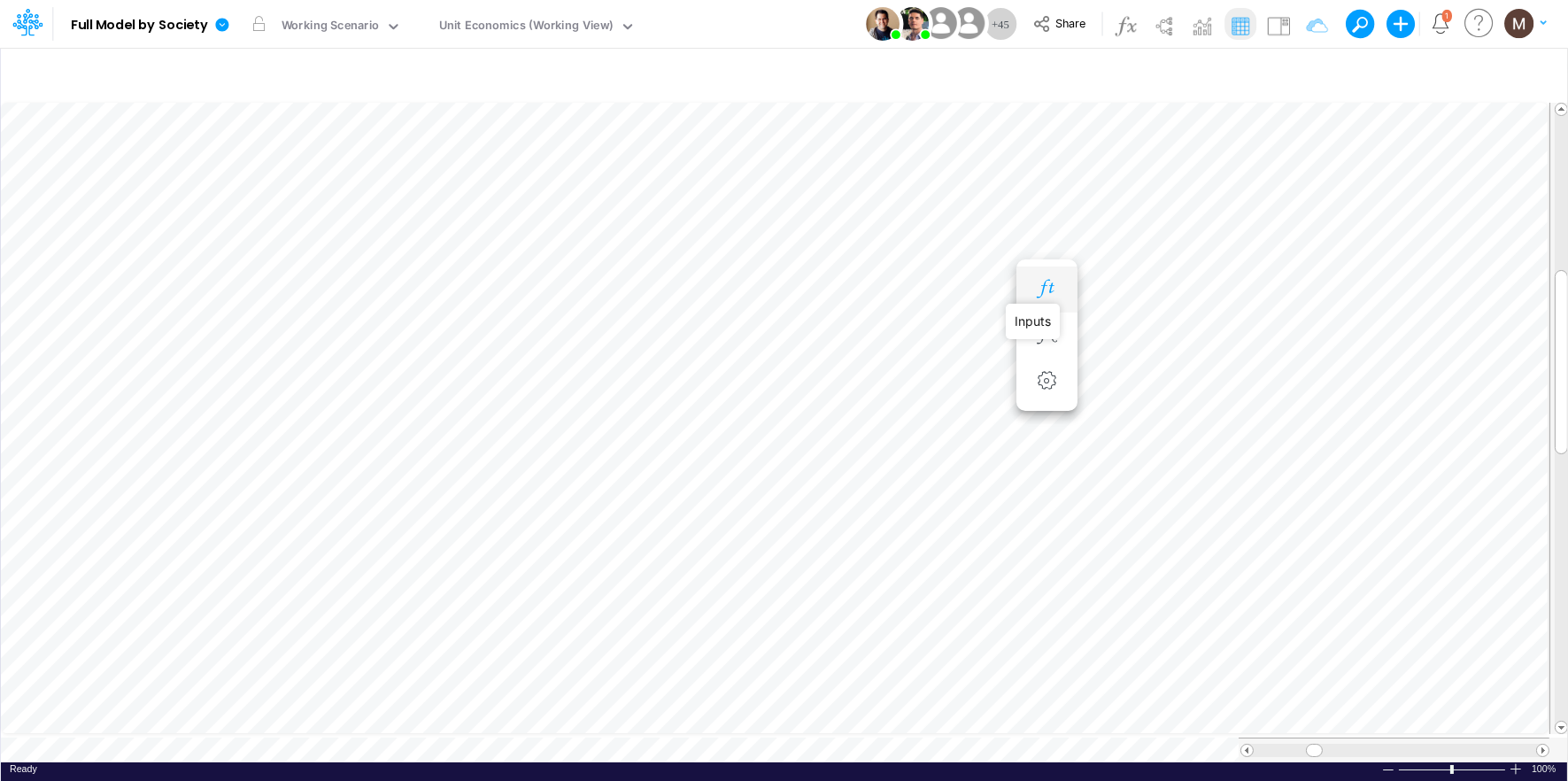
click at [1048, 287] on icon "button" at bounding box center [1046, 289] width 26 height 18
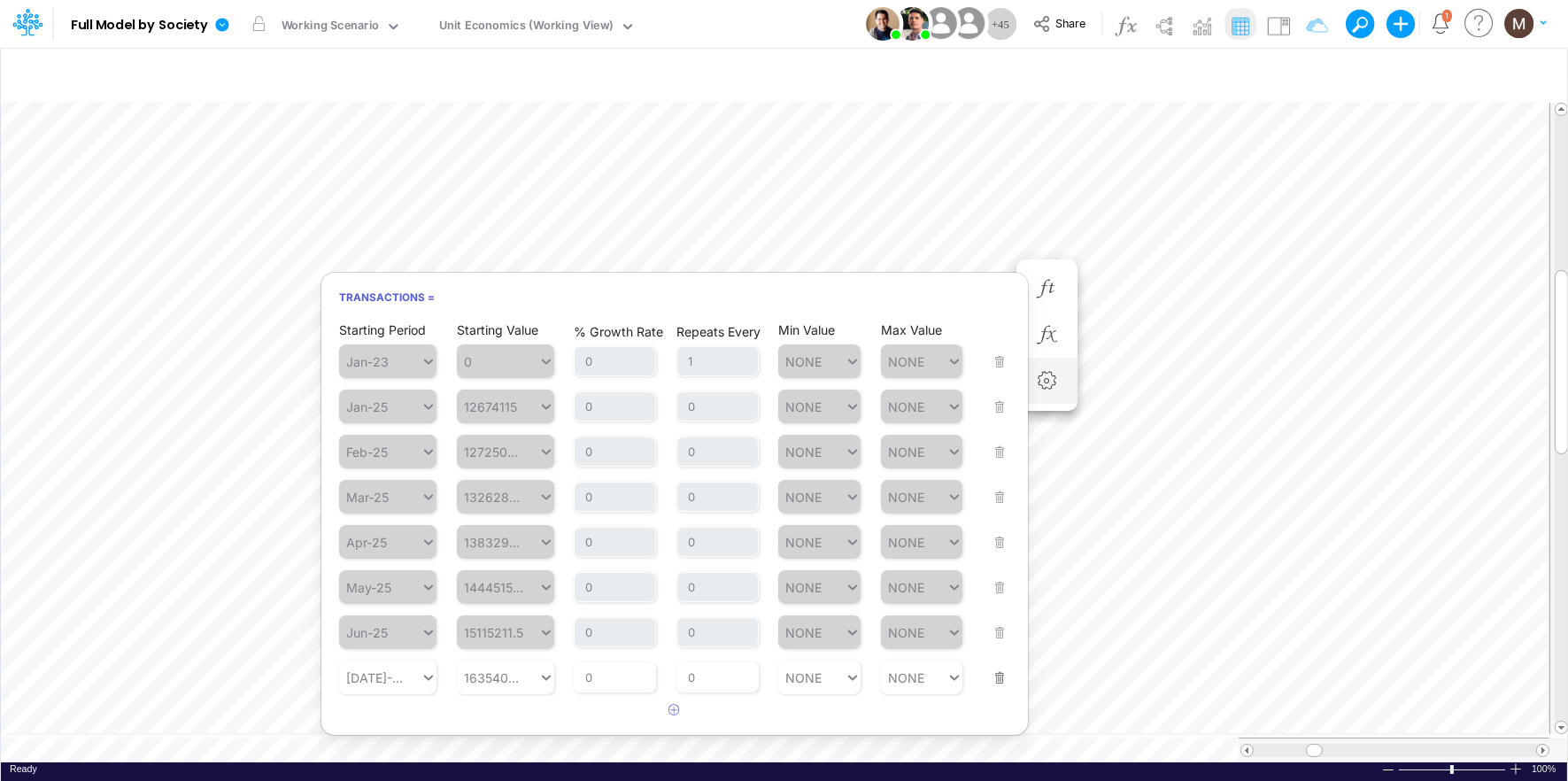
scroll to position [0, 1]
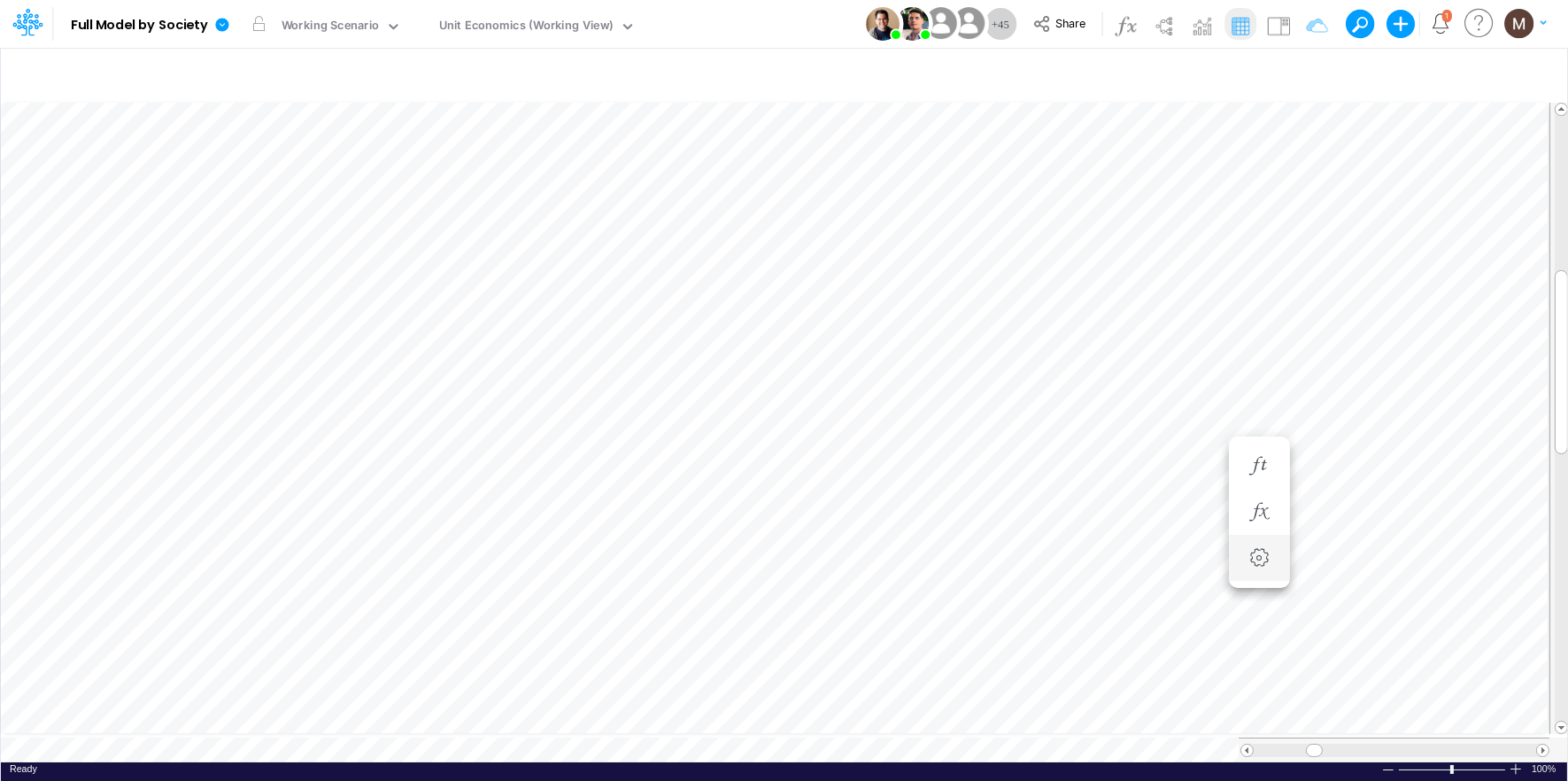
scroll to position [0, 1]
click at [1047, 285] on icon "button" at bounding box center [1046, 289] width 26 height 18
click at [1150, 288] on icon "button" at bounding box center [1152, 289] width 26 height 18
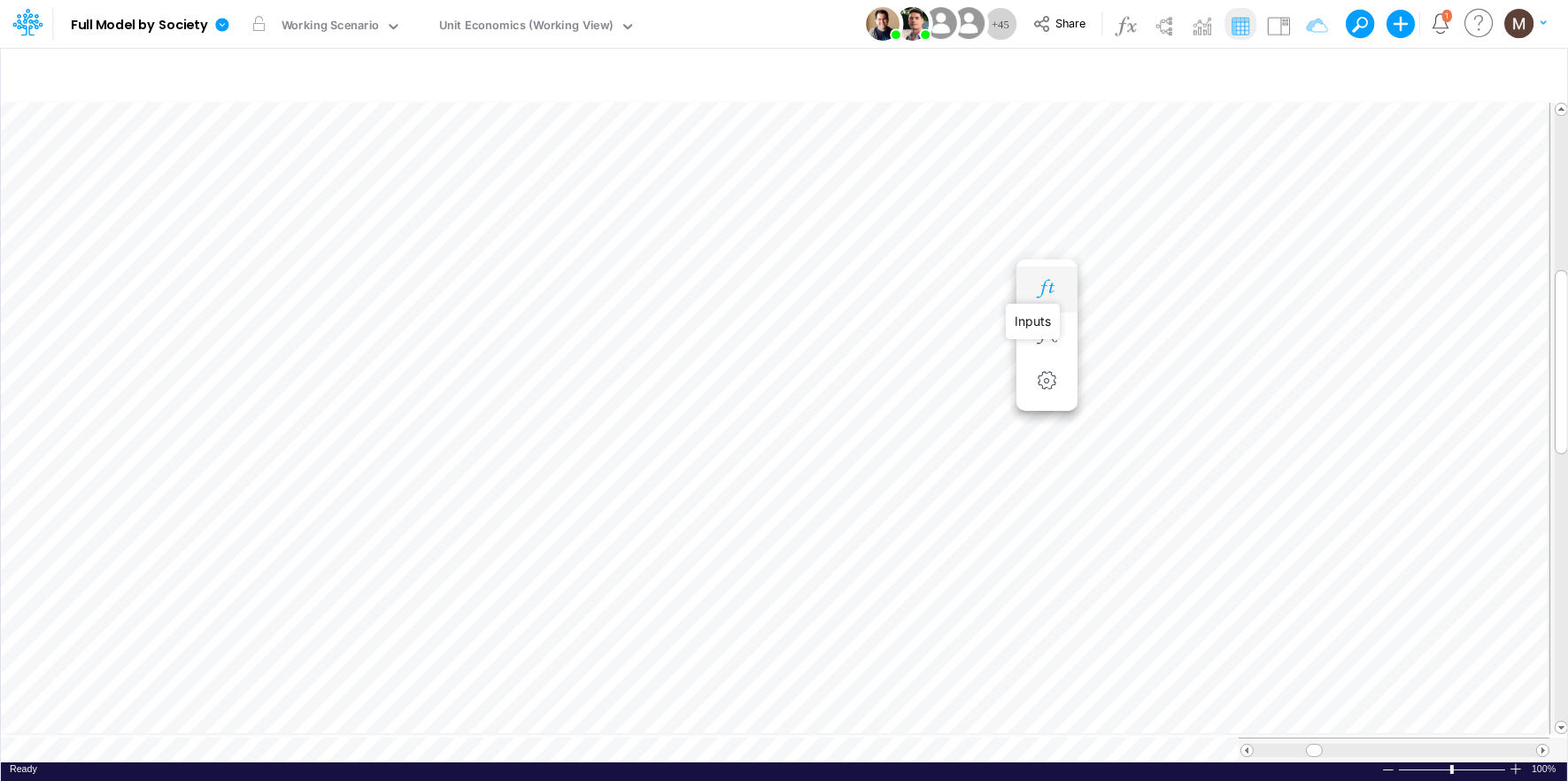
click at [1045, 281] on icon "button" at bounding box center [1046, 289] width 26 height 18
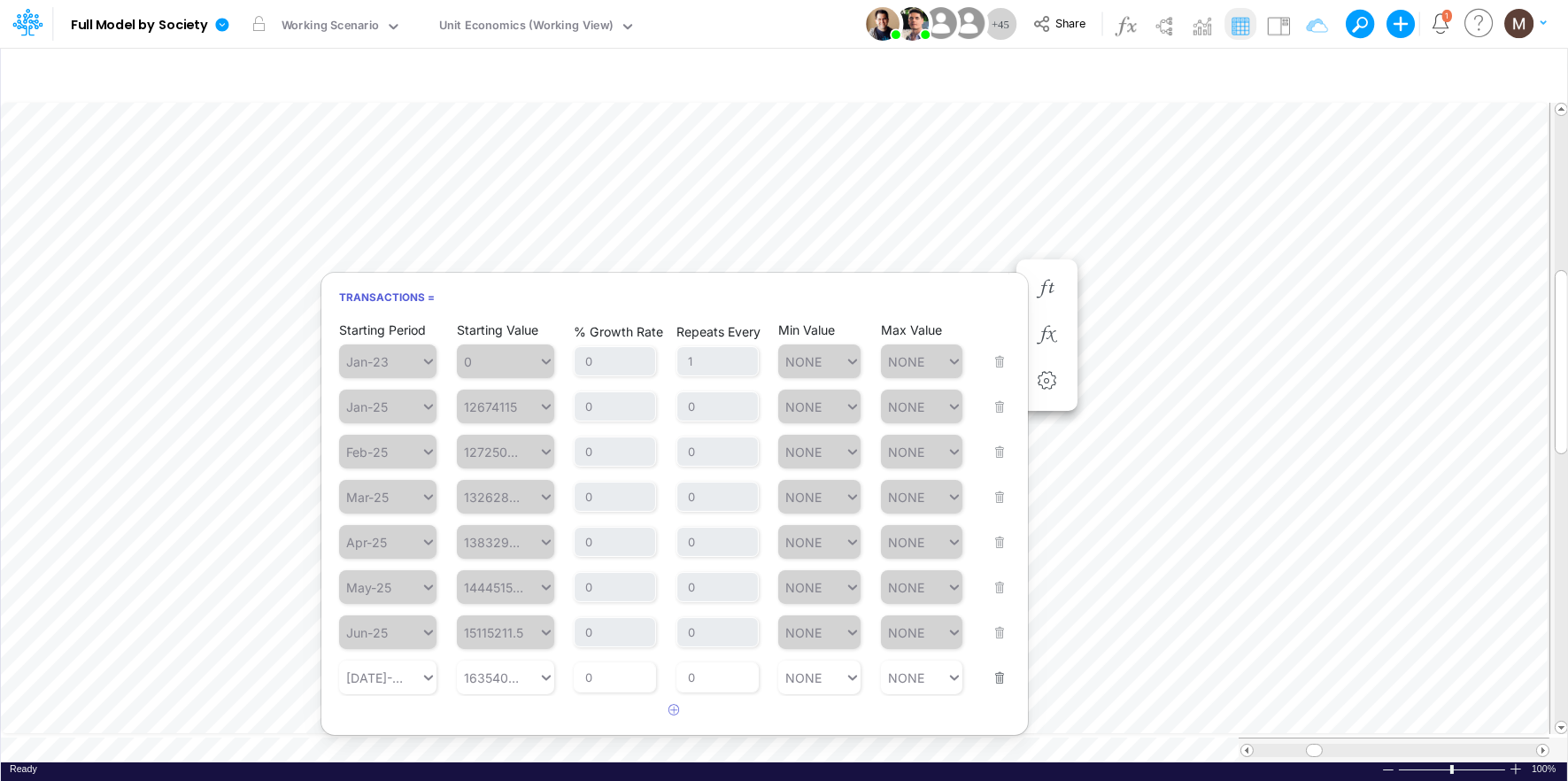
click at [1005, 674] on div "Starting Period Jul-25 Starting Value 16354051.5 % Growth Rate 0 Repeats Every …" at bounding box center [674, 666] width 671 height 56
click at [994, 675] on button "button" at bounding box center [994, 667] width 23 height 47
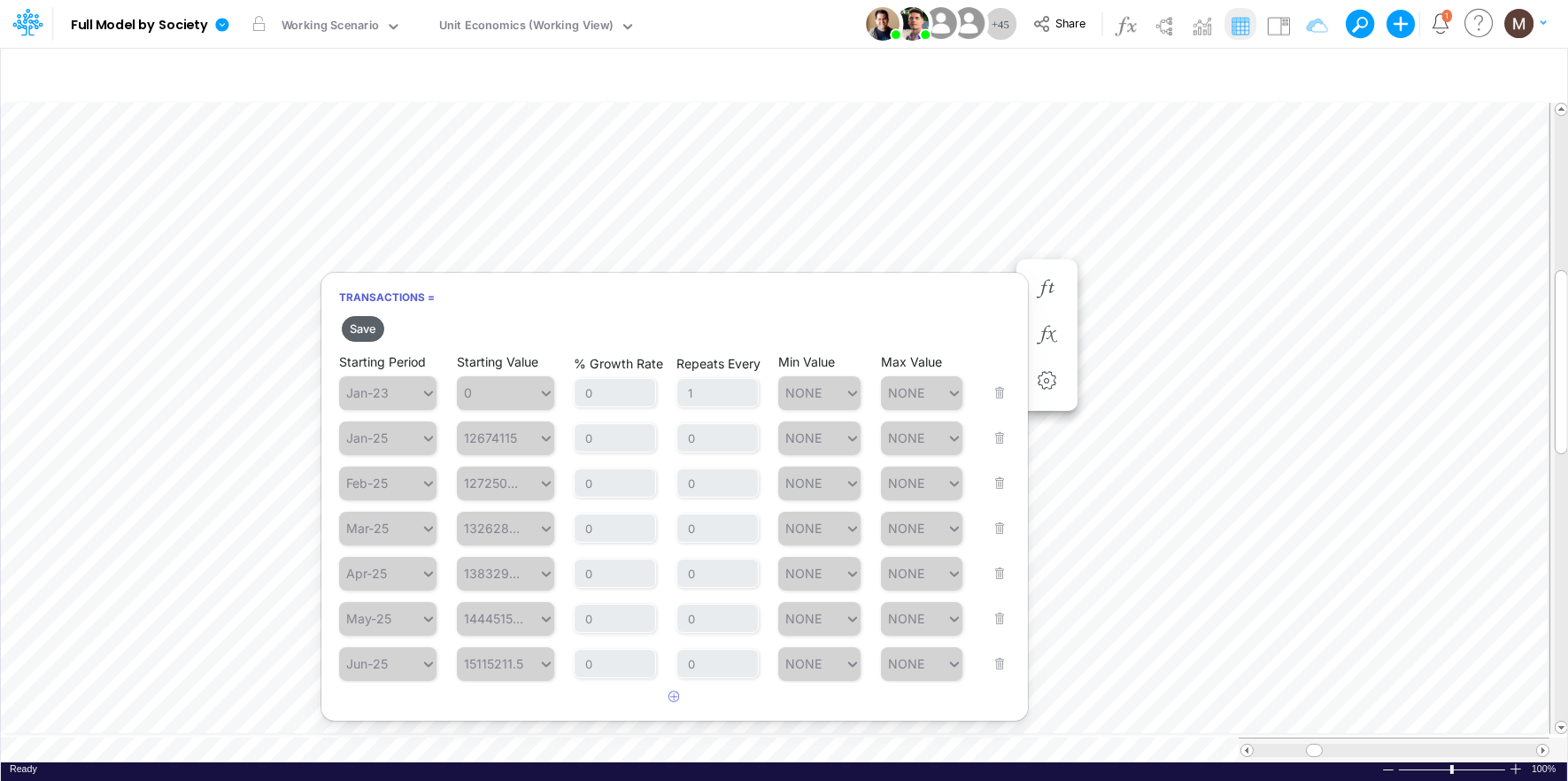
click at [369, 335] on button "Save" at bounding box center [363, 329] width 43 height 26
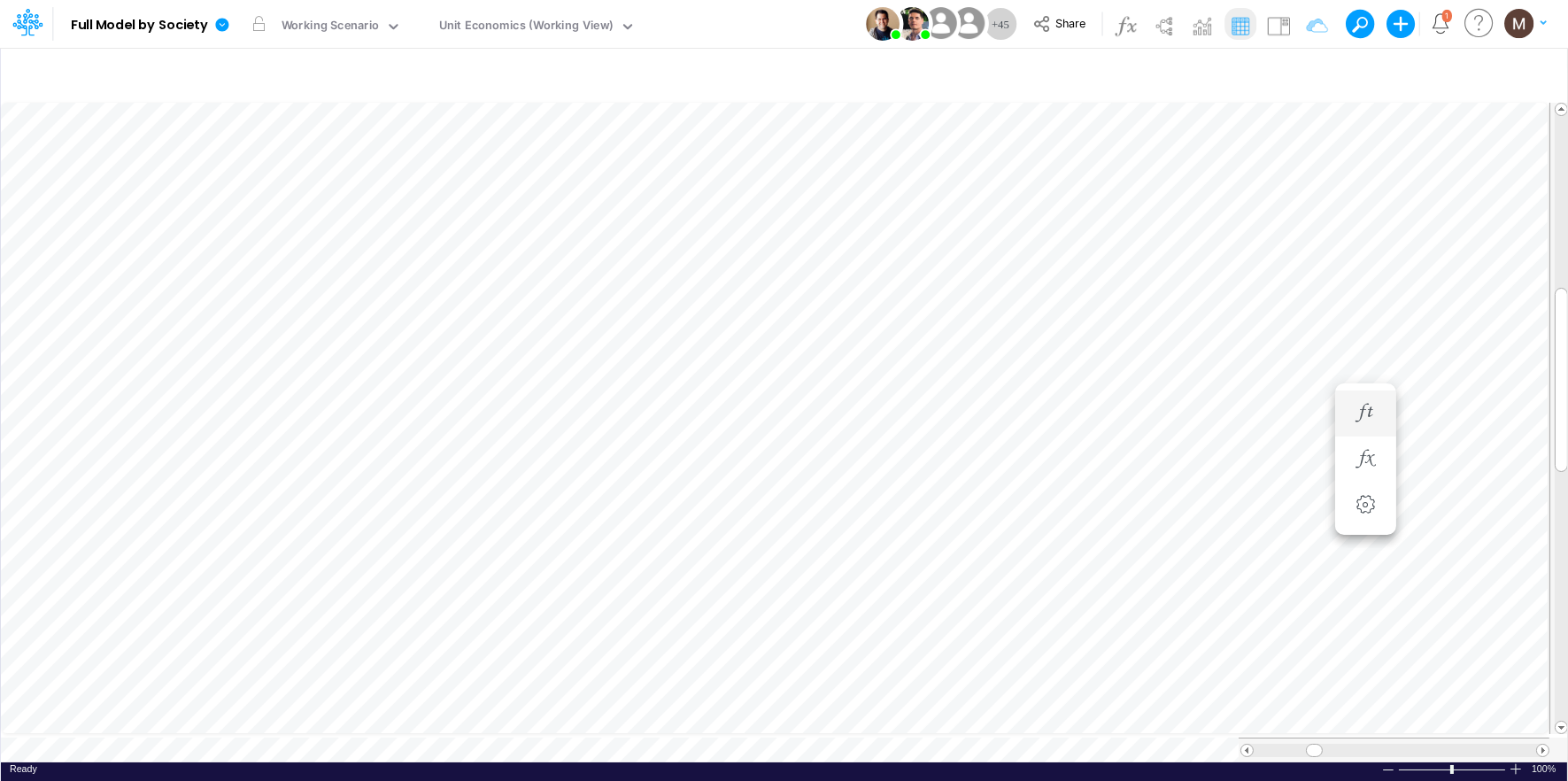
scroll to position [0, 1]
click at [1049, 438] on icon "button" at bounding box center [1046, 430] width 26 height 18
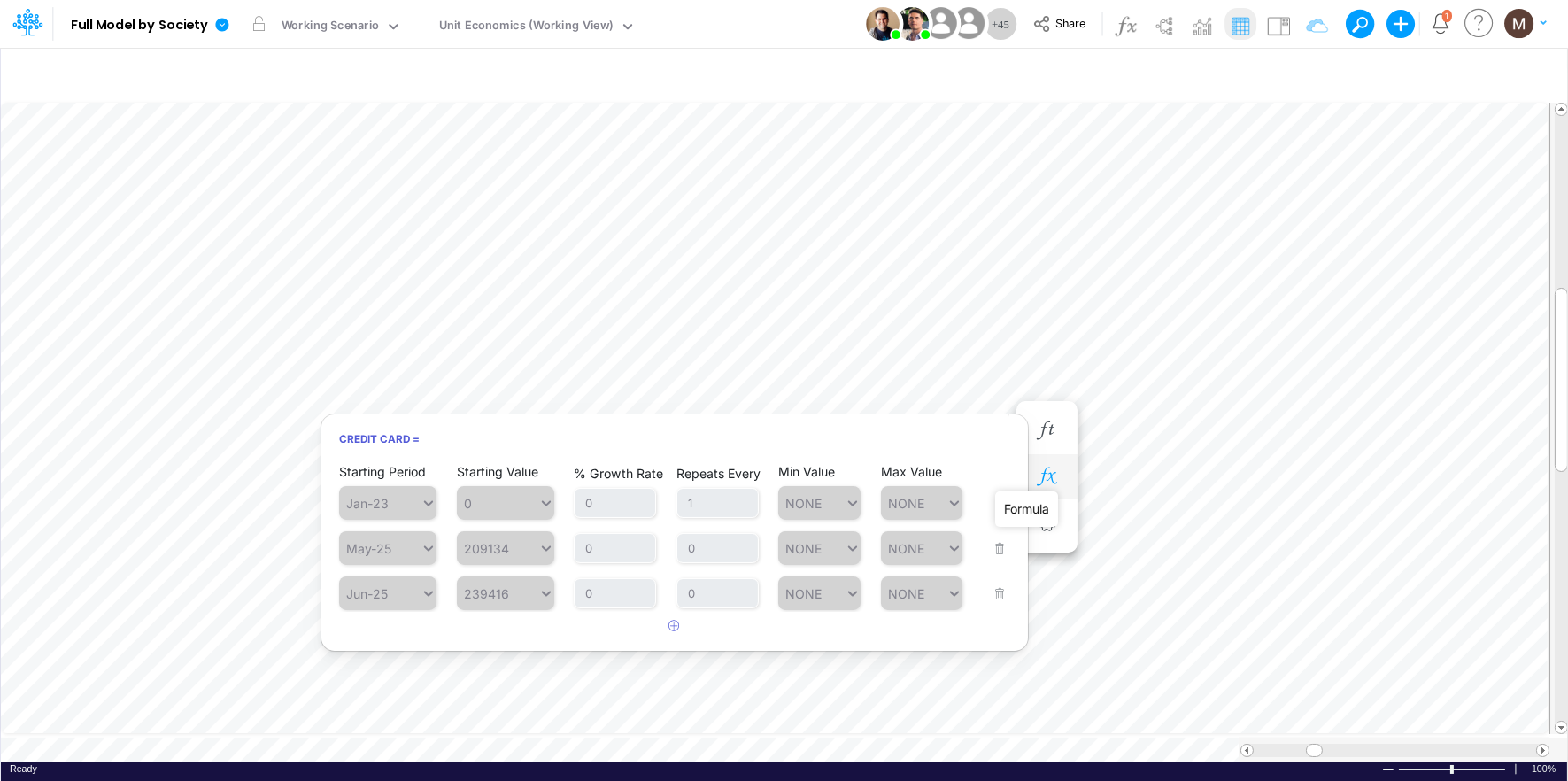
click at [1048, 482] on icon "button" at bounding box center [1046, 477] width 26 height 18
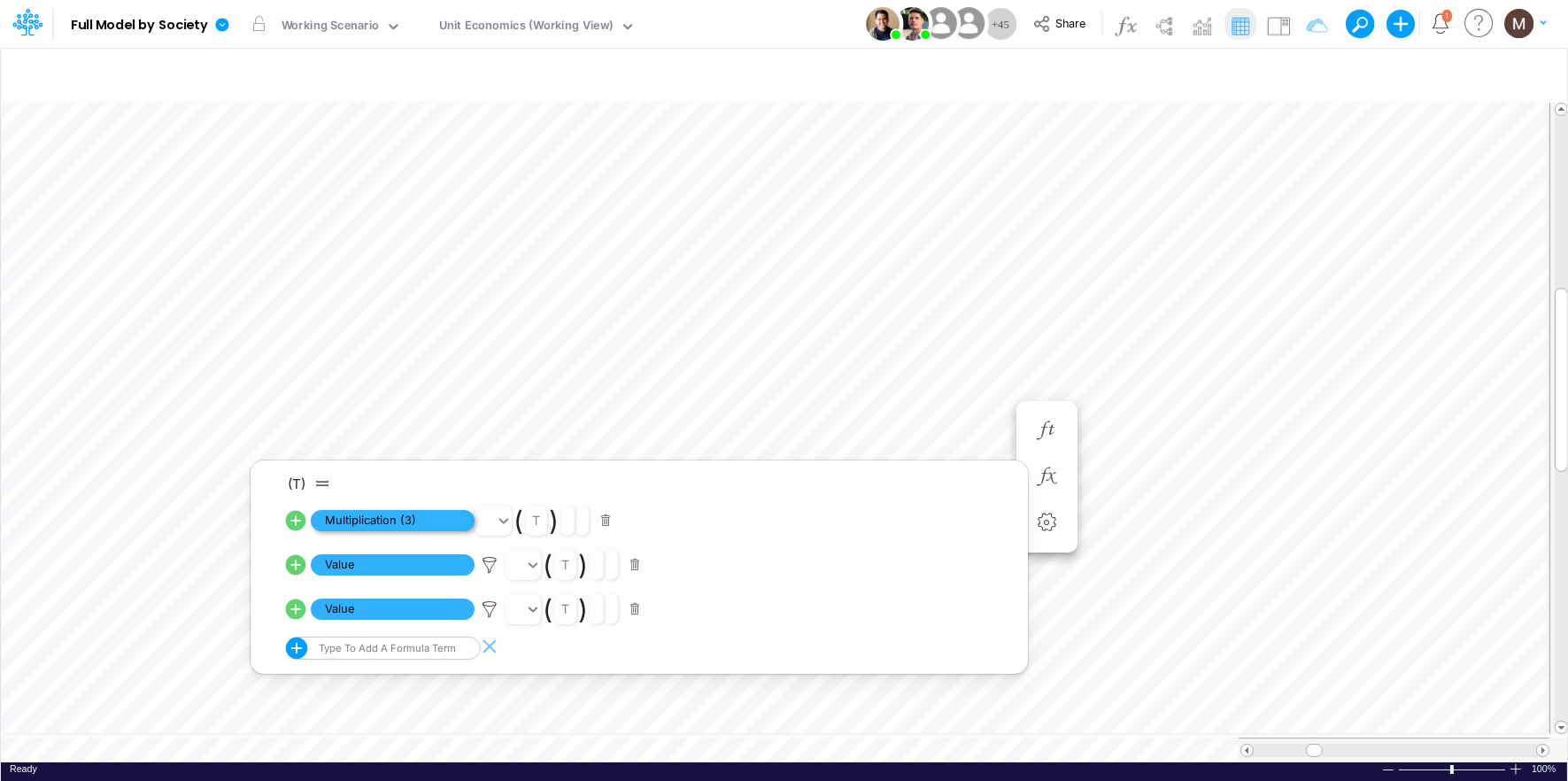
click at [370, 518] on span "Multiplication (3)" at bounding box center [392, 521] width 163 height 22
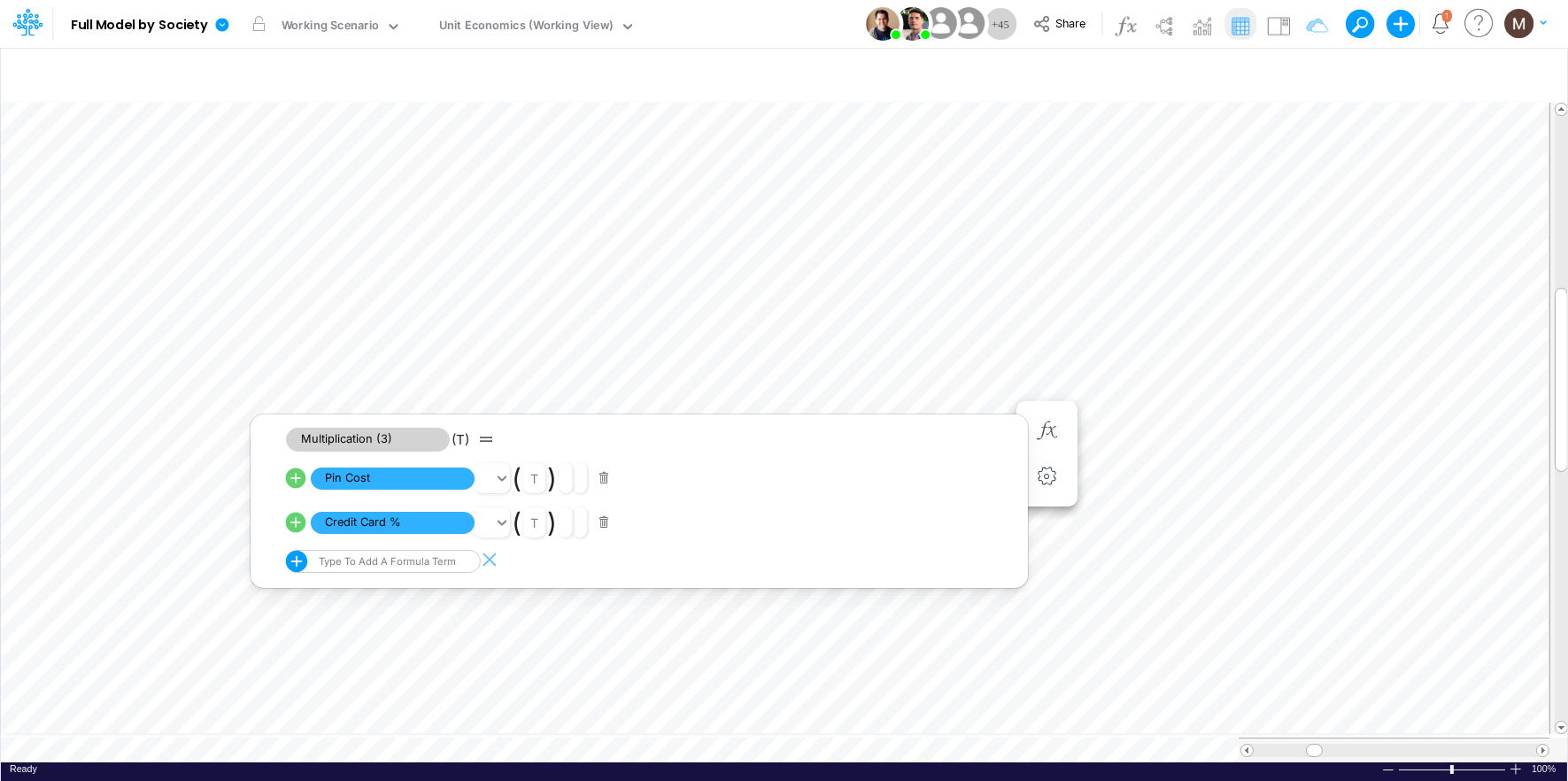
scroll to position [0, 1]
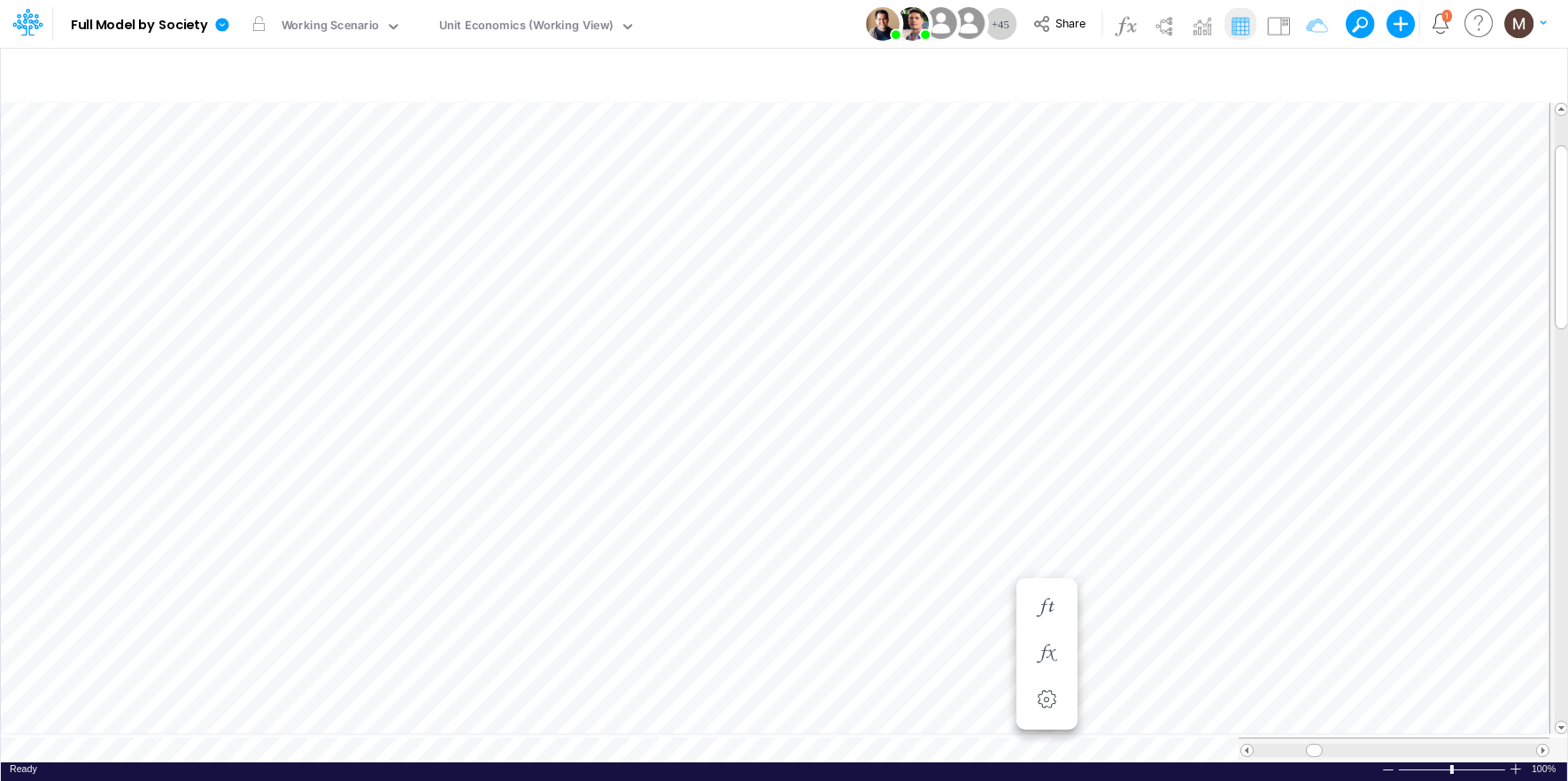
scroll to position [0, 1]
click at [1049, 328] on icon "button" at bounding box center [1046, 324] width 26 height 18
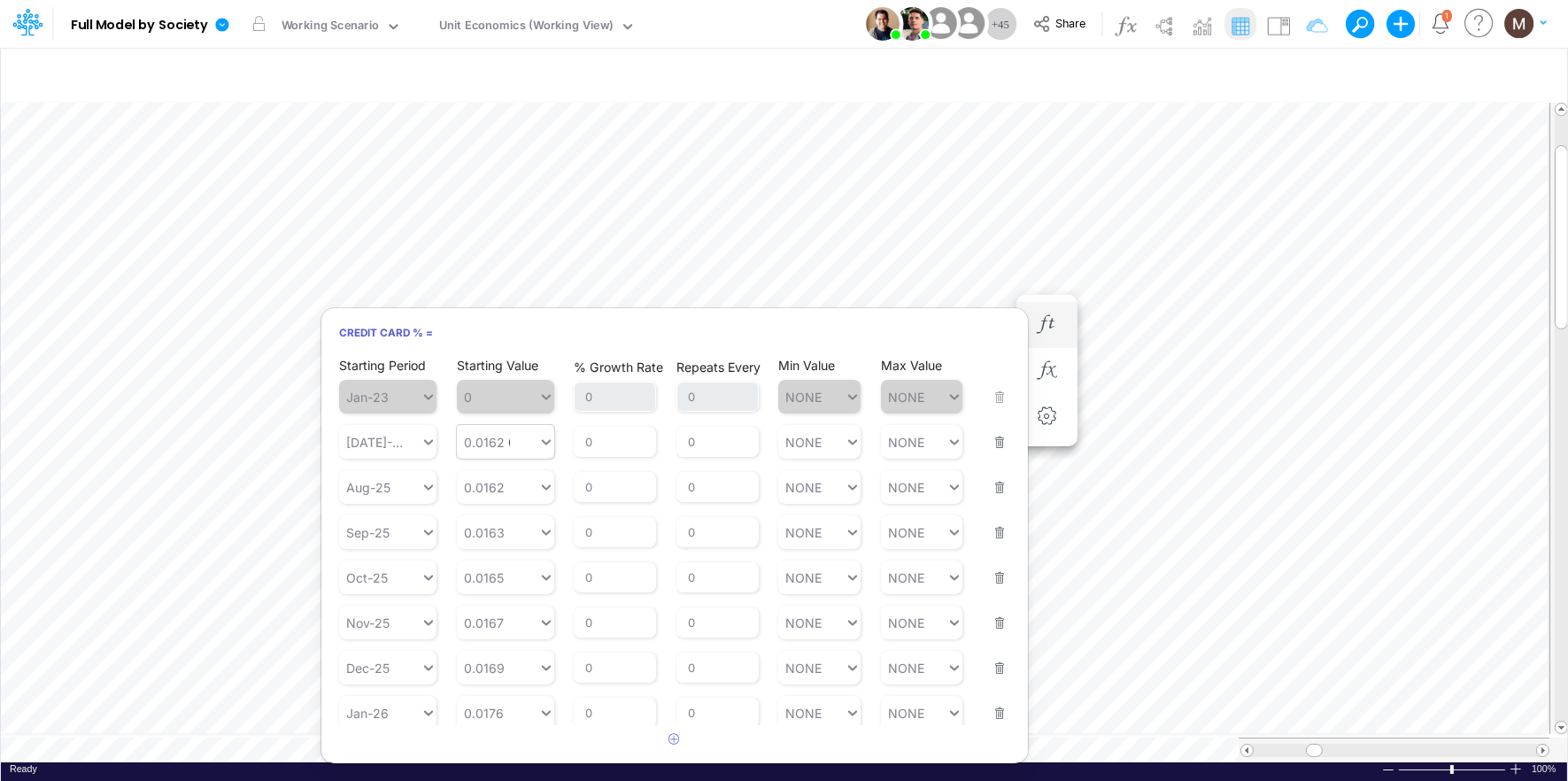
click at [509, 440] on div "0.0162 0.0162" at bounding box center [497, 442] width 81 height 26
click at [516, 477] on div "Set value 0.0376" at bounding box center [517, 484] width 121 height 29
type input "0.0376"
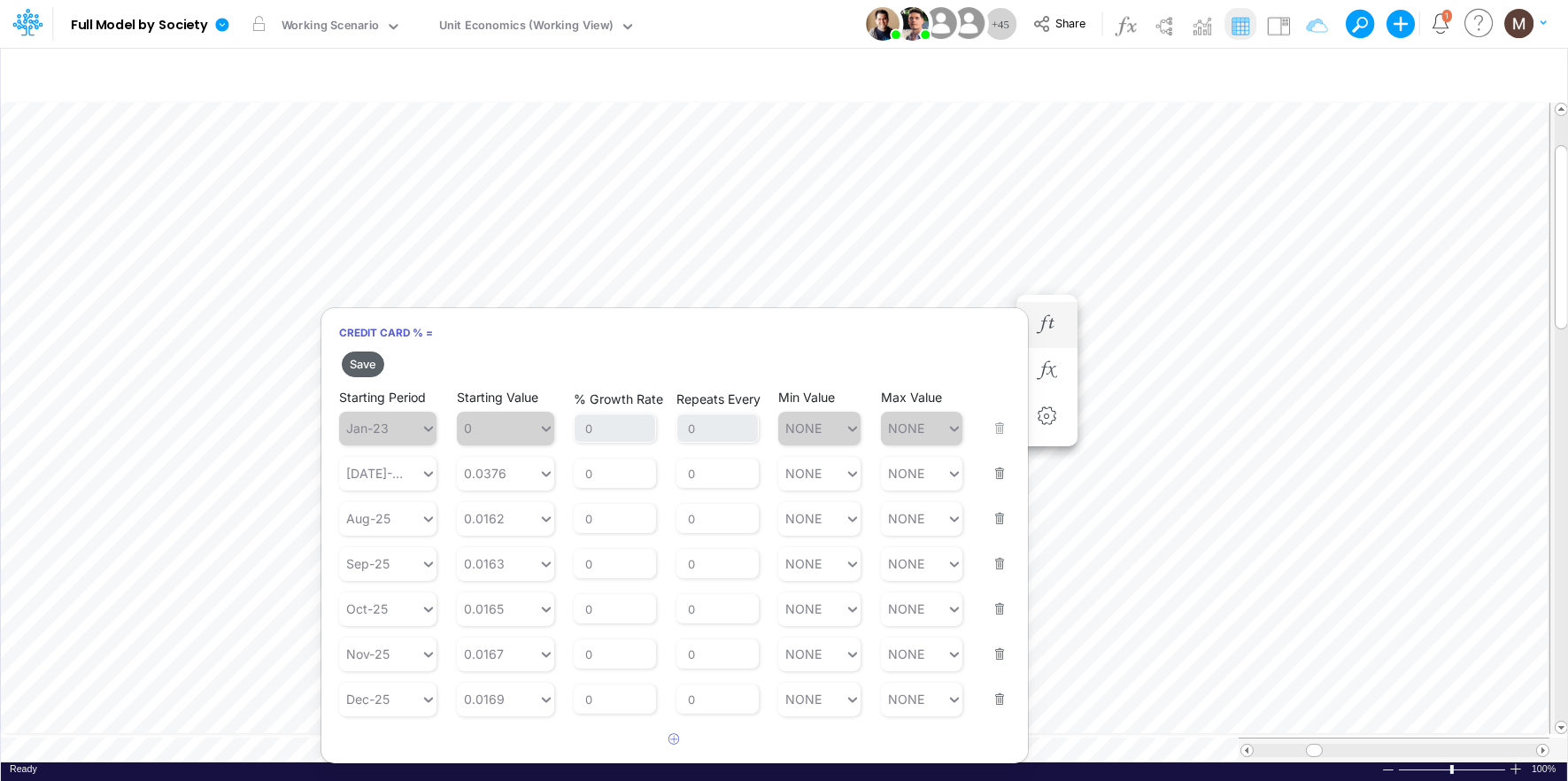
click at [355, 364] on button "Save" at bounding box center [363, 364] width 43 height 26
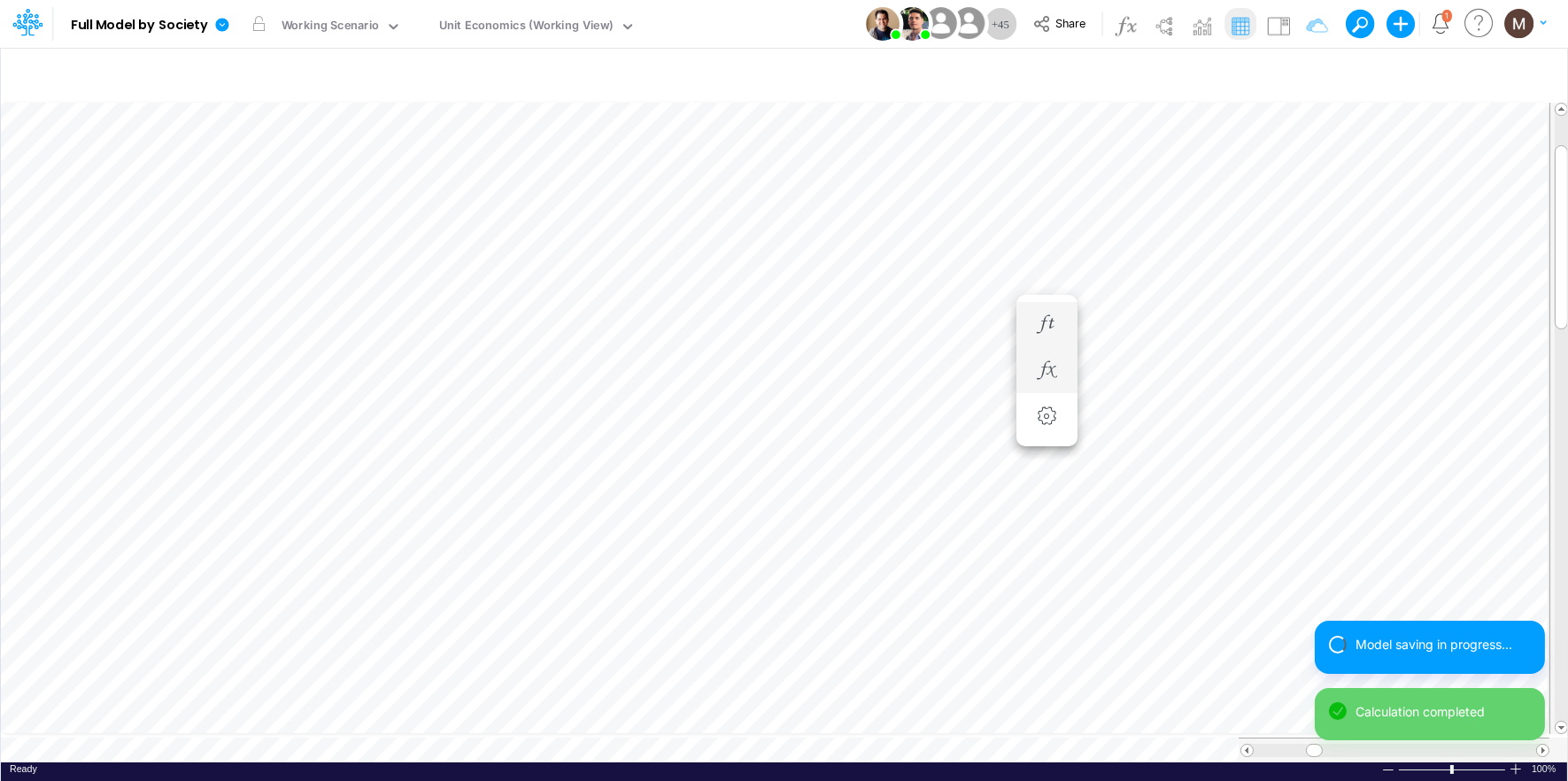
scroll to position [0, 1]
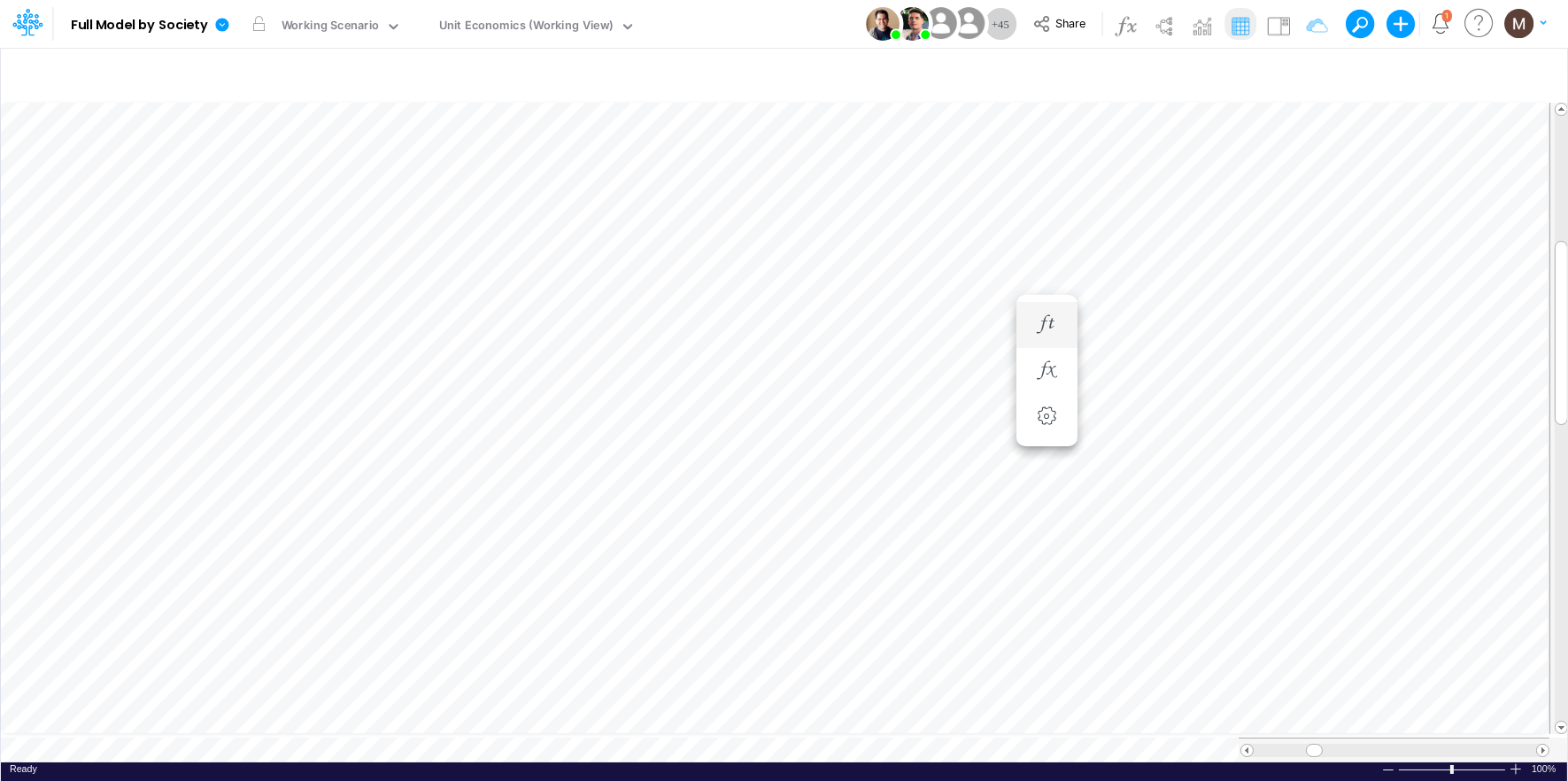
scroll to position [0, 1]
click at [1052, 575] on icon "button" at bounding box center [1046, 573] width 26 height 18
click at [1171, 271] on li "Credit Card =" at bounding box center [1152, 271] width 61 height 46
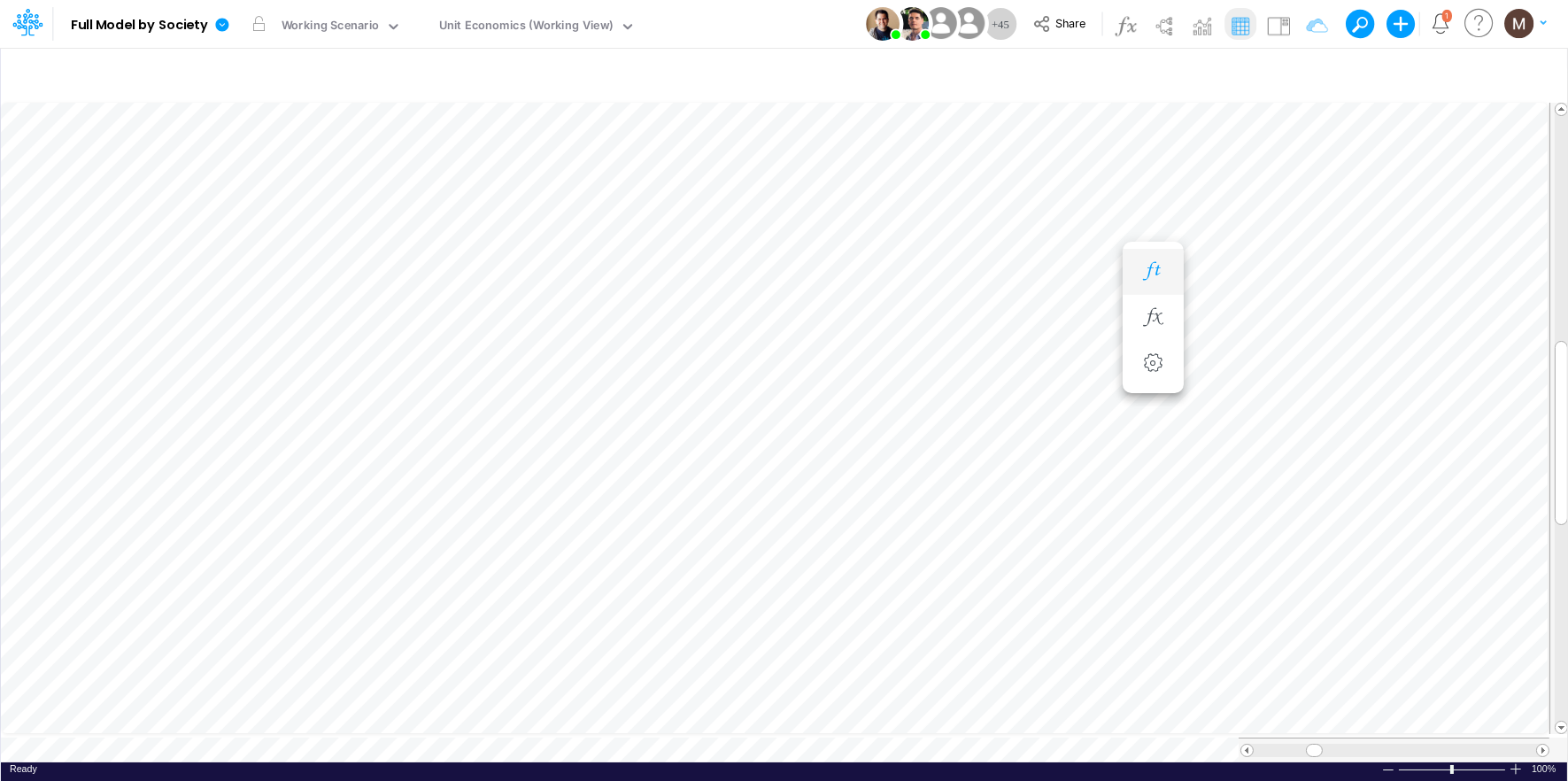
click at [1161, 272] on icon "button" at bounding box center [1152, 271] width 26 height 18
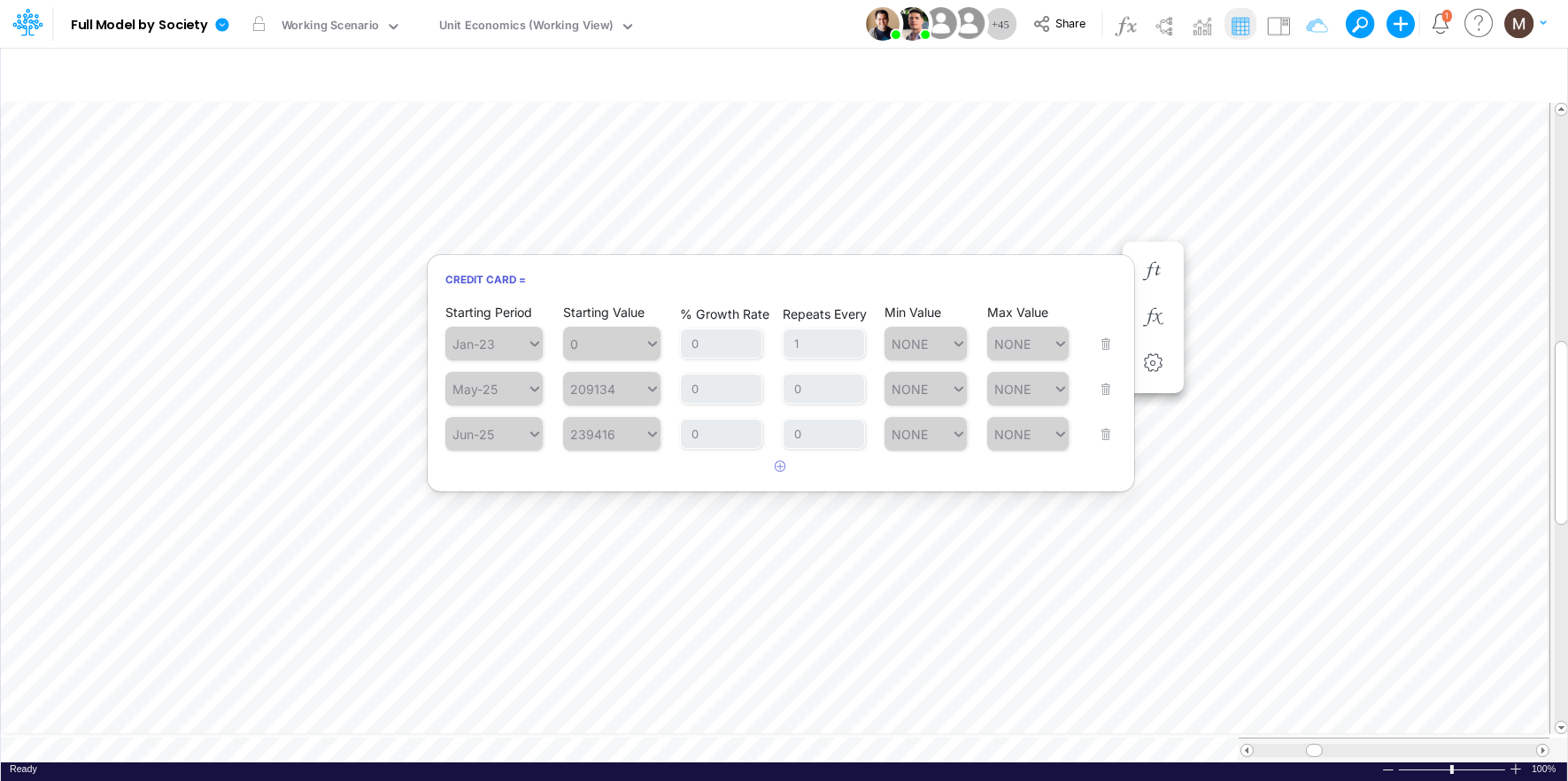
scroll to position [0, 1]
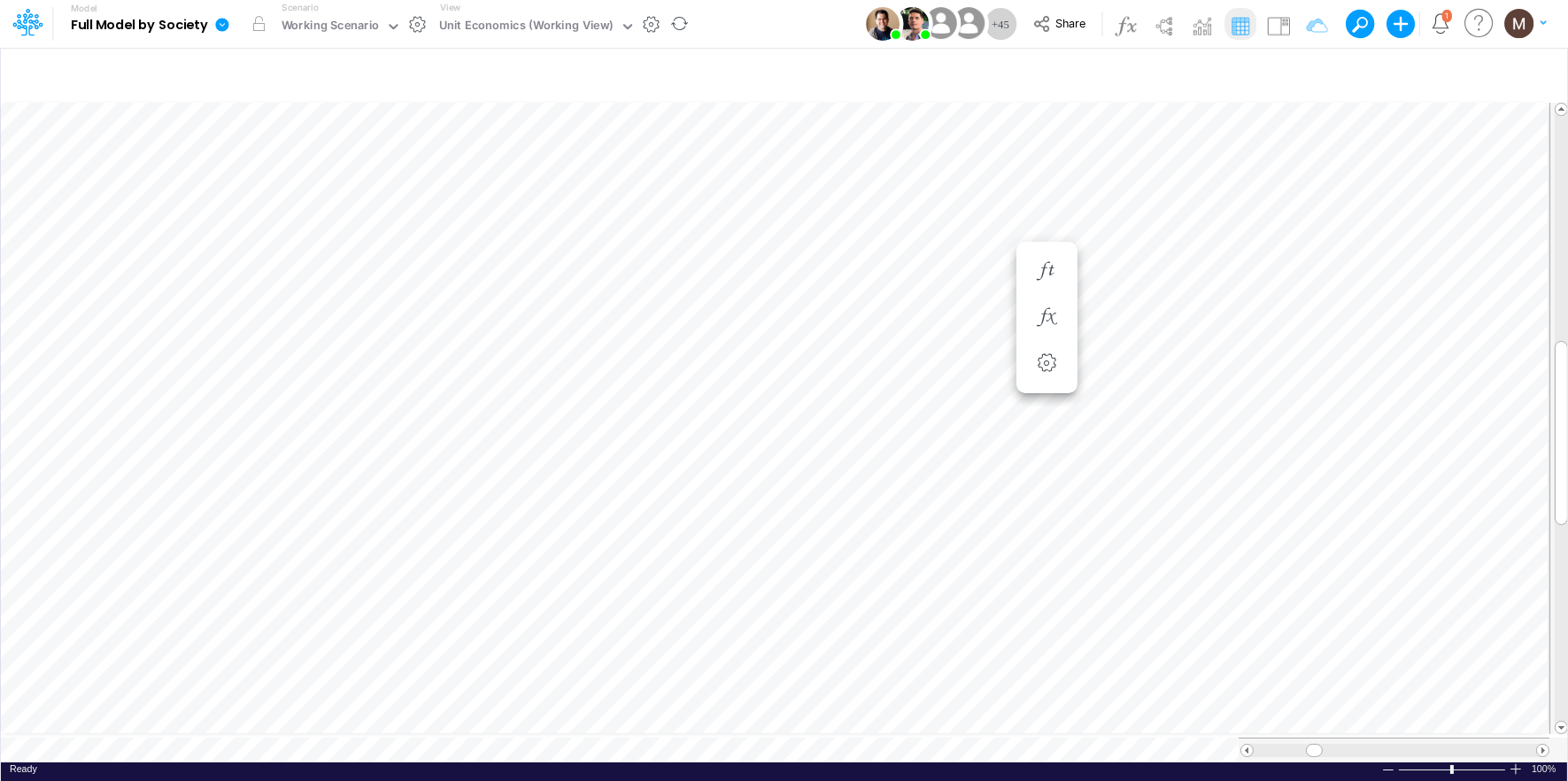
click at [215, 26] on icon at bounding box center [222, 24] width 16 height 16
click at [306, 156] on button "Export" at bounding box center [311, 155] width 189 height 29
click at [272, 190] on button "View model info" at bounding box center [311, 184] width 189 height 27
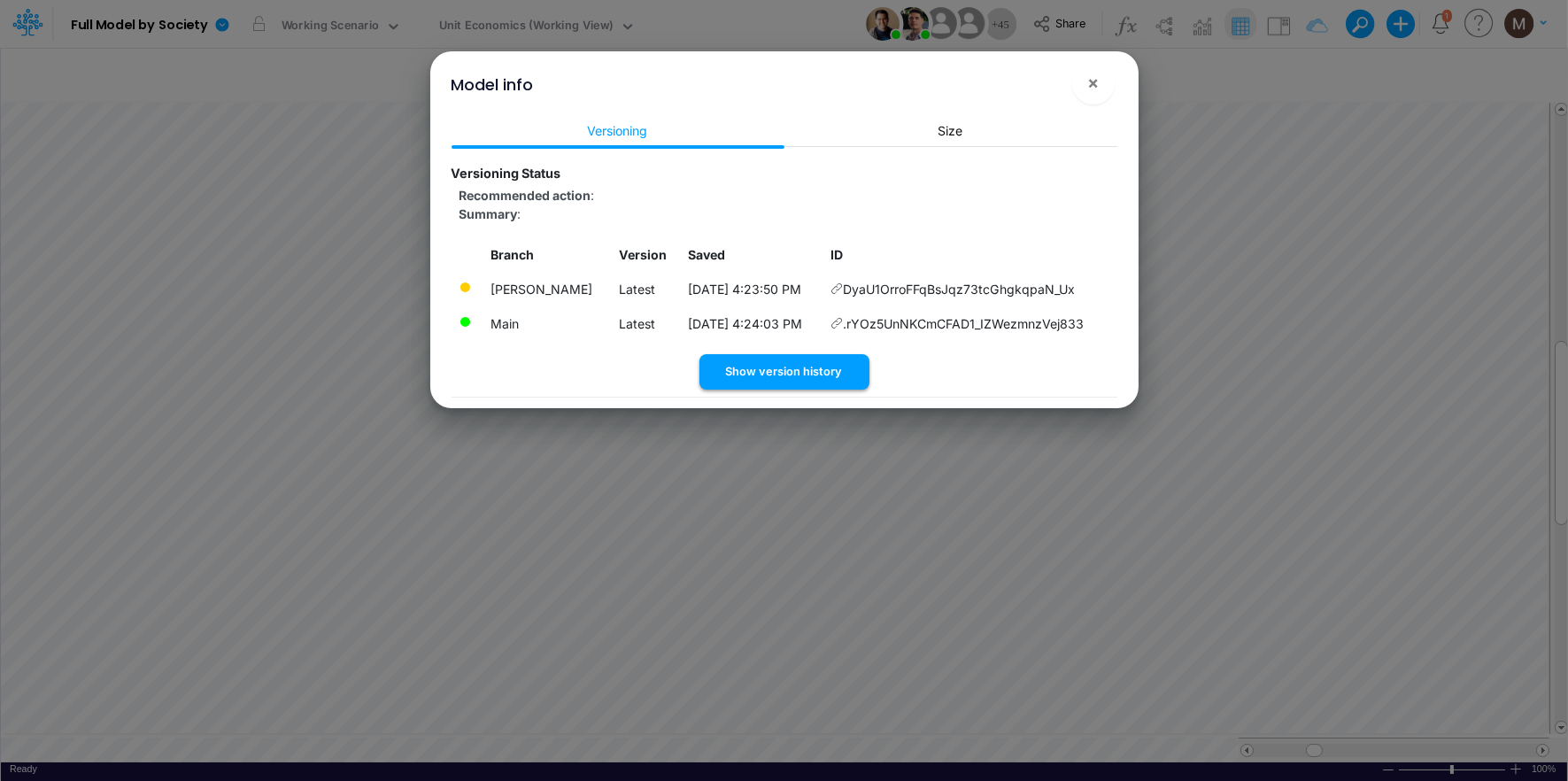
click at [755, 389] on button "Show version history" at bounding box center [784, 372] width 170 height 35
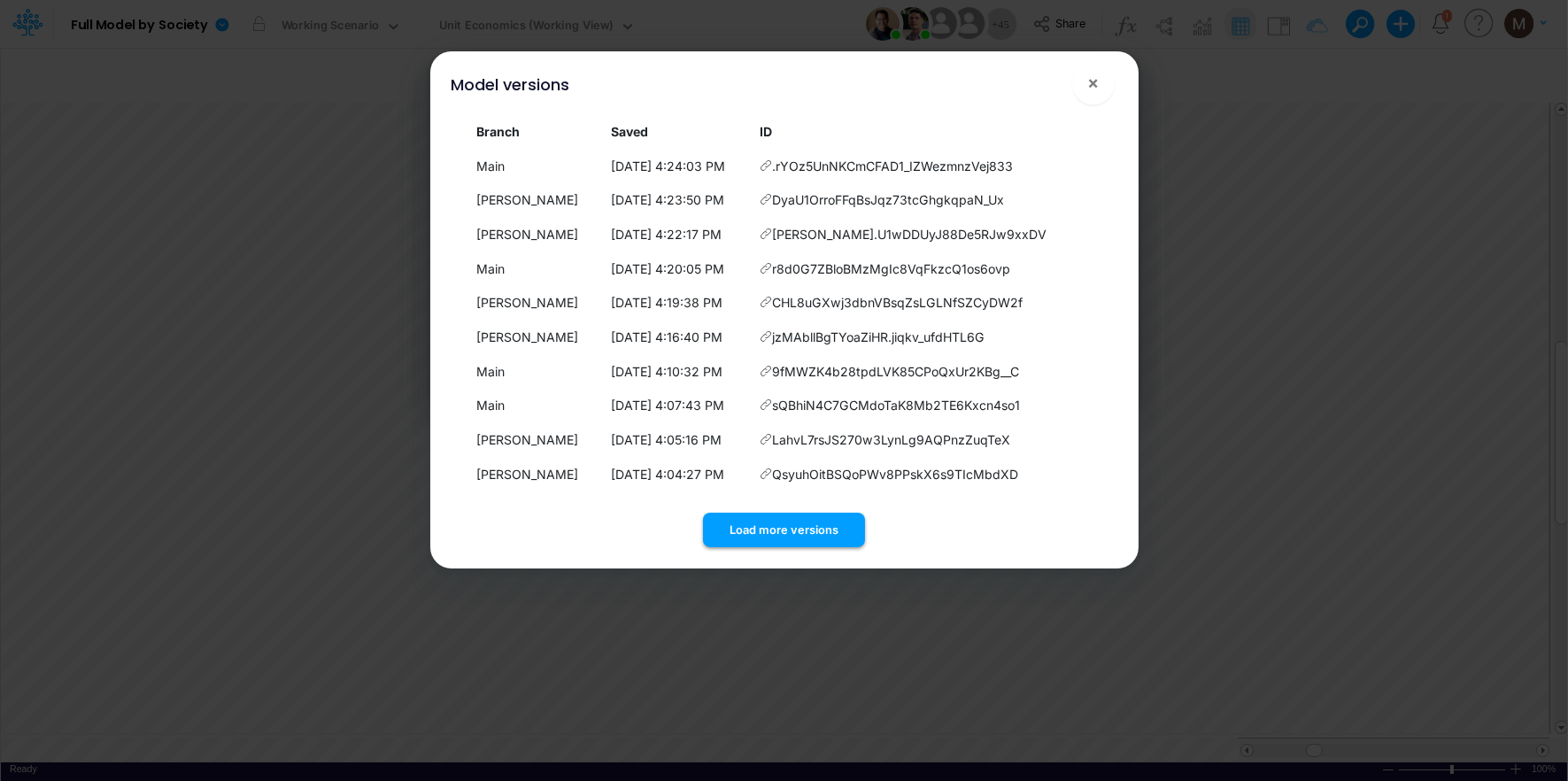
click at [769, 522] on button "Load more versions" at bounding box center [784, 530] width 162 height 35
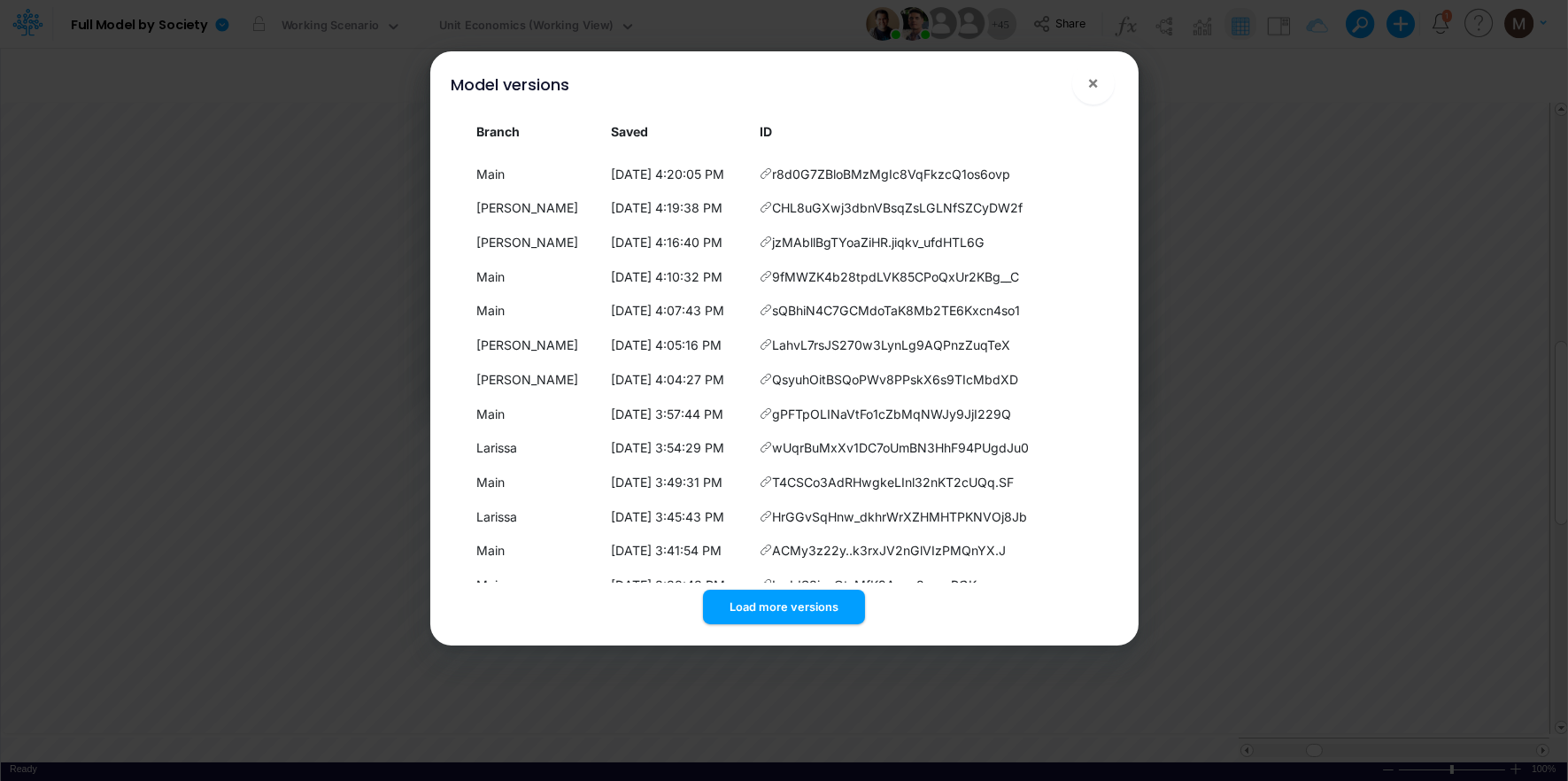
scroll to position [264, 0]
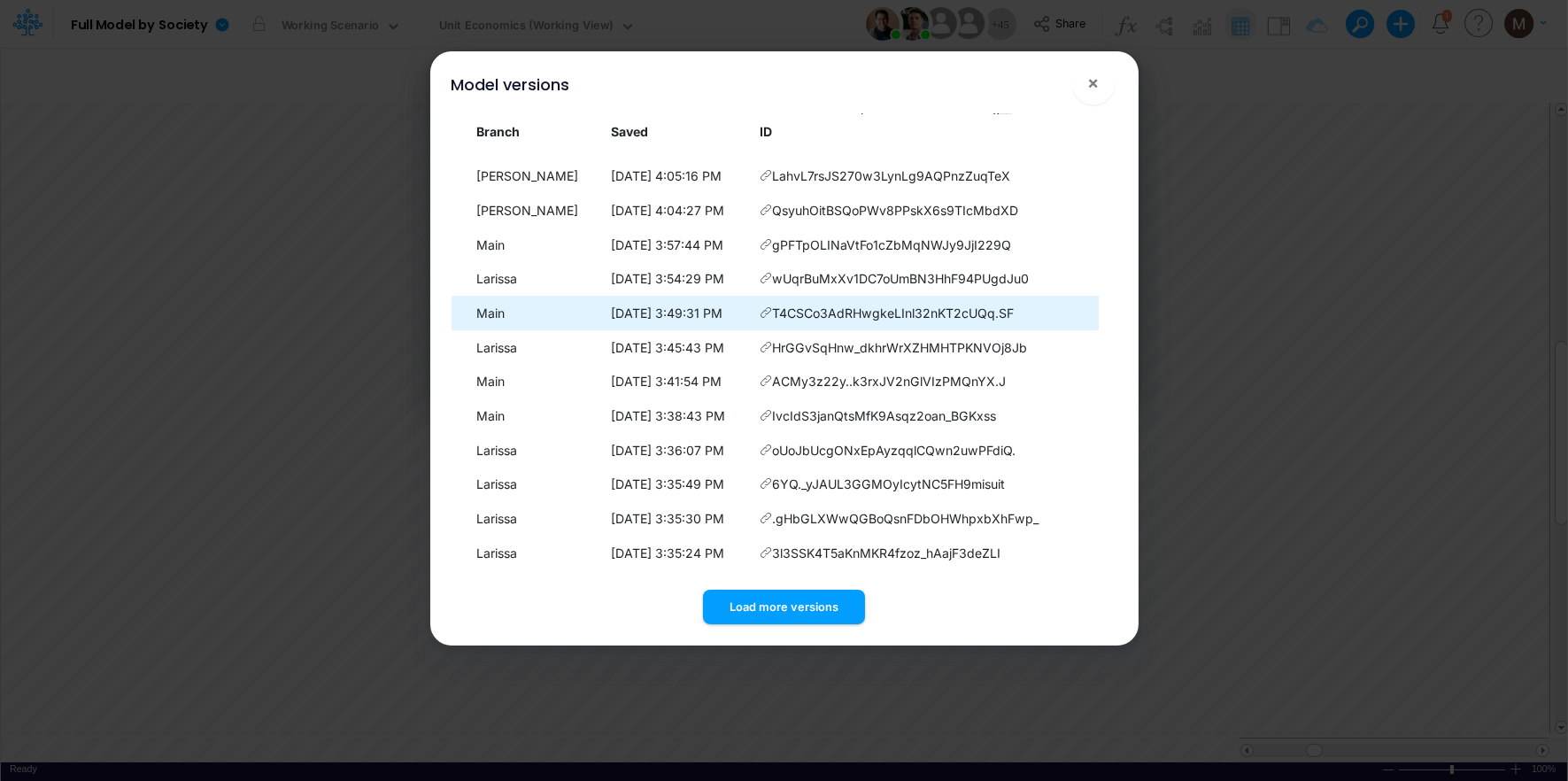
click at [773, 312] on icon at bounding box center [767, 312] width 13 height 13
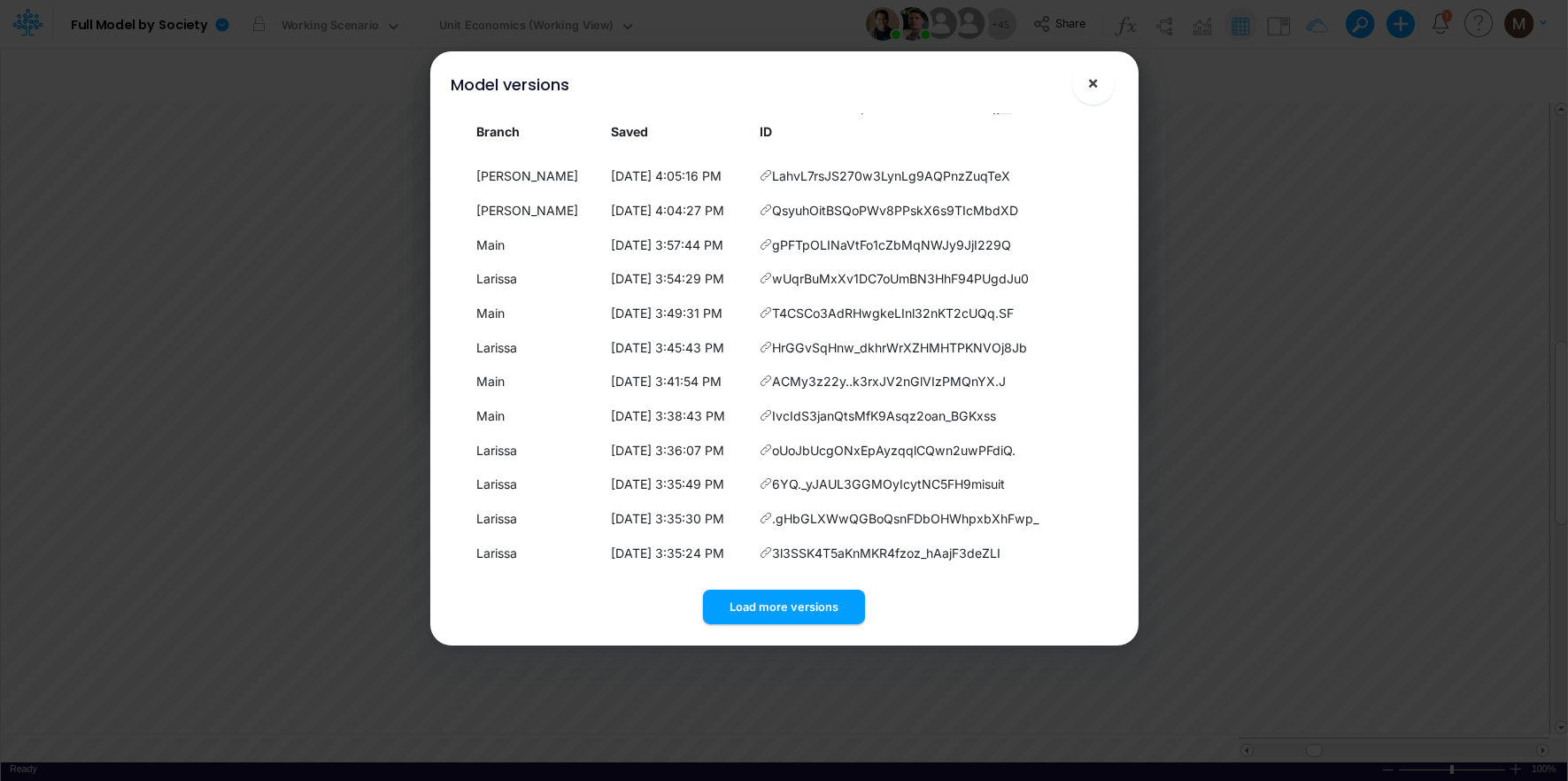
click at [1090, 85] on span "×" at bounding box center [1093, 82] width 12 height 21
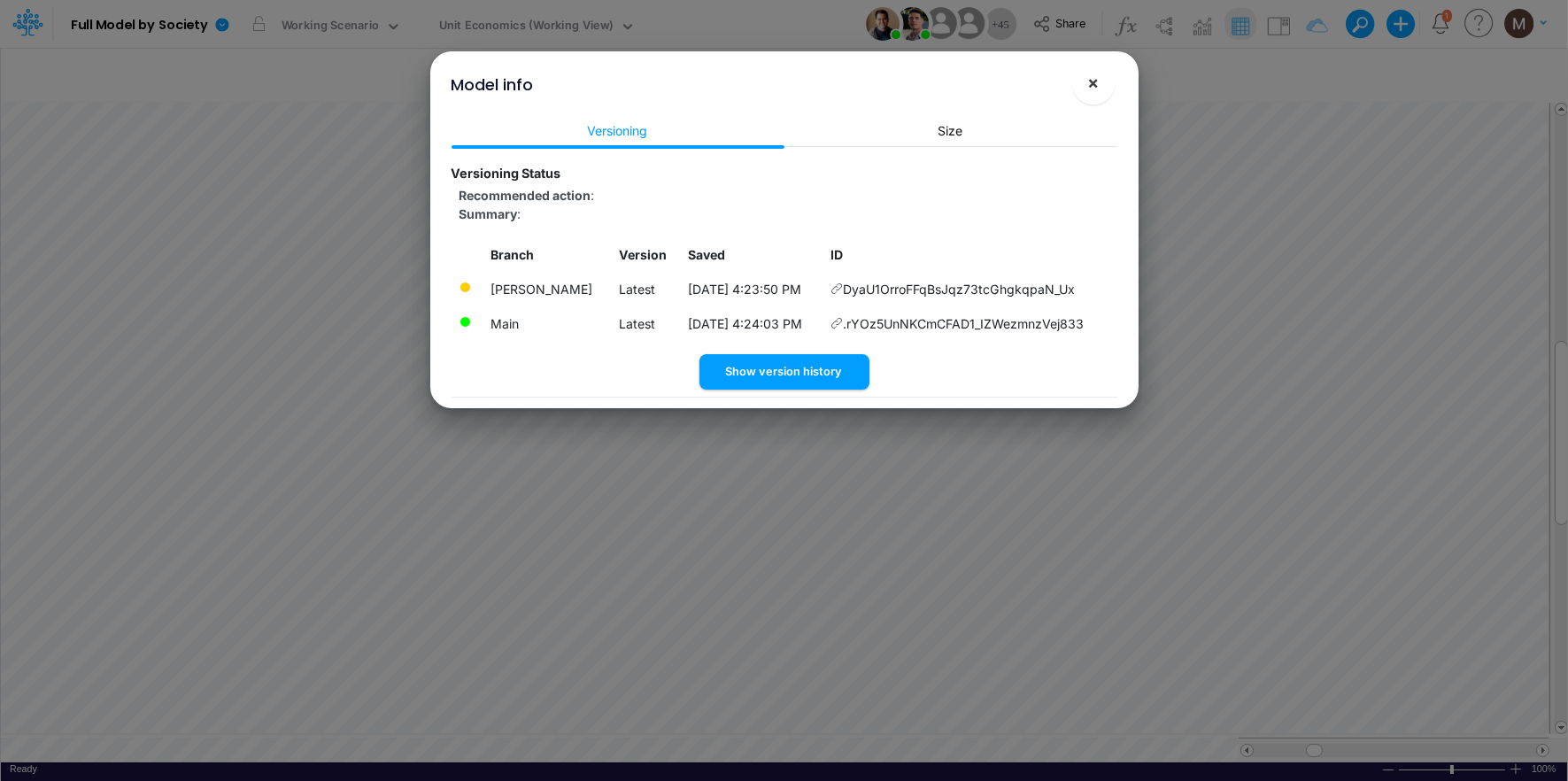
click at [1090, 82] on span "×" at bounding box center [1093, 82] width 12 height 21
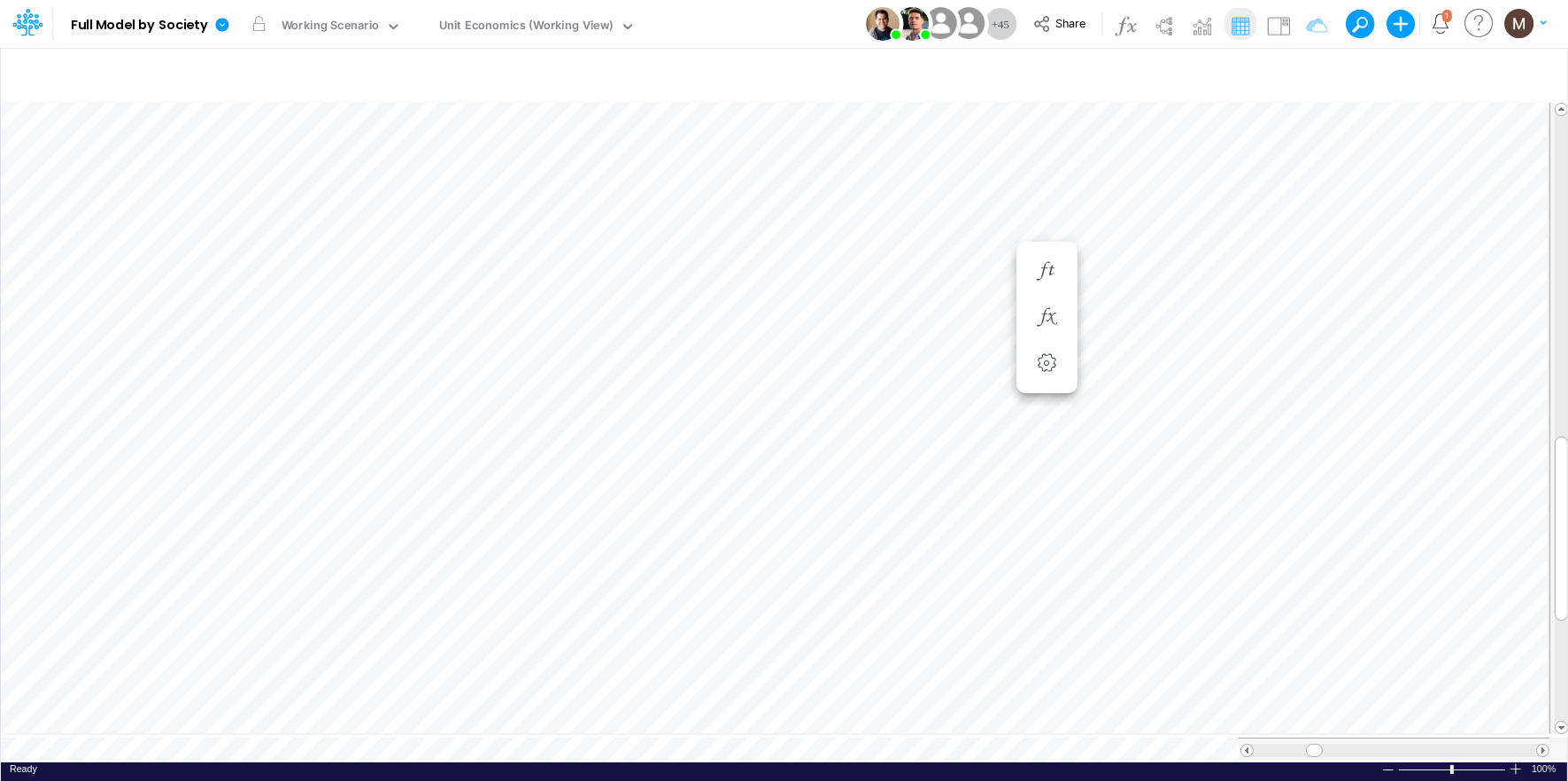
scroll to position [0, 1]
type input "DC by Vertical"
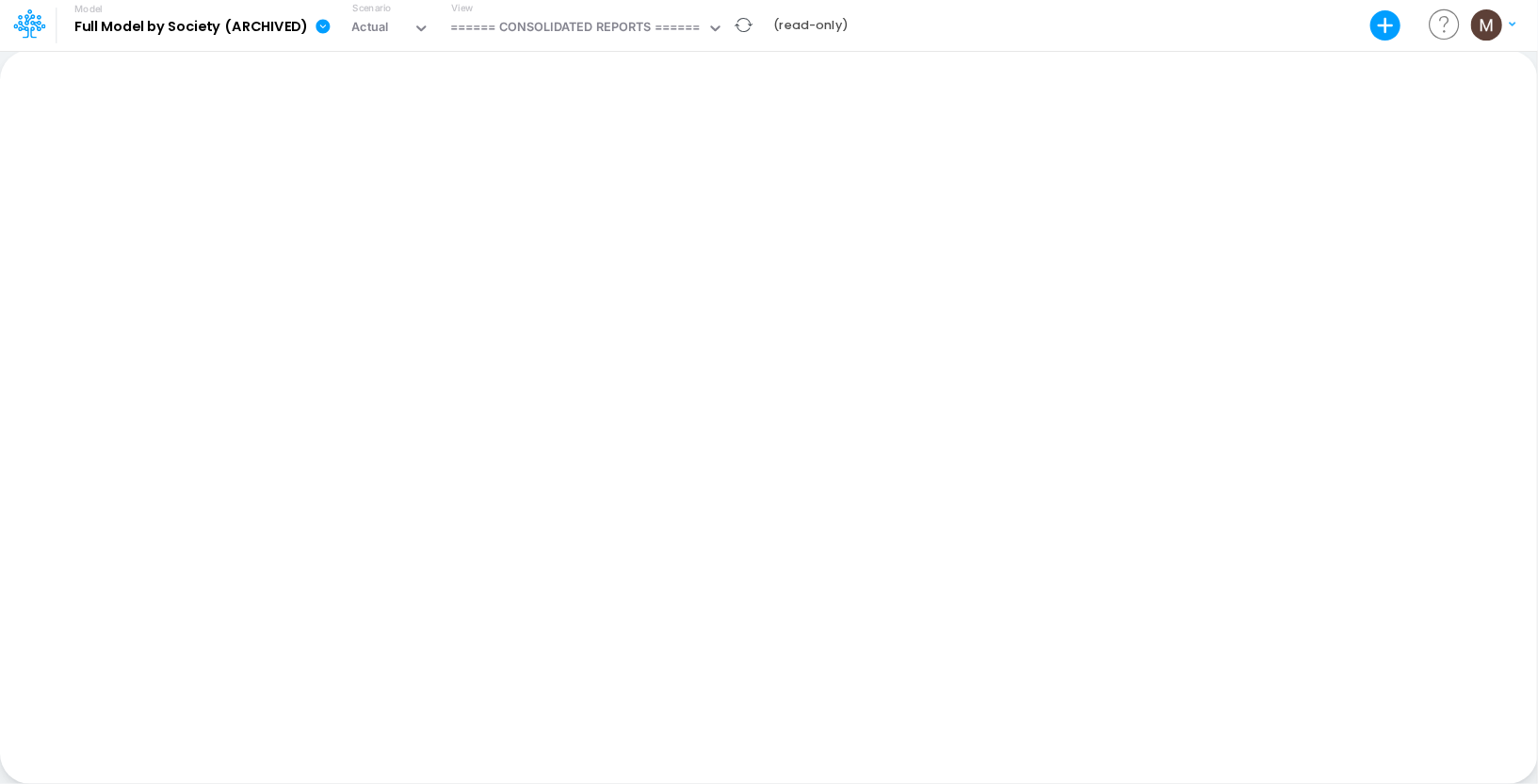
click at [150, 30] on b "Full Model by Society (ARCHIVED)" at bounding box center [191, 26] width 233 height 17
click at [164, 29] on b "Full Model by Society (ARCHIVED)" at bounding box center [191, 26] width 233 height 17
click at [321, 29] on icon at bounding box center [323, 25] width 15 height 15
click at [37, 32] on icon at bounding box center [29, 23] width 32 height 32
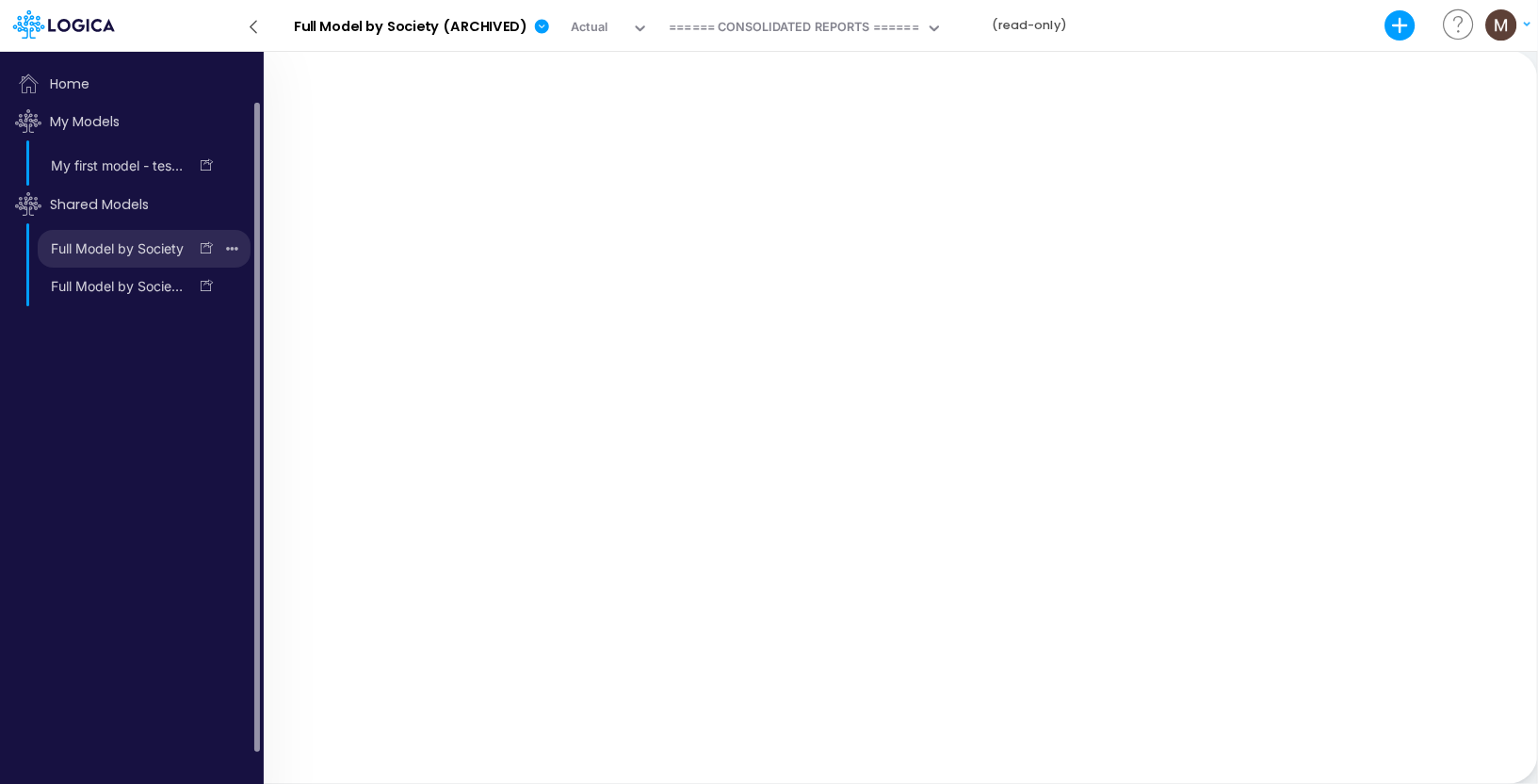
click at [79, 235] on link "Full Model by Society" at bounding box center [113, 248] width 150 height 30
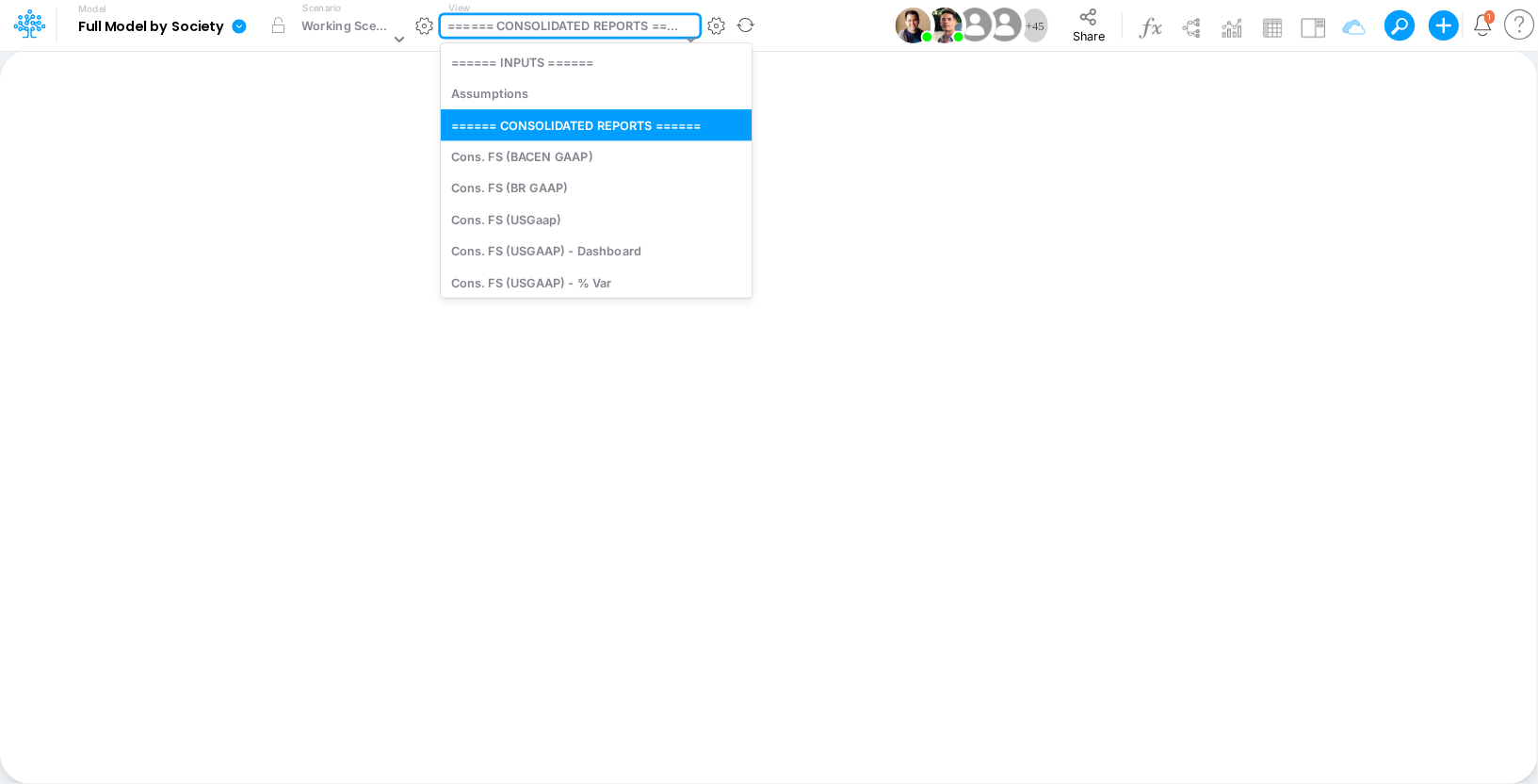
click at [556, 27] on div "====== CONSOLIDATED REPORTS ======" at bounding box center [564, 27] width 232 height 21
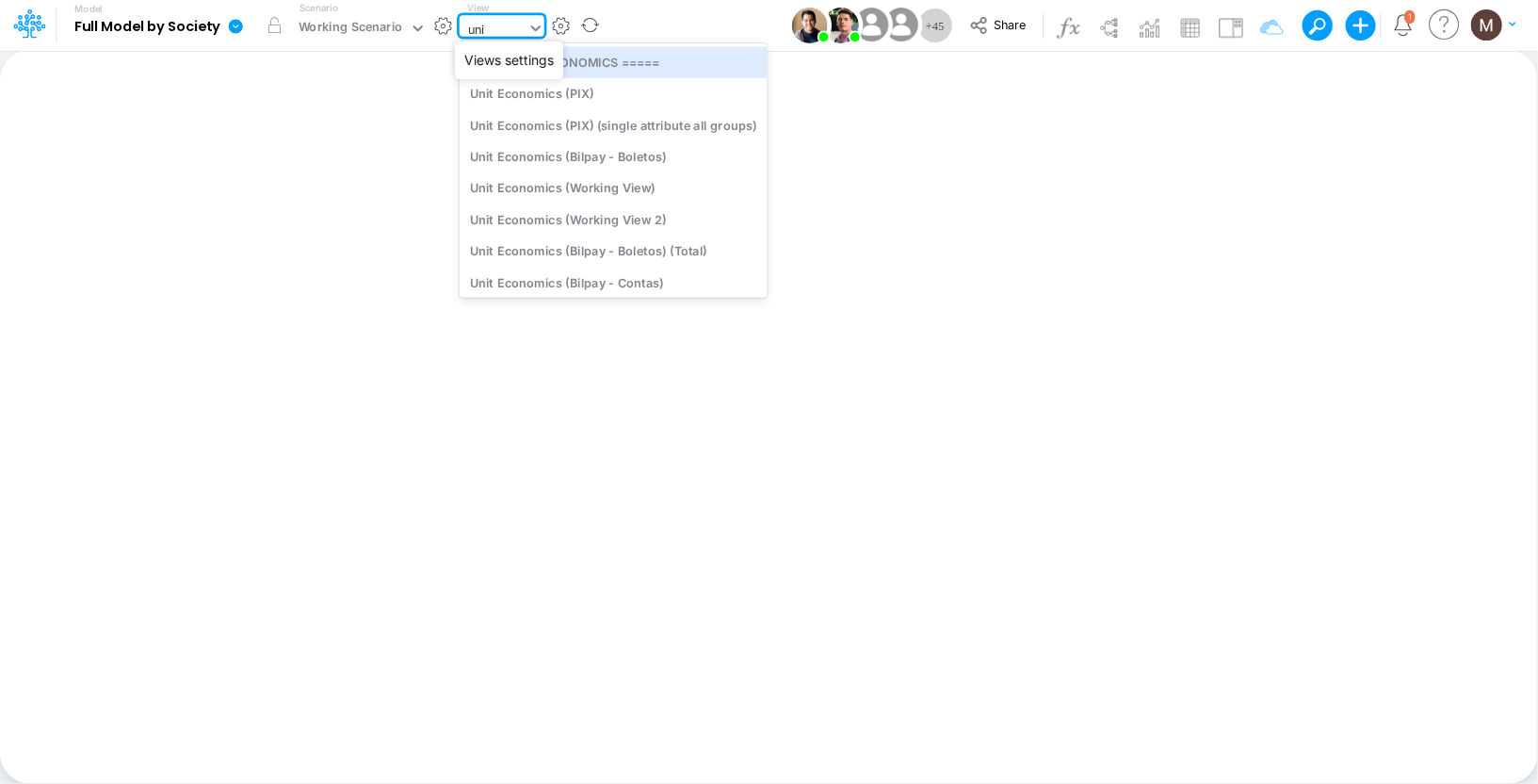
type input "unit"
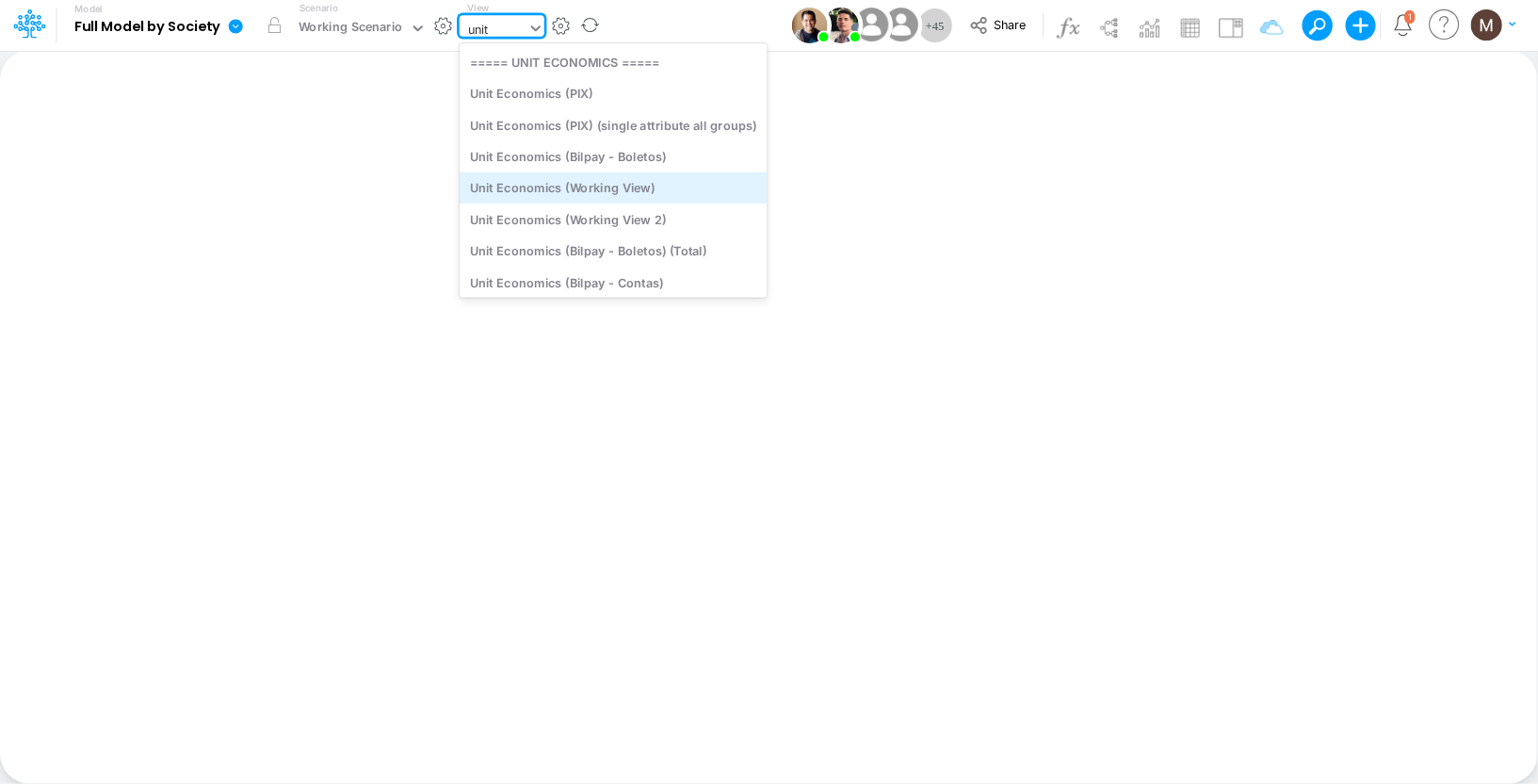
click at [564, 185] on div "Unit Economics (Working View)" at bounding box center [613, 187] width 308 height 31
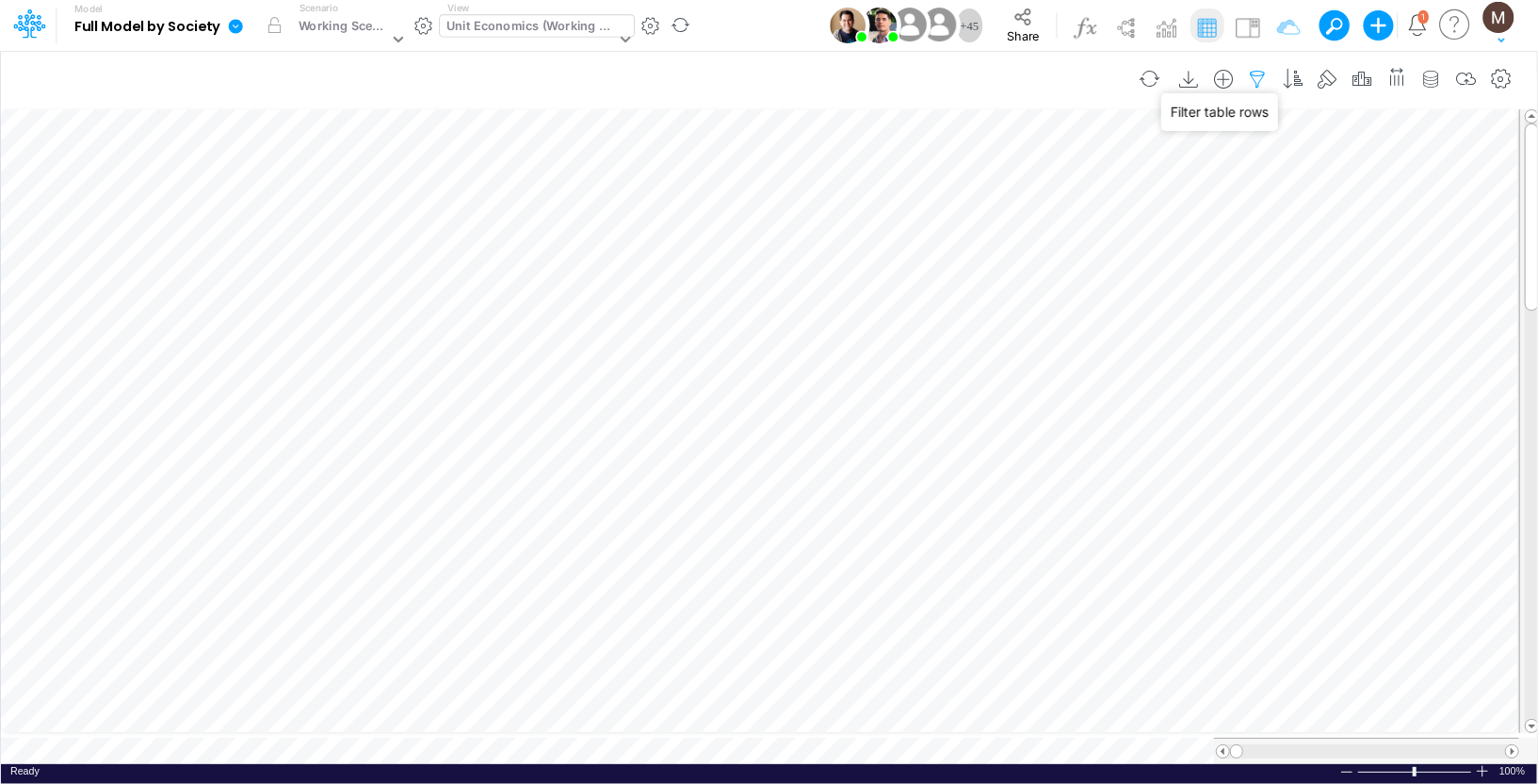
click at [1270, 77] on icon "button" at bounding box center [1258, 80] width 28 height 19
select select "contains"
select select "tableSearchOR"
select select "contains"
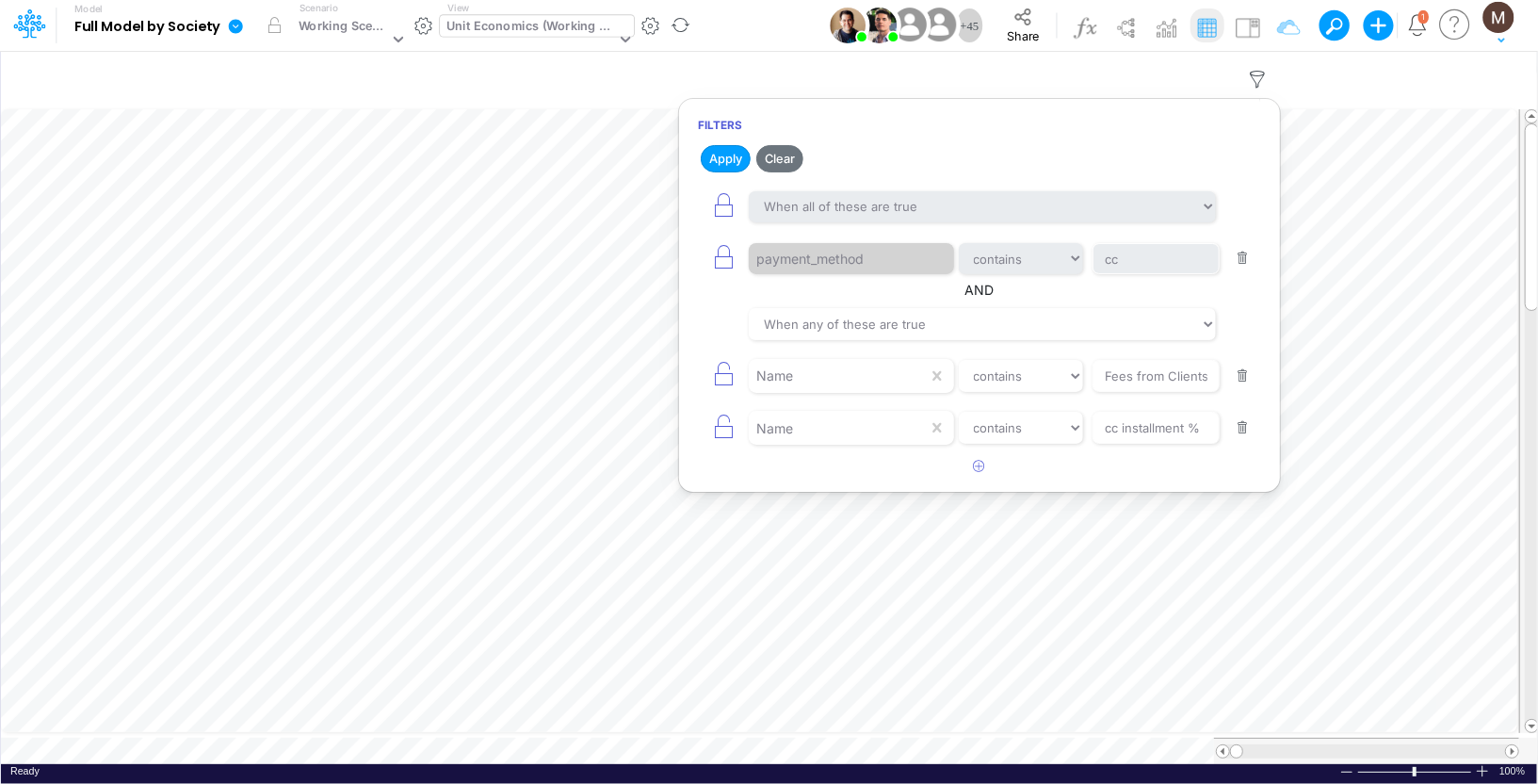
click at [1240, 258] on button "button" at bounding box center [1243, 258] width 37 height 25
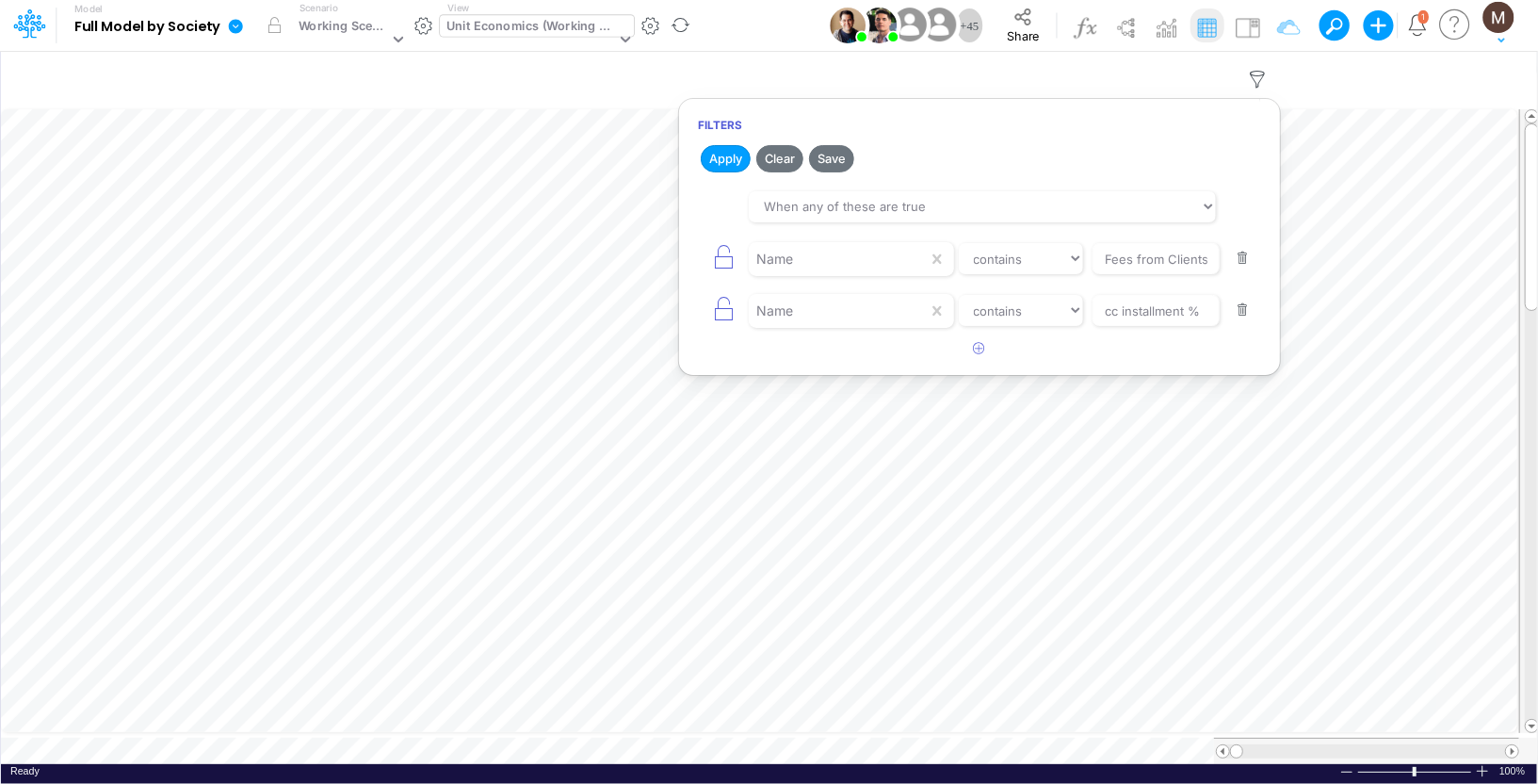
click at [1240, 258] on button "button" at bounding box center [1243, 258] width 37 height 25
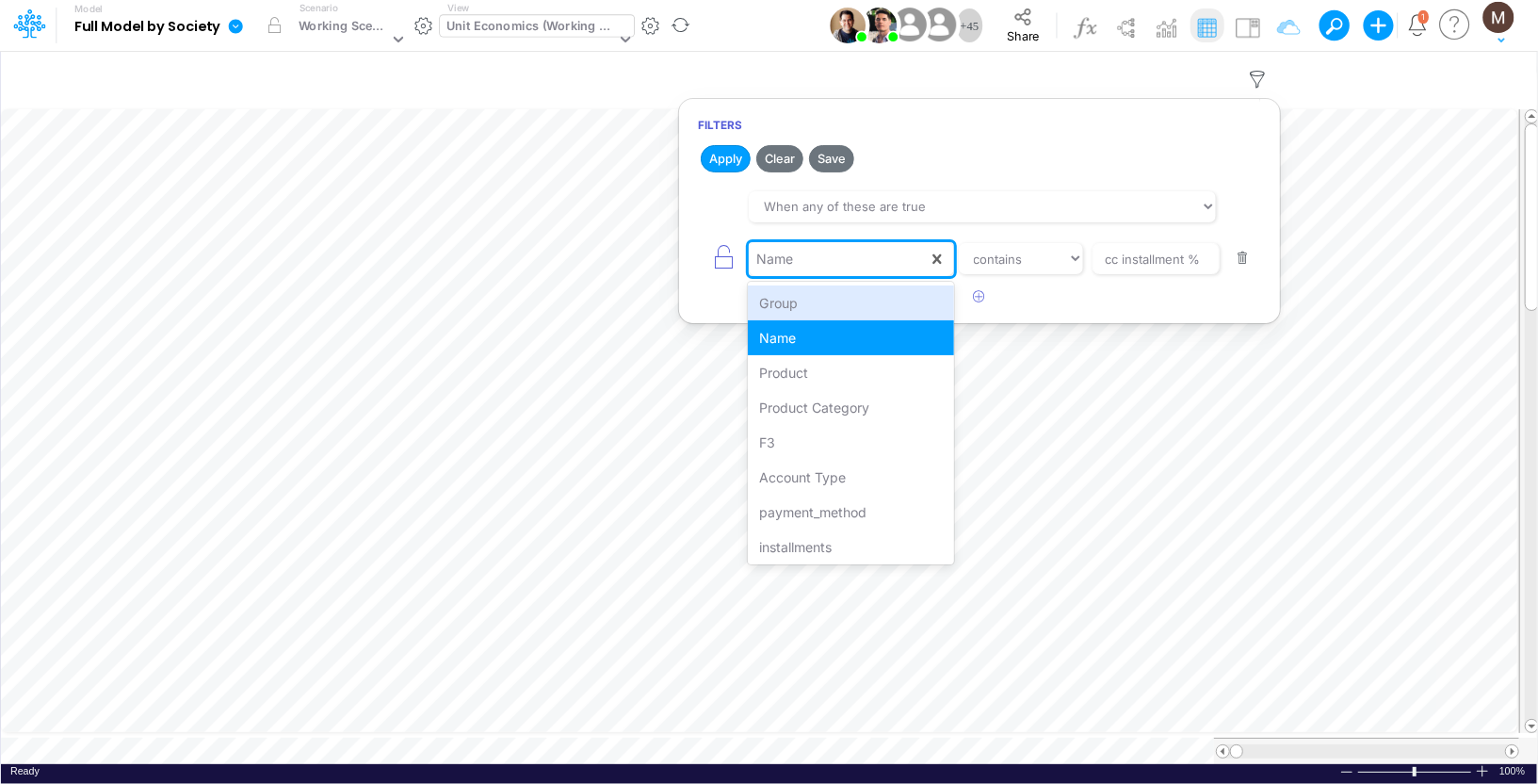
click at [917, 263] on div "Name" at bounding box center [838, 258] width 179 height 32
click at [866, 379] on div "Product" at bounding box center [851, 372] width 206 height 35
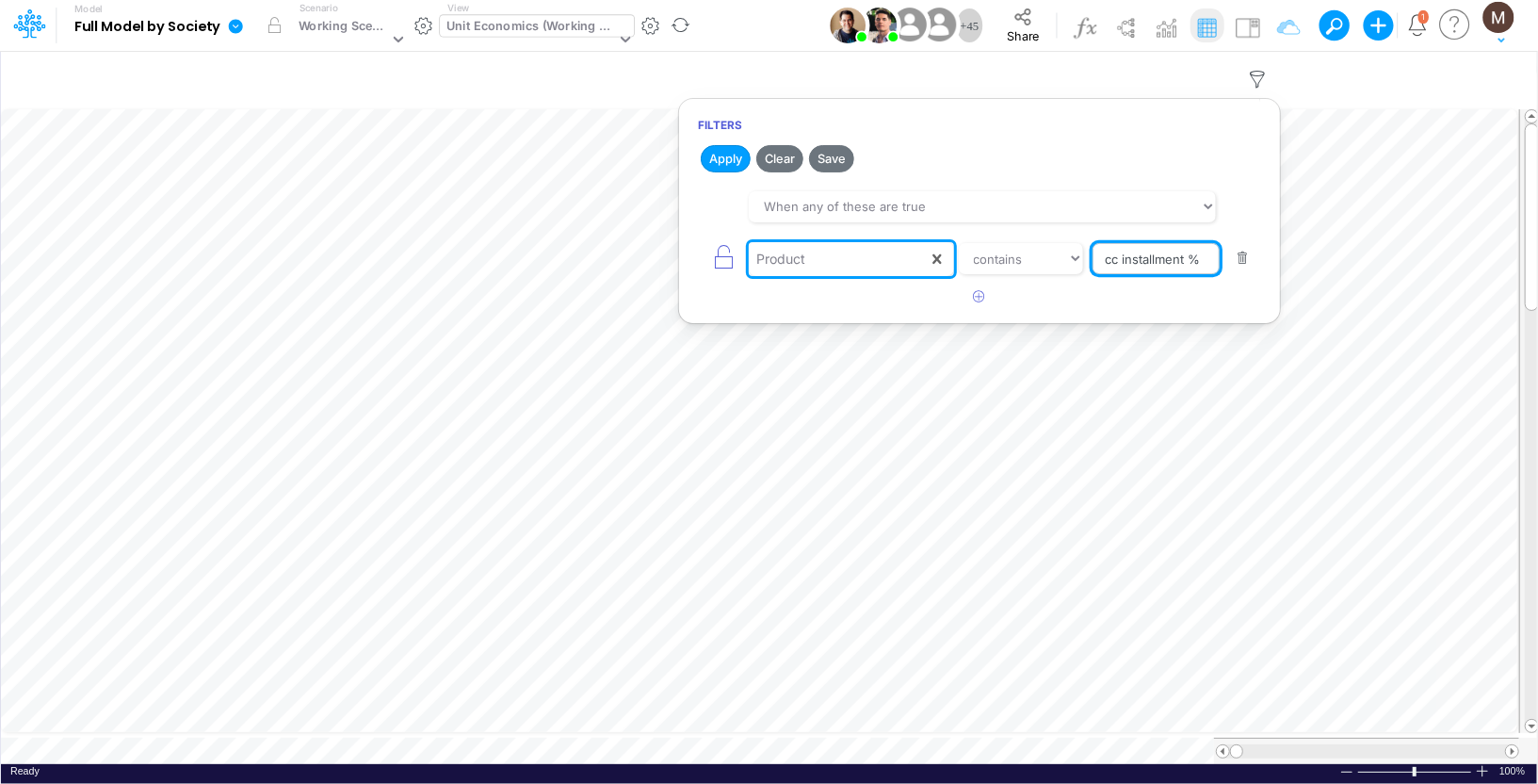
click at [1137, 256] on input "cc installment %" at bounding box center [1156, 258] width 127 height 32
type input "other / others / pf"
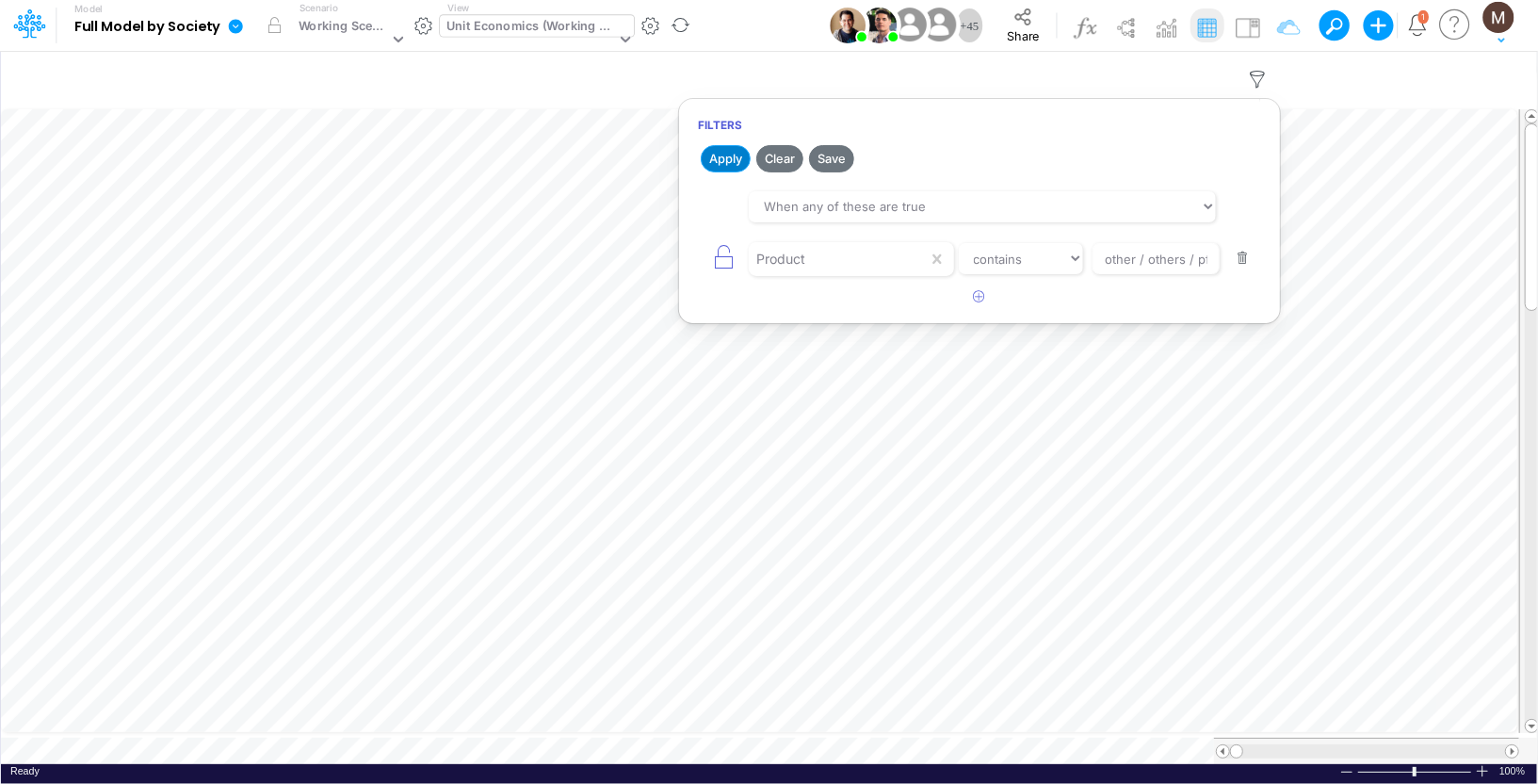
click at [730, 164] on button "Apply" at bounding box center [725, 158] width 50 height 27
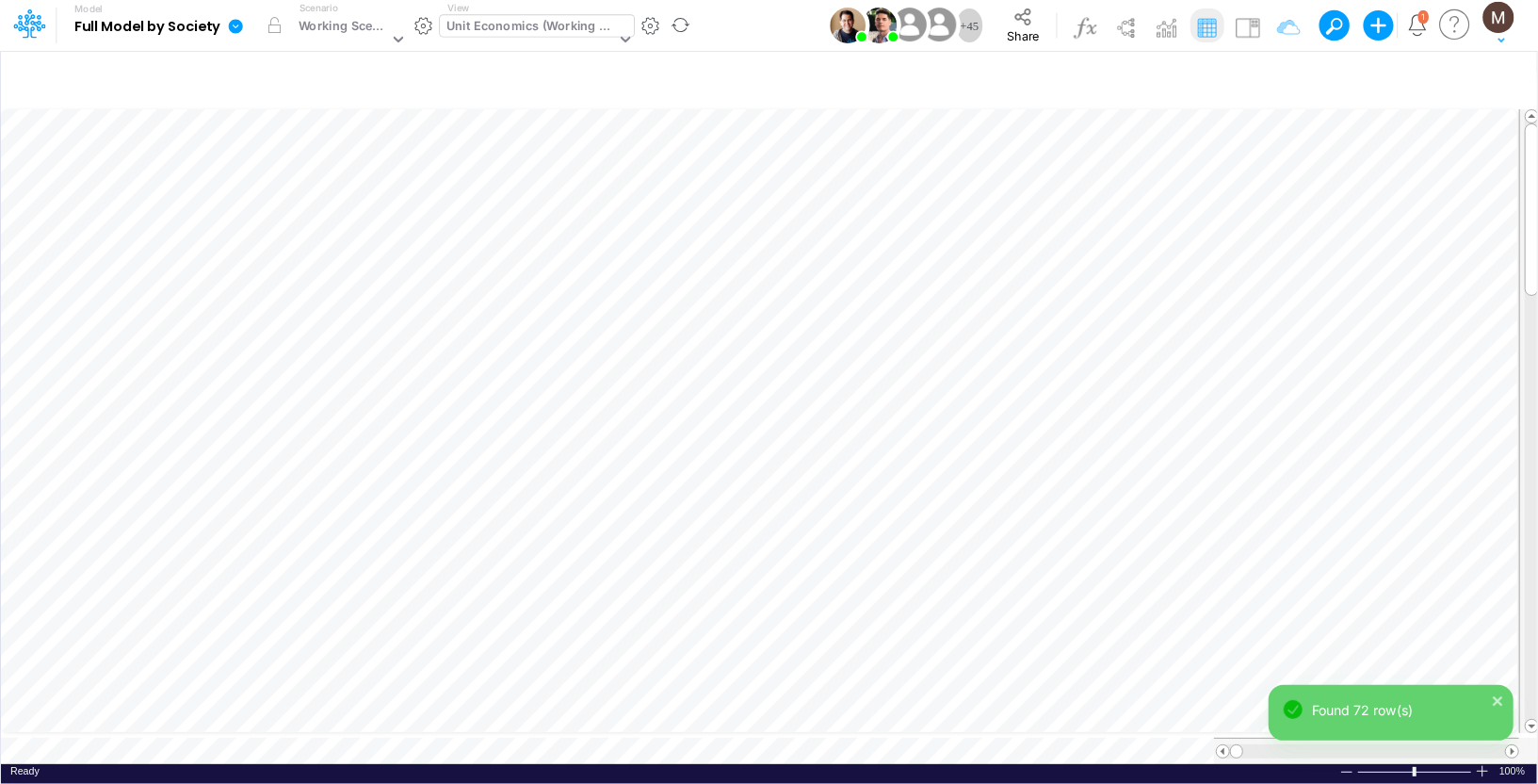
scroll to position [9, 1]
click at [374, 21] on div "Working Scenario" at bounding box center [343, 27] width 89 height 21
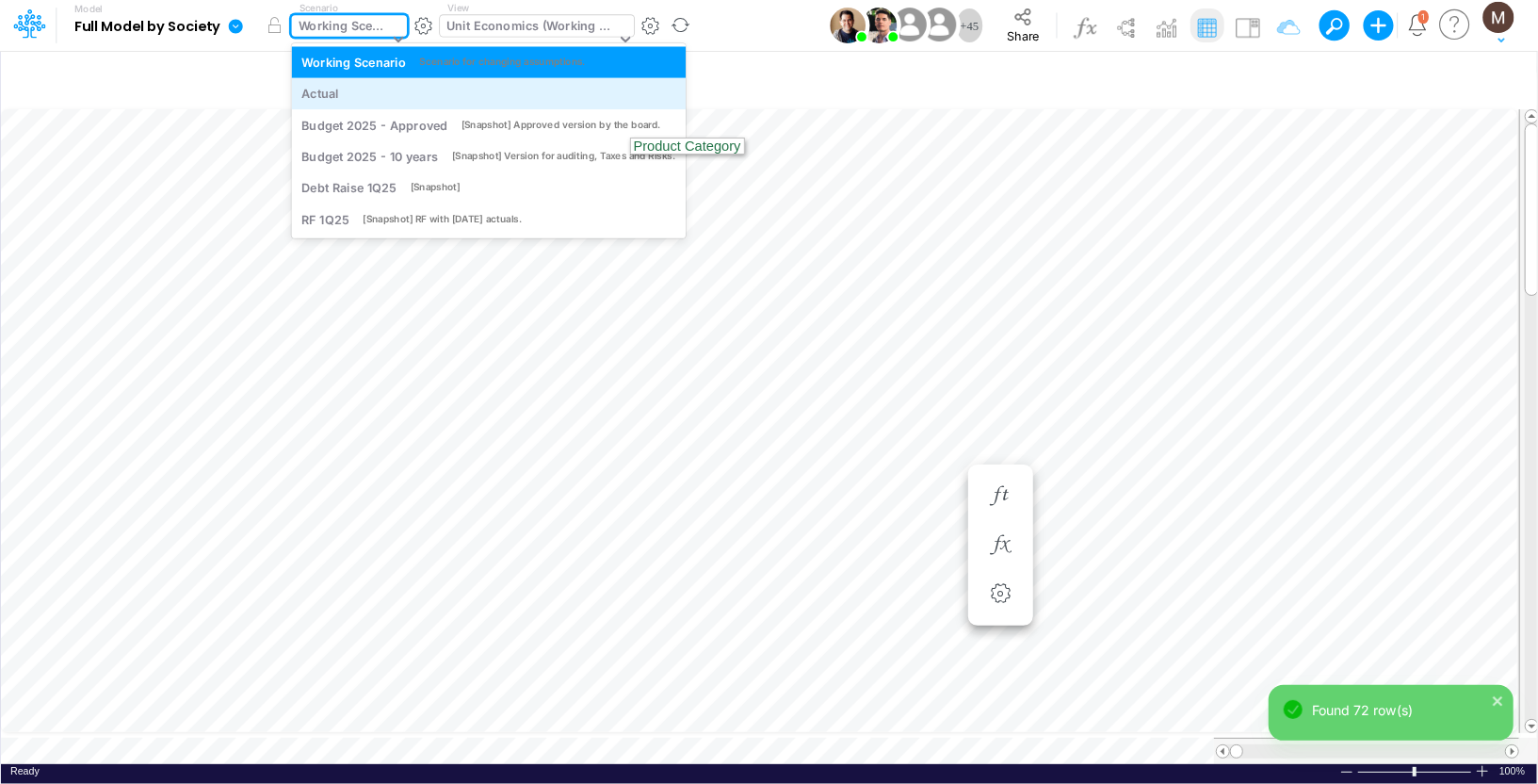
click at [371, 93] on div "Actual" at bounding box center [488, 93] width 374 height 17
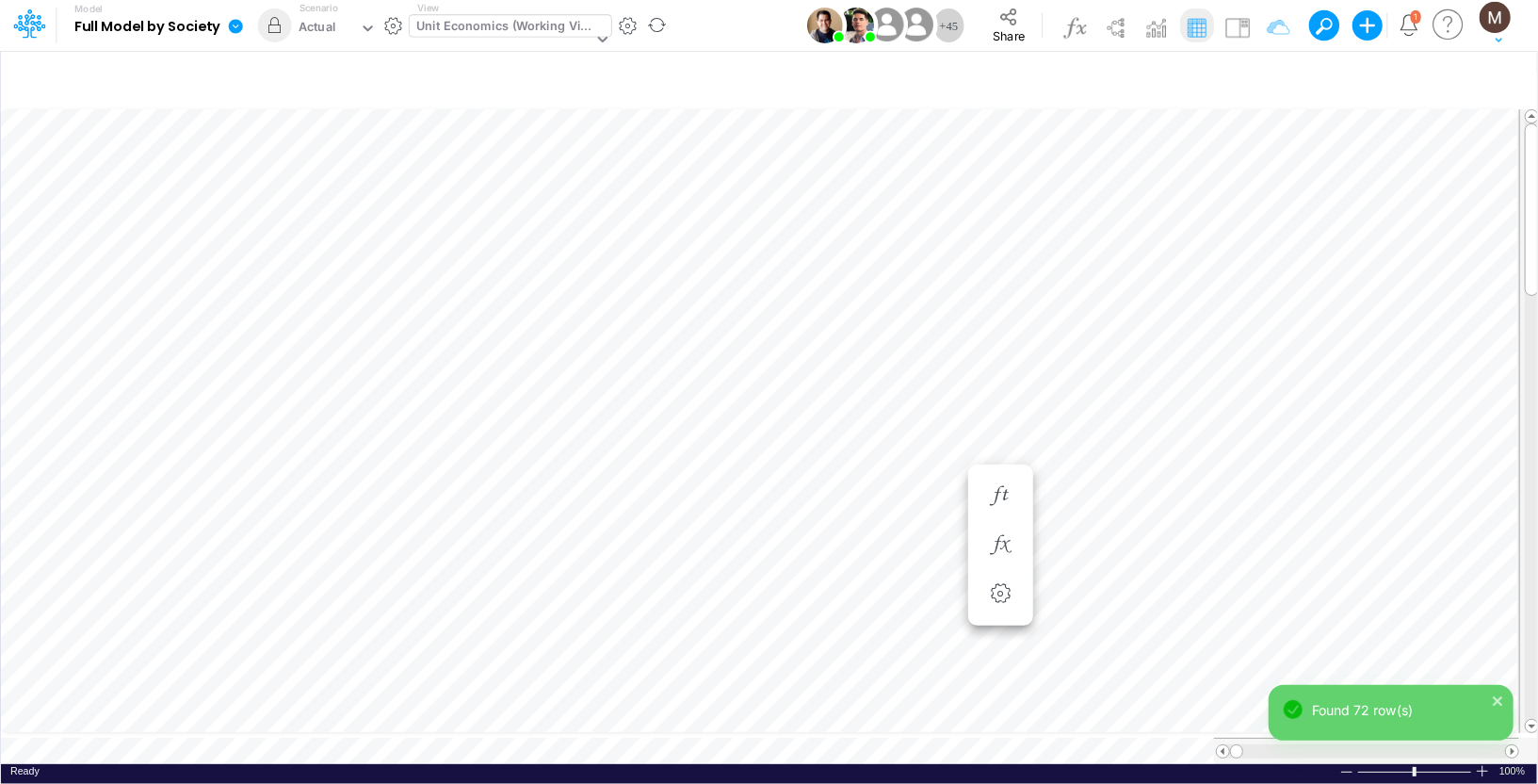
scroll to position [9, 1]
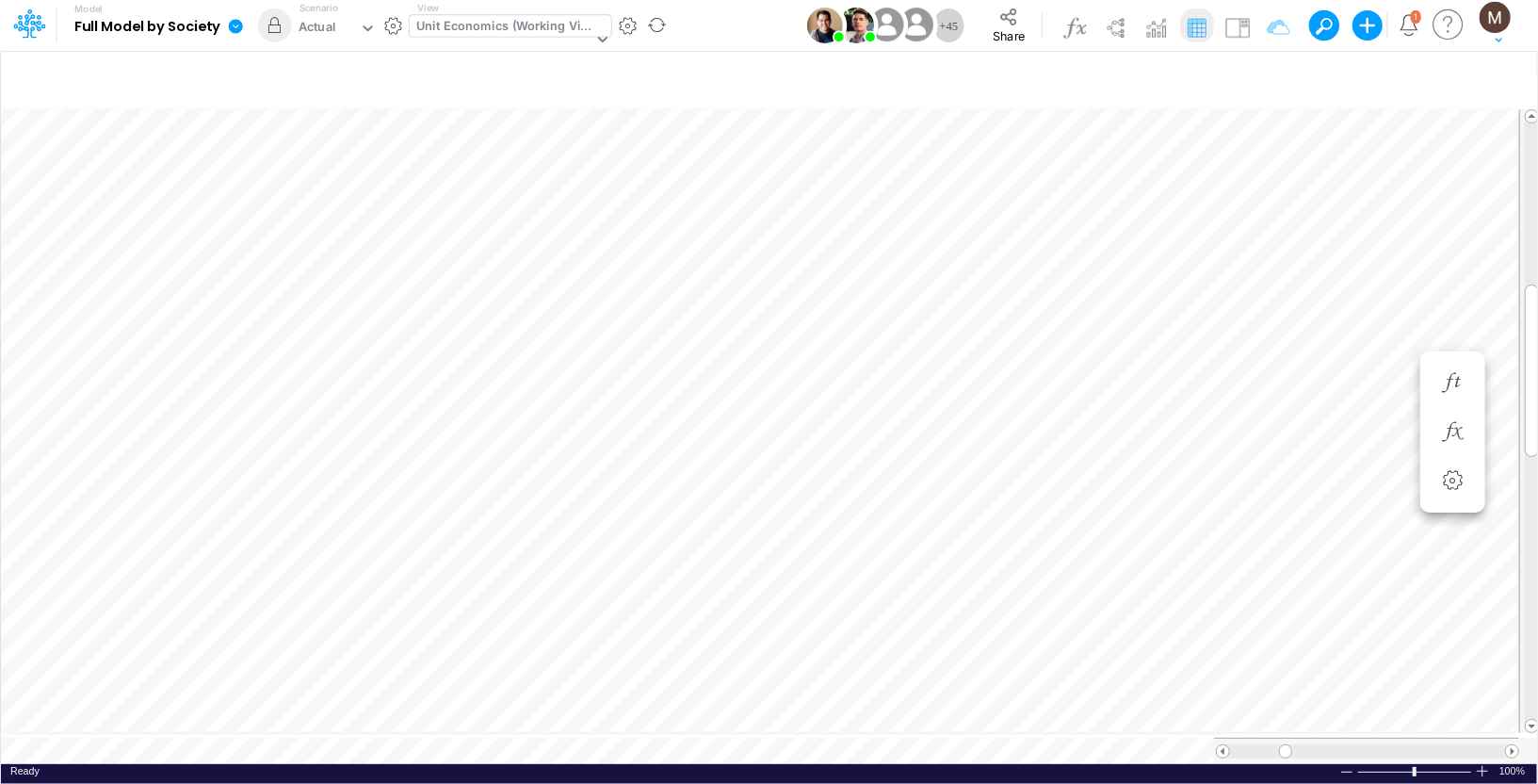
scroll to position [9, 1]
click at [1208, 546] on li at bounding box center [1226, 545] width 65 height 49
click at [1221, 546] on icon "button" at bounding box center [1226, 545] width 28 height 19
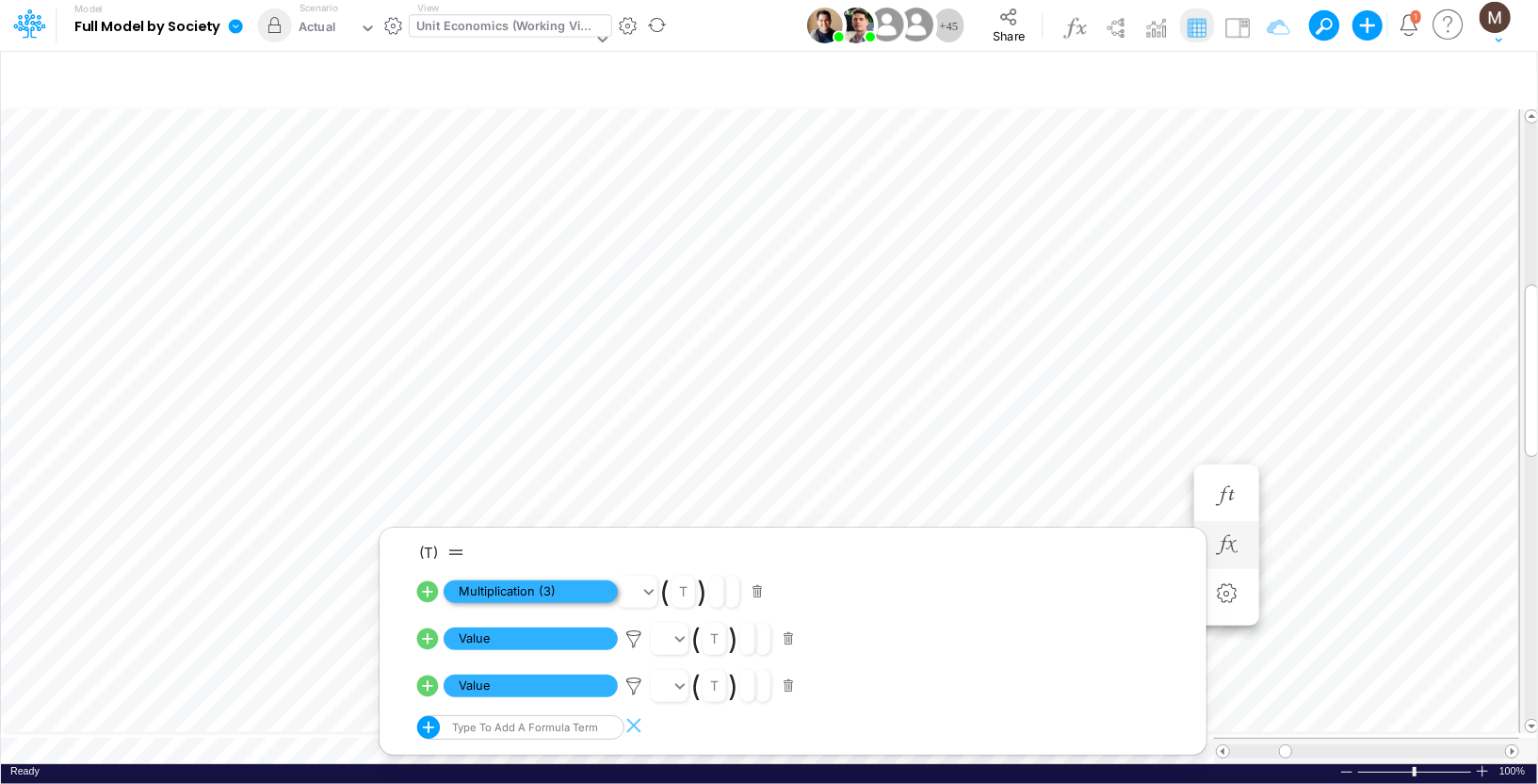
click at [567, 596] on span "Multiplication (3)" at bounding box center [530, 592] width 174 height 23
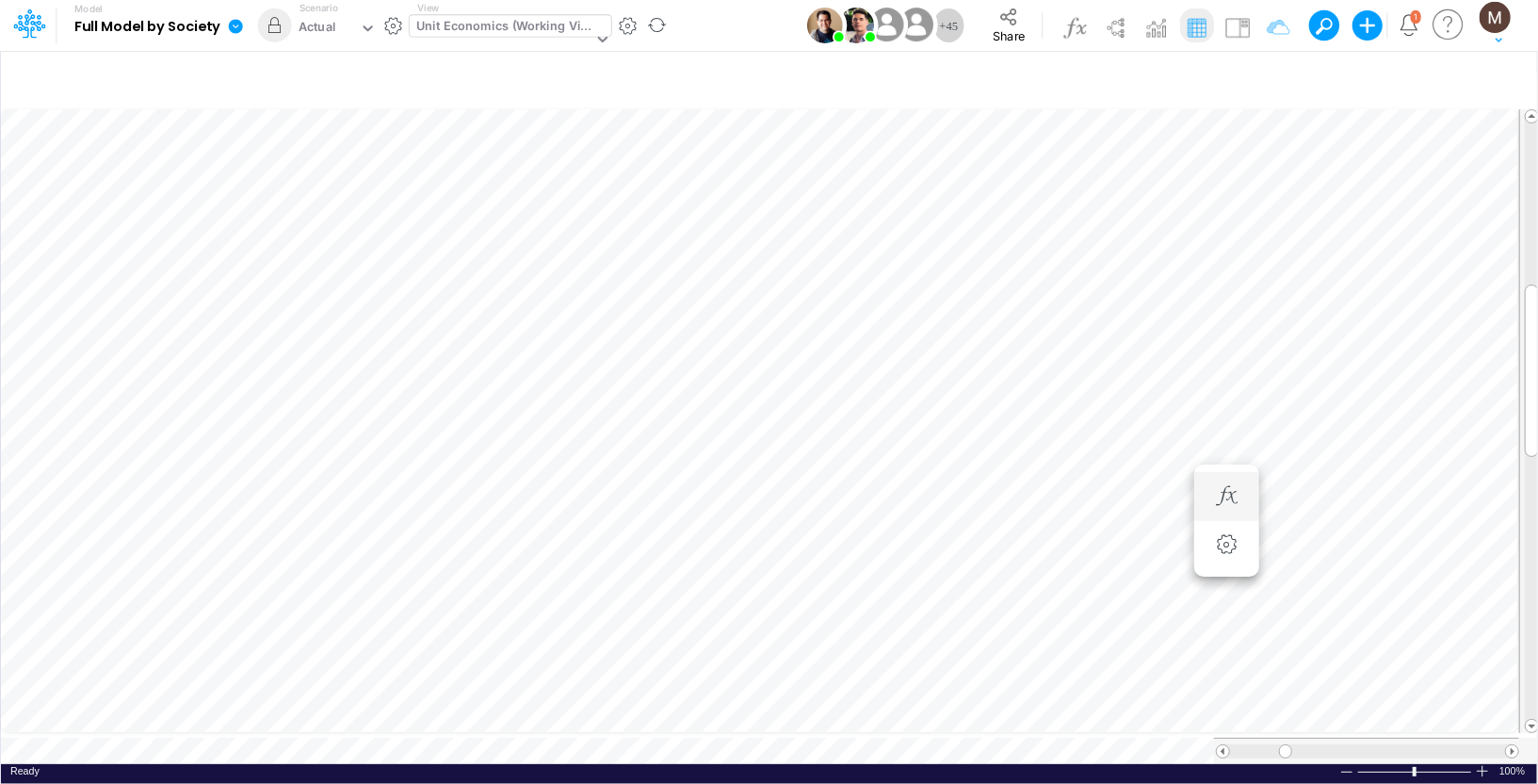
scroll to position [9, 1]
click at [1214, 268] on icon "button" at bounding box center [1226, 270] width 28 height 19
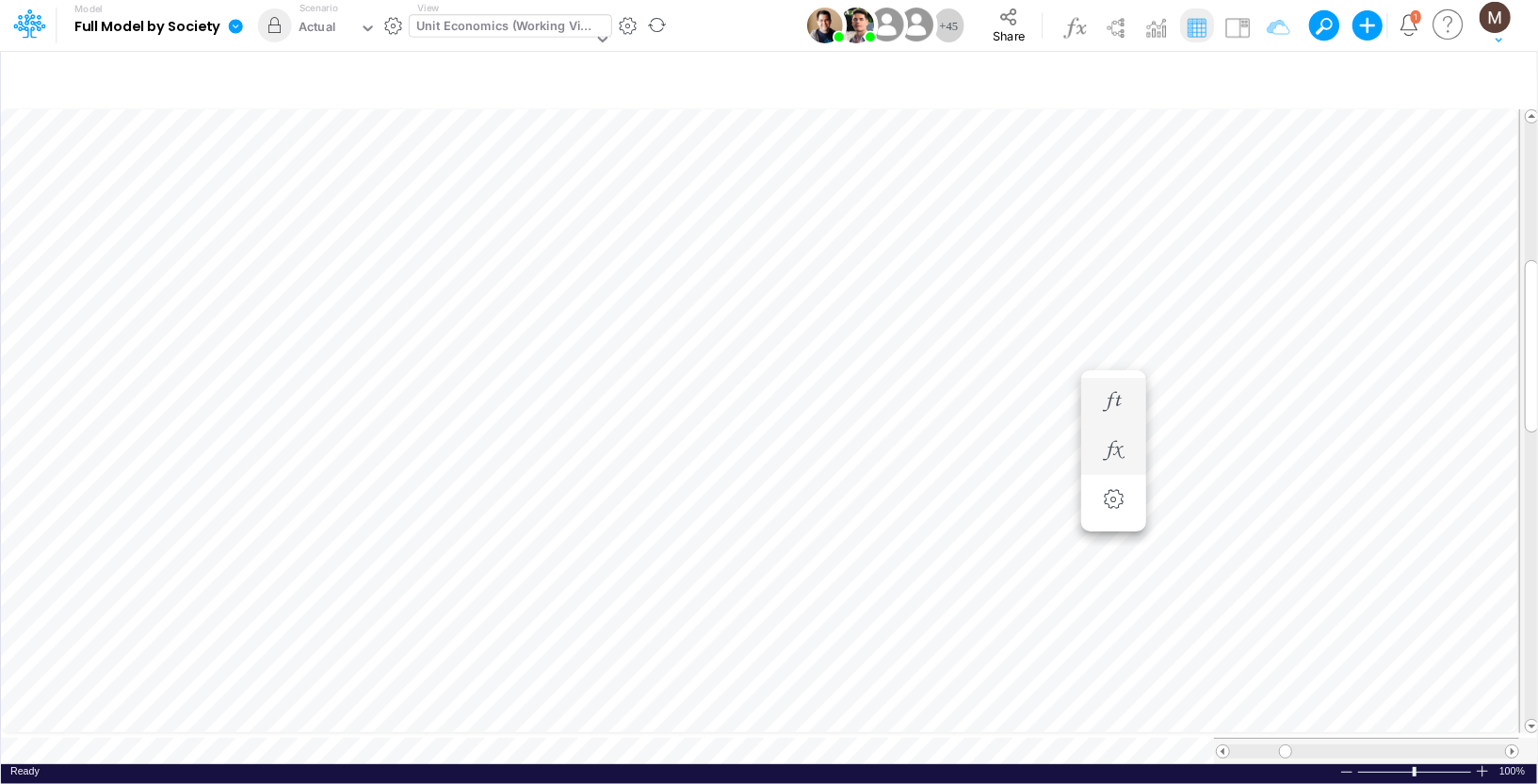
scroll to position [9, 1]
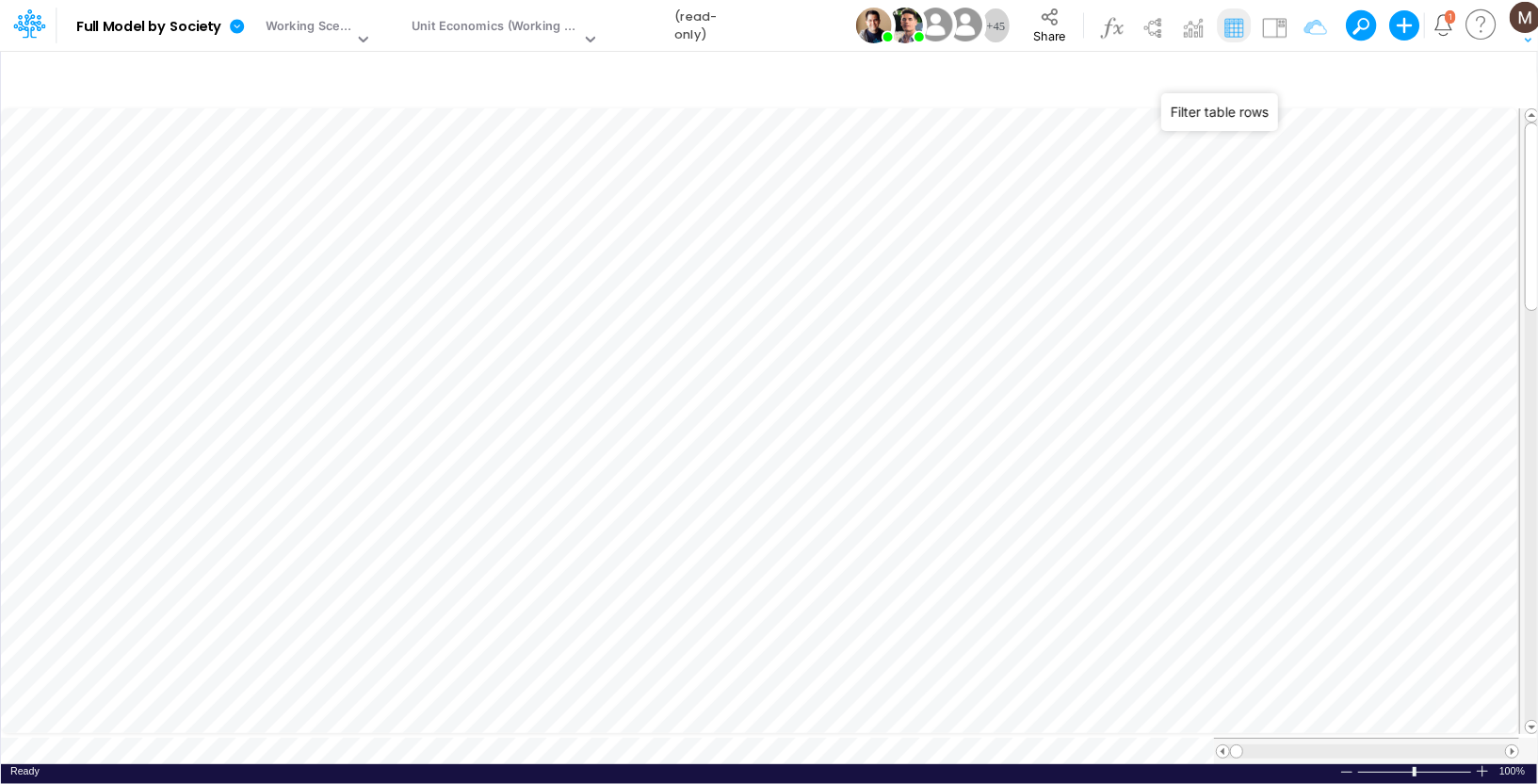
click at [1271, 70] on icon "button" at bounding box center [1258, 80] width 28 height 19
select select "contains"
select select "tableSearchOR"
select select "contains"
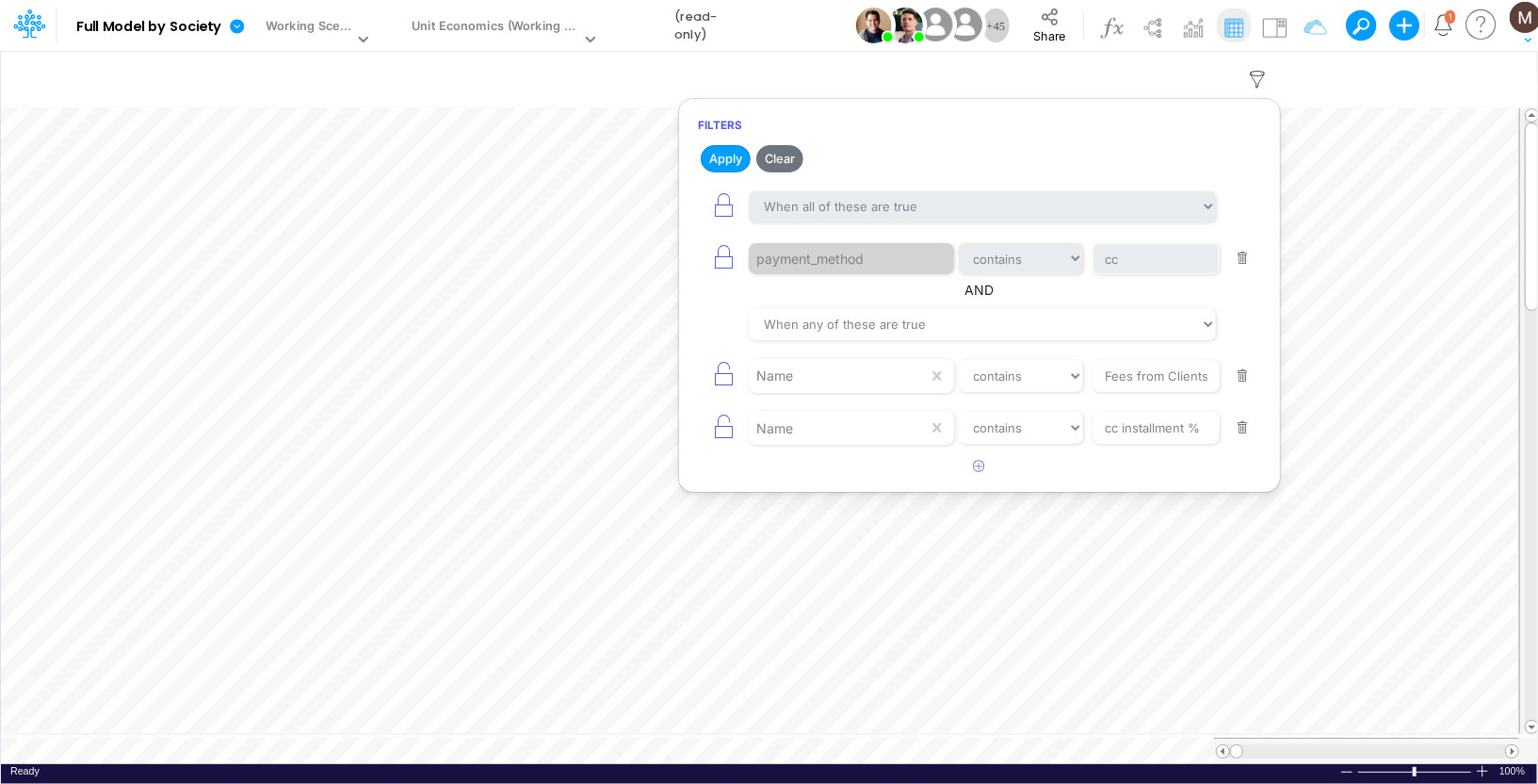
click at [1244, 259] on button "button" at bounding box center [1243, 258] width 37 height 25
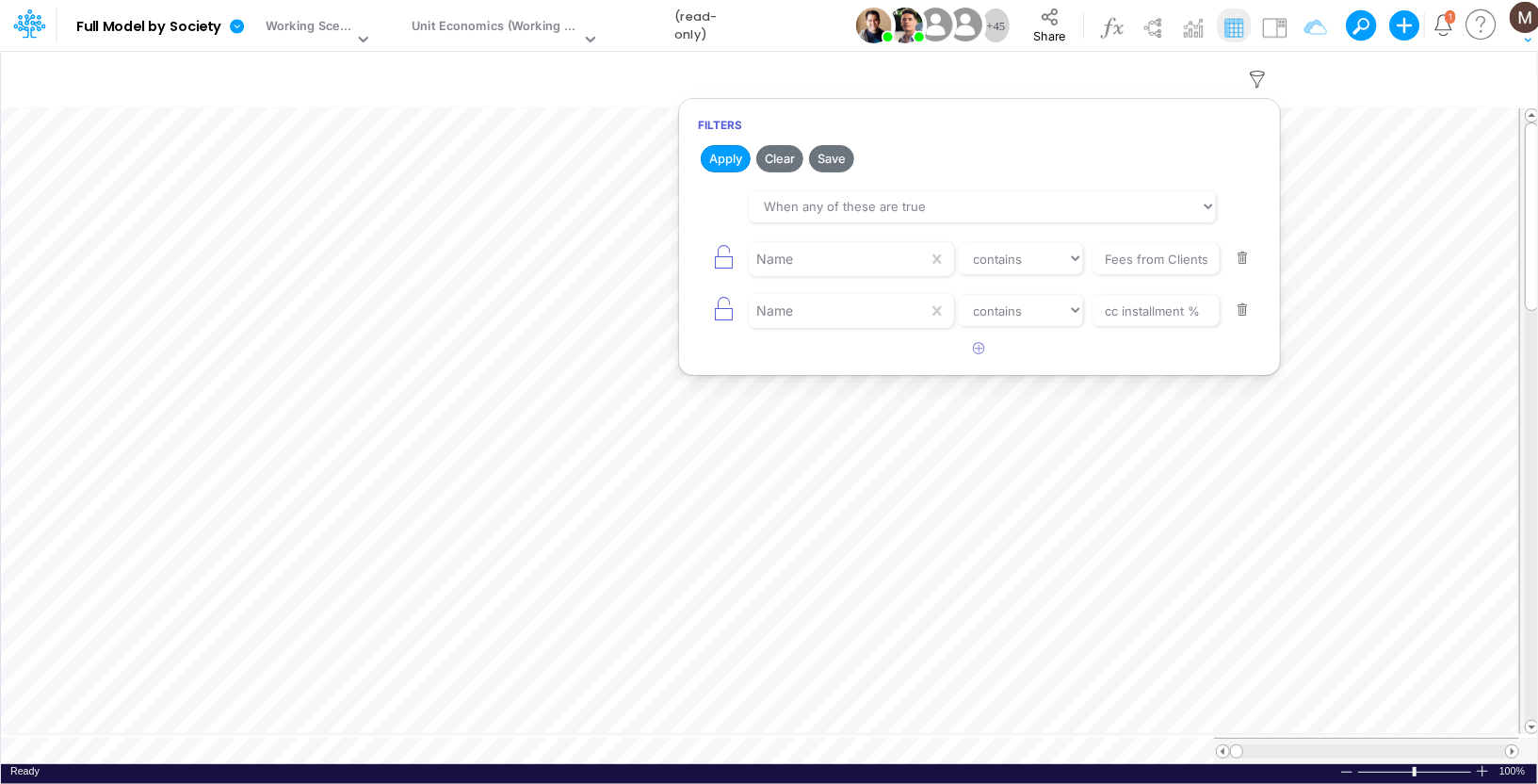
click at [1244, 259] on button "button" at bounding box center [1243, 258] width 37 height 25
type input "cc installment %"
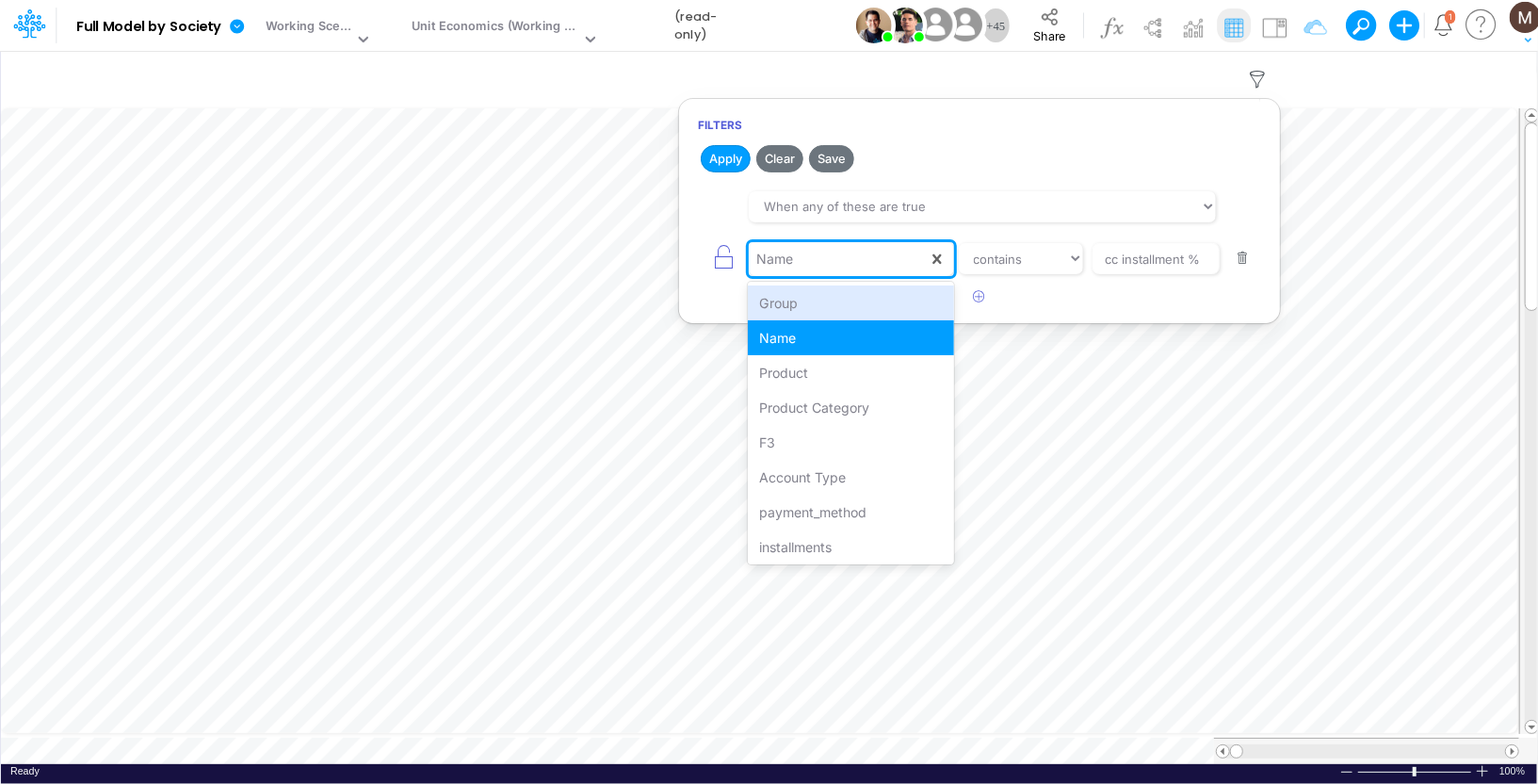
click at [890, 263] on div "Name" at bounding box center [838, 258] width 179 height 32
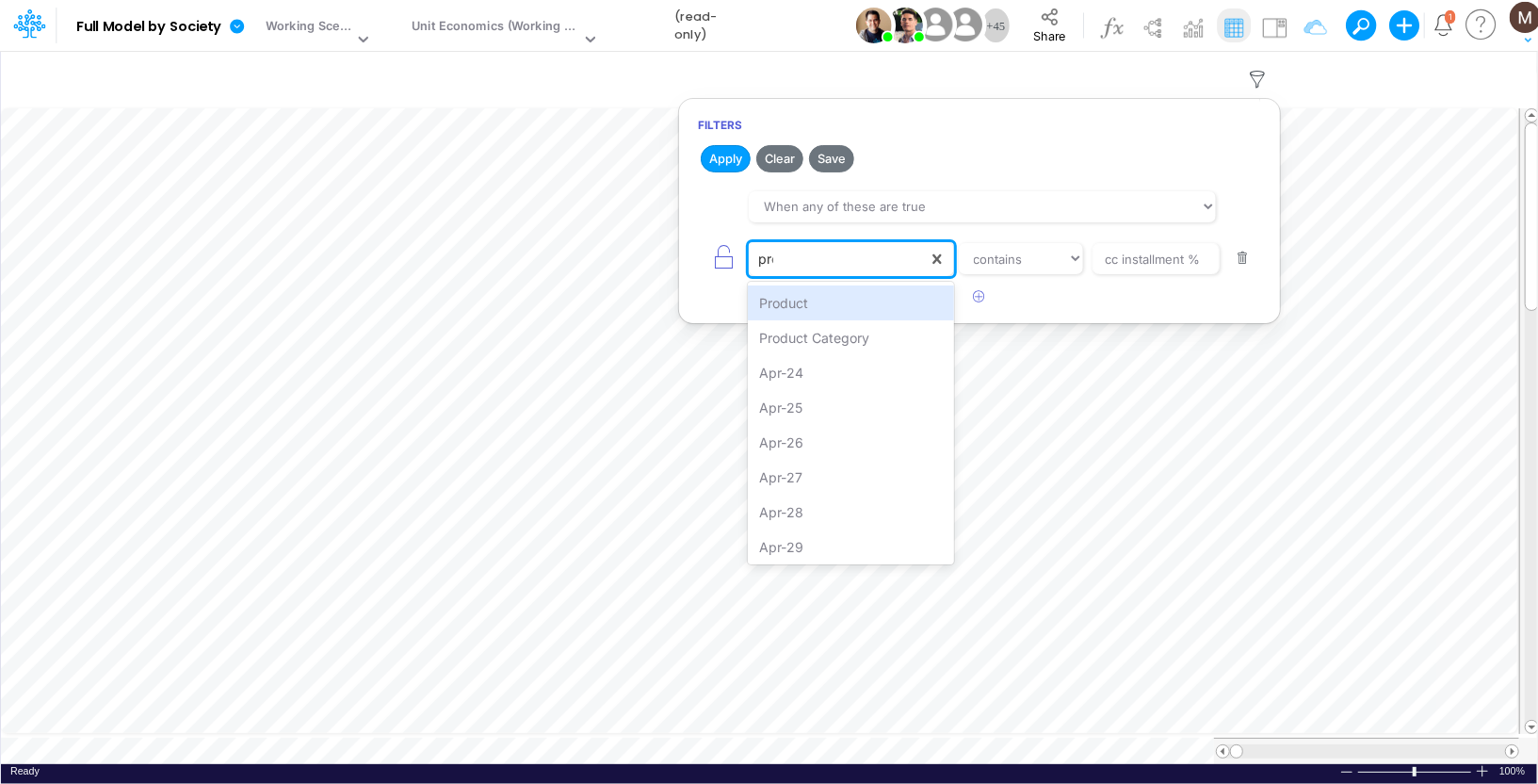
type input "prod"
click at [906, 297] on div "Product" at bounding box center [851, 303] width 206 height 35
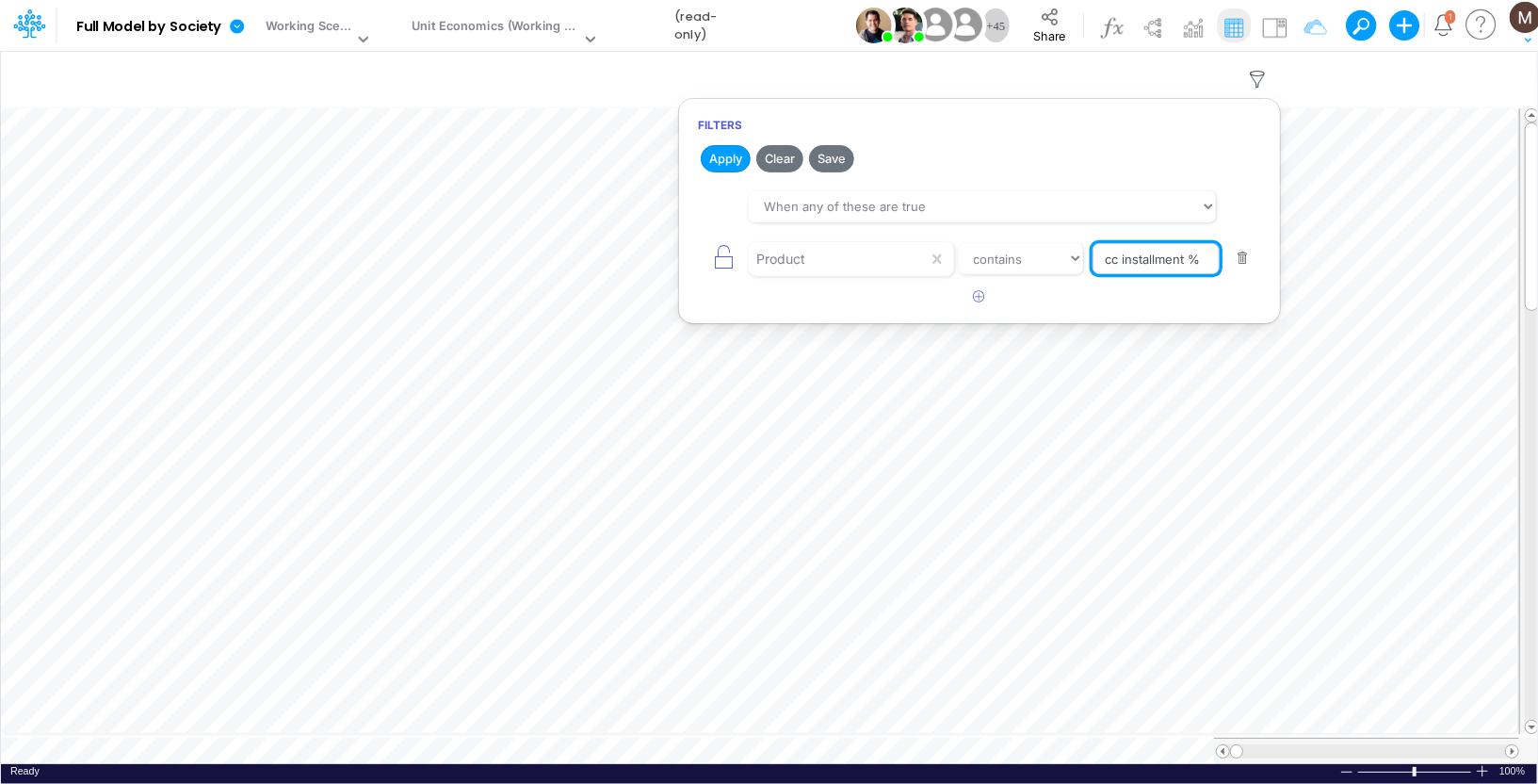
click at [1114, 257] on input "cc installment %" at bounding box center [1156, 258] width 127 height 32
type input "other / others / pf"
click at [727, 163] on button "Apply" at bounding box center [725, 158] width 50 height 27
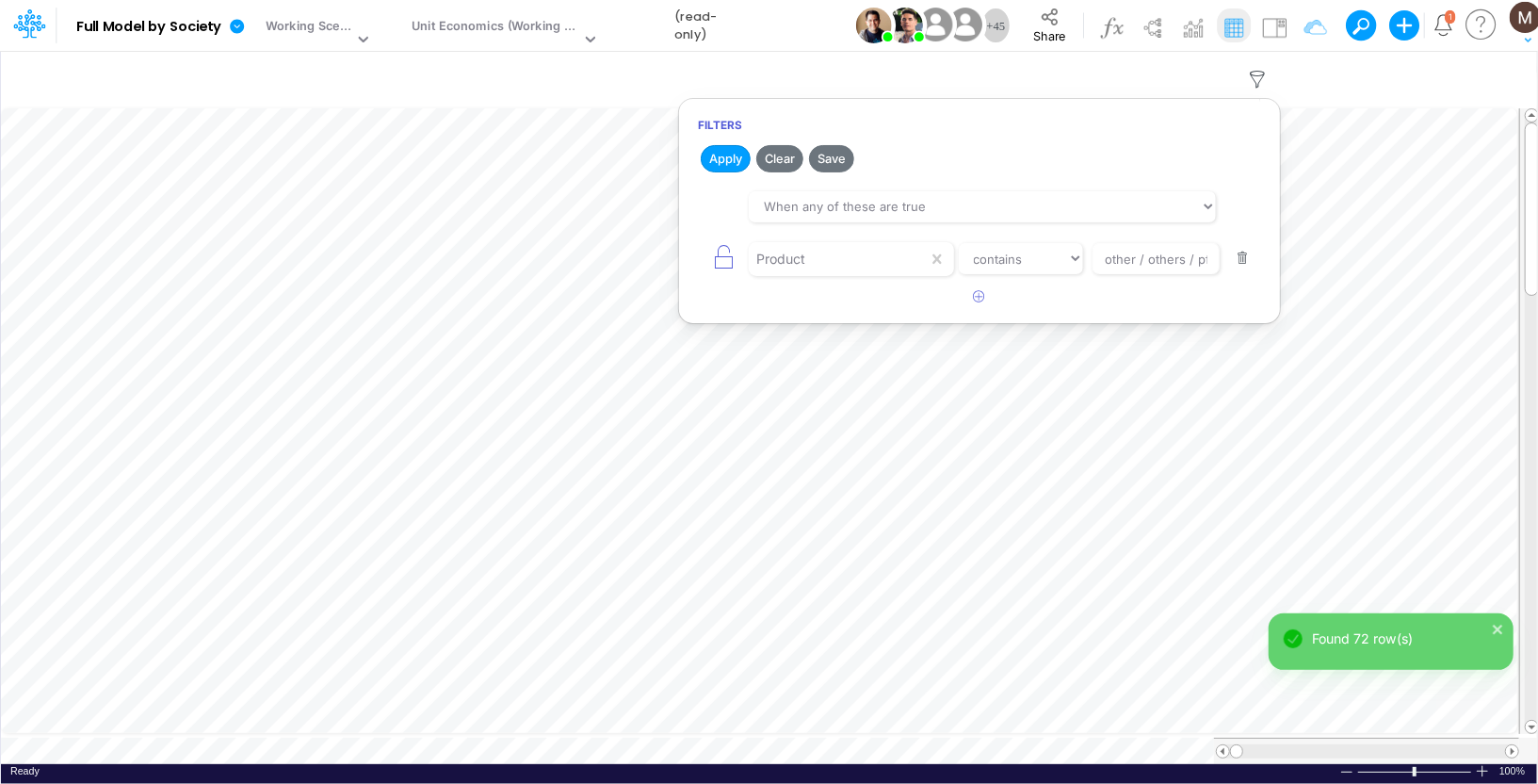
scroll to position [9, 1]
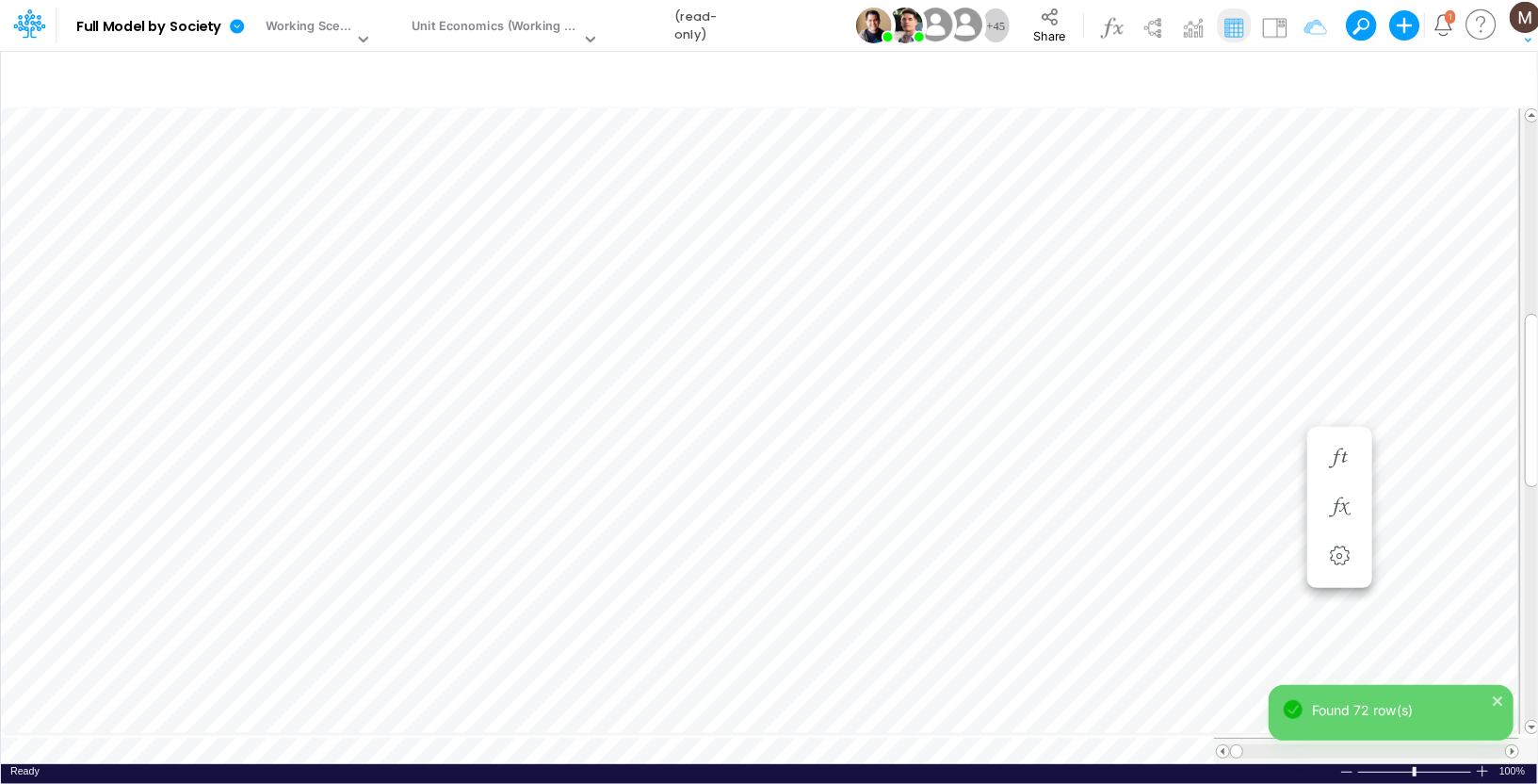
scroll to position [9, 1]
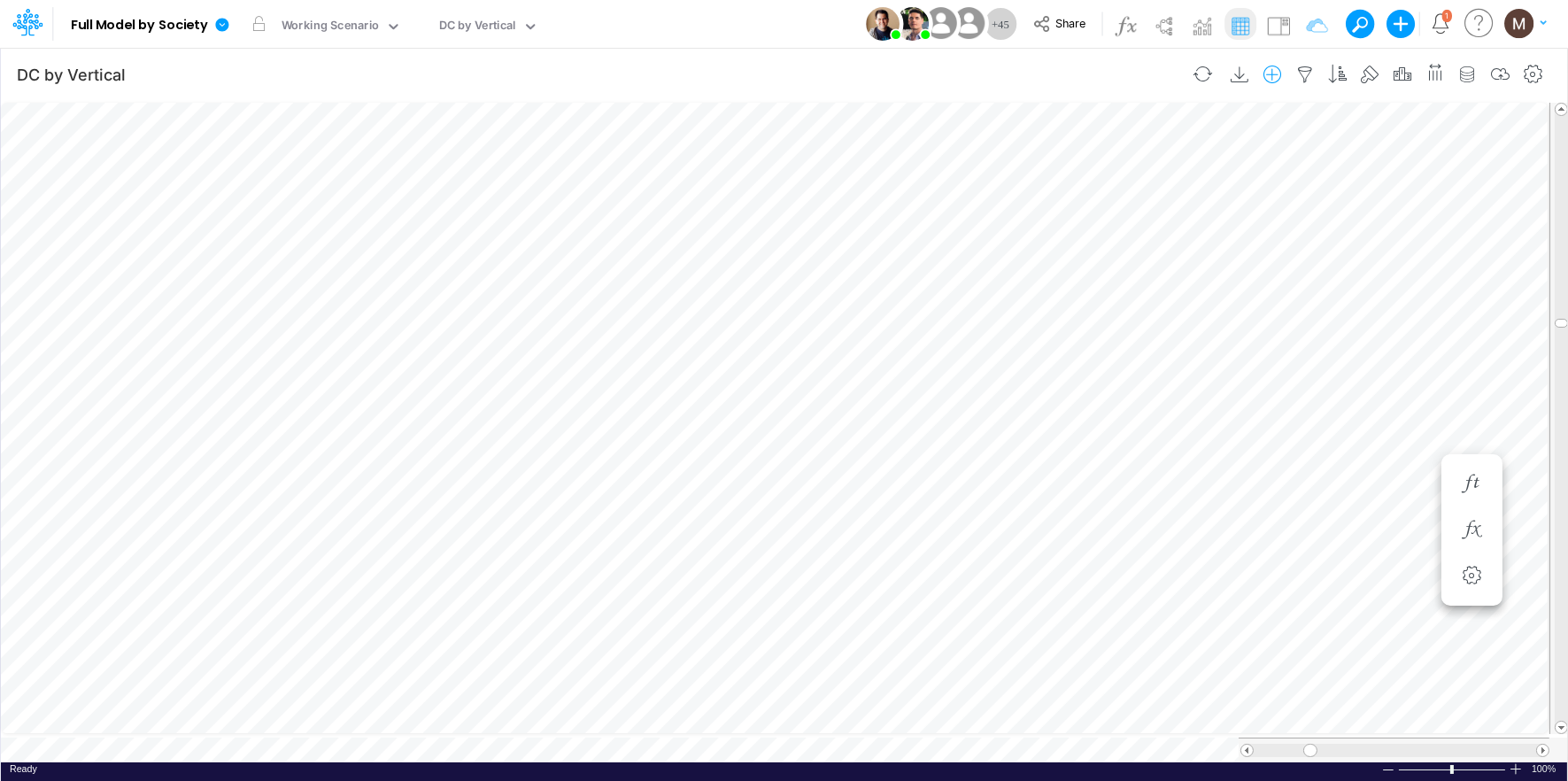
scroll to position [0, 1]
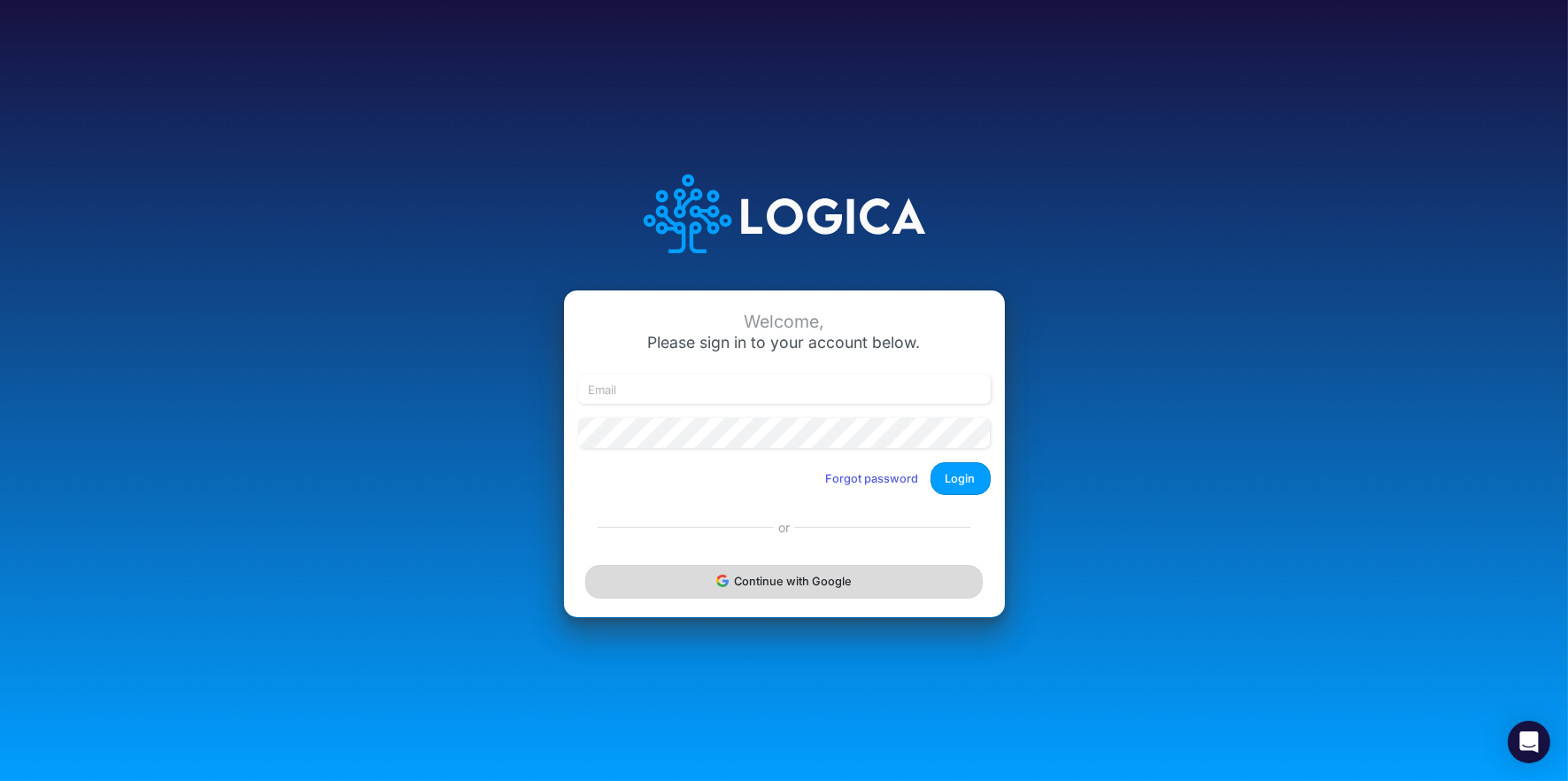
click at [803, 586] on button "Continue with Google" at bounding box center [784, 582] width 396 height 33
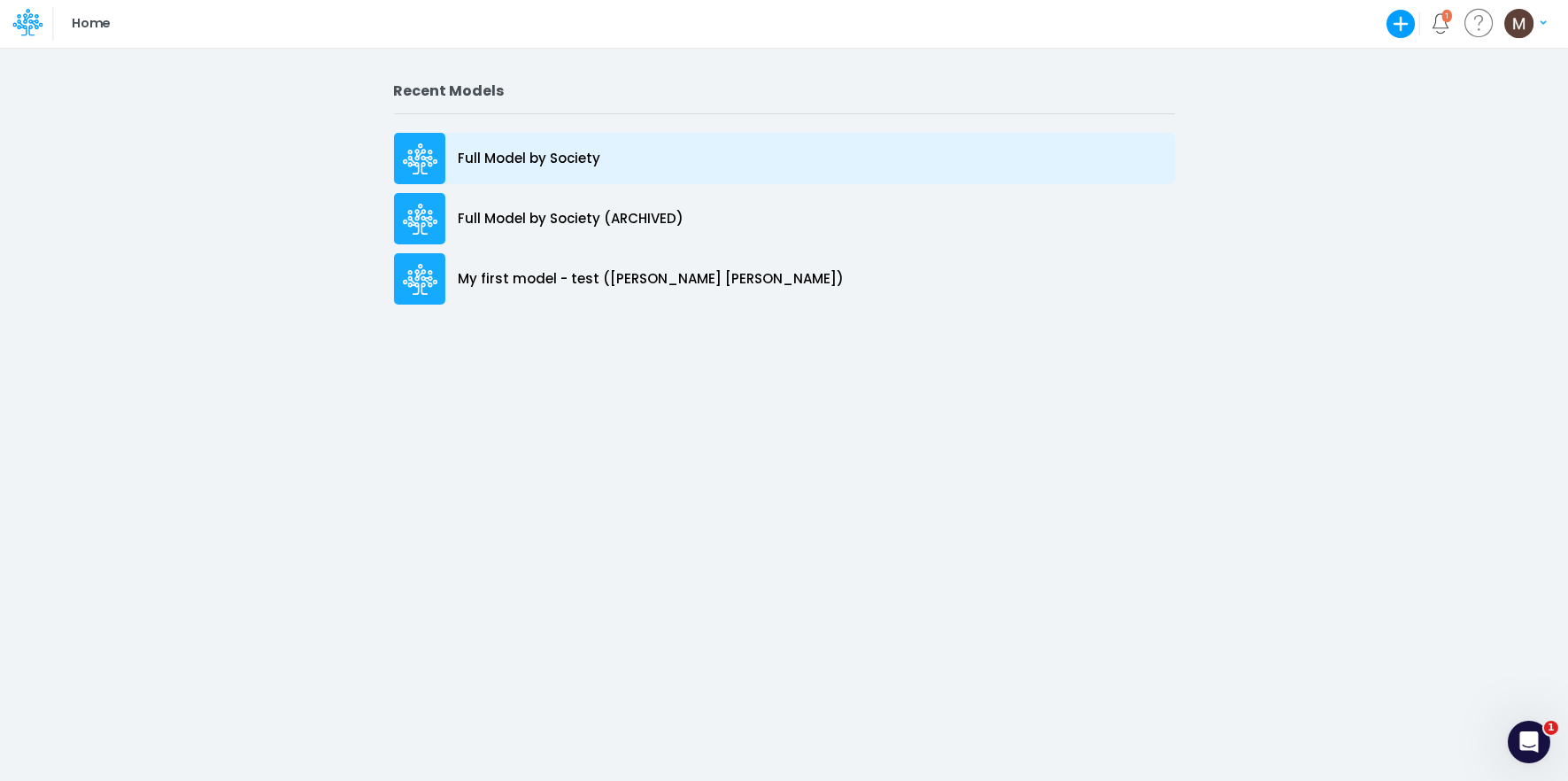
click at [550, 143] on div "Full Model by Society" at bounding box center [784, 158] width 781 height 51
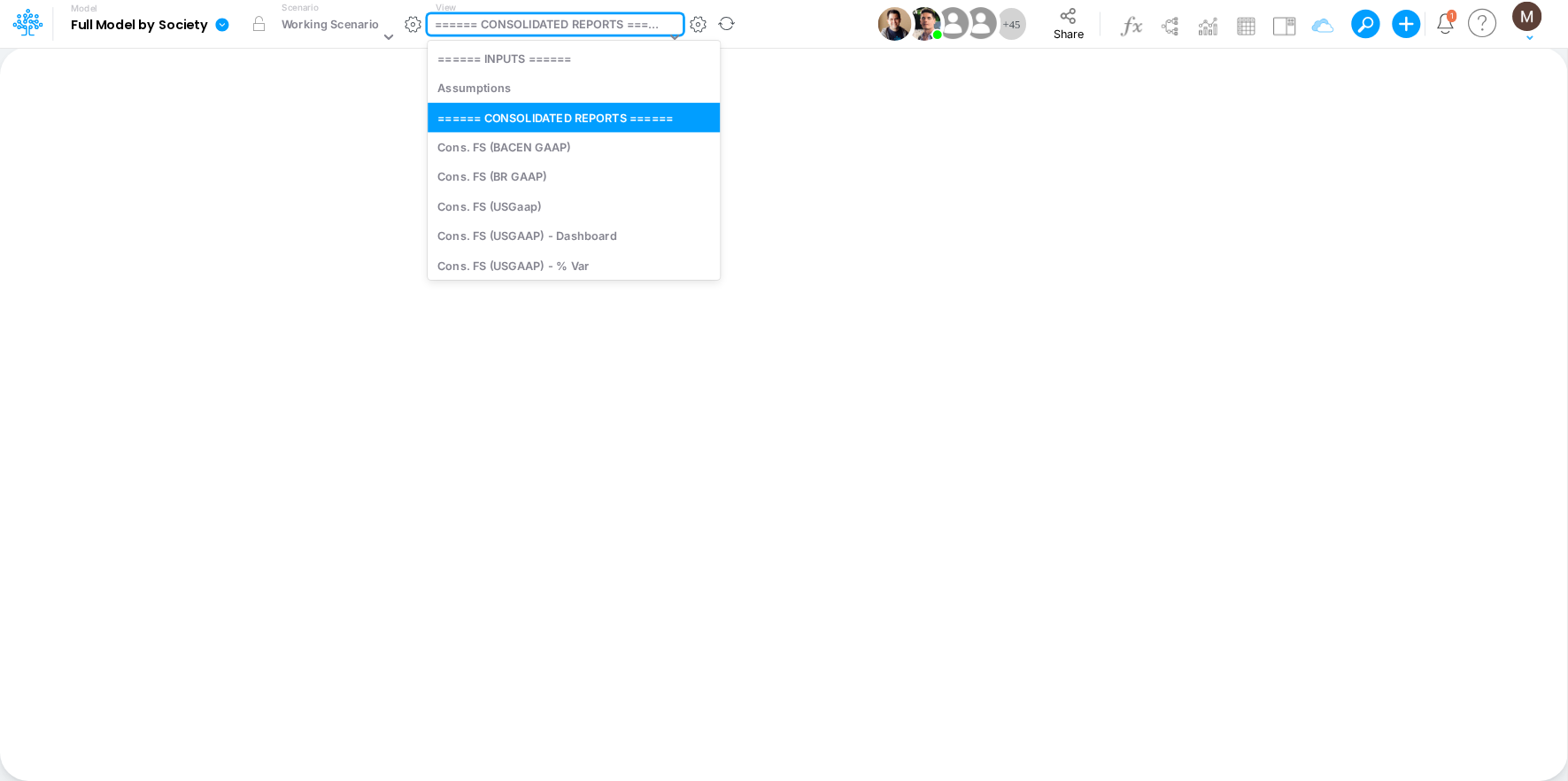
click at [515, 20] on div "====== CONSOLIDATED REPORTS ======" at bounding box center [550, 26] width 231 height 20
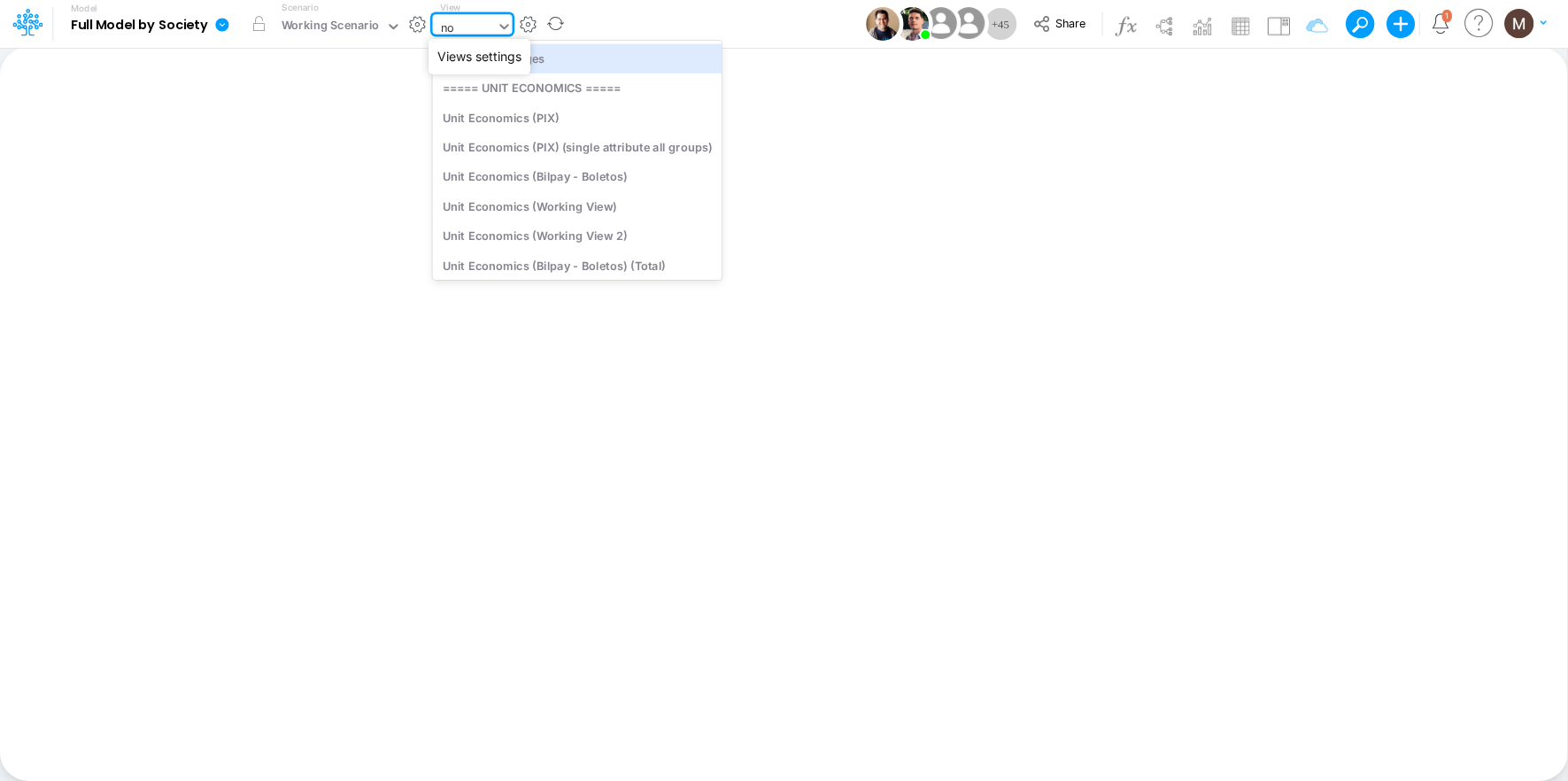
type input "non"
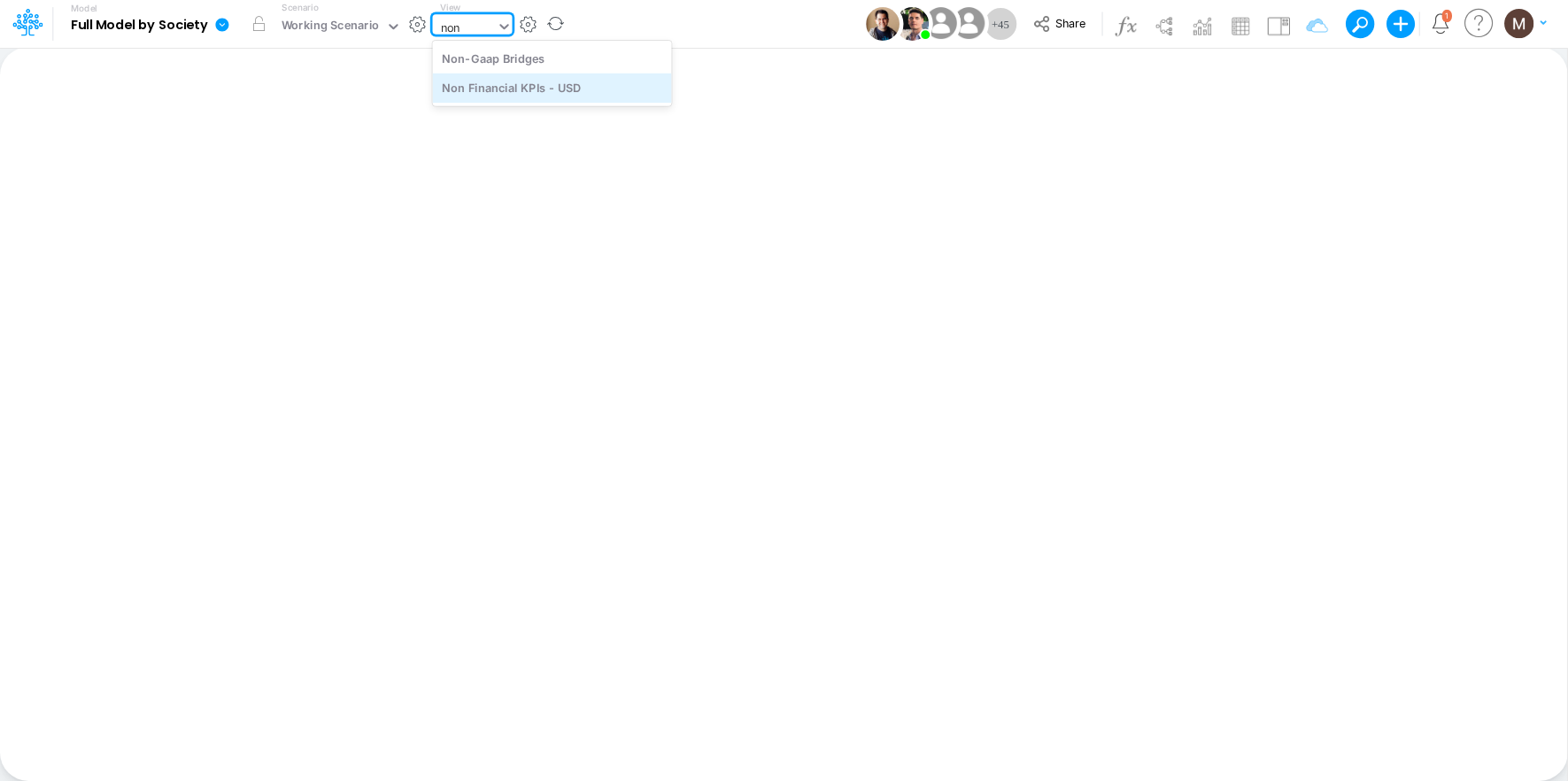
click at [558, 87] on div "Non Financial KPIs - USD" at bounding box center [552, 88] width 239 height 29
type input "Non Financial KPIs - USD"
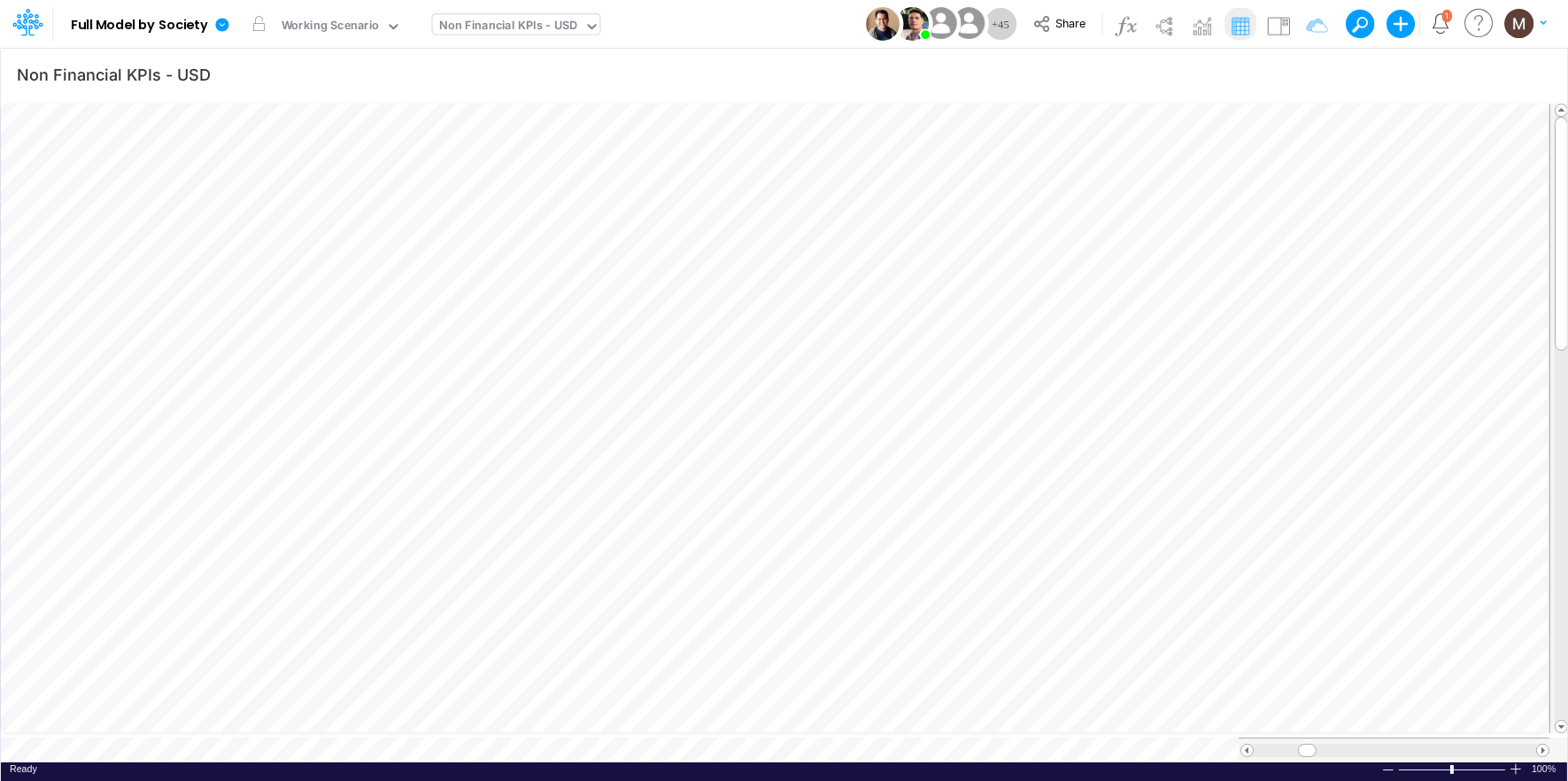
click at [494, 30] on div "Non Financial KPIs - USD" at bounding box center [509, 26] width 139 height 20
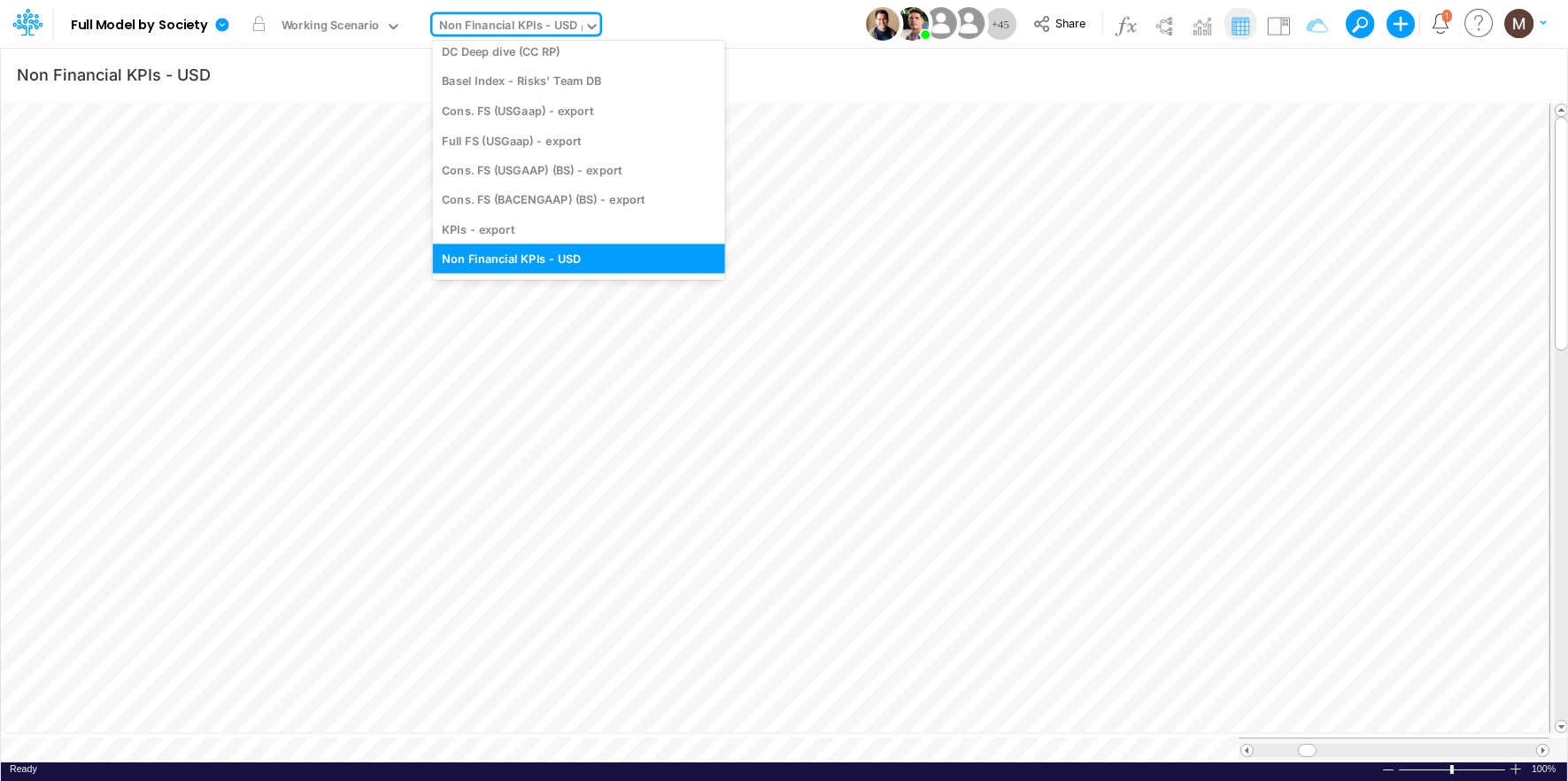
scroll to position [1916, 0]
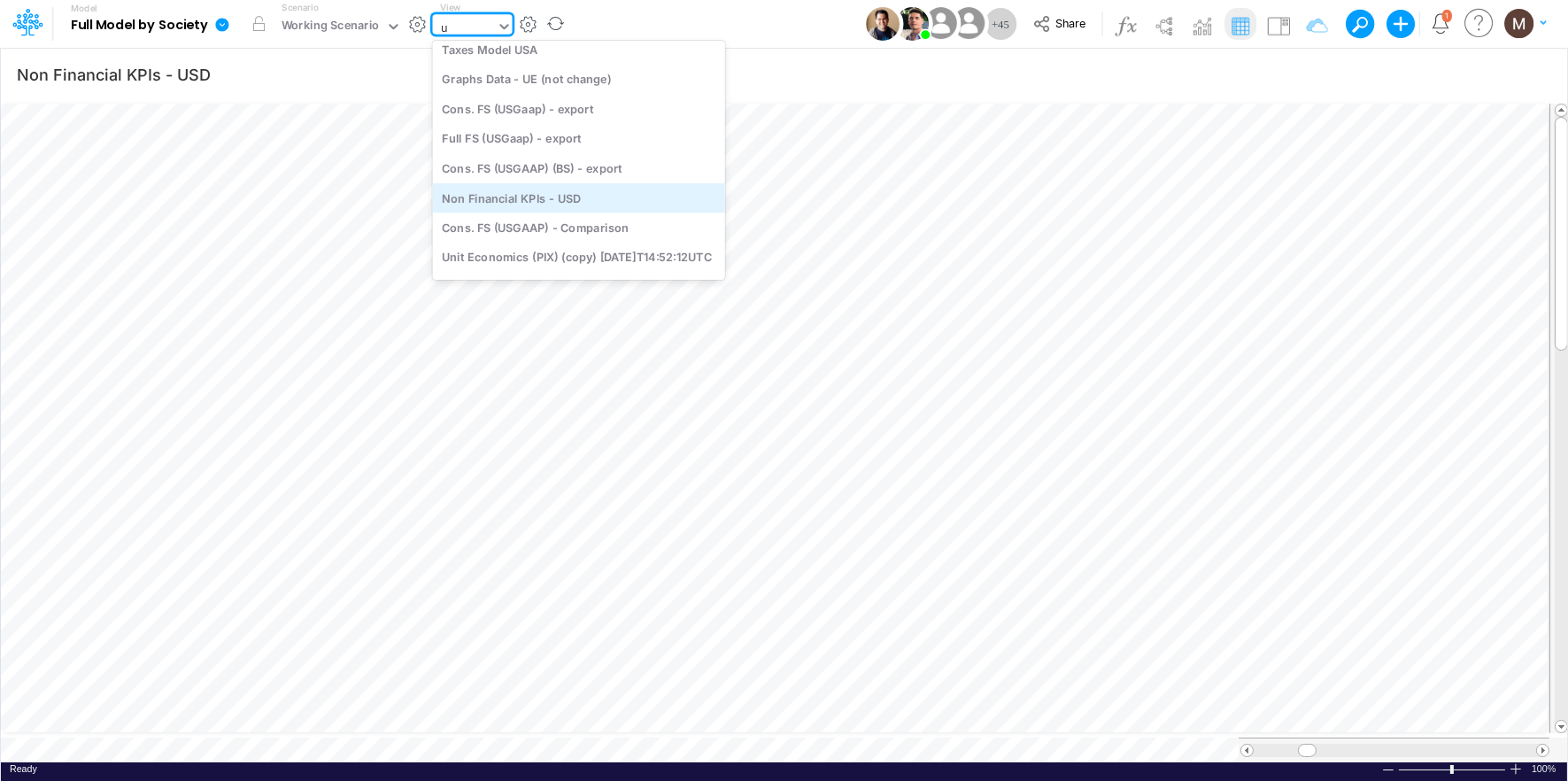
type input "u"
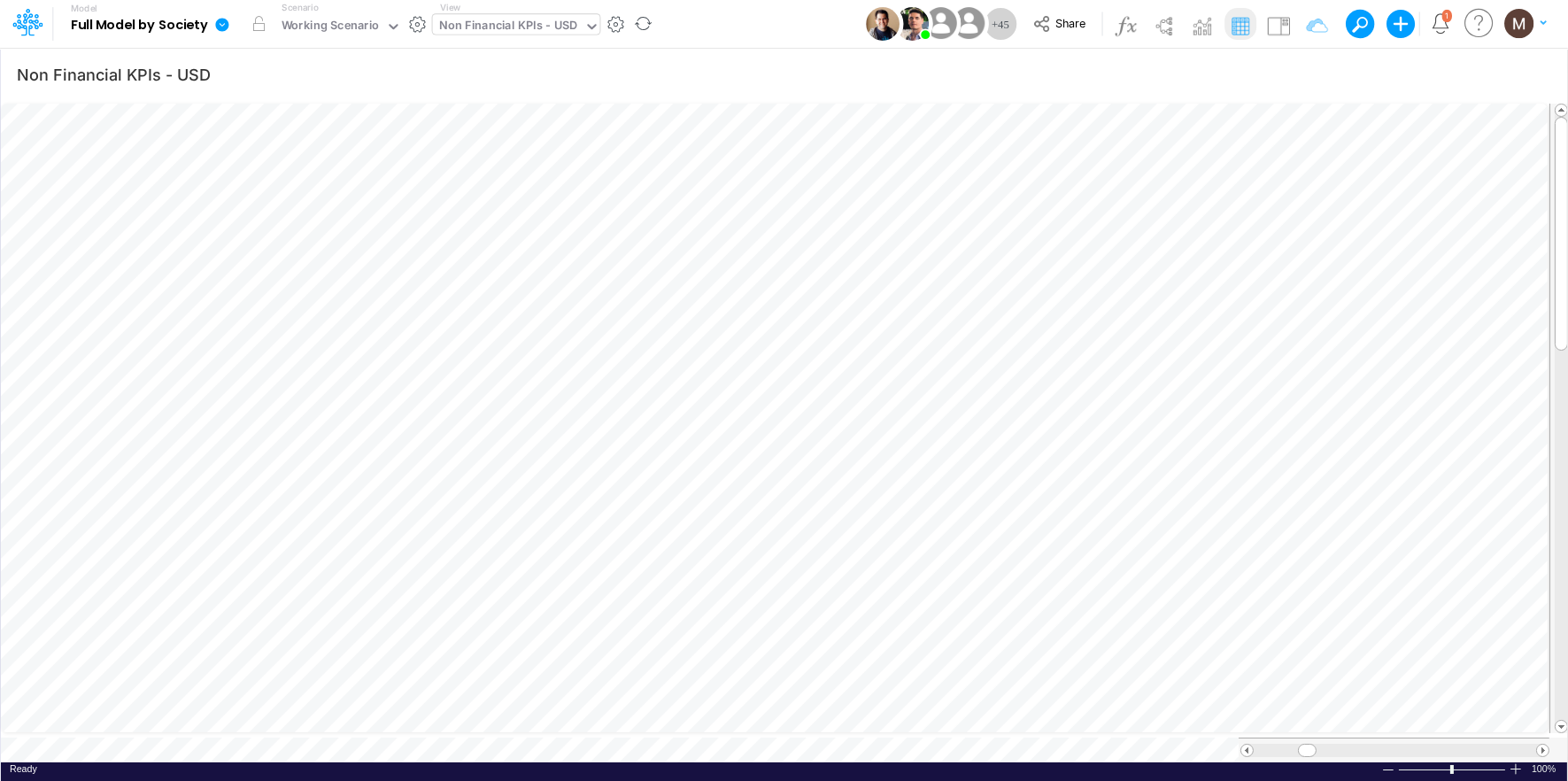
scroll to position [0, 1]
click at [452, 22] on div "Non Financial KPIs - USD" at bounding box center [509, 26] width 139 height 20
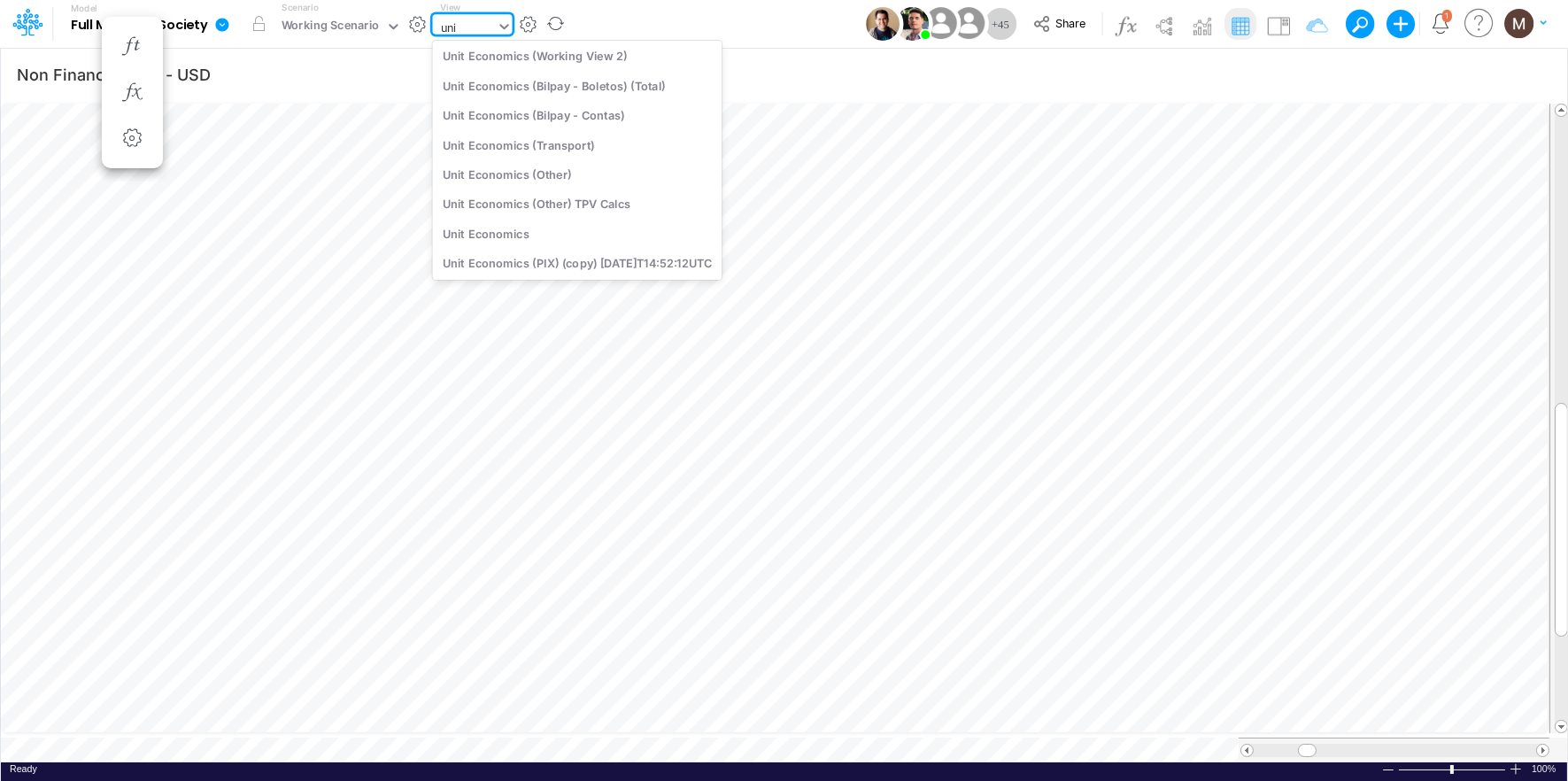
scroll to position [168, 0]
type input "unit"
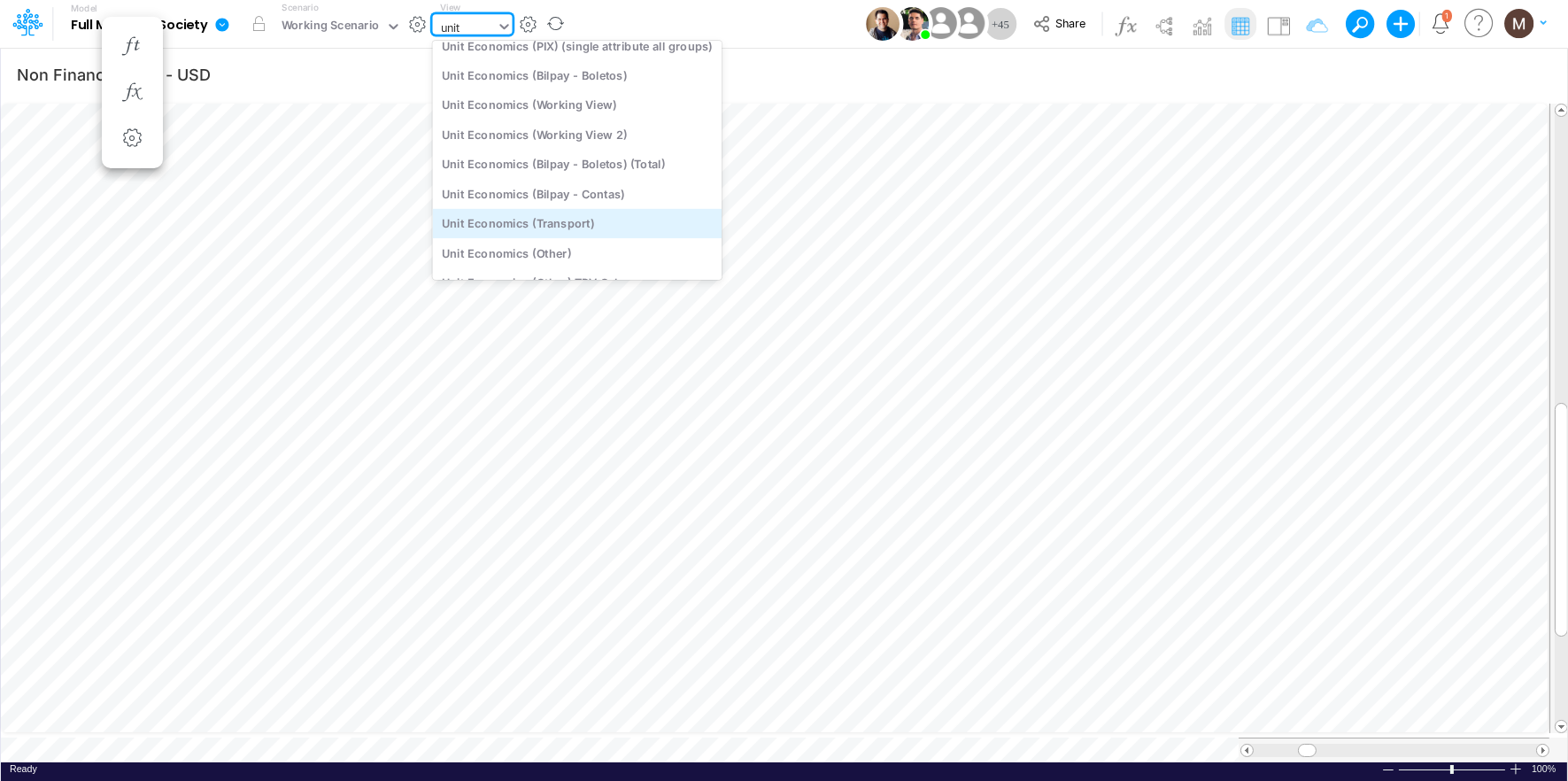
scroll to position [2, 0]
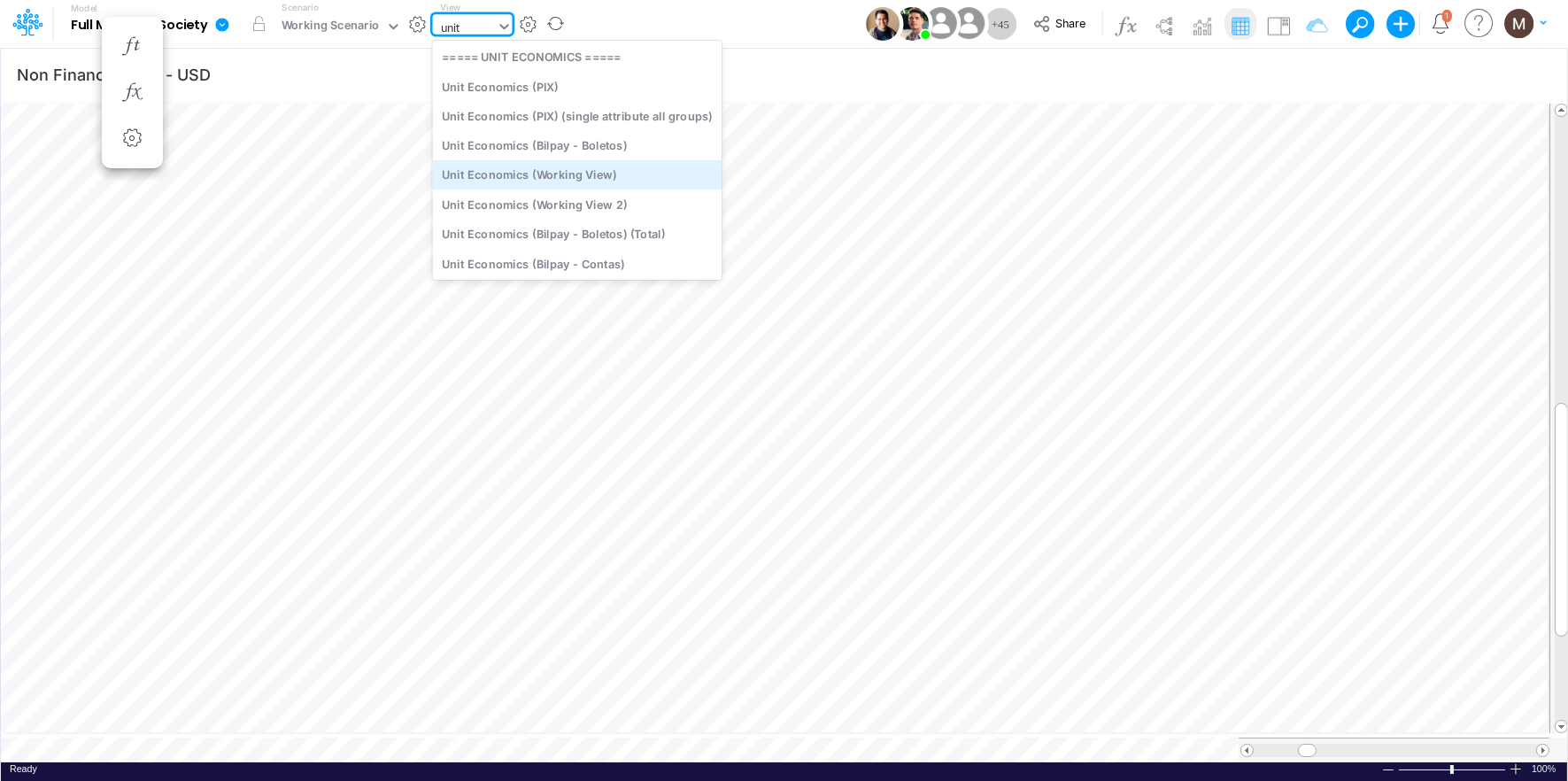
click at [514, 172] on div "Unit Economics (Working View)" at bounding box center [577, 174] width 289 height 29
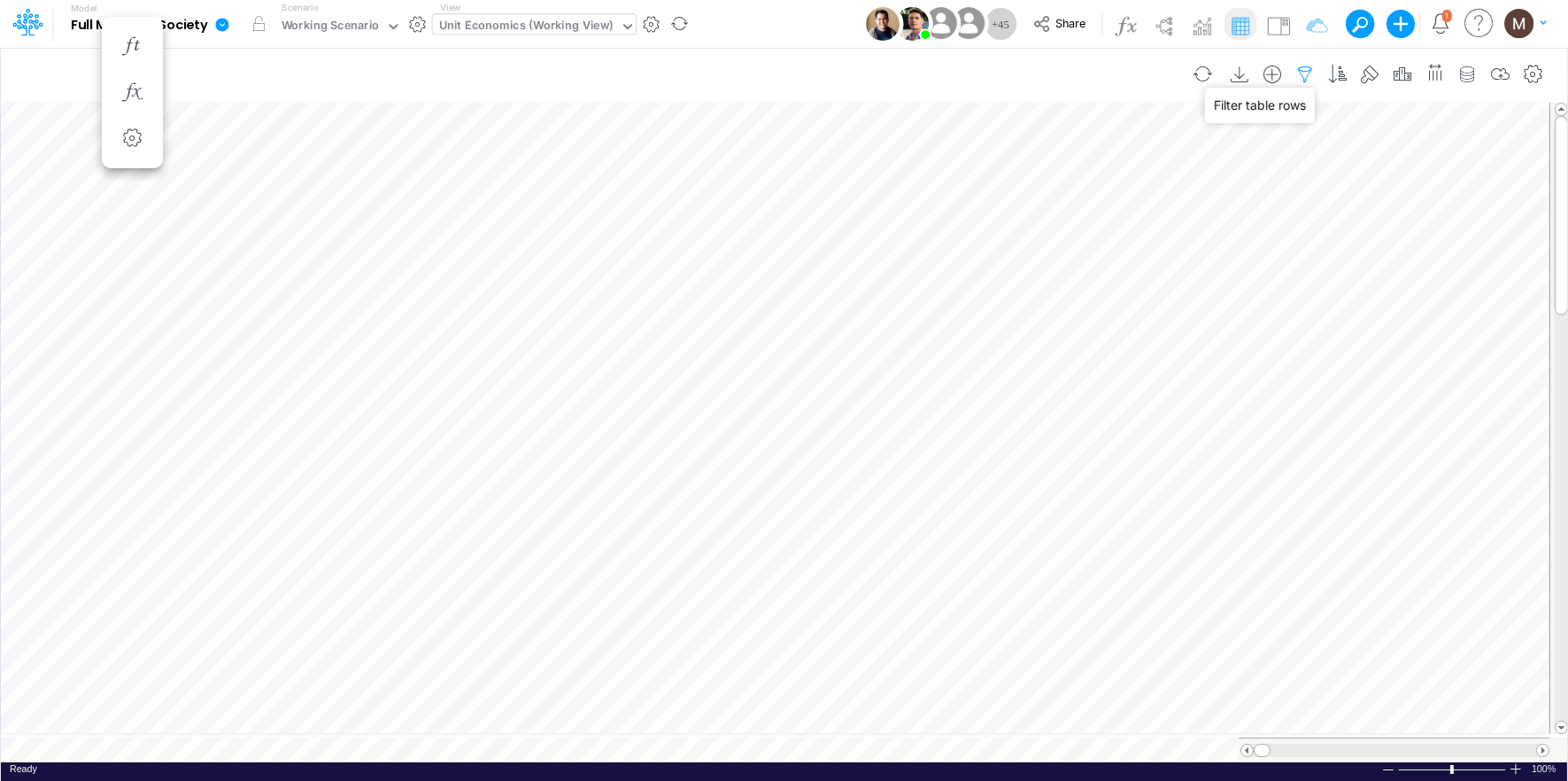
click at [1303, 66] on icon "button" at bounding box center [1304, 75] width 26 height 18
select select "contains"
select select "tableSearchOR"
select select "contains"
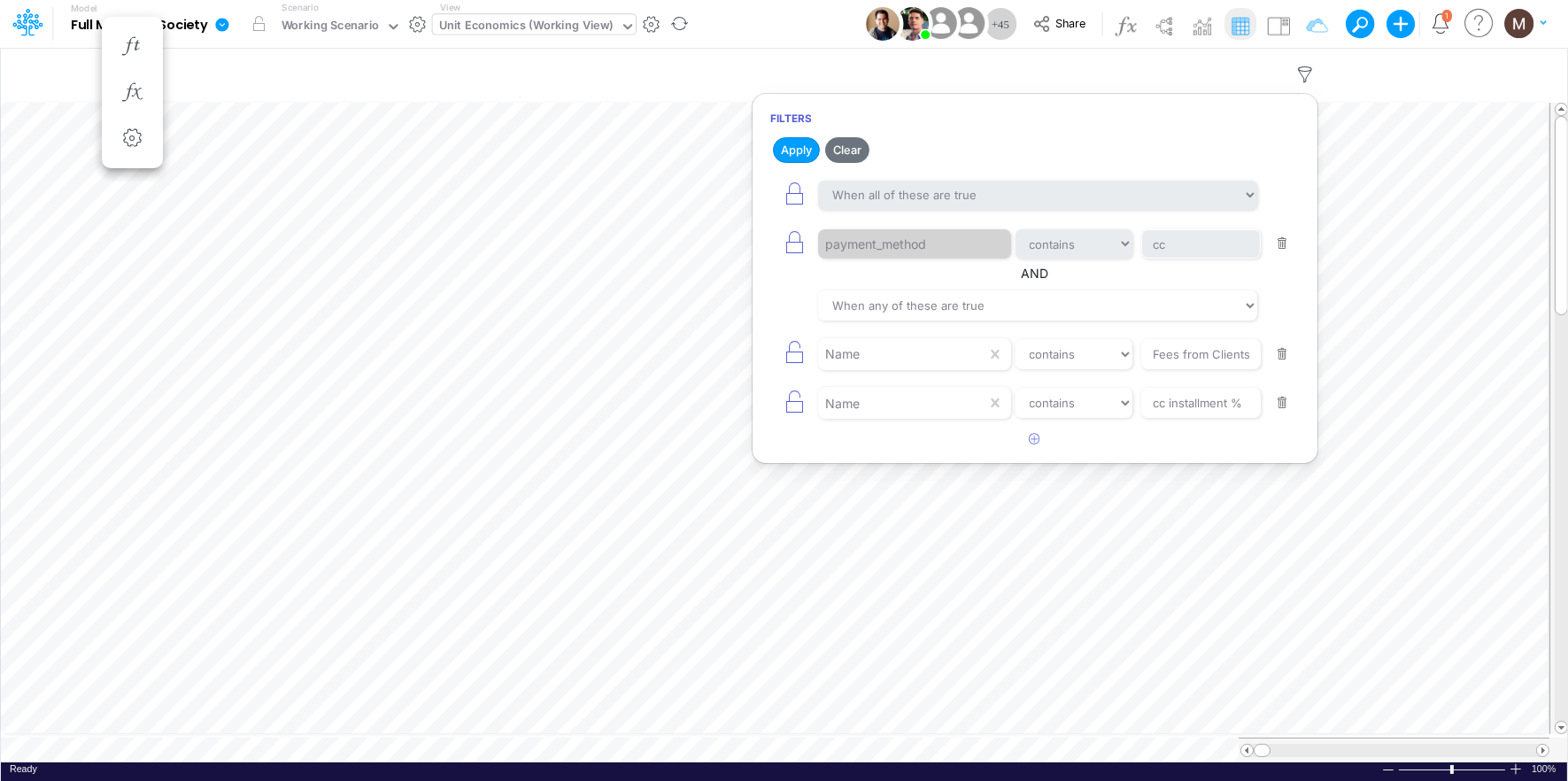
click at [1280, 356] on button "button" at bounding box center [1282, 354] width 35 height 24
type input "cc installment %"
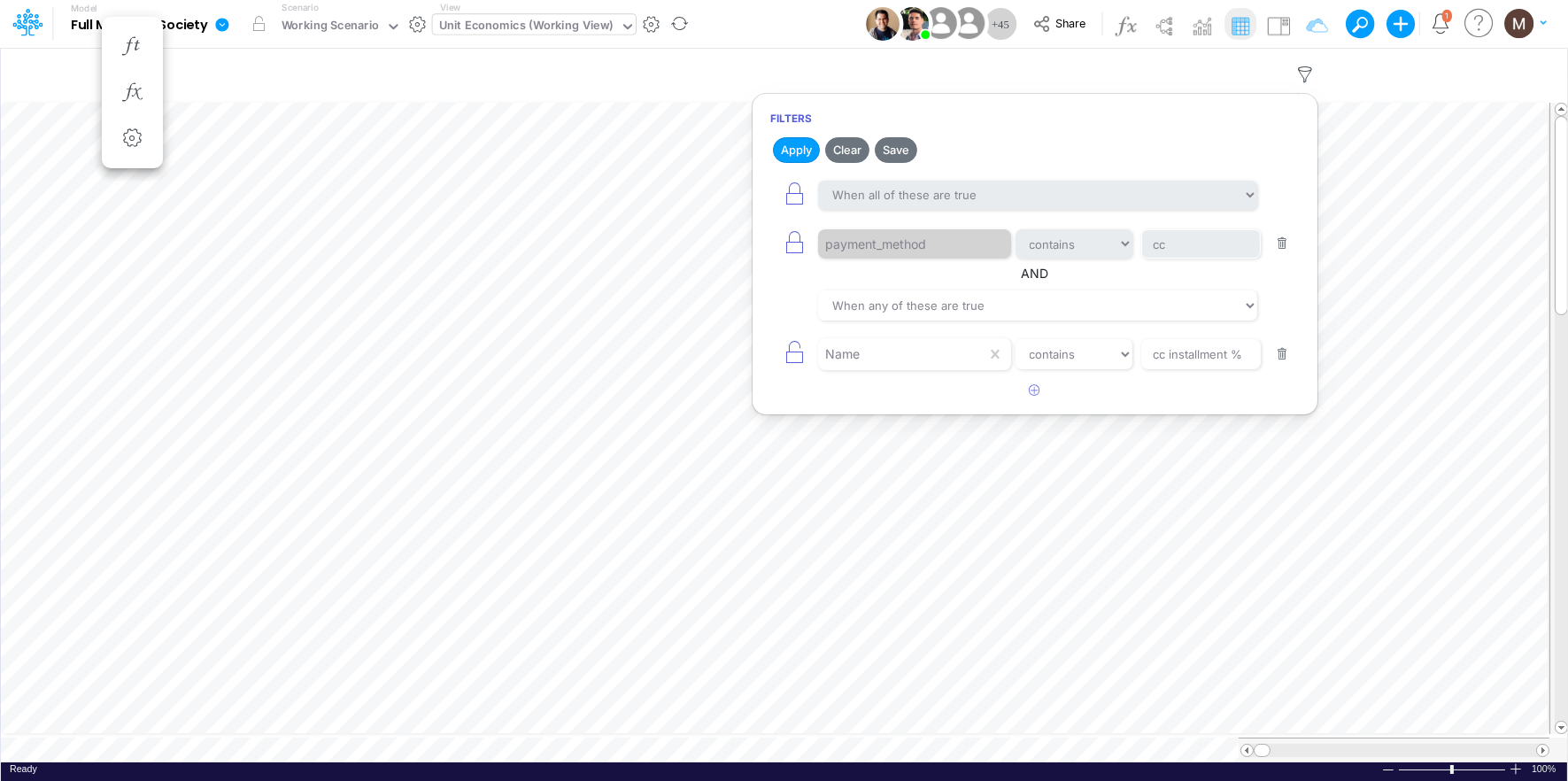
click at [1280, 356] on button "button" at bounding box center [1282, 354] width 35 height 24
click at [1282, 241] on button "button" at bounding box center [1282, 244] width 35 height 24
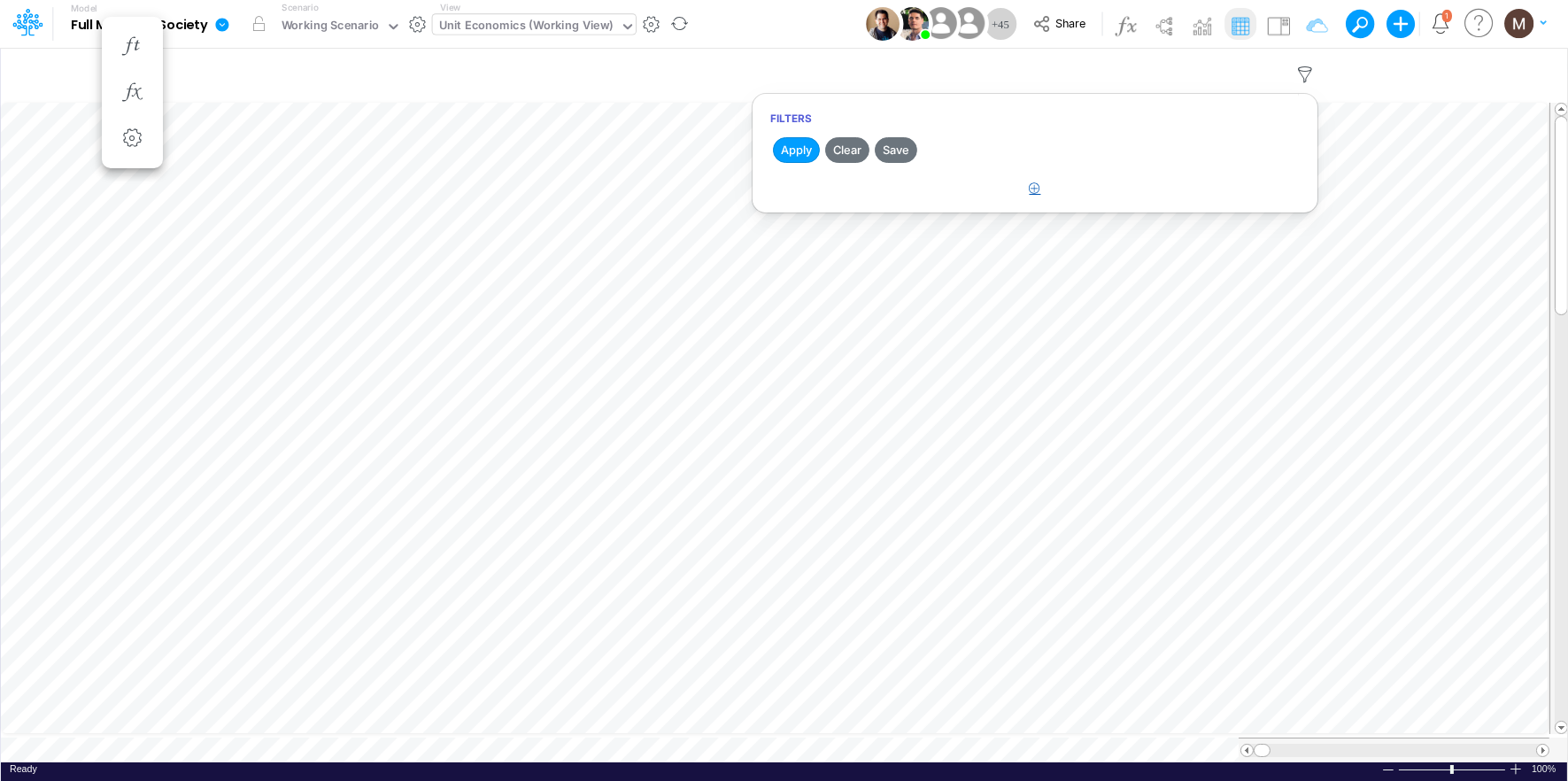
click at [1030, 185] on icon "button" at bounding box center [1036, 188] width 12 height 12
select select "tableSearchOR"
click at [936, 265] on article "When all of these are true When any of these are true equals not equal starts w…" at bounding box center [1035, 219] width 565 height 93
click at [931, 257] on div at bounding box center [902, 244] width 168 height 30
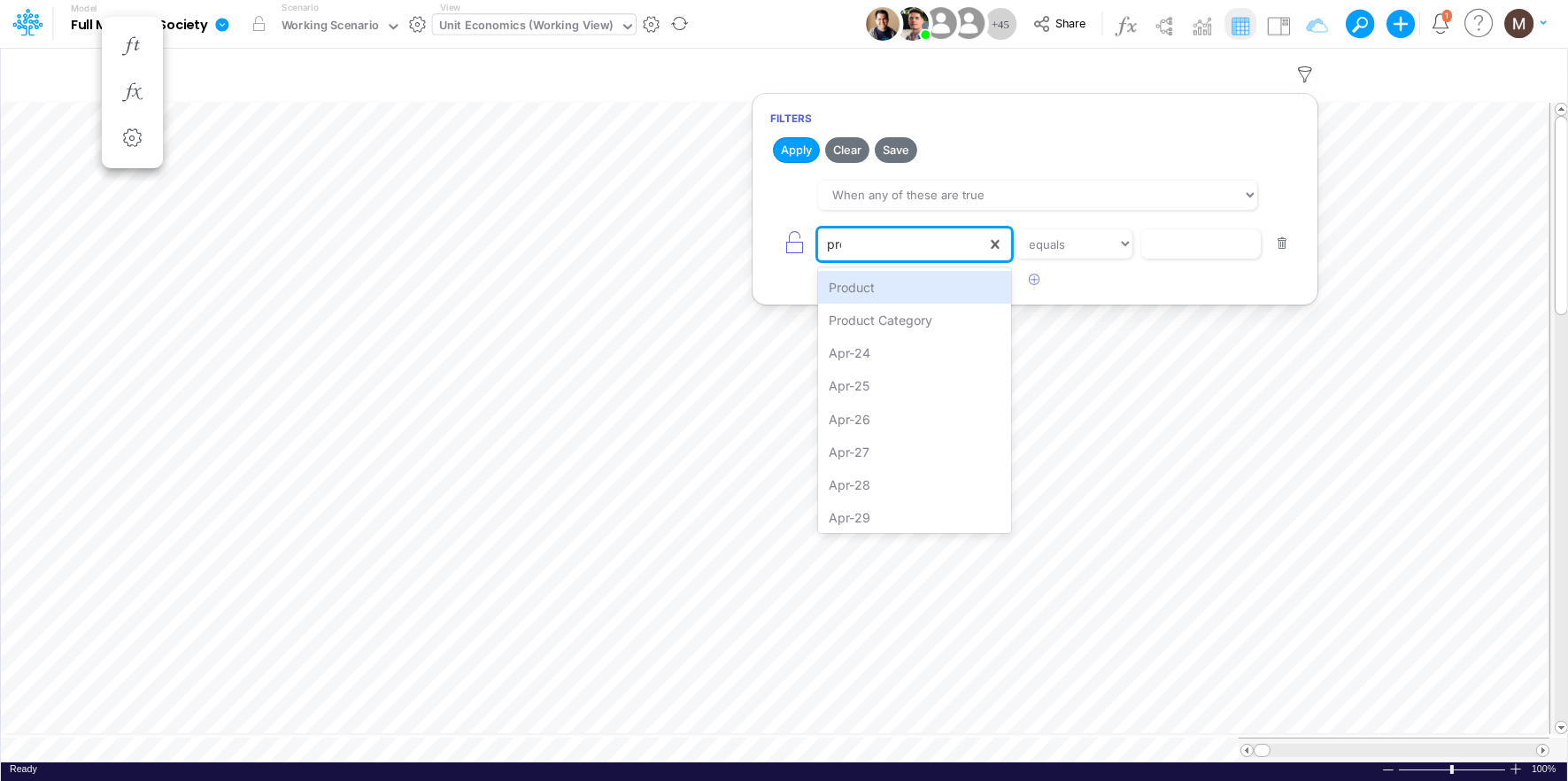
type input "prod"
click at [951, 289] on div "Product" at bounding box center [914, 288] width 192 height 33
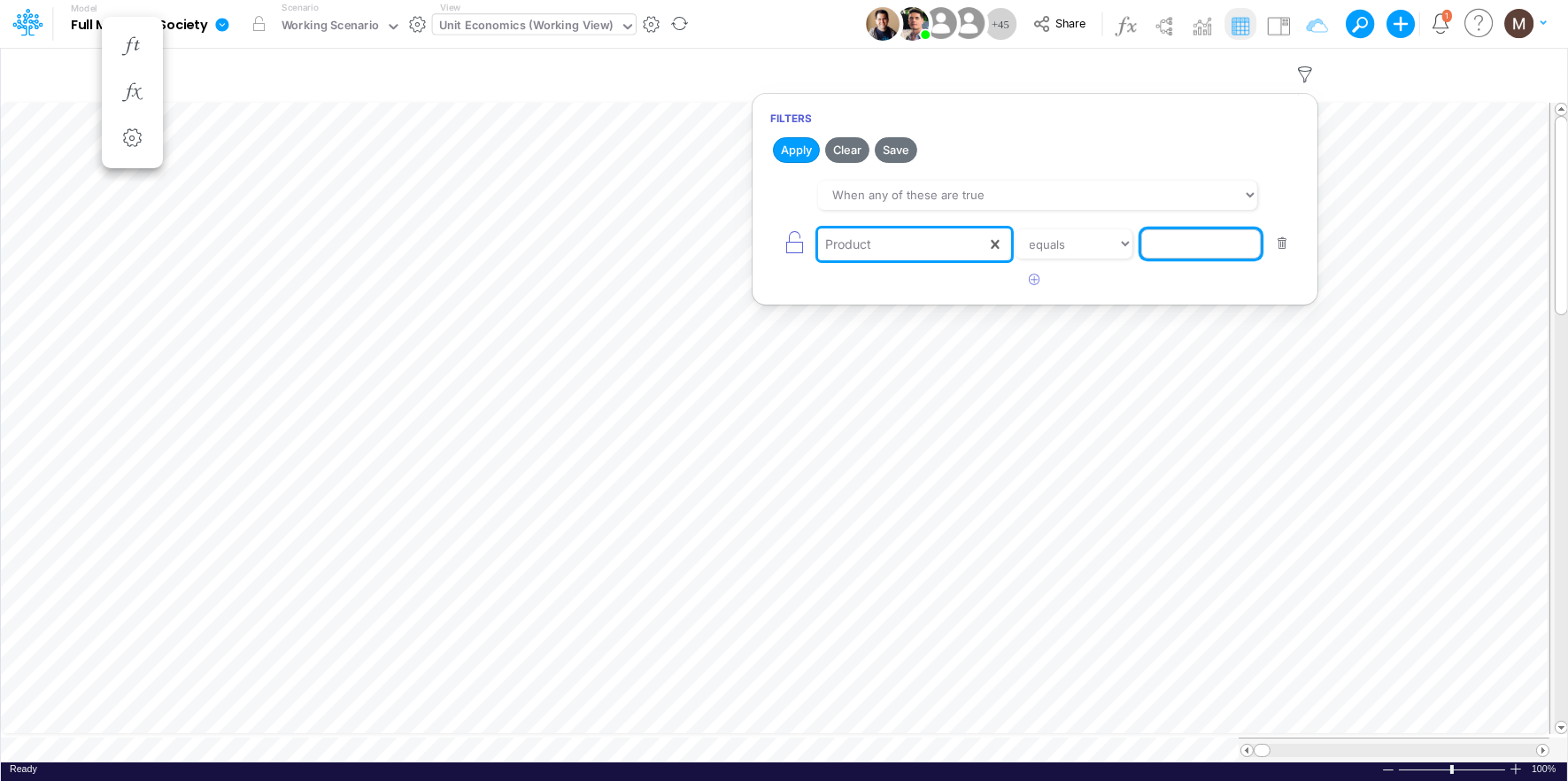
click at [1180, 245] on input "text" at bounding box center [1201, 244] width 120 height 30
type input "other / others / pf"
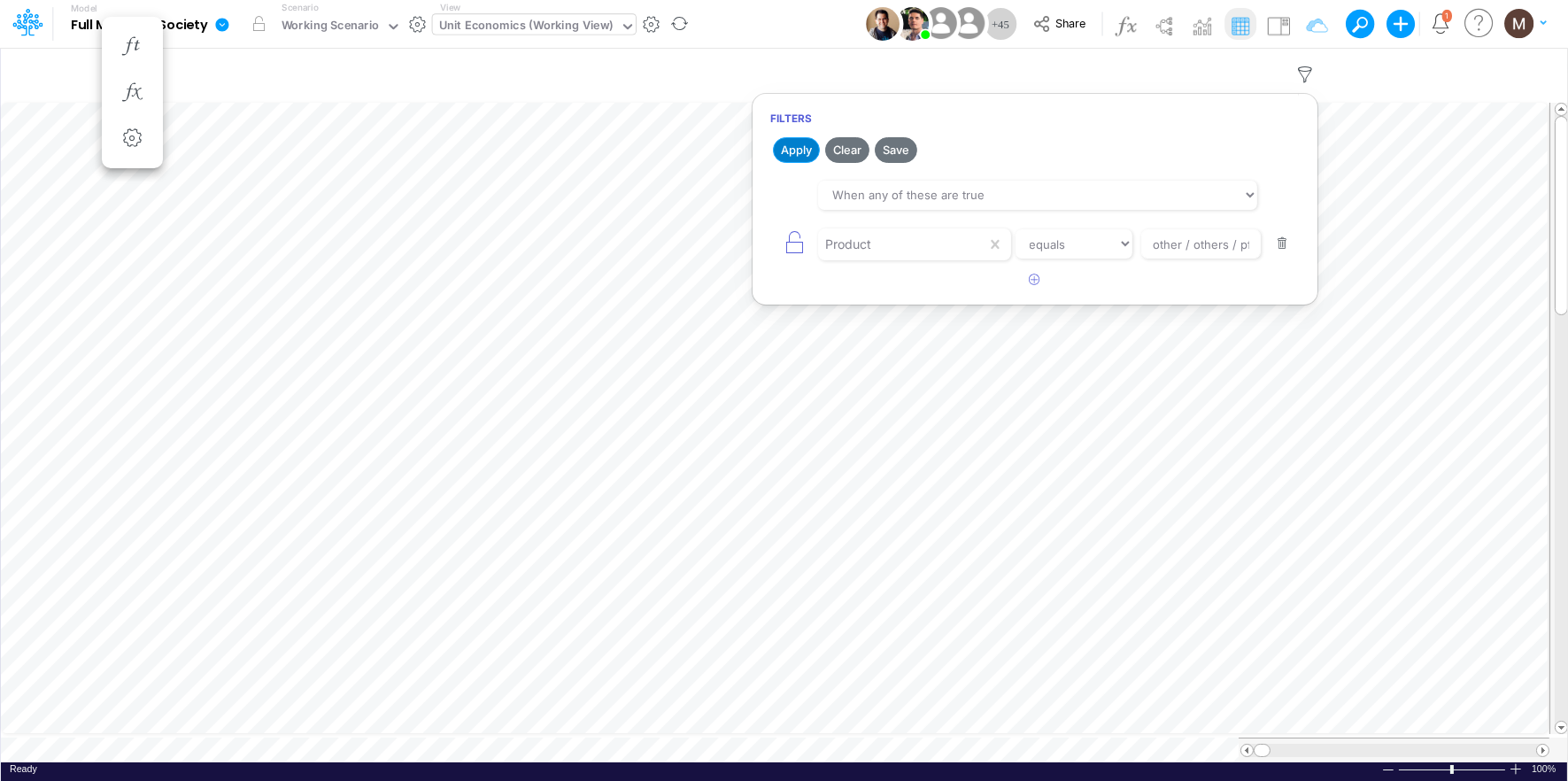
click at [784, 156] on button "Apply" at bounding box center [795, 150] width 47 height 26
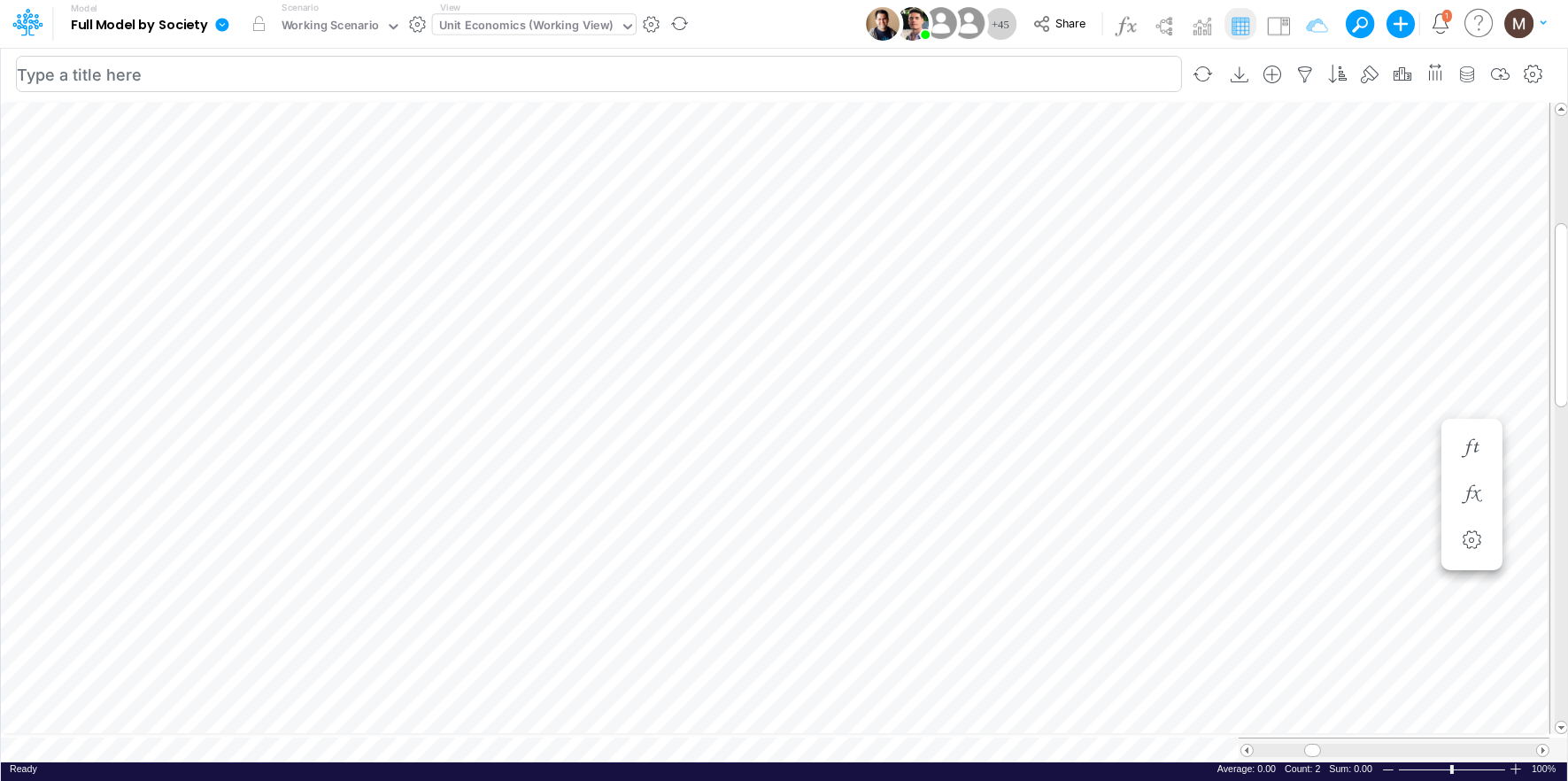
scroll to position [0, 1]
